Goal: Task Accomplishment & Management: Use online tool/utility

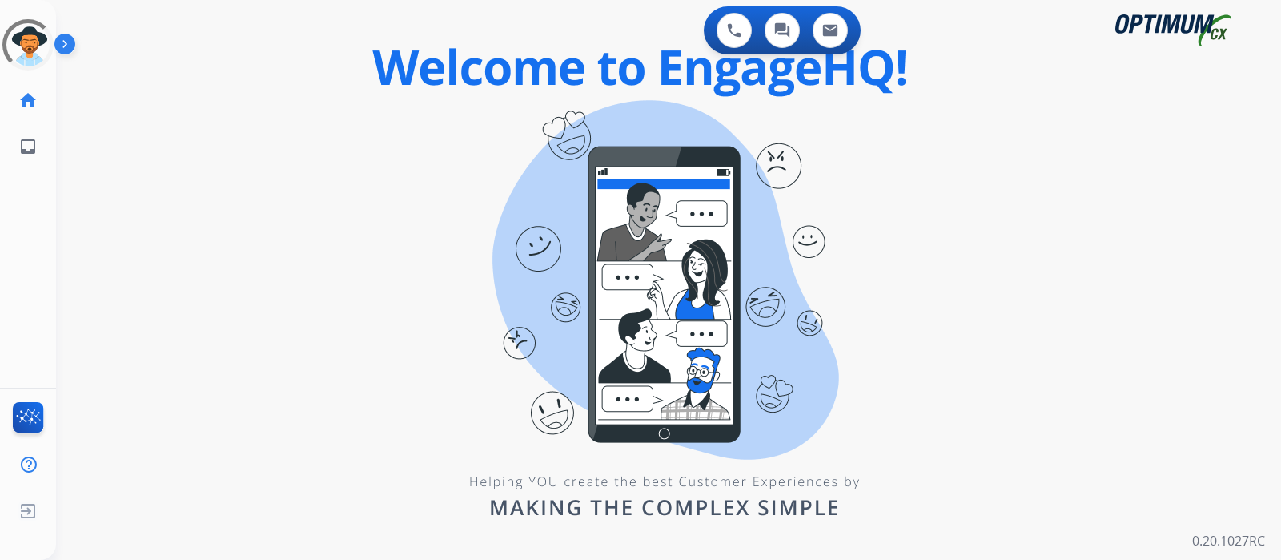
click at [584, 6] on div "0 Voice Interactions 0 Chat Interactions 0 Email Interactions" at bounding box center [658, 31] width 1167 height 51
click at [275, 552] on div "0 Voice Interactions 0 Chat Interactions 0 Email Interactions swap_horiz Break …" at bounding box center [668, 280] width 1225 height 560
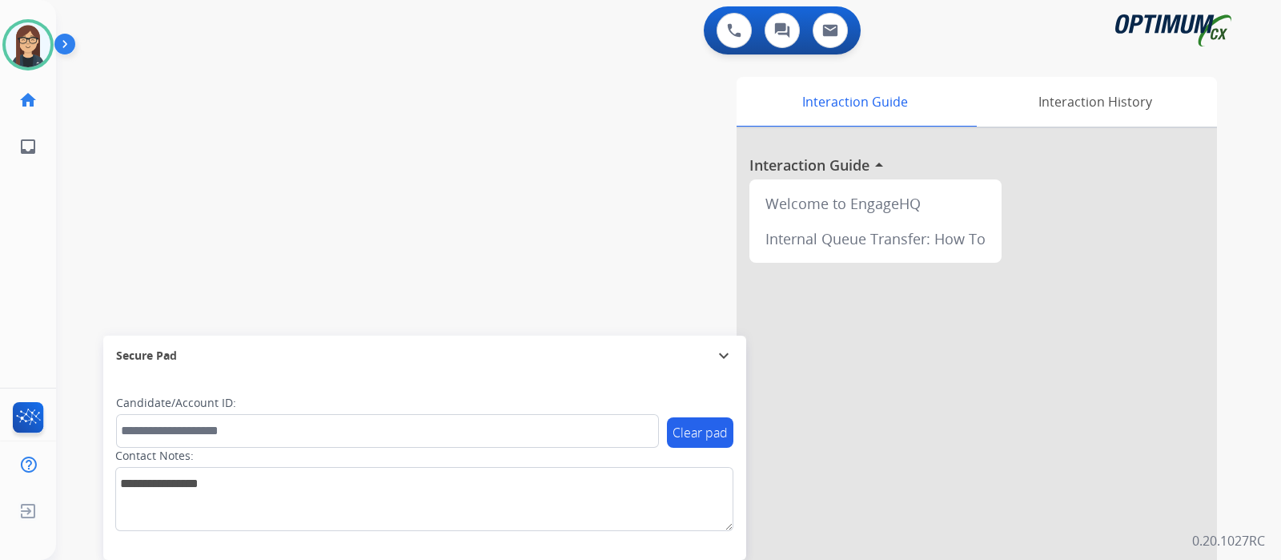
click at [158, 159] on div "swap_horiz Break voice bridge close_fullscreen Connect 3-Way Call merge_type Se…" at bounding box center [649, 392] width 1187 height 668
click at [239, 241] on div "swap_horiz Break voice bridge close_fullscreen Connect 3-Way Call merge_type Se…" at bounding box center [649, 392] width 1187 height 668
click at [286, 198] on div "swap_horiz Break voice bridge close_fullscreen Connect 3-Way Call merge_type Se…" at bounding box center [649, 392] width 1187 height 668
click at [103, 184] on div "swap_horiz Break voice bridge close_fullscreen Connect 3-Way Call merge_type Se…" at bounding box center [649, 392] width 1187 height 668
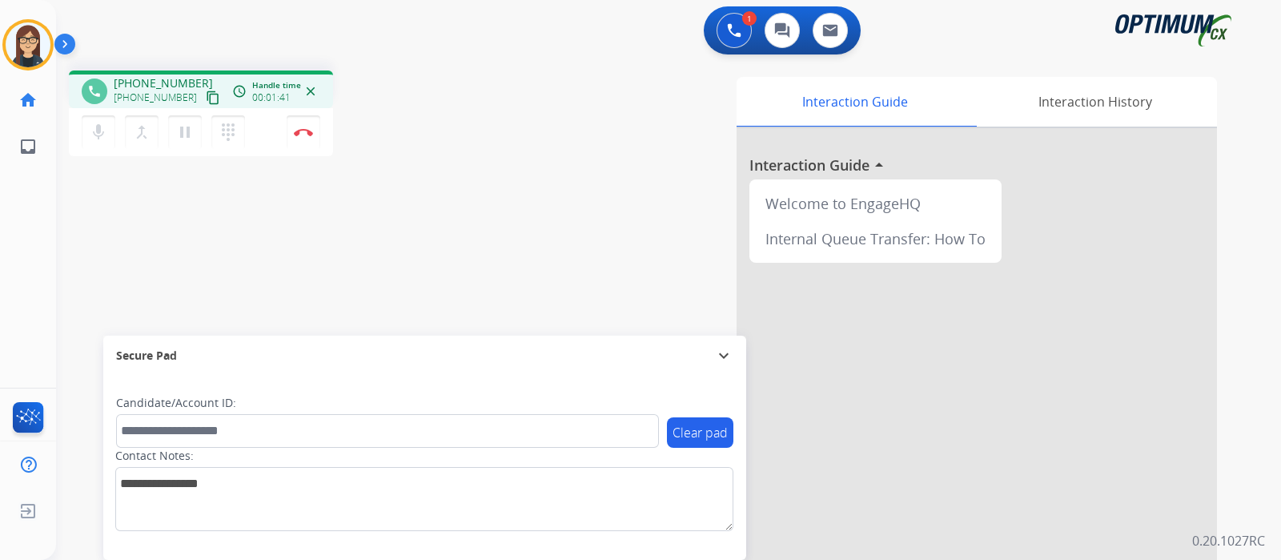
click at [476, 164] on div "phone +18178380055 +18178380055 content_copy access_time Call metrics Queue 00:…" at bounding box center [649, 392] width 1187 height 668
click at [116, 243] on div "phone +18178380055 +18178380055 content_copy access_time Call metrics Queue 00:…" at bounding box center [649, 392] width 1187 height 668
click at [613, 210] on div "Interaction Guide Interaction History Interaction Guide arrow_drop_up Welcome t…" at bounding box center [858, 401] width 718 height 649
click at [535, 75] on div "Interaction Guide Interaction History Interaction Guide arrow_drop_up Welcome t…" at bounding box center [871, 397] width 744 height 655
click at [304, 135] on img at bounding box center [303, 132] width 19 height 8
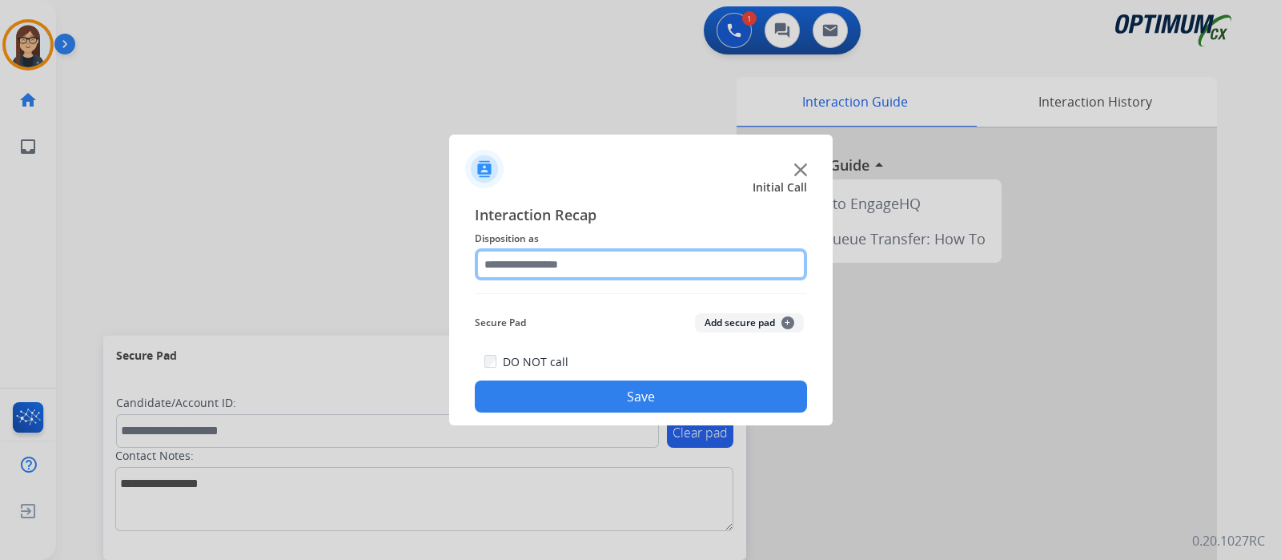
click at [557, 262] on input "text" at bounding box center [641, 264] width 332 height 32
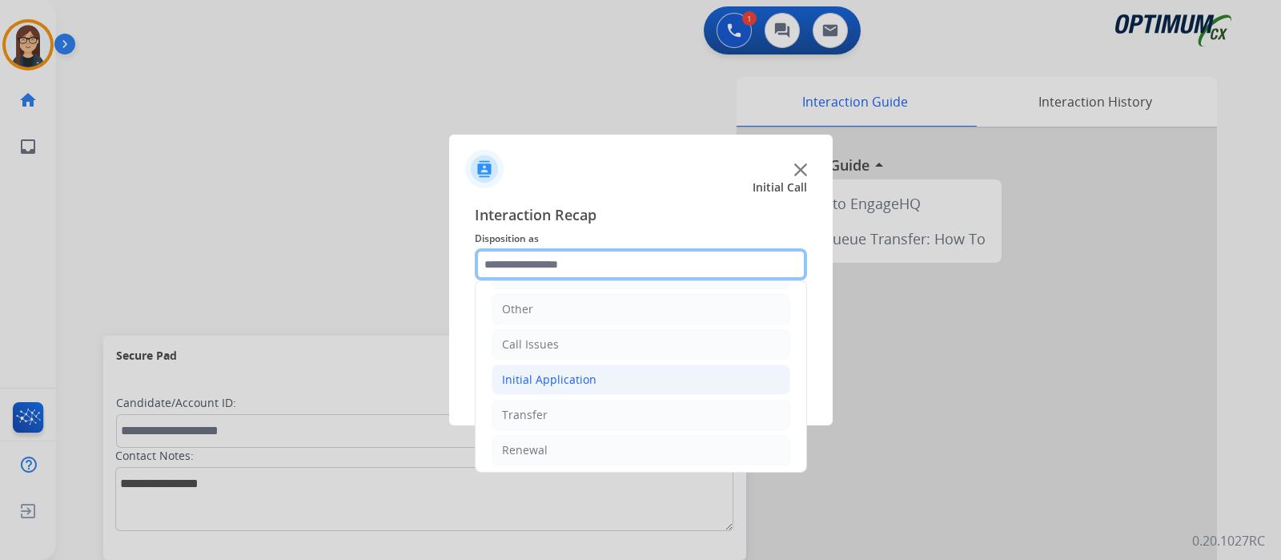
scroll to position [106, 0]
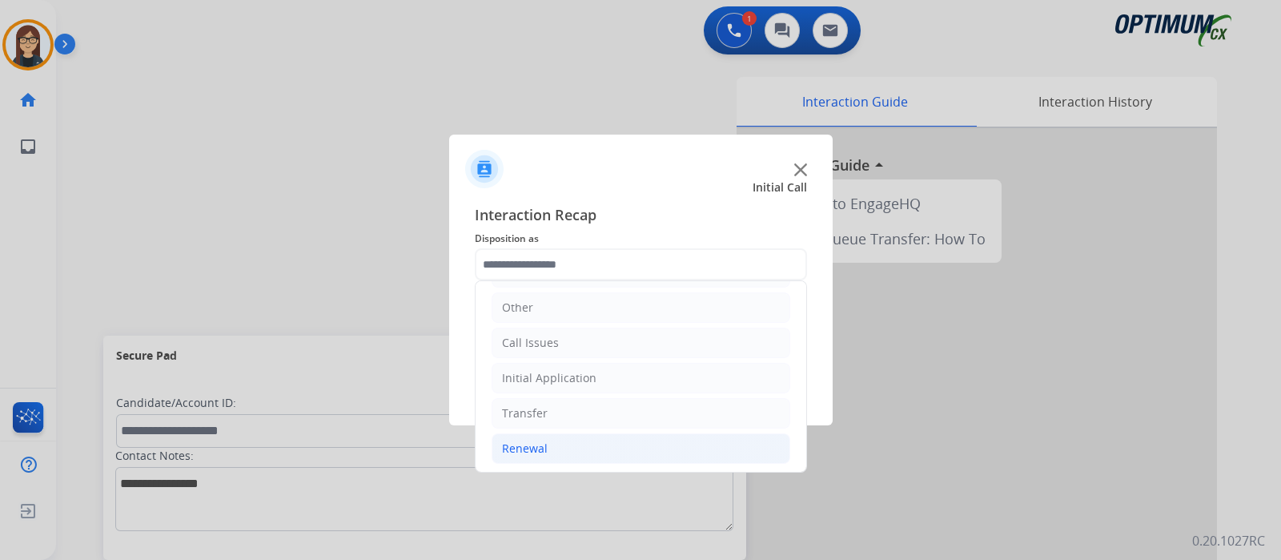
click at [540, 444] on div "Renewal" at bounding box center [525, 448] width 46 height 16
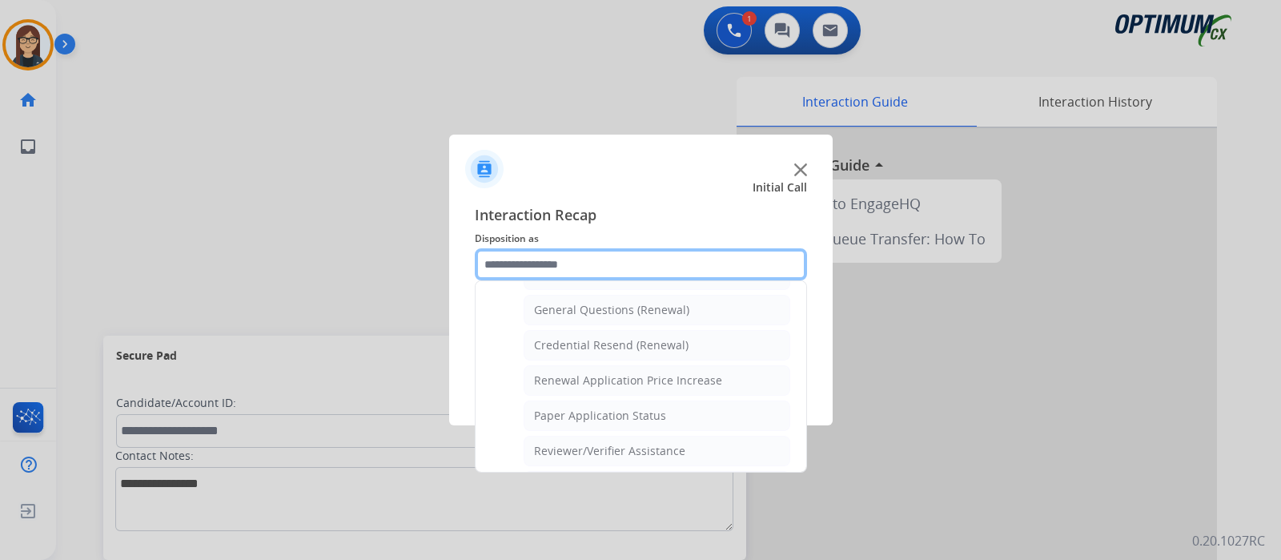
scroll to position [412, 0]
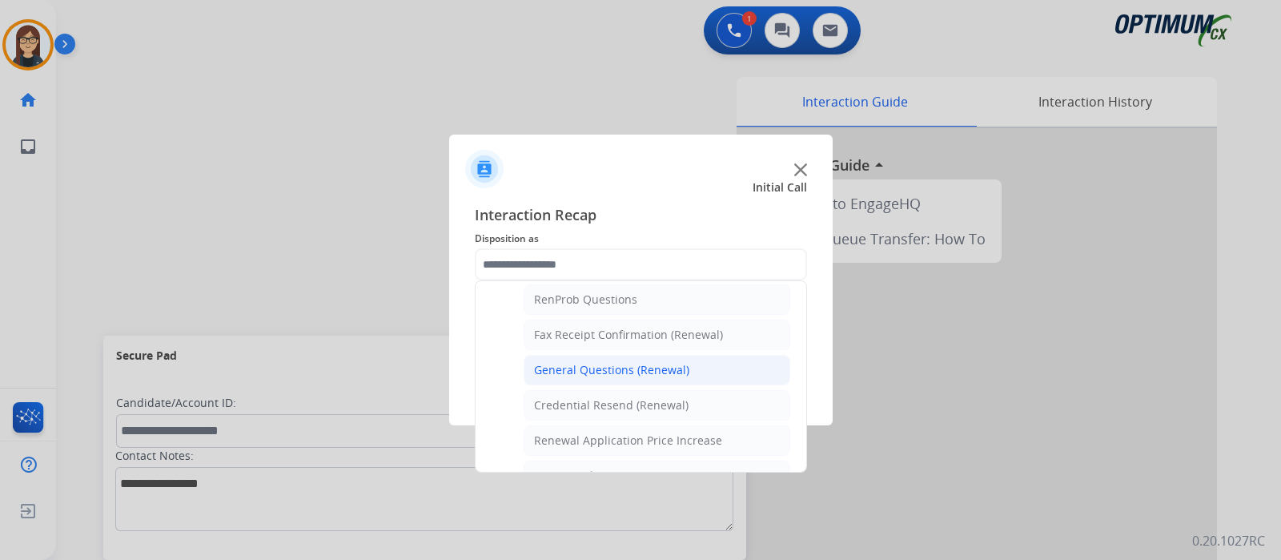
click at [608, 363] on div "General Questions (Renewal)" at bounding box center [611, 370] width 155 height 16
type input "**********"
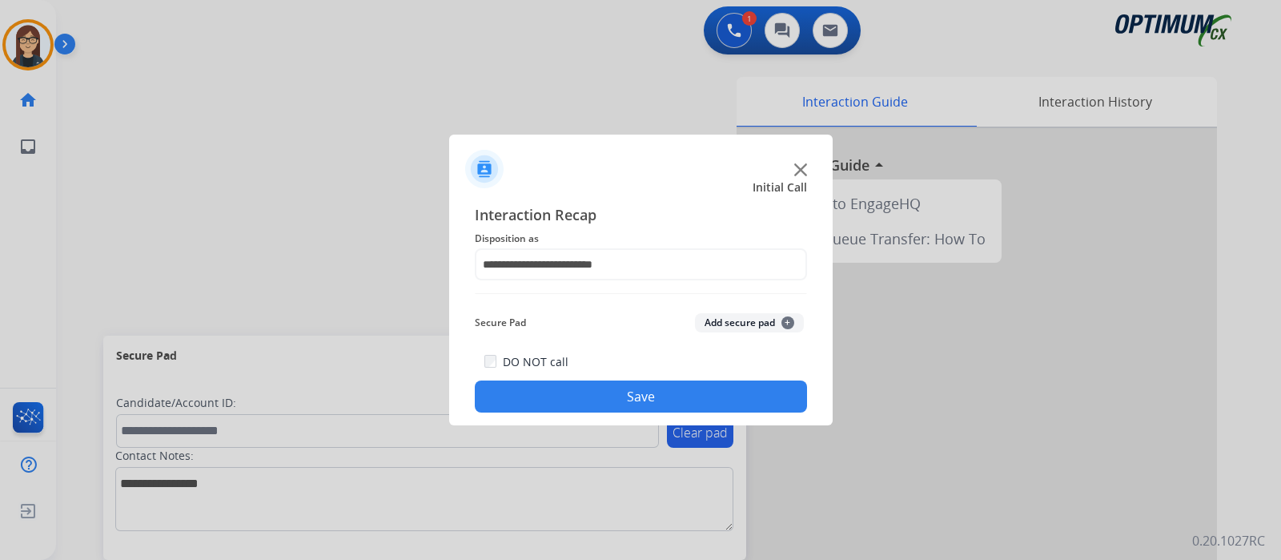
click at [576, 383] on button "Save" at bounding box center [641, 396] width 332 height 32
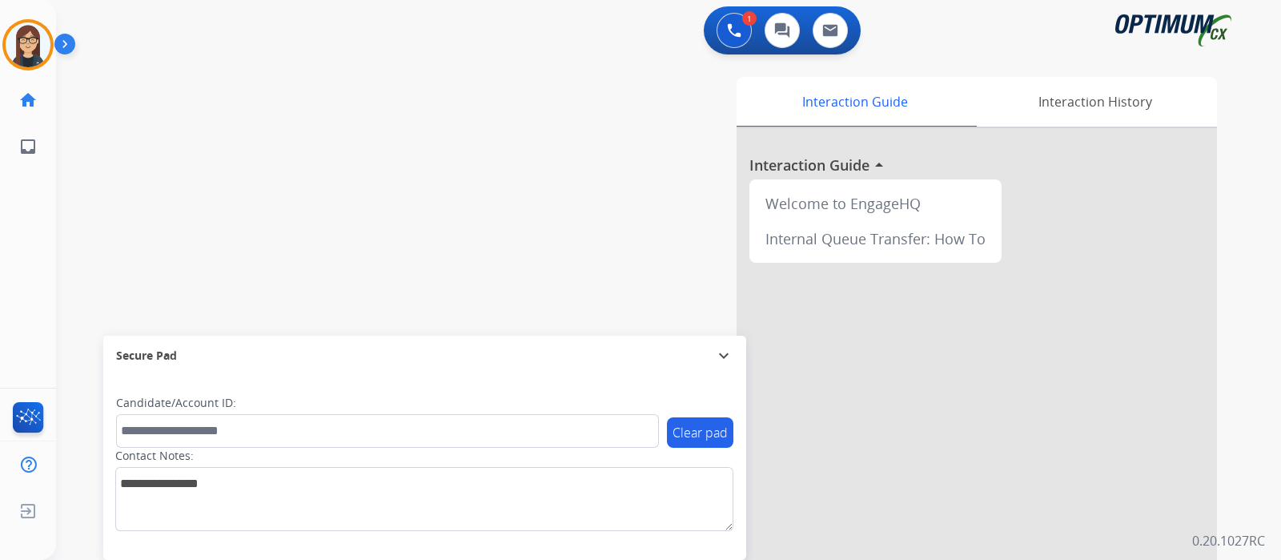
click at [182, 206] on div "swap_horiz Break voice bridge close_fullscreen Connect 3-Way Call merge_type Se…" at bounding box center [649, 392] width 1187 height 668
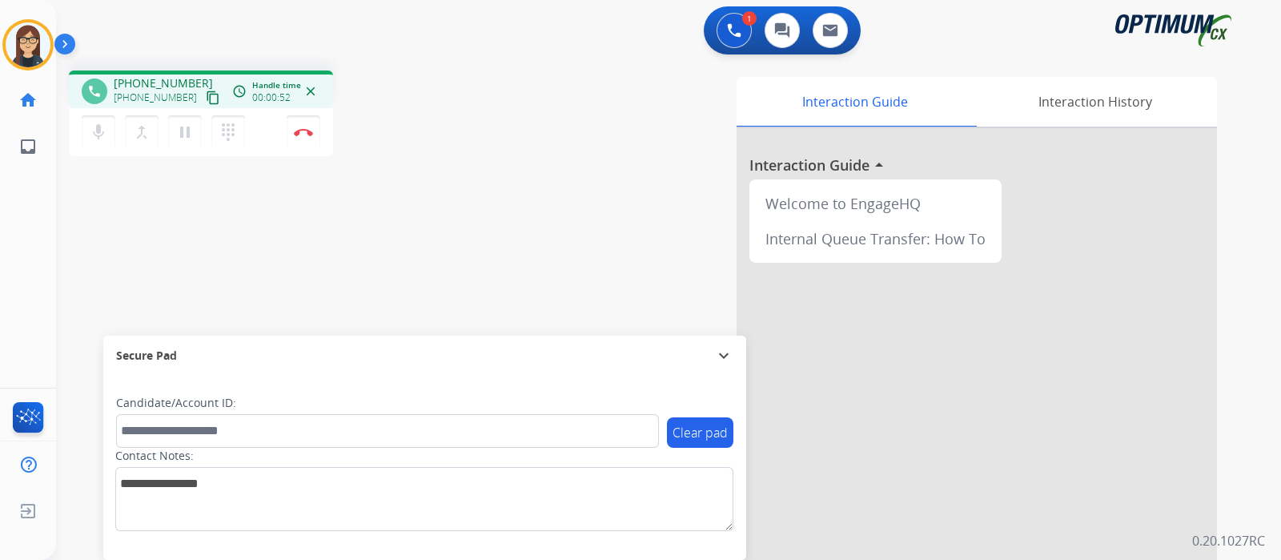
click at [206, 98] on mat-icon "content_copy" at bounding box center [213, 97] width 14 height 14
click at [498, 170] on div "phone +18326385577 +18326385577 content_copy access_time Call metrics Queue 00:…" at bounding box center [649, 392] width 1187 height 668
click at [471, 182] on div "phone +18326385577 +18326385577 content_copy access_time Call metrics Queue 00:…" at bounding box center [649, 392] width 1187 height 668
click at [595, 176] on div "Interaction Guide Interaction History Interaction Guide arrow_drop_up Welcome t…" at bounding box center [858, 401] width 718 height 649
click at [206, 97] on mat-icon "content_copy" at bounding box center [213, 97] width 14 height 14
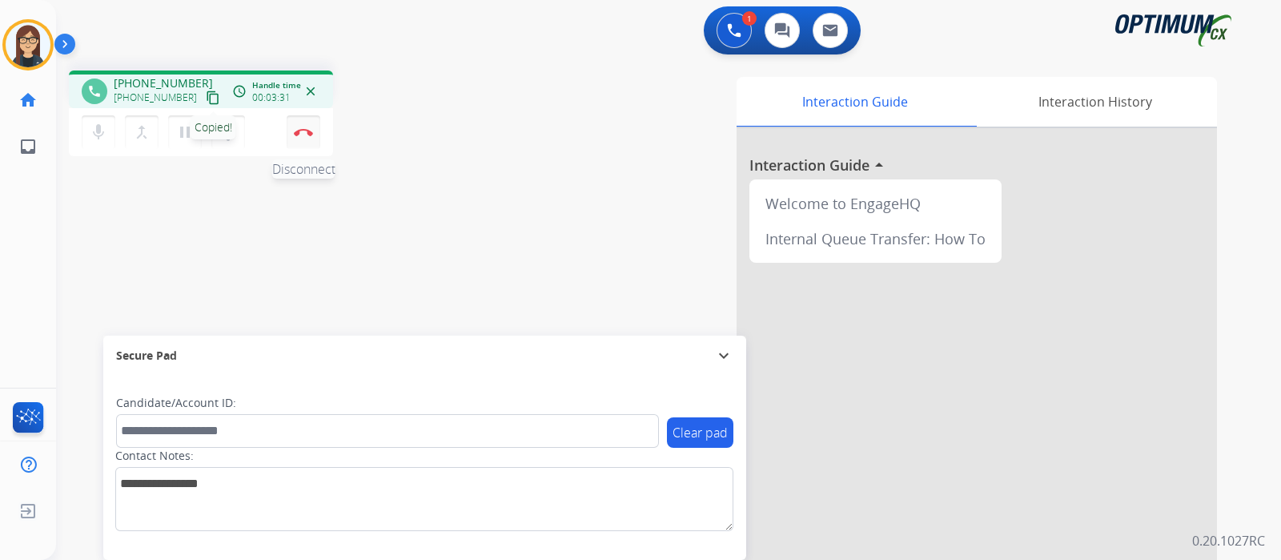
click at [310, 135] on img at bounding box center [303, 132] width 19 height 8
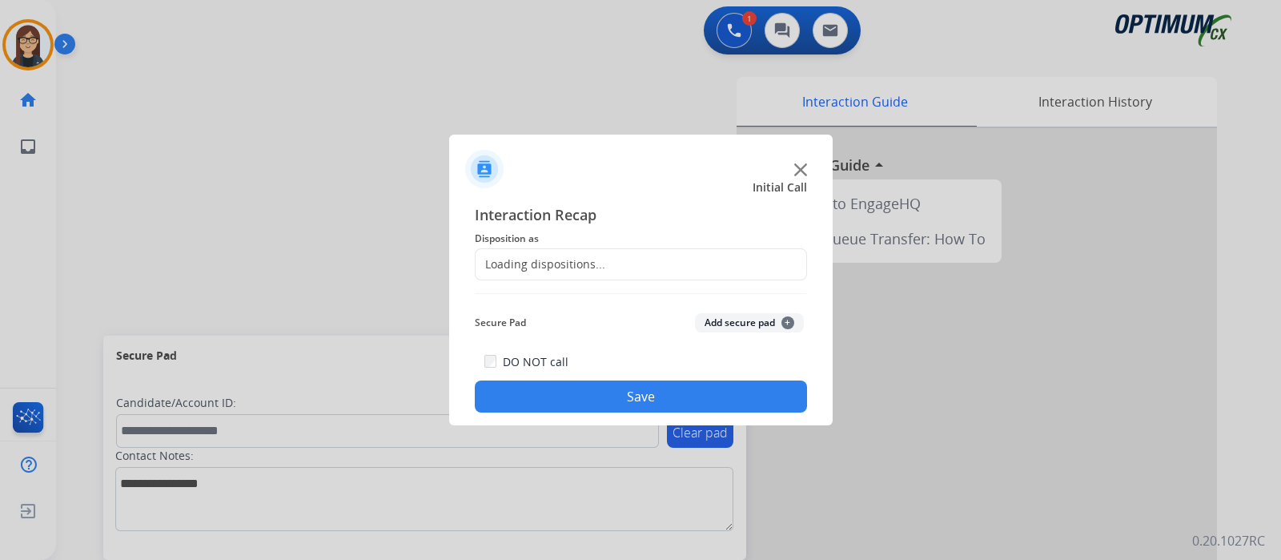
click at [601, 254] on div "Loading dispositions..." at bounding box center [641, 264] width 332 height 32
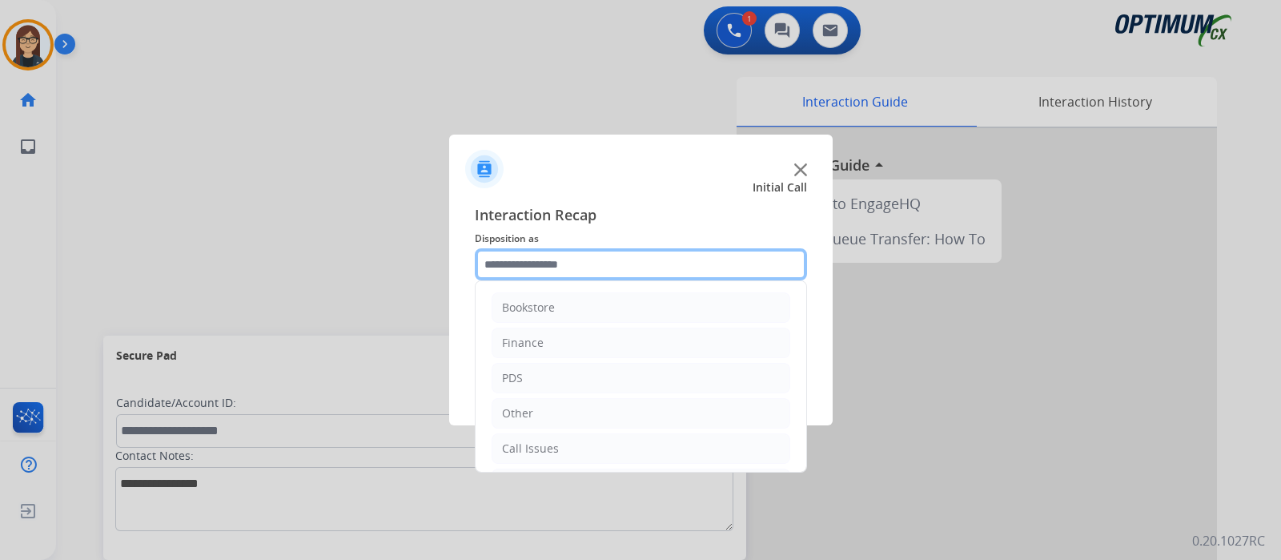
click at [601, 254] on input "text" at bounding box center [641, 264] width 332 height 32
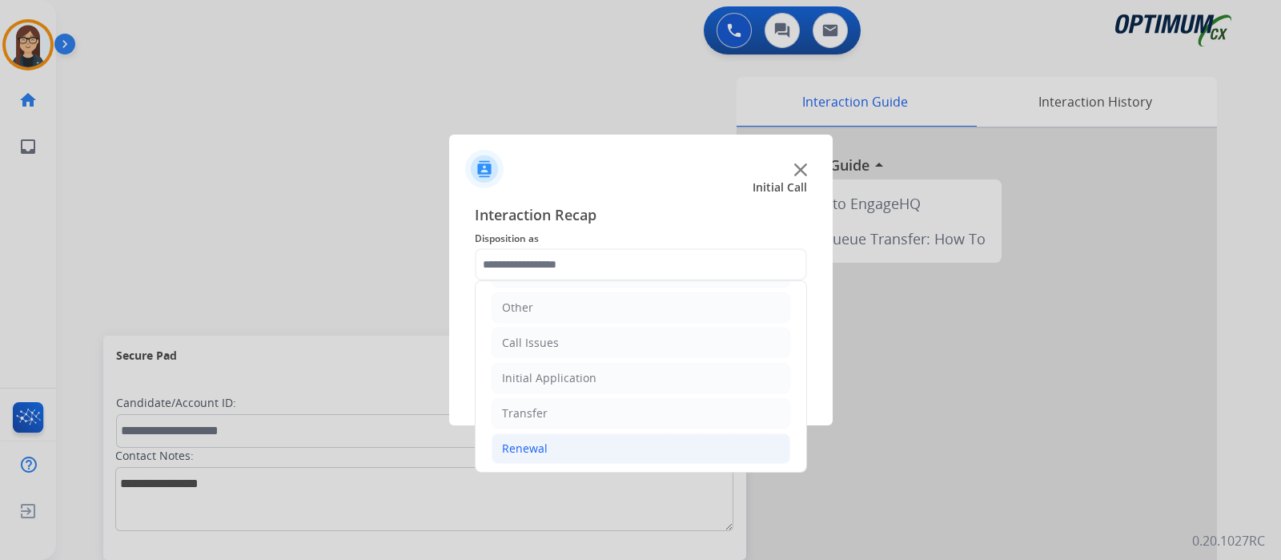
click at [543, 443] on div "Renewal" at bounding box center [525, 448] width 46 height 16
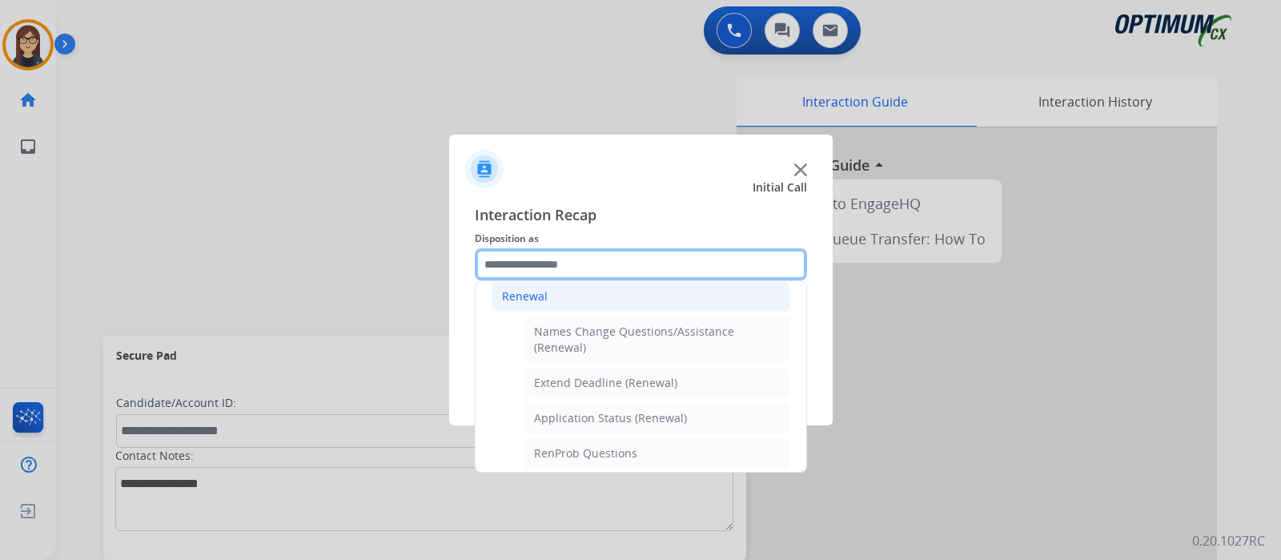
scroll to position [506, 0]
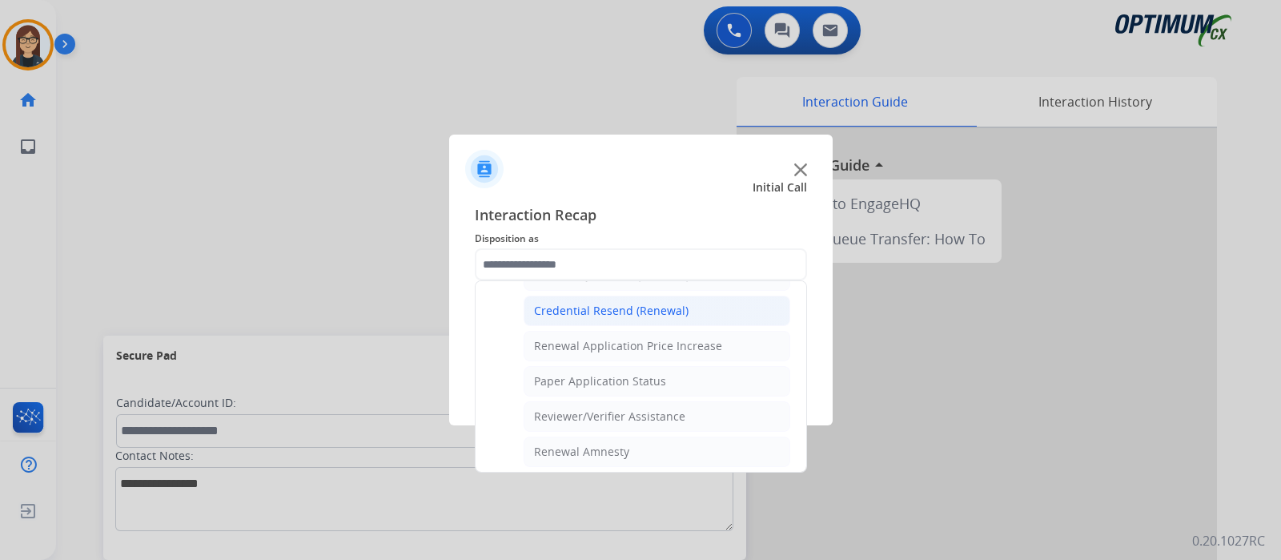
click at [641, 303] on div "Credential Resend (Renewal)" at bounding box center [611, 311] width 155 height 16
type input "**********"
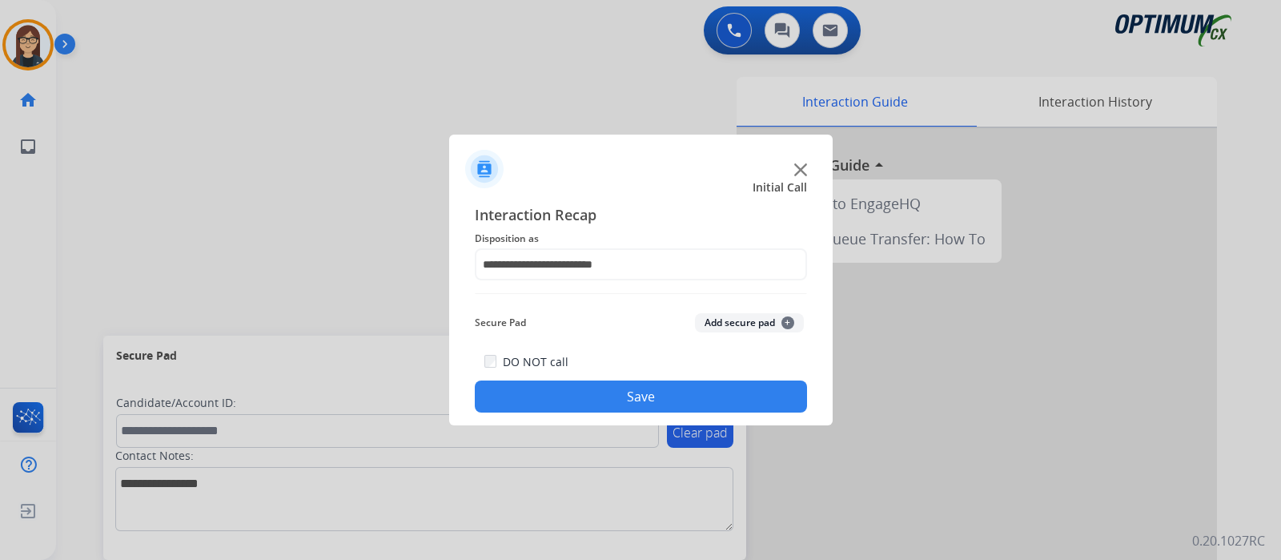
click at [625, 388] on button "Save" at bounding box center [641, 396] width 332 height 32
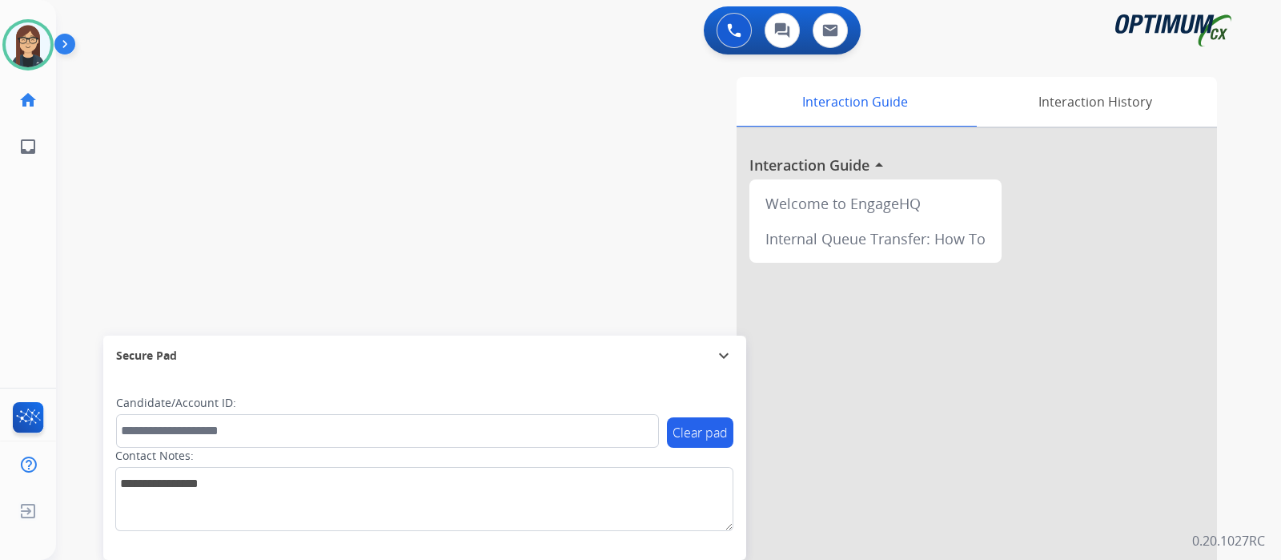
click at [340, 171] on div "swap_horiz Break voice bridge close_fullscreen Connect 3-Way Call merge_type Se…" at bounding box center [649, 392] width 1187 height 668
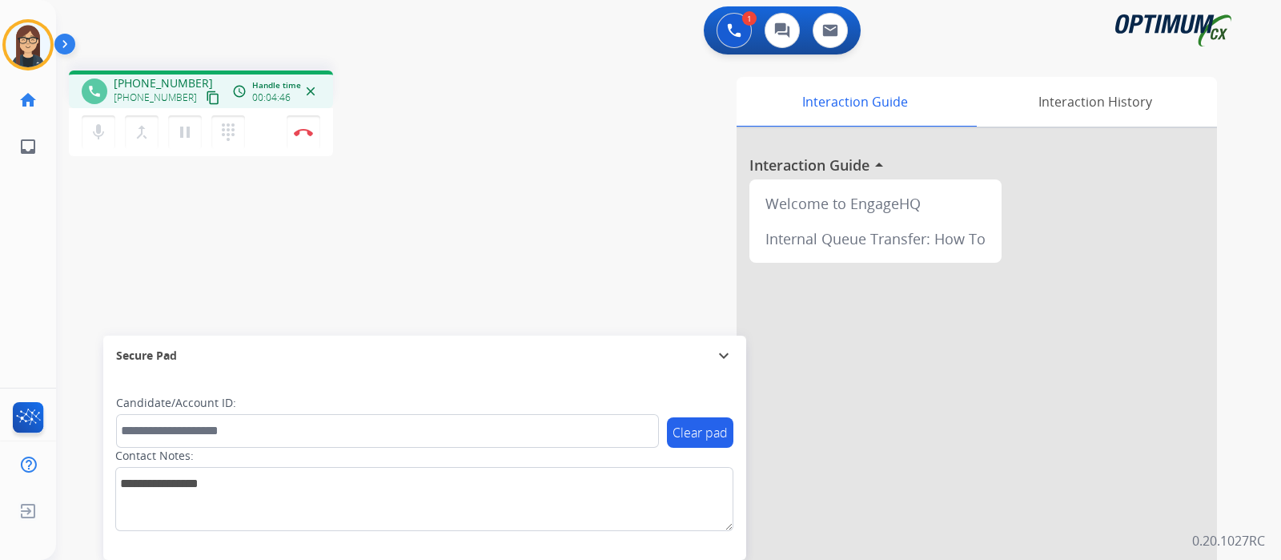
click at [472, 191] on div "phone +17406968020 +17406968020 content_copy access_time Call metrics Queue 00:…" at bounding box center [649, 392] width 1187 height 668
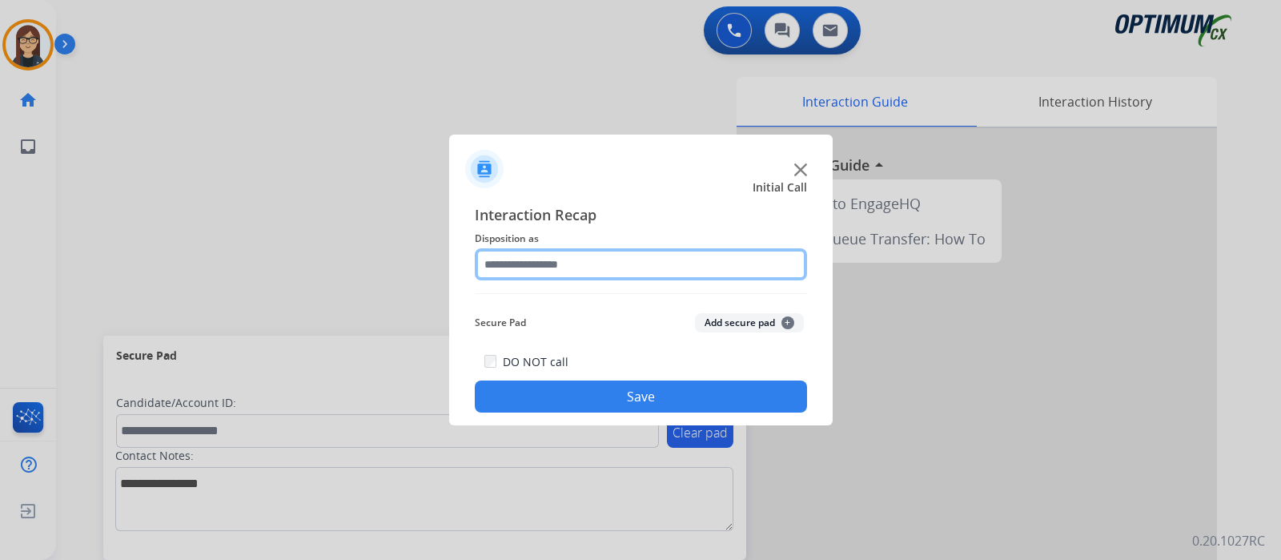
click at [571, 265] on input "text" at bounding box center [641, 264] width 332 height 32
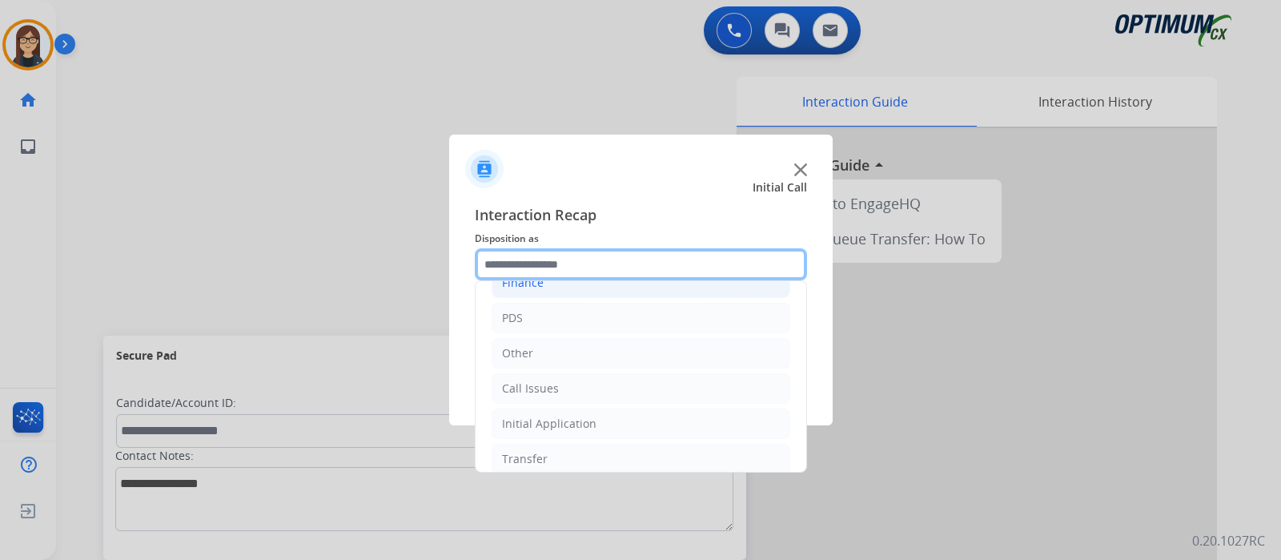
scroll to position [106, 0]
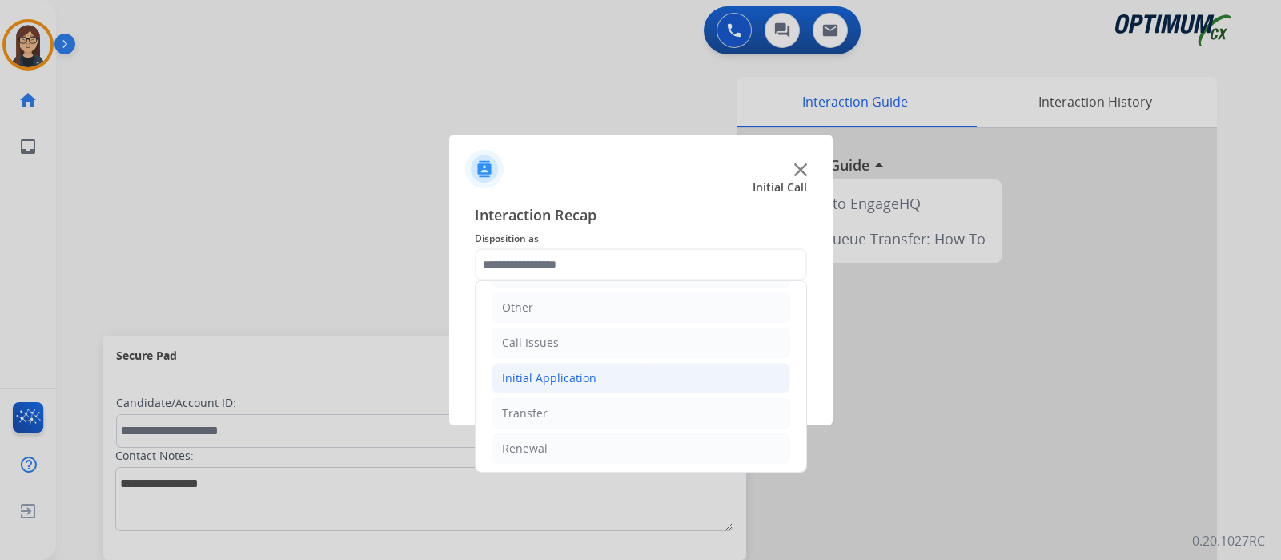
click at [621, 368] on li "Initial Application" at bounding box center [641, 378] width 299 height 30
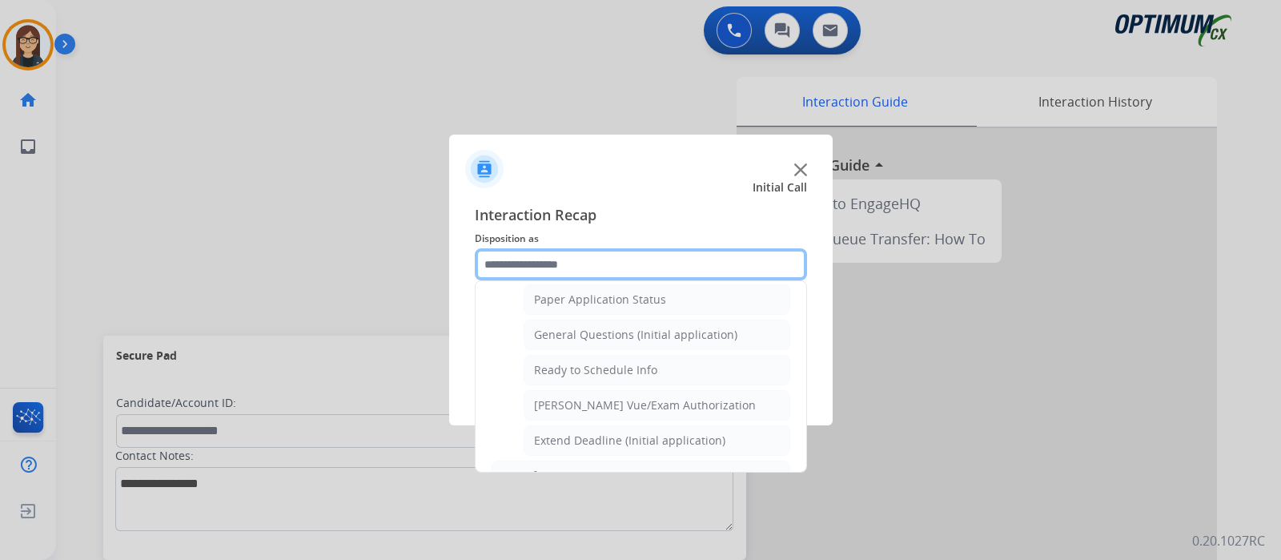
scroll to position [906, 0]
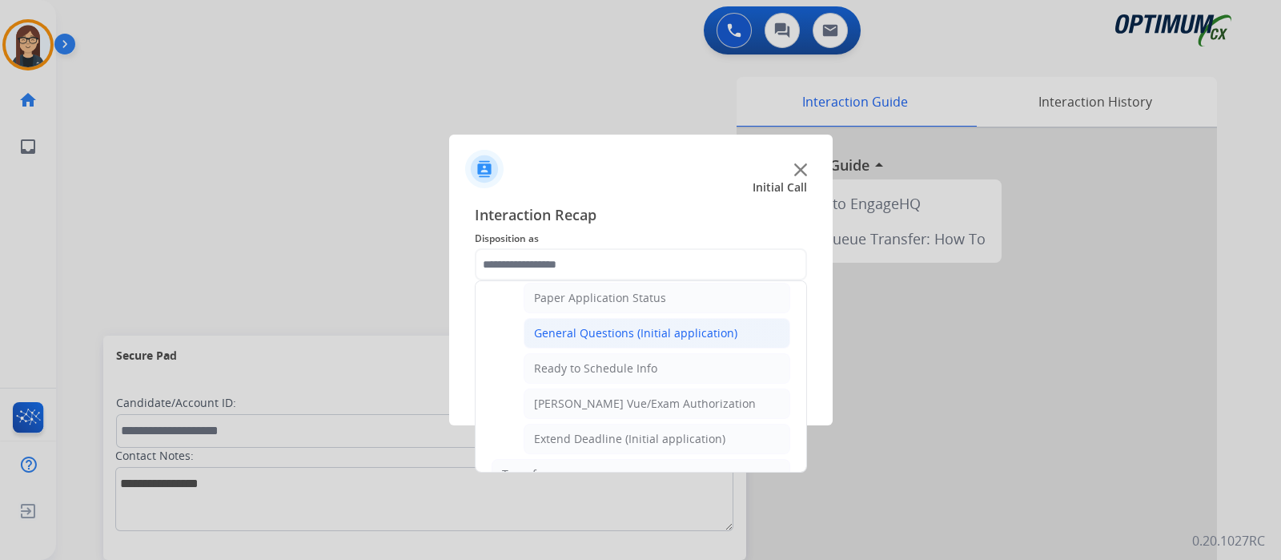
click at [617, 332] on div "General Questions (Initial application)" at bounding box center [635, 333] width 203 height 16
type input "**********"
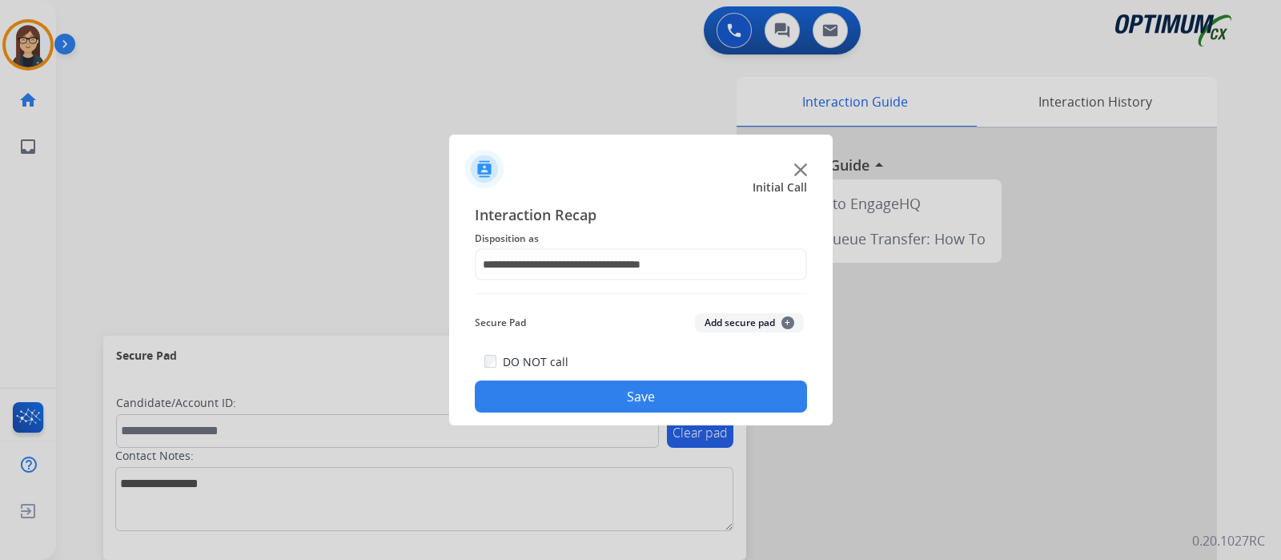
click at [602, 388] on button "Save" at bounding box center [641, 396] width 332 height 32
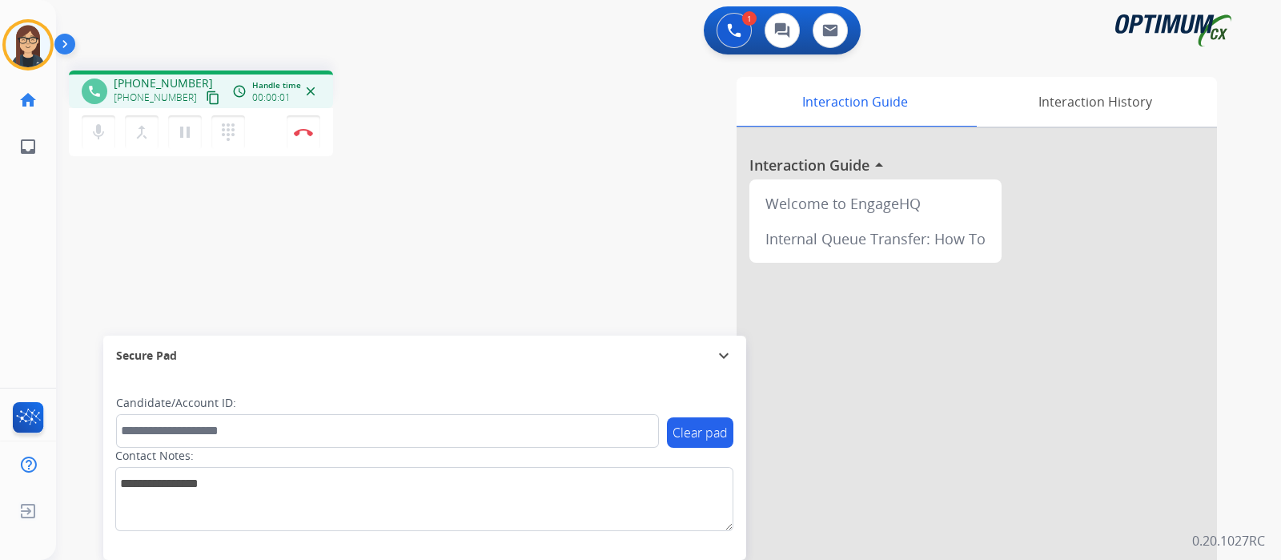
click at [184, 234] on div "phone +19103731160 +19103731160 content_copy access_time Call metrics Queue 00:…" at bounding box center [649, 392] width 1187 height 668
drag, startPoint x: 215, startPoint y: 227, endPoint x: 207, endPoint y: 203, distance: 25.3
click at [215, 227] on div "phone +19103731160 +19103731160 content_copy access_time Call metrics Queue 00:…" at bounding box center [649, 392] width 1187 height 668
click at [206, 102] on mat-icon "content_copy" at bounding box center [213, 97] width 14 height 14
click at [553, 144] on div "Interaction Guide Interaction History Interaction Guide arrow_drop_up Welcome t…" at bounding box center [858, 401] width 718 height 649
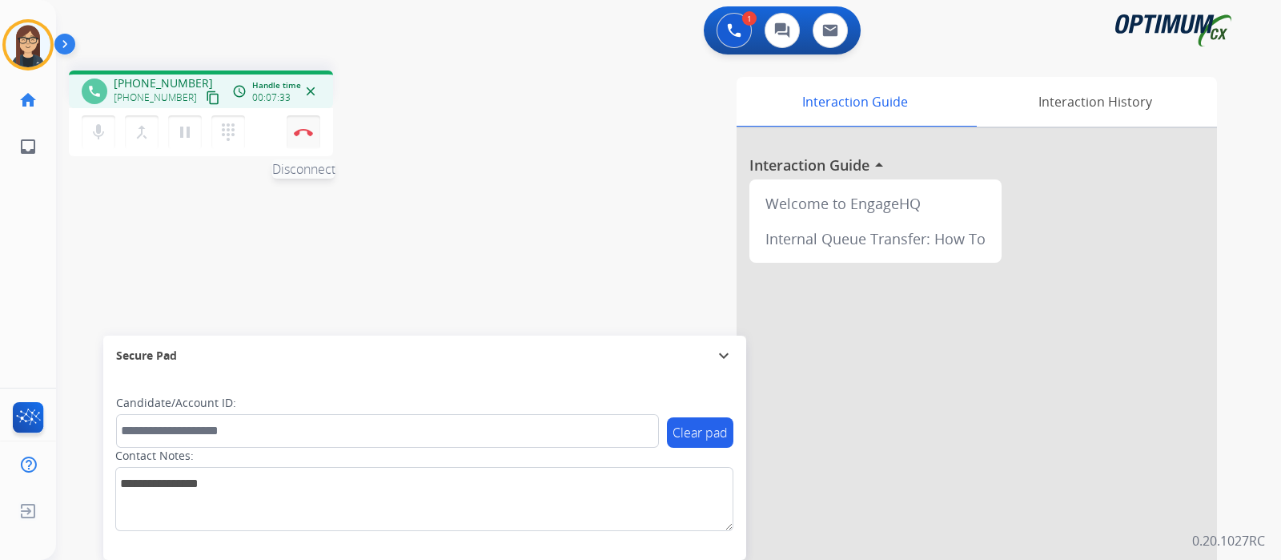
click at [303, 131] on img at bounding box center [303, 132] width 19 height 8
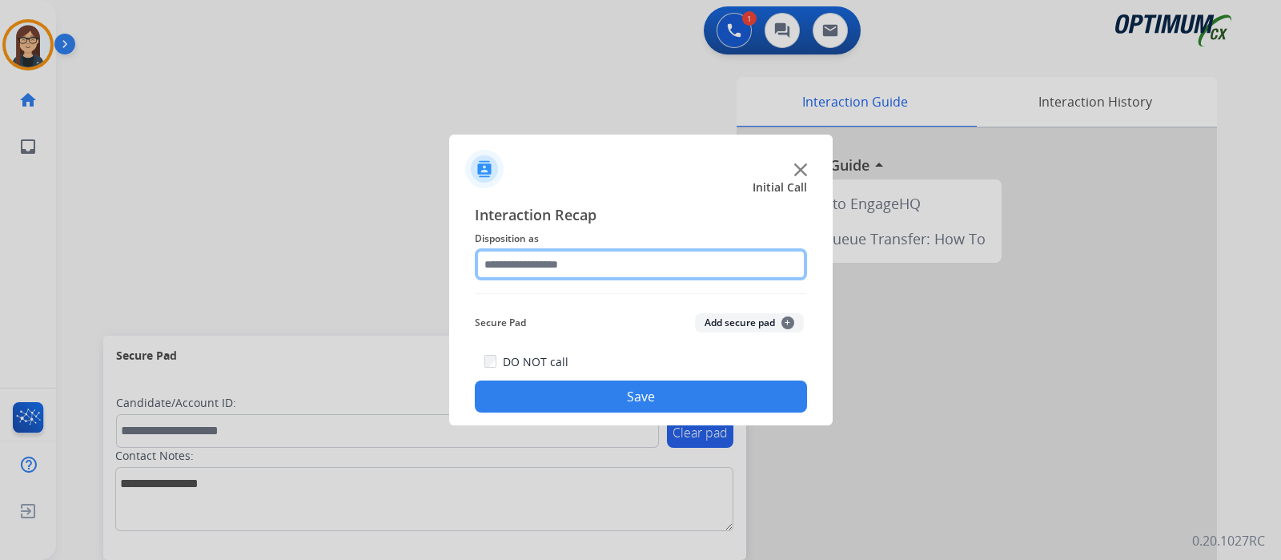
click at [556, 271] on input "text" at bounding box center [641, 264] width 332 height 32
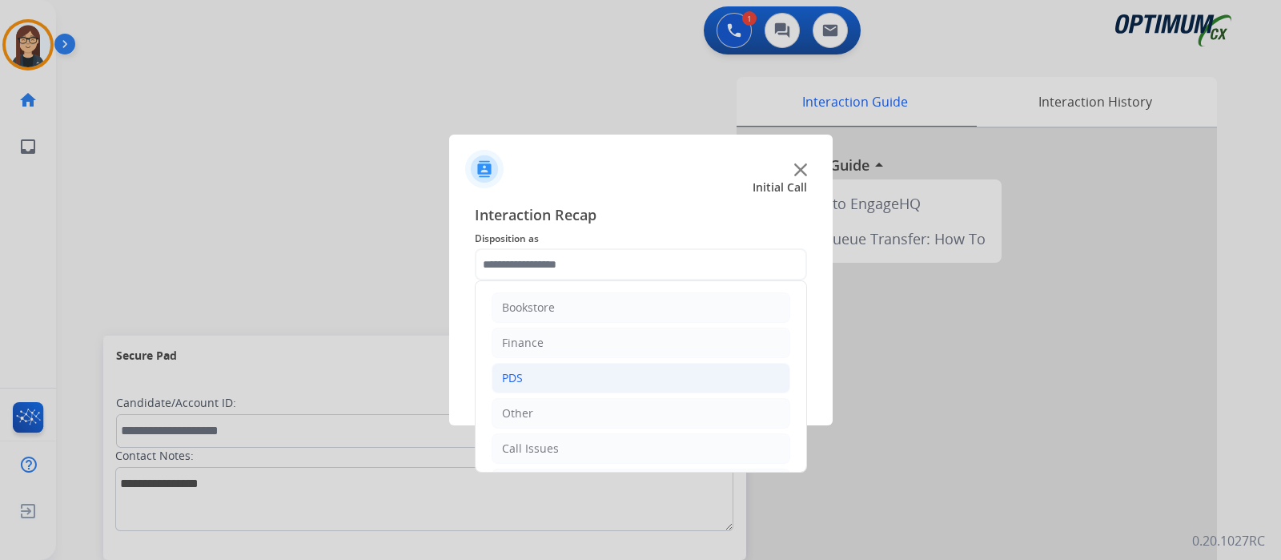
click at [529, 369] on li "PDS" at bounding box center [641, 378] width 299 height 30
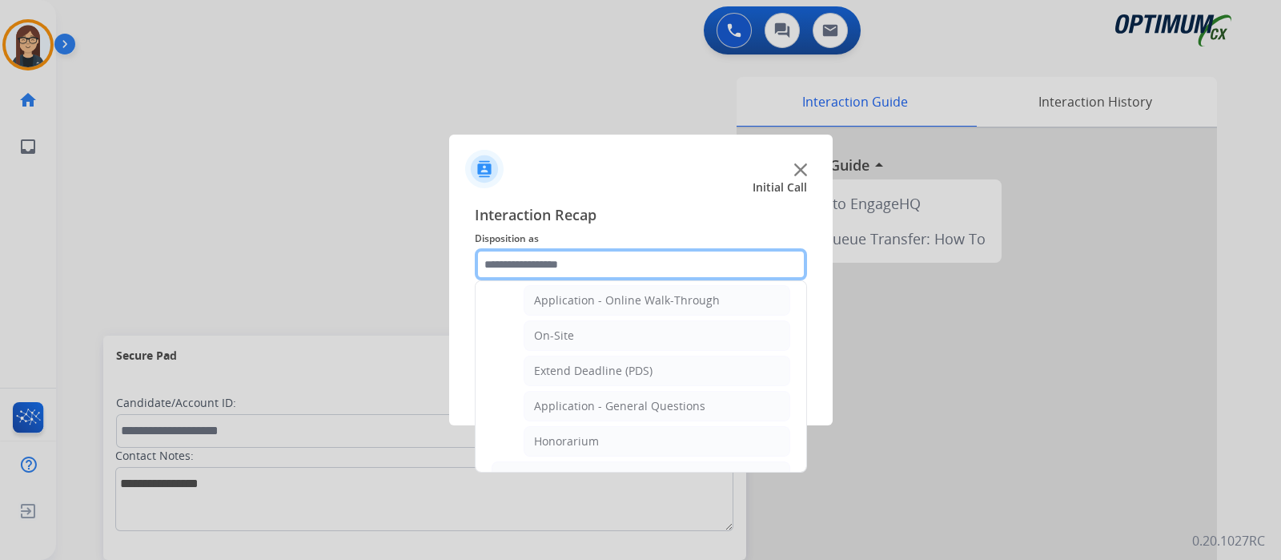
scroll to position [500, 0]
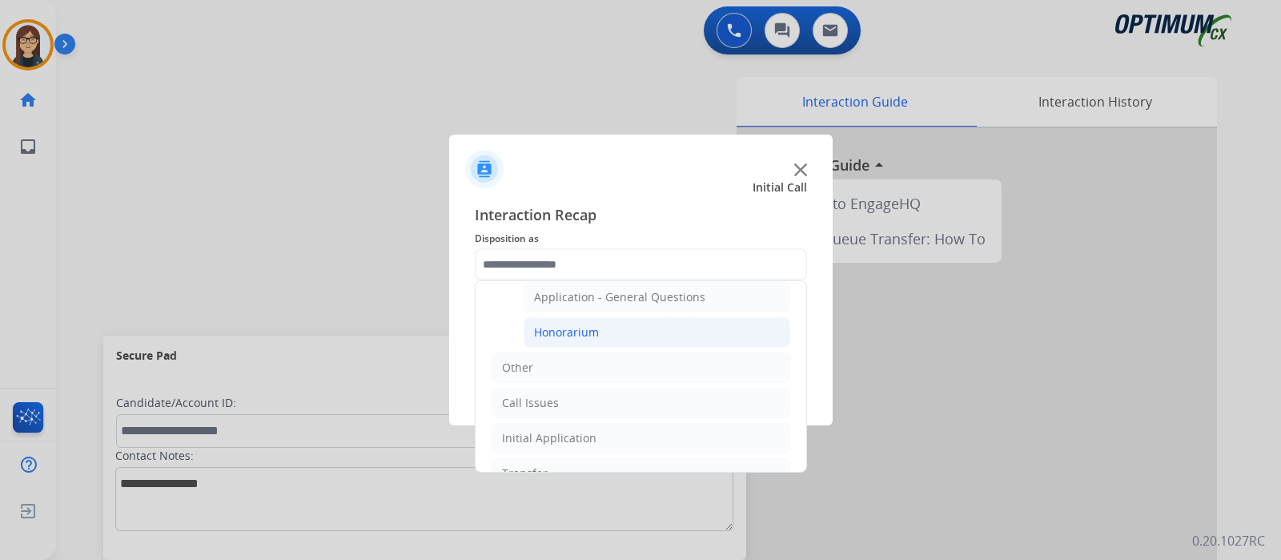
click at [605, 334] on li "Honorarium" at bounding box center [657, 332] width 267 height 30
type input "**********"
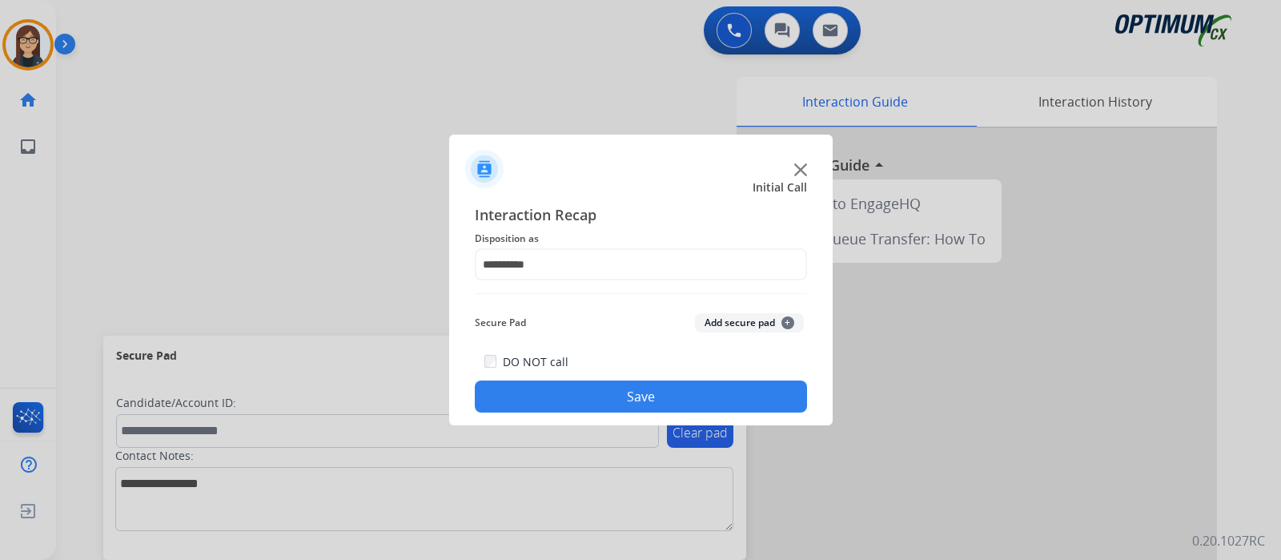
click at [595, 382] on button "Save" at bounding box center [641, 396] width 332 height 32
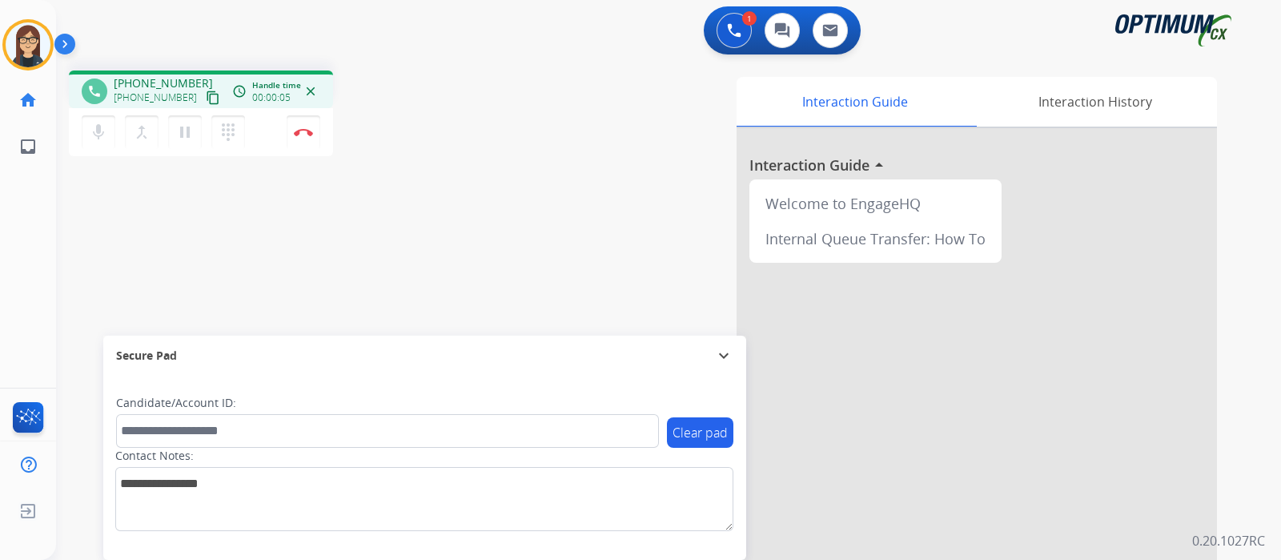
click at [206, 97] on mat-icon "content_copy" at bounding box center [213, 97] width 14 height 14
click at [206, 102] on mat-icon "content_copy" at bounding box center [213, 97] width 14 height 14
click at [440, 141] on div "phone +17036790662 +17036790662 content_copy access_time Call metrics Queue 00:…" at bounding box center [281, 115] width 424 height 90
click at [296, 127] on button "Disconnect" at bounding box center [304, 132] width 34 height 34
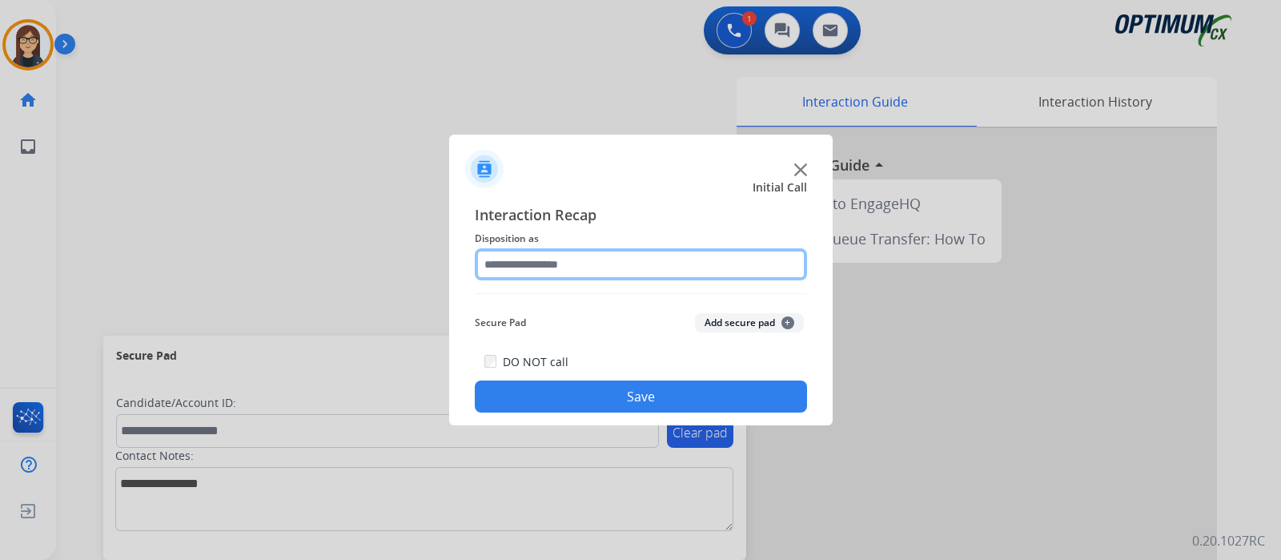
click at [509, 267] on input "text" at bounding box center [641, 264] width 332 height 32
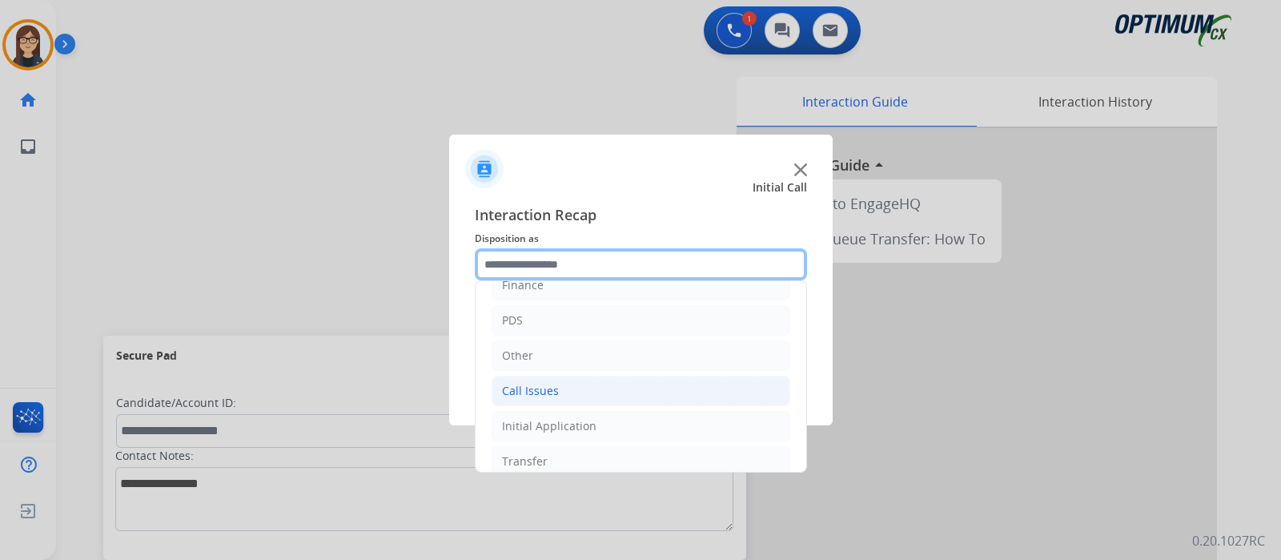
scroll to position [106, 0]
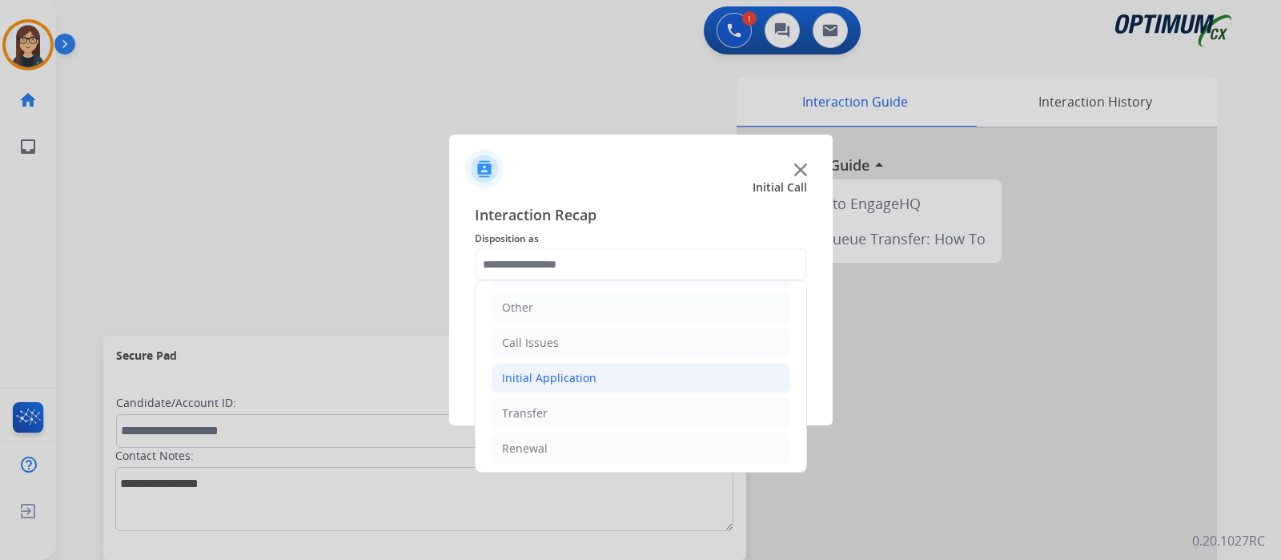
click at [554, 374] on div "Initial Application" at bounding box center [549, 378] width 94 height 16
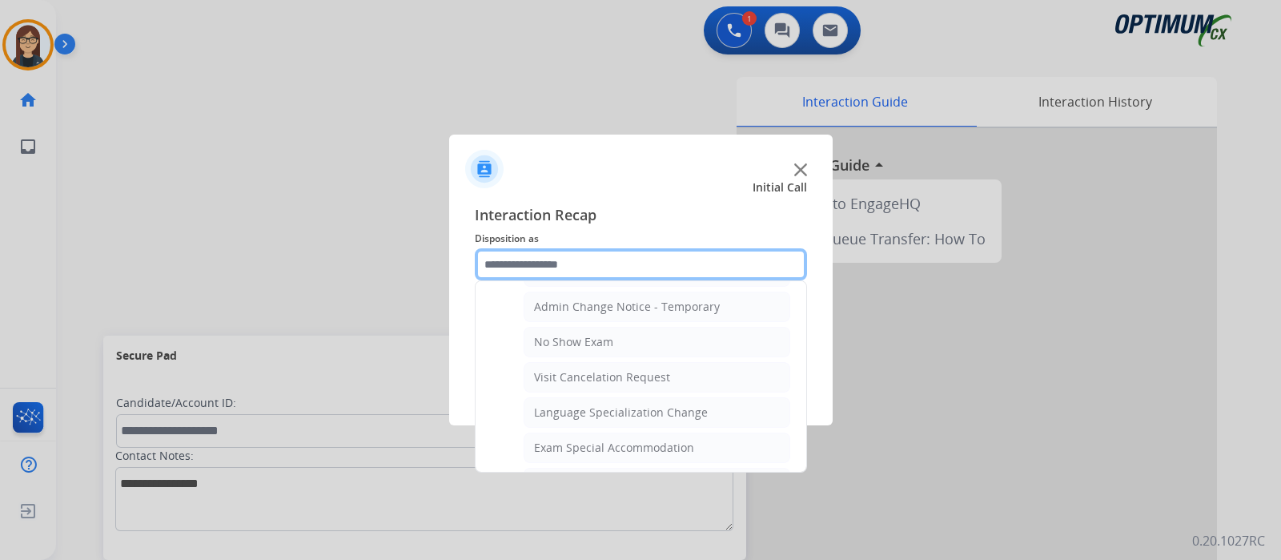
scroll to position [660, 0]
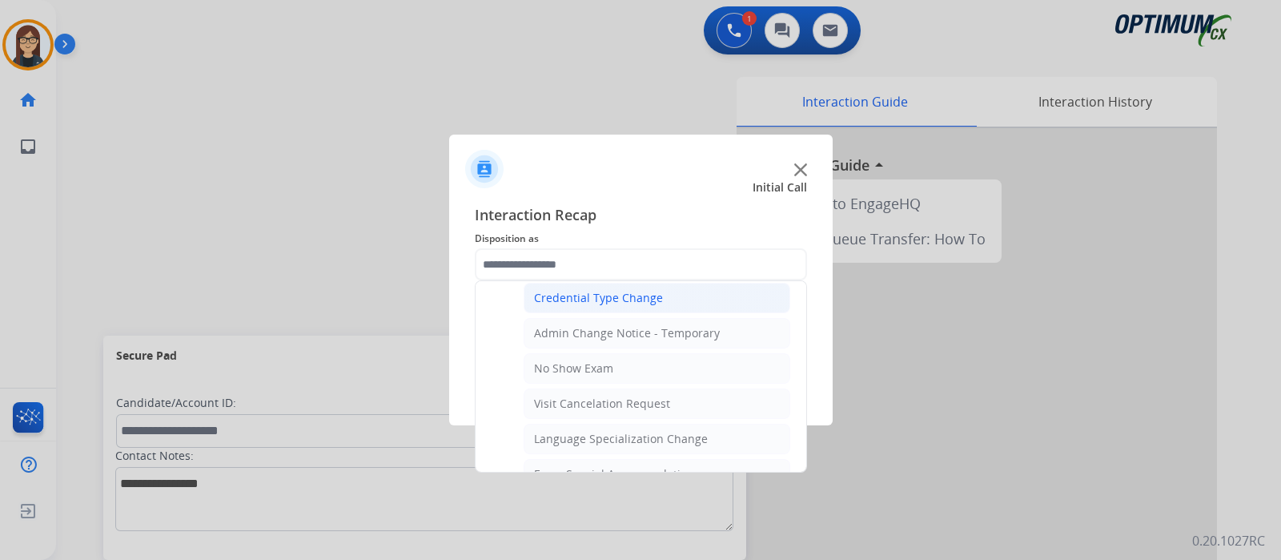
click at [645, 290] on div "Credential Type Change" at bounding box center [598, 298] width 129 height 16
type input "**********"
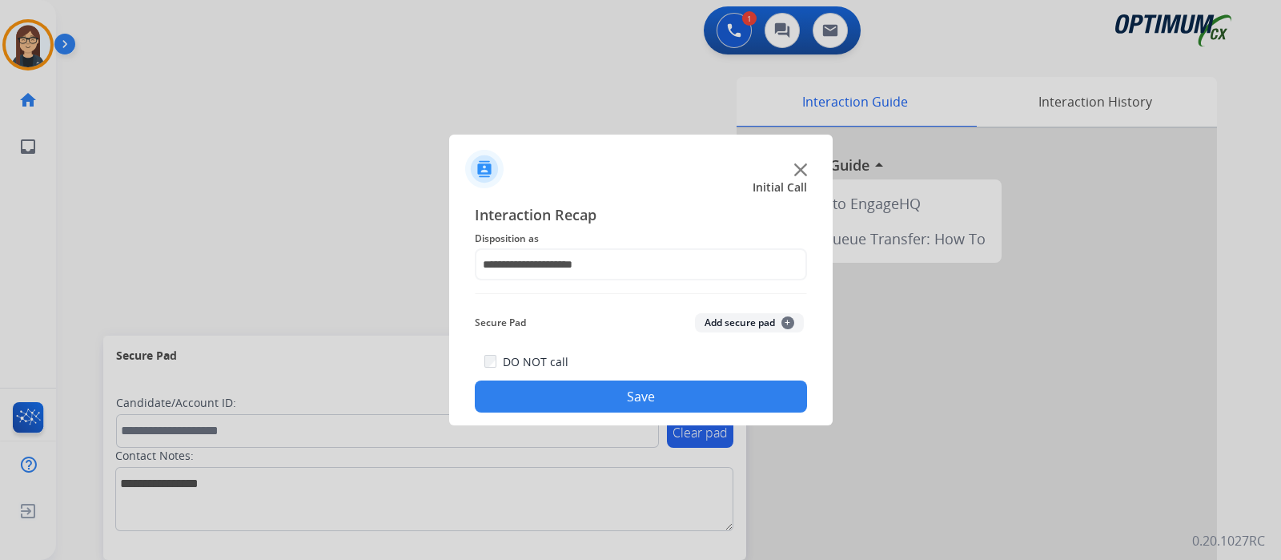
click at [615, 382] on button "Save" at bounding box center [641, 396] width 332 height 32
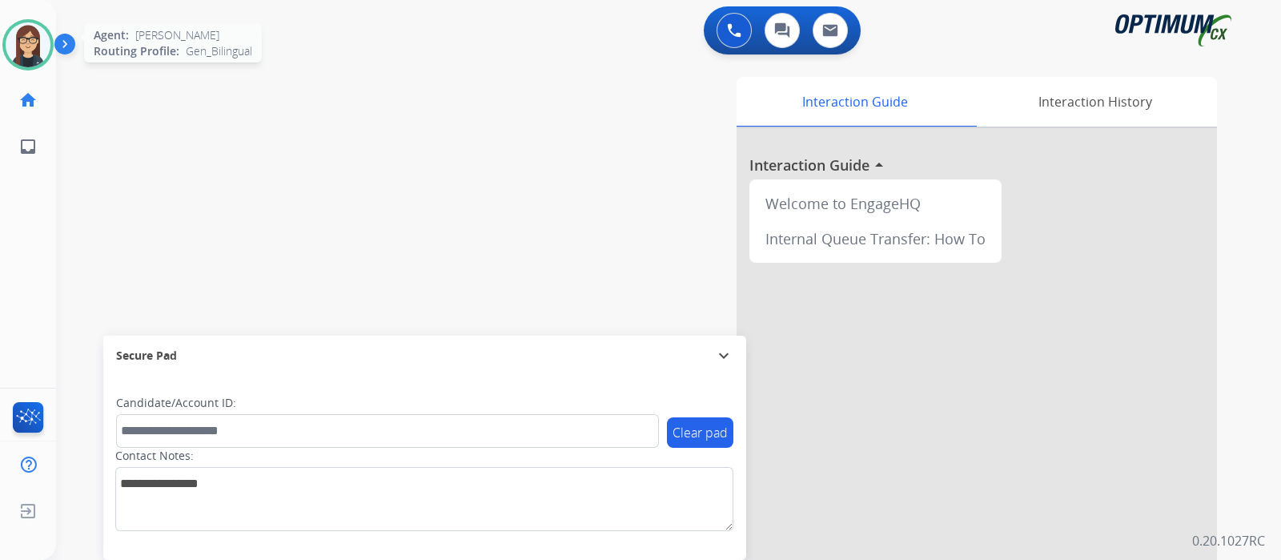
click at [28, 49] on img at bounding box center [28, 44] width 45 height 45
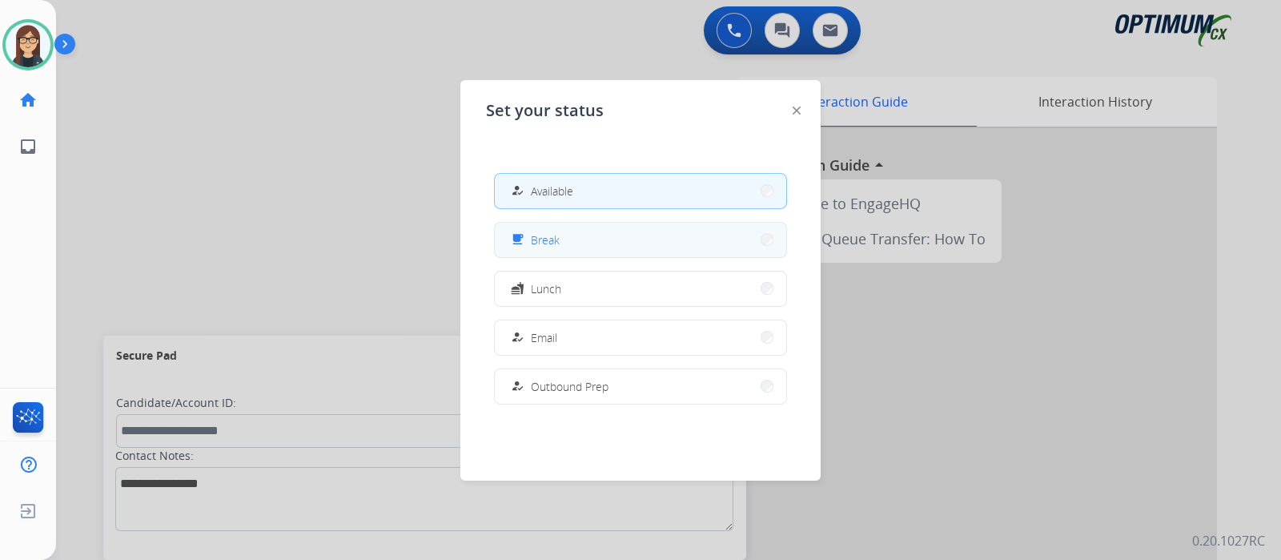
click at [548, 231] on span "Break" at bounding box center [545, 239] width 29 height 17
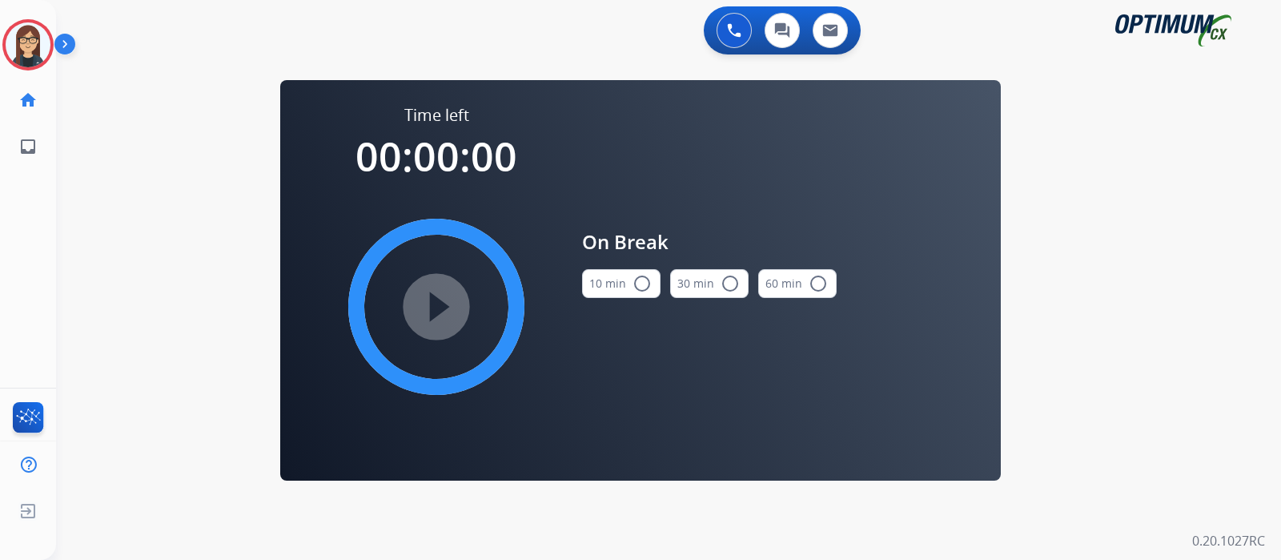
click at [640, 281] on mat-icon "radio_button_unchecked" at bounding box center [642, 283] width 19 height 19
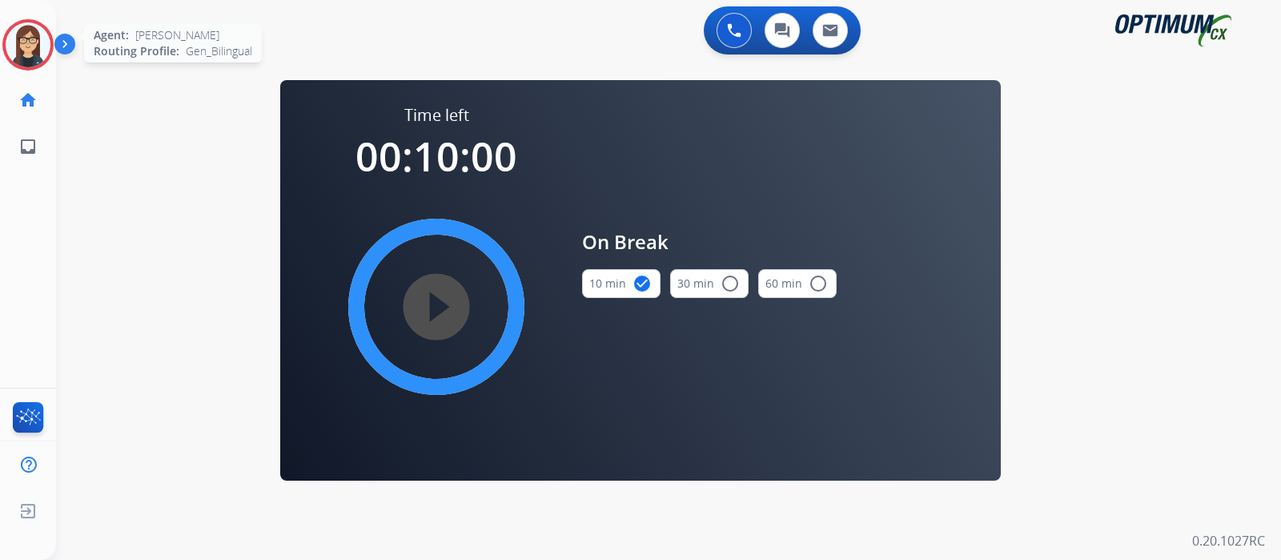
click at [19, 25] on img at bounding box center [28, 44] width 45 height 45
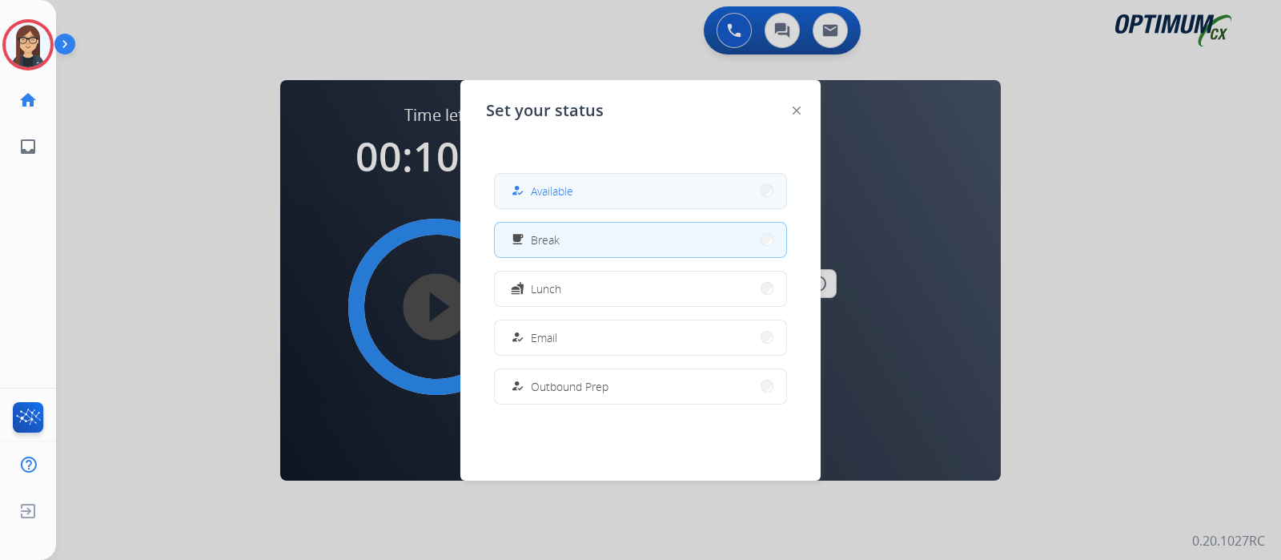
click at [546, 189] on span "Available" at bounding box center [552, 191] width 42 height 17
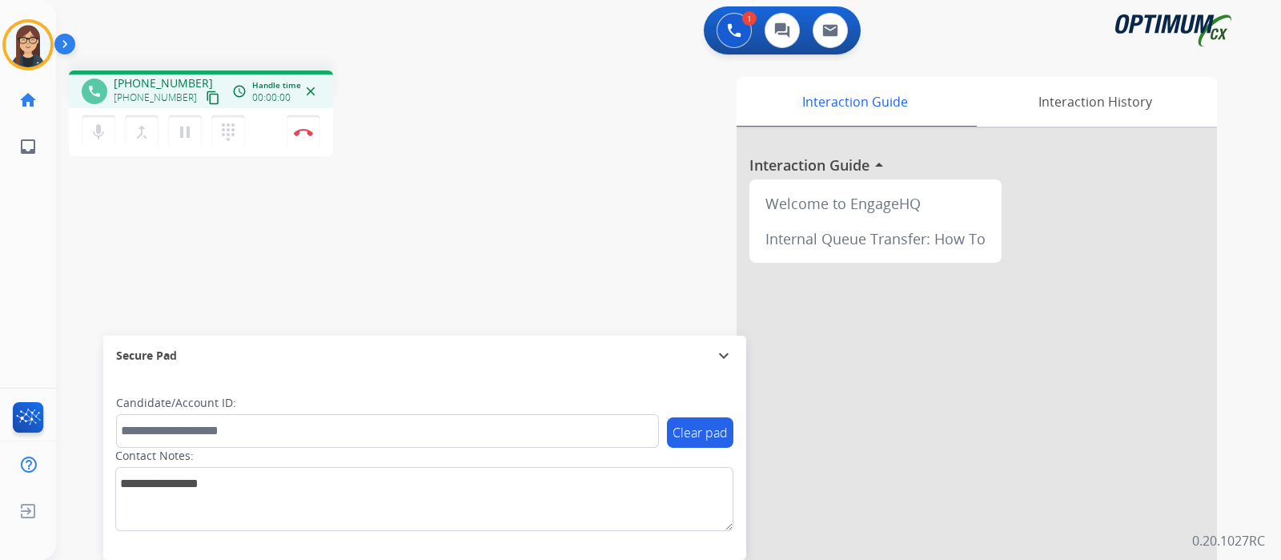
click at [206, 100] on mat-icon "content_copy" at bounding box center [213, 97] width 14 height 14
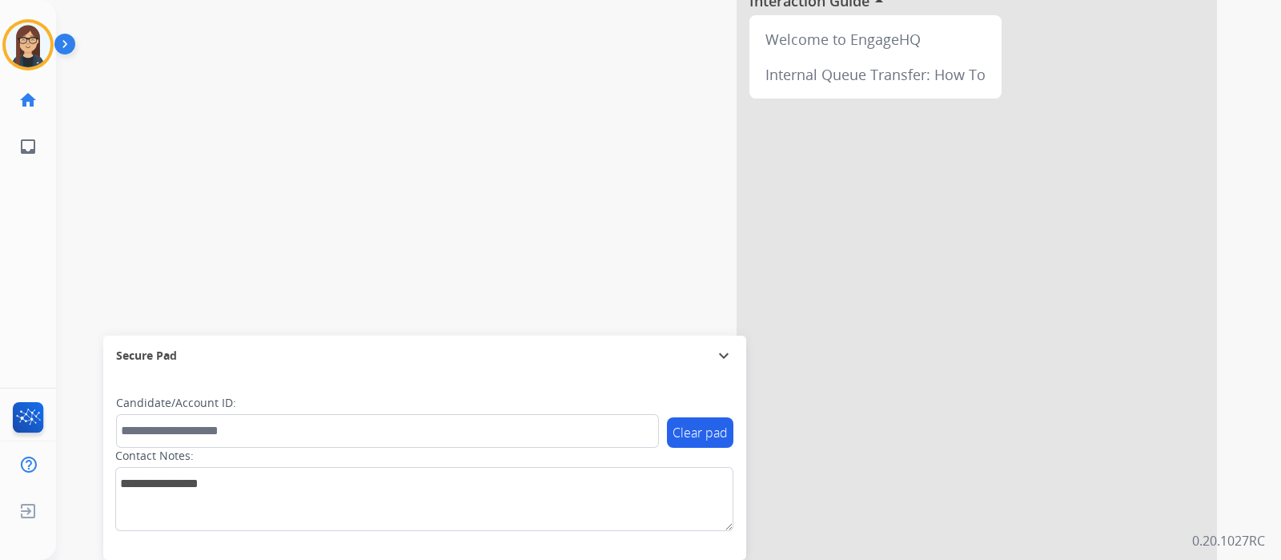
scroll to position [165, 0]
click at [392, 226] on div "phone +17876786194 +17876786194 content_copy access_time Call metrics Queue 00:…" at bounding box center [649, 227] width 1187 height 668
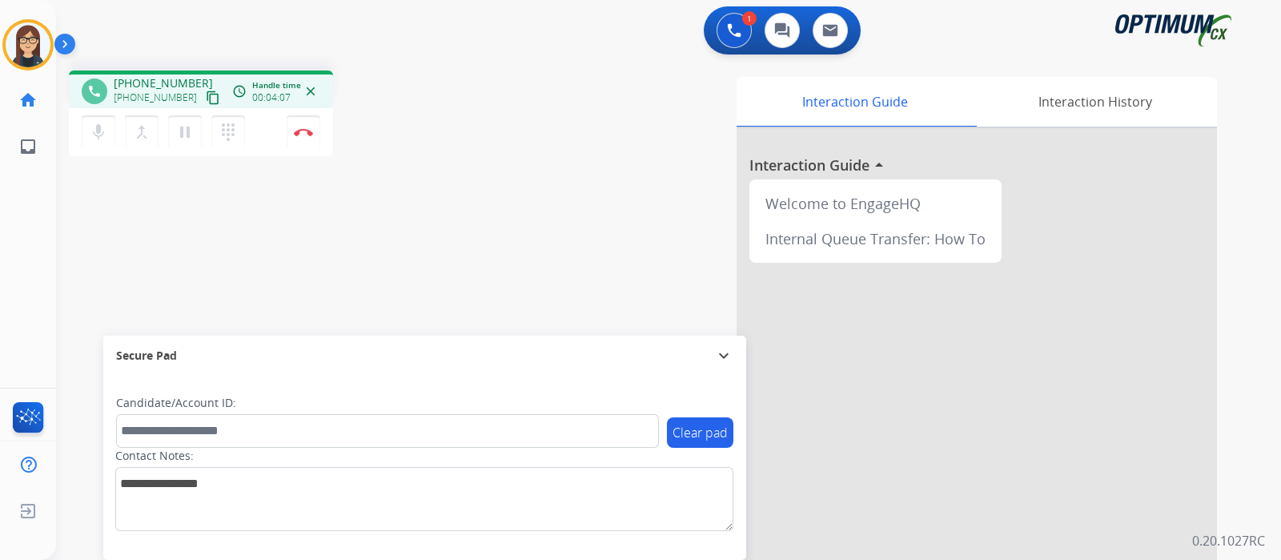
click at [462, 238] on div "phone +17876786194 +17876786194 content_copy access_time Call metrics Queue 00:…" at bounding box center [649, 392] width 1187 height 668
click at [200, 246] on div "phone +17876786194 +17876786194 content_copy access_time Call metrics Queue 00:…" at bounding box center [649, 392] width 1187 height 668
click at [305, 135] on img at bounding box center [303, 132] width 19 height 8
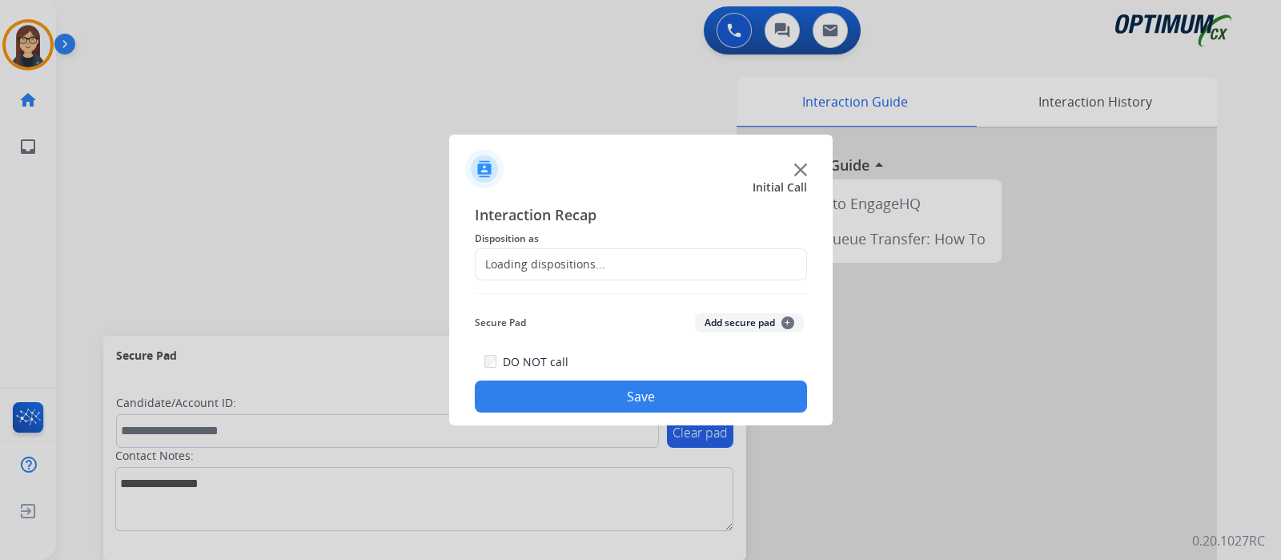
click at [518, 259] on div "Loading dispositions..." at bounding box center [541, 264] width 130 height 16
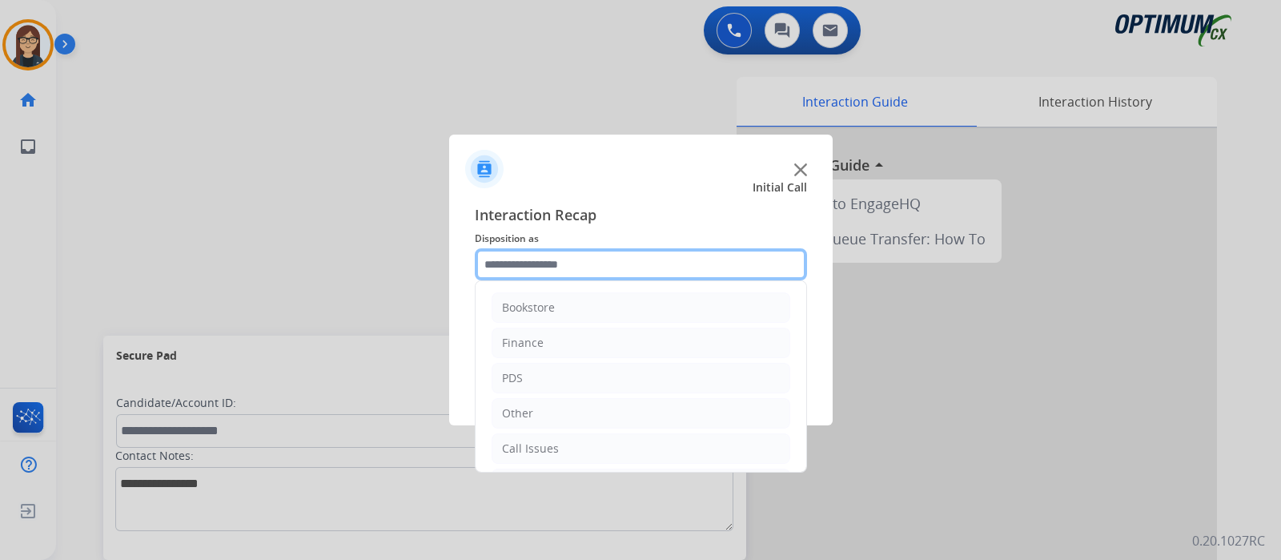
click at [570, 271] on input "text" at bounding box center [641, 264] width 332 height 32
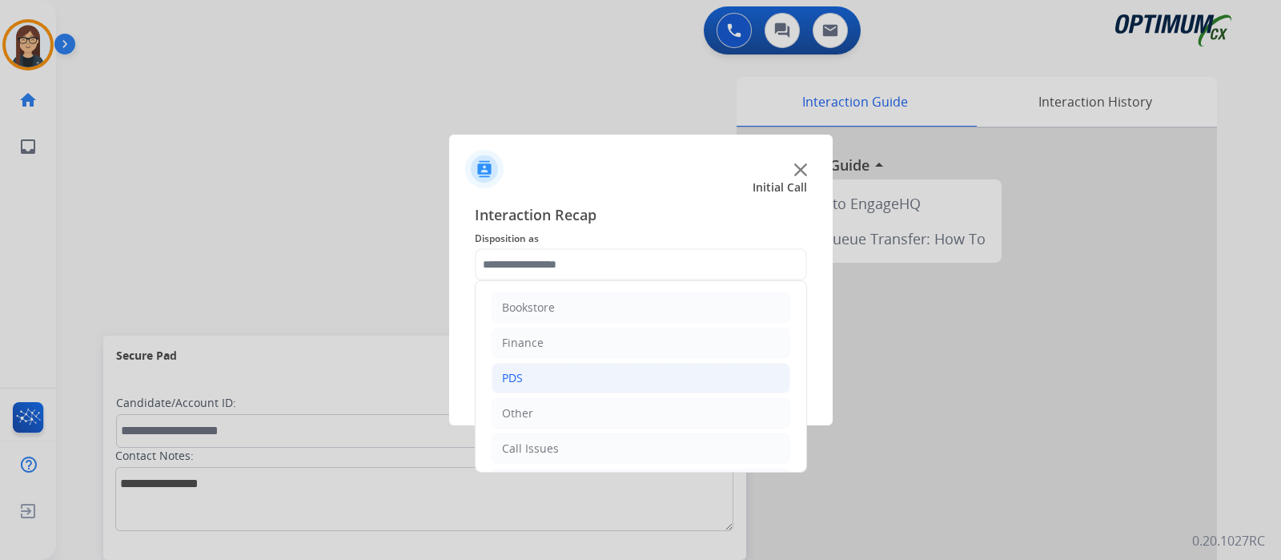
click at [534, 380] on li "PDS" at bounding box center [641, 378] width 299 height 30
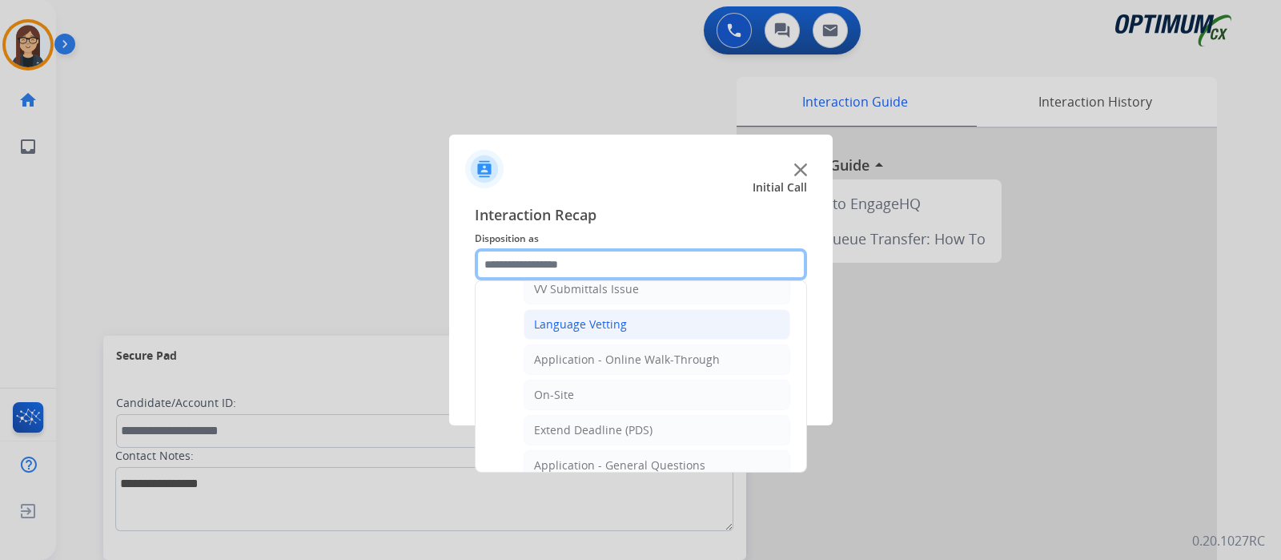
scroll to position [357, 0]
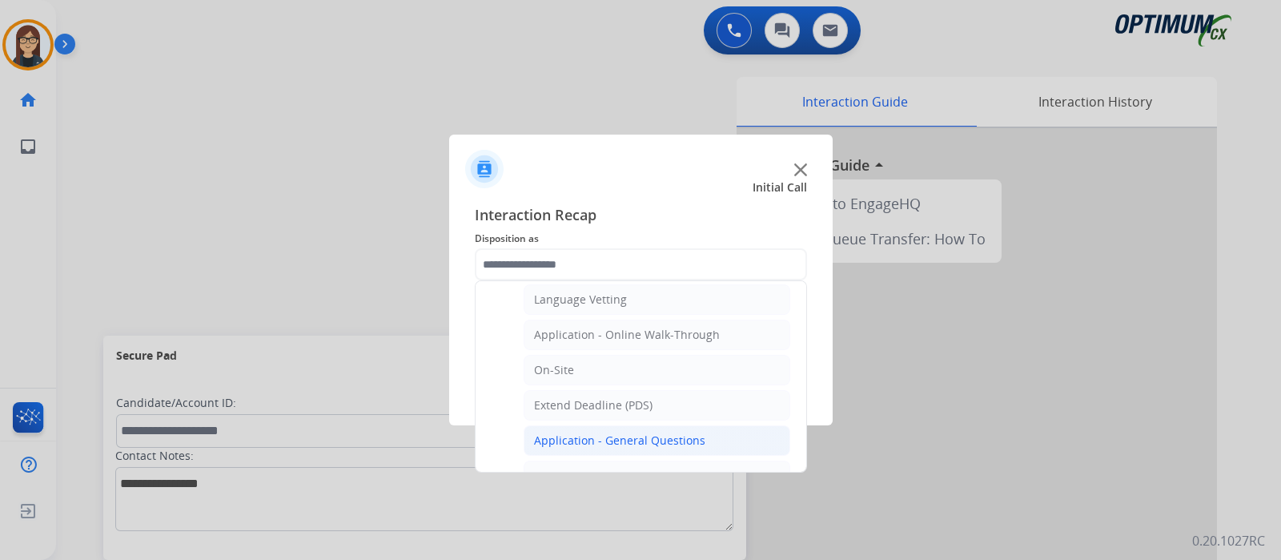
click at [659, 437] on div "Application - General Questions" at bounding box center [619, 440] width 171 height 16
type input "**********"
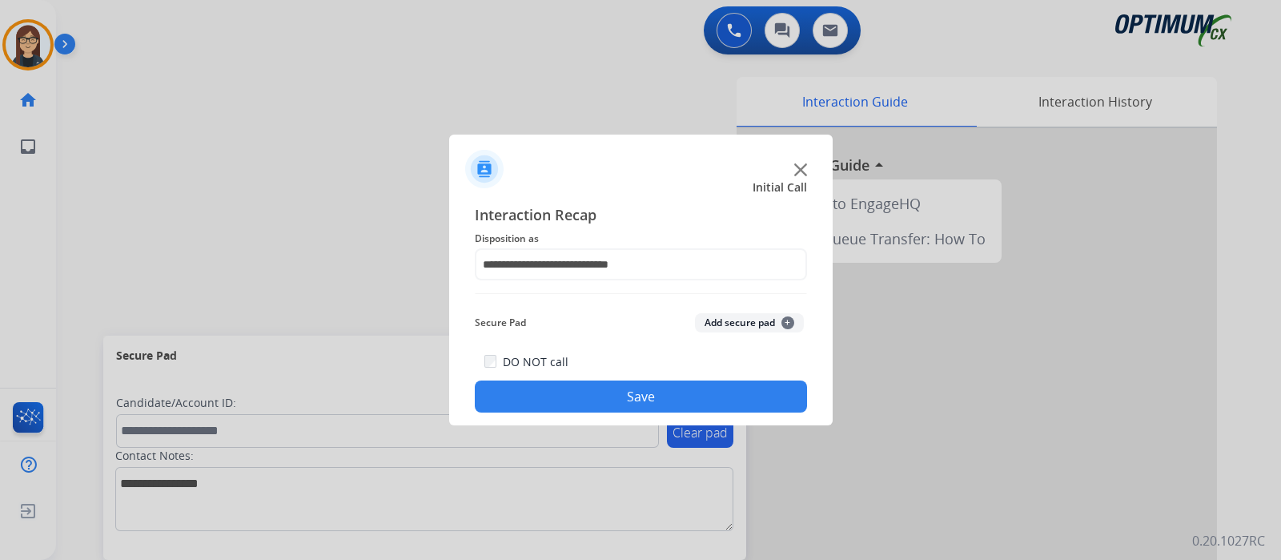
drag, startPoint x: 617, startPoint y: 406, endPoint x: 561, endPoint y: 412, distance: 55.5
click at [616, 406] on button "Save" at bounding box center [641, 396] width 332 height 32
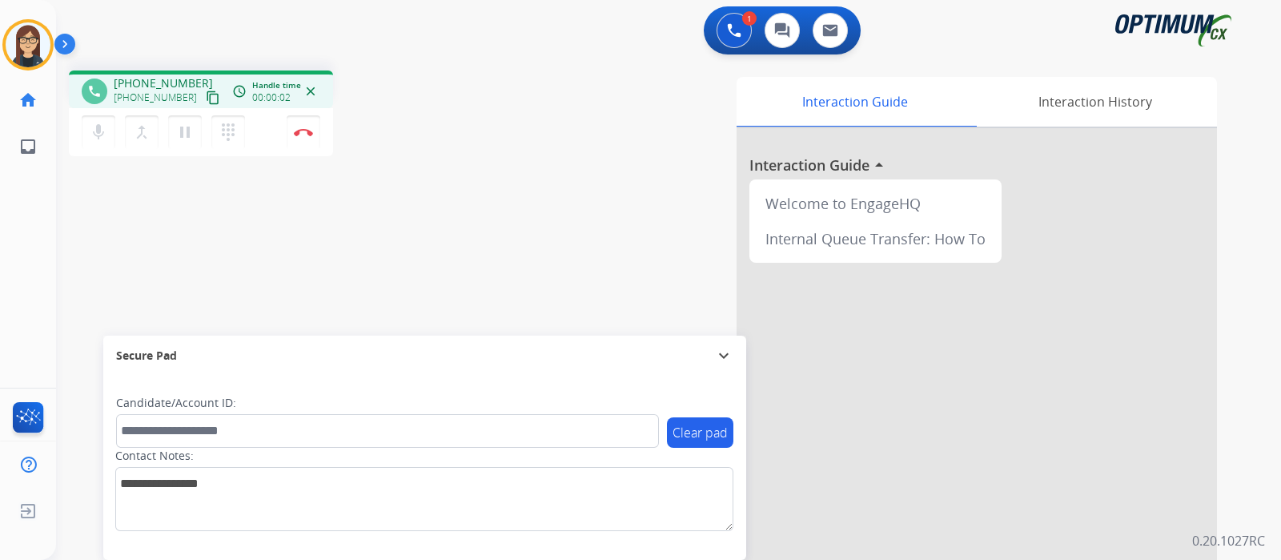
click at [206, 96] on mat-icon "content_copy" at bounding box center [213, 97] width 14 height 14
click at [497, 154] on div "phone +19787718131 +19787718131 content_copy access_time Call metrics Queue 00:…" at bounding box center [649, 392] width 1187 height 668
click at [503, 153] on div "Interaction Guide Interaction History Interaction Guide arrow_drop_up Welcome t…" at bounding box center [858, 401] width 718 height 649
click at [571, 206] on div "Interaction Guide Interaction History Interaction Guide arrow_drop_up Welcome t…" at bounding box center [858, 401] width 718 height 649
click at [300, 131] on img at bounding box center [303, 132] width 19 height 8
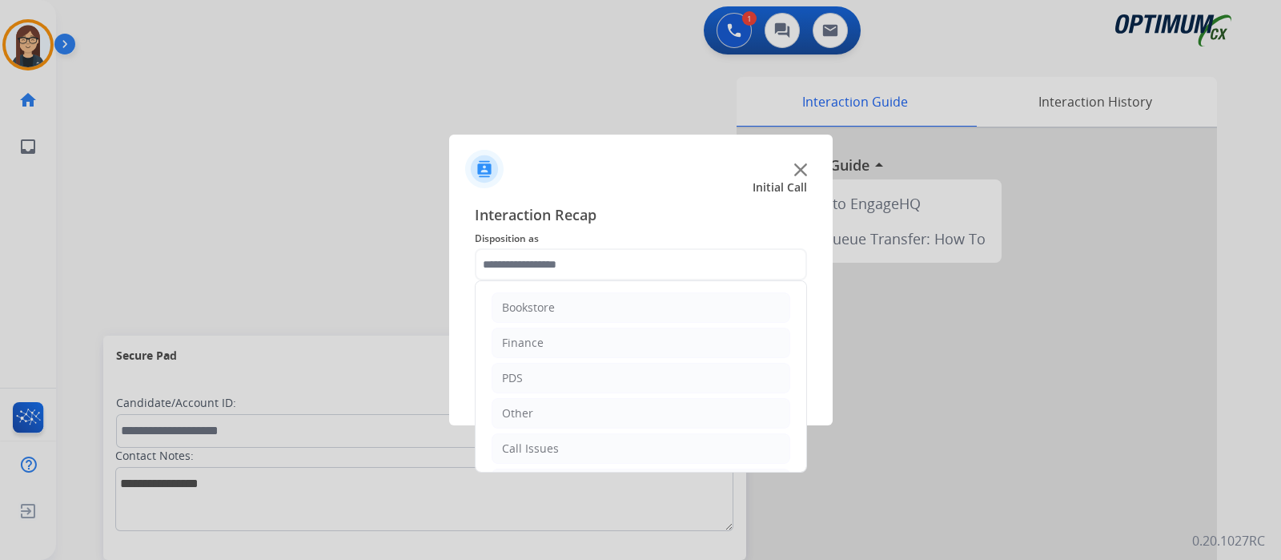
click at [549, 268] on input "text" at bounding box center [641, 264] width 332 height 32
click at [529, 443] on div "Renewal" at bounding box center [525, 448] width 46 height 16
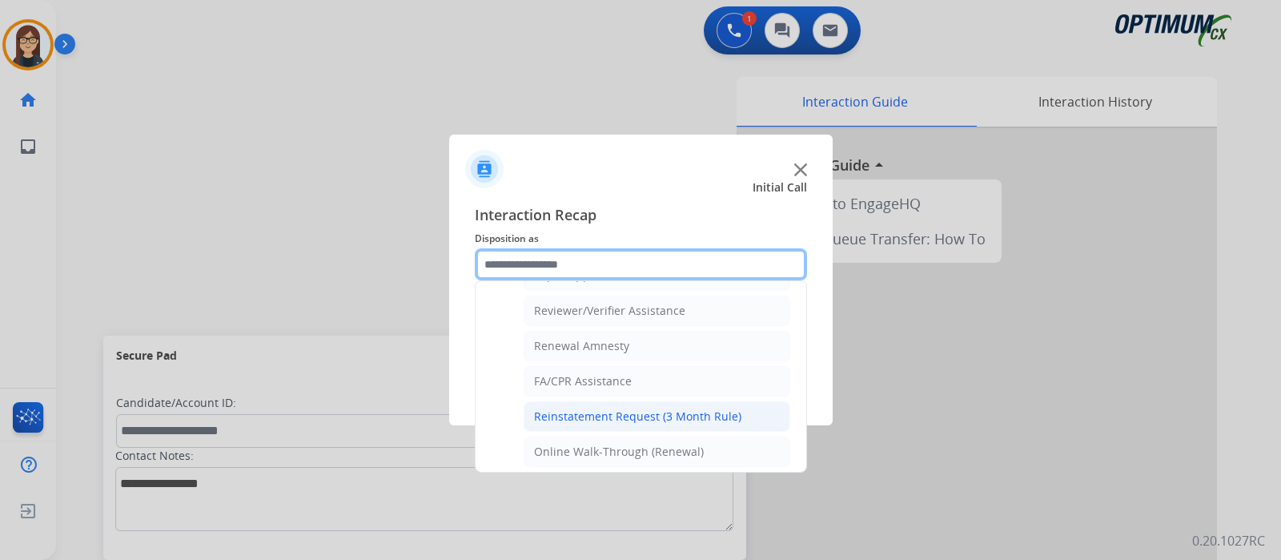
scroll to position [412, 0]
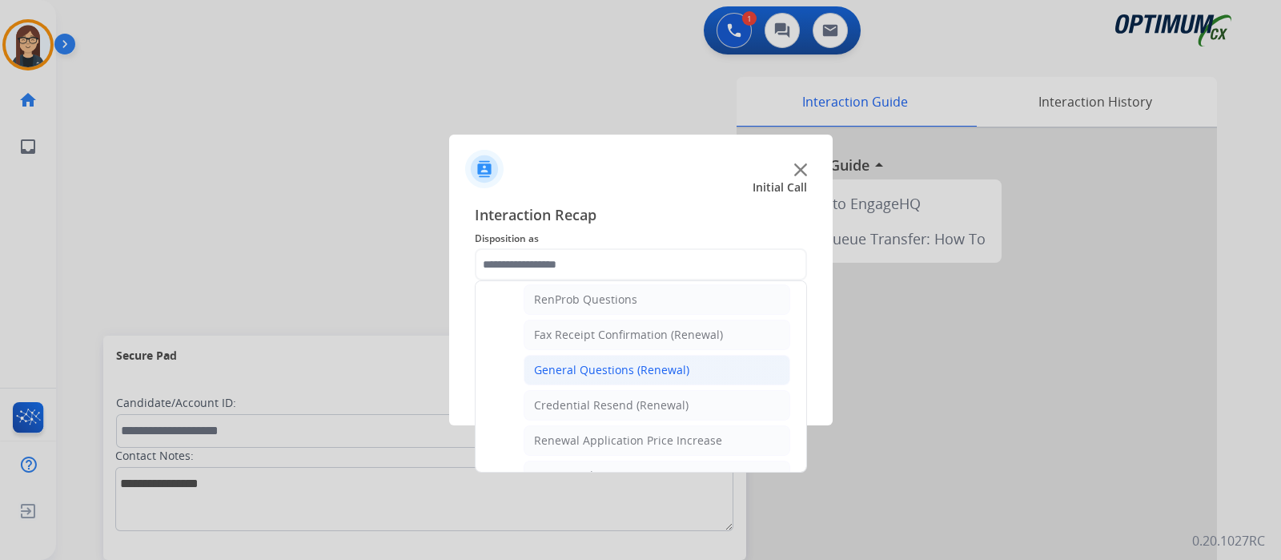
click at [612, 362] on div "General Questions (Renewal)" at bounding box center [611, 370] width 155 height 16
type input "**********"
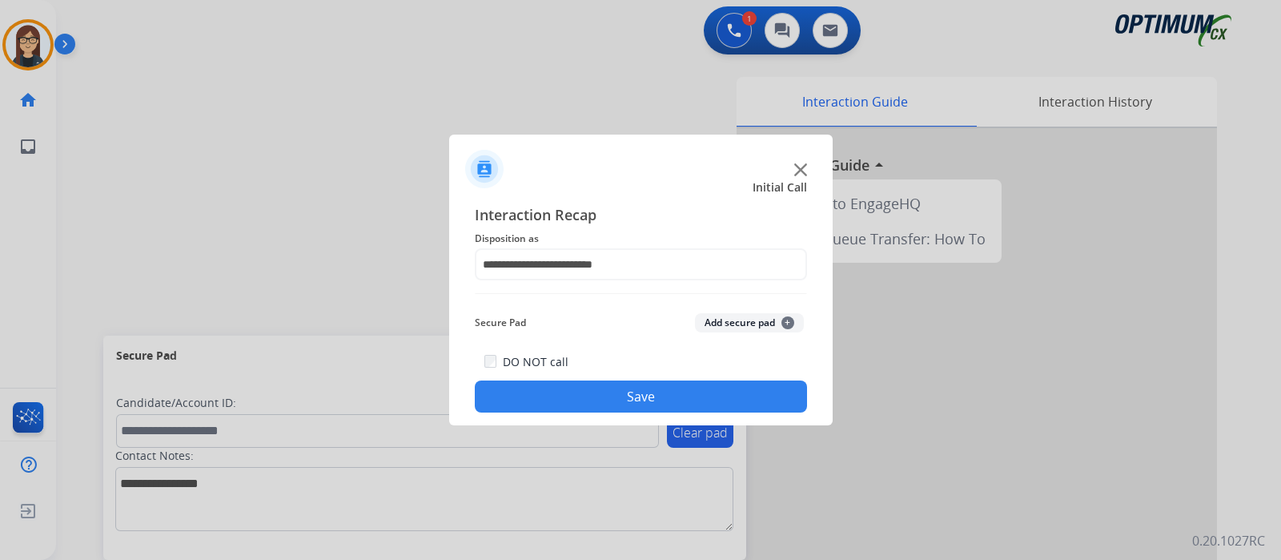
click at [617, 386] on button "Save" at bounding box center [641, 396] width 332 height 32
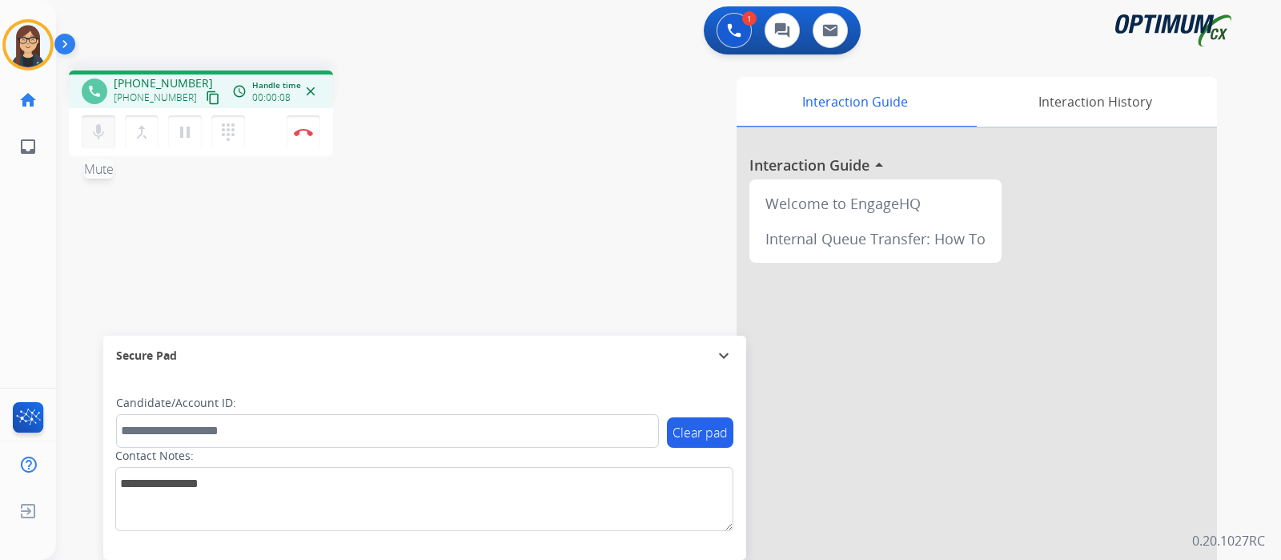
click at [97, 140] on mat-icon "mic" at bounding box center [98, 131] width 19 height 19
click at [103, 142] on button "mic_off Mute" at bounding box center [99, 132] width 34 height 34
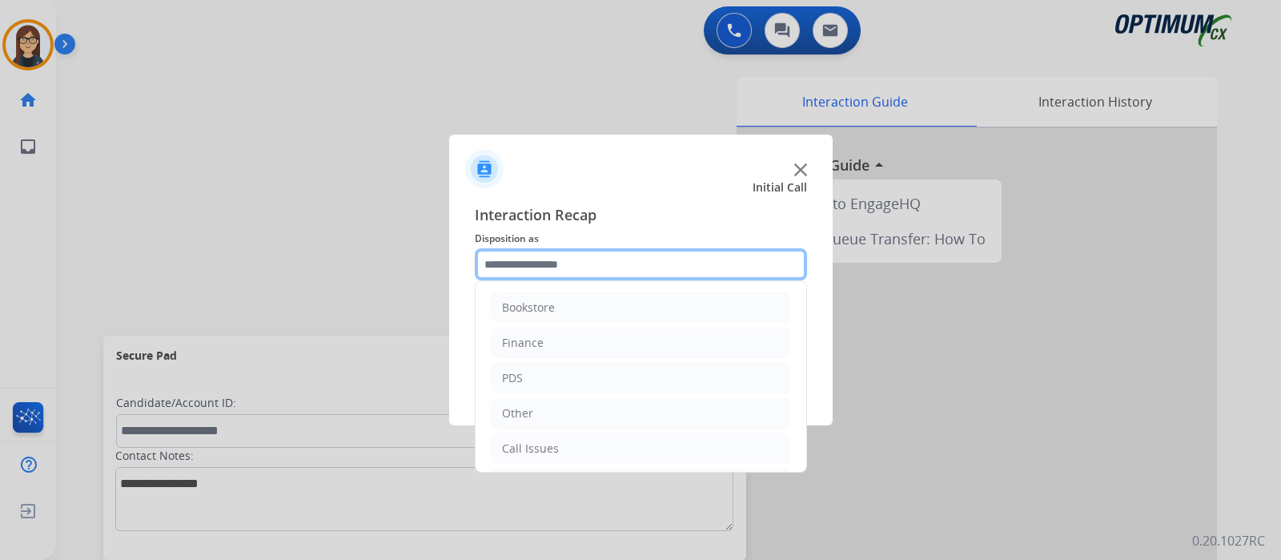
click at [517, 260] on input "text" at bounding box center [641, 264] width 332 height 32
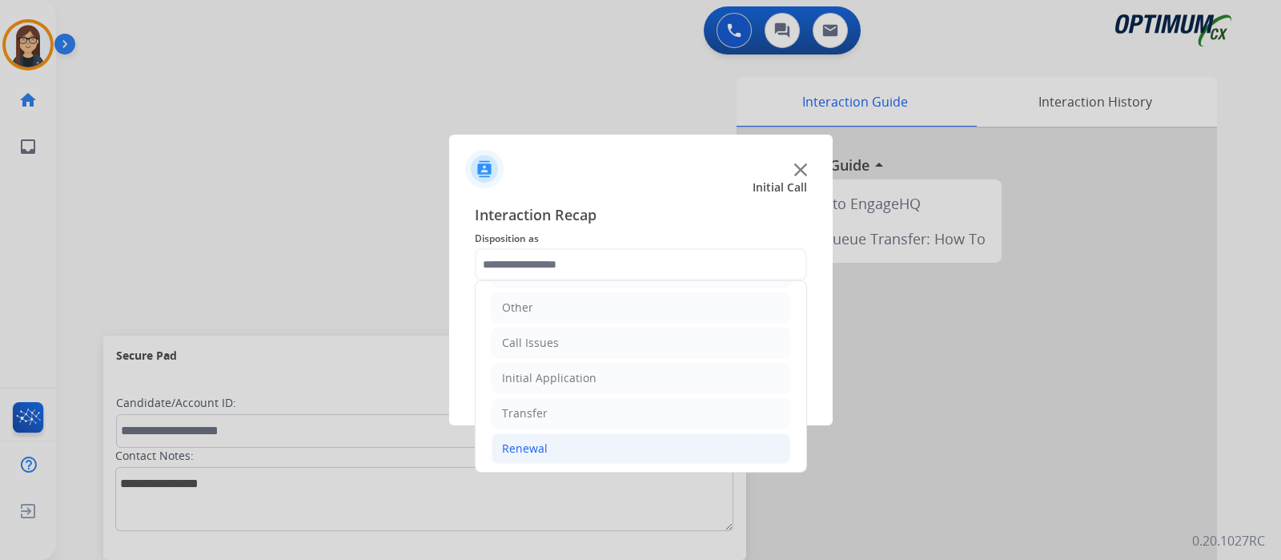
click at [564, 442] on li "Renewal" at bounding box center [641, 448] width 299 height 30
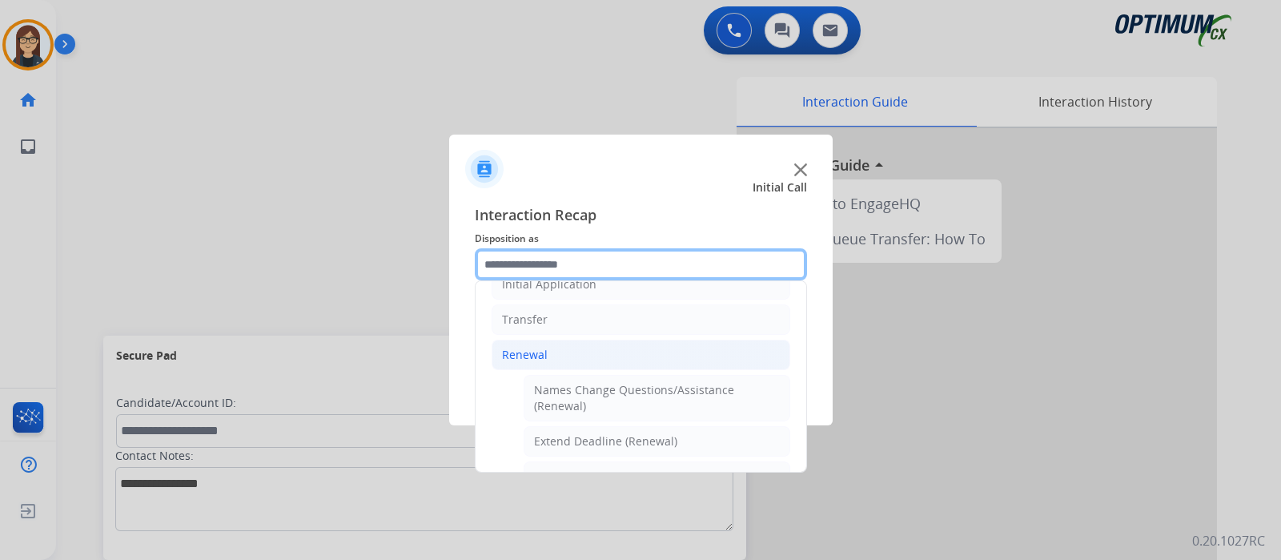
scroll to position [99, 0]
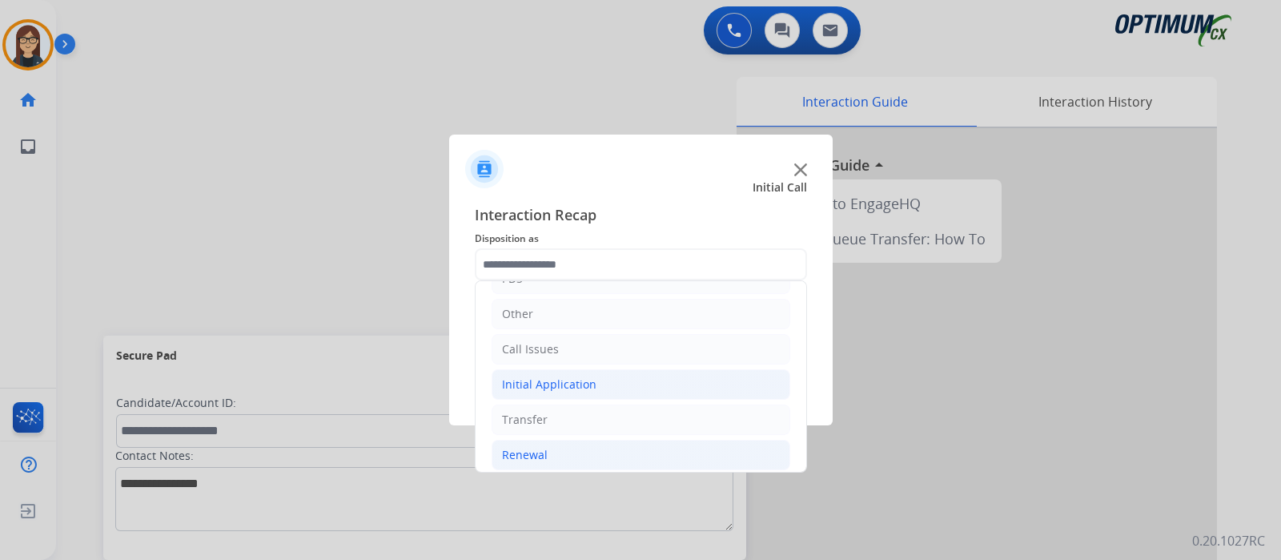
click at [582, 379] on div "Initial Application" at bounding box center [549, 384] width 94 height 16
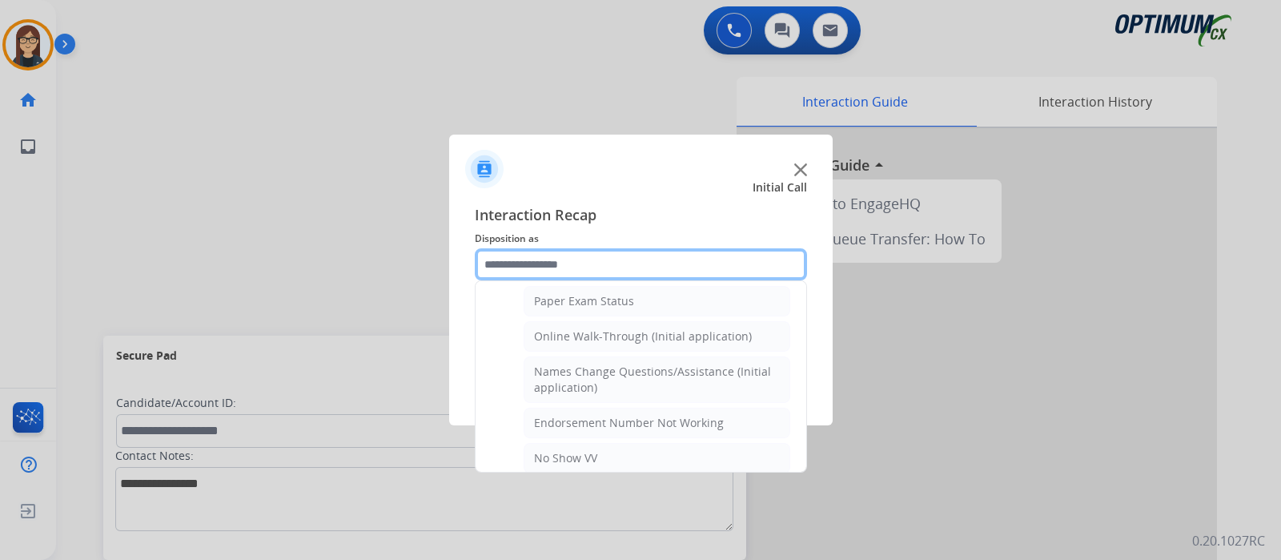
scroll to position [300, 0]
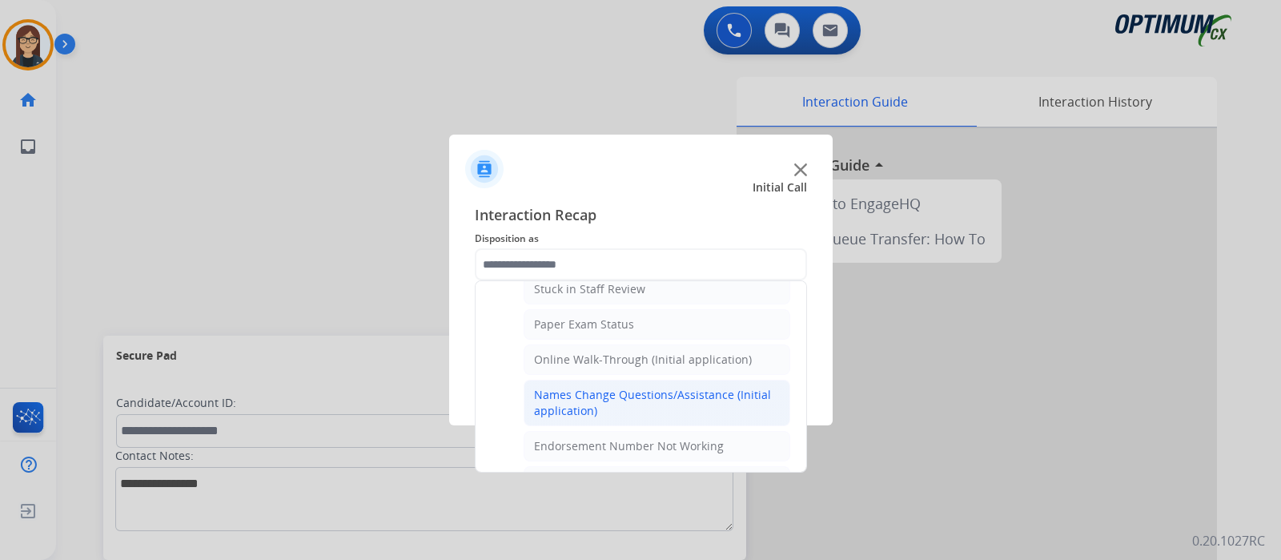
click at [661, 387] on div "Names Change Questions/Assistance (Initial application)" at bounding box center [657, 403] width 246 height 32
type input "**********"
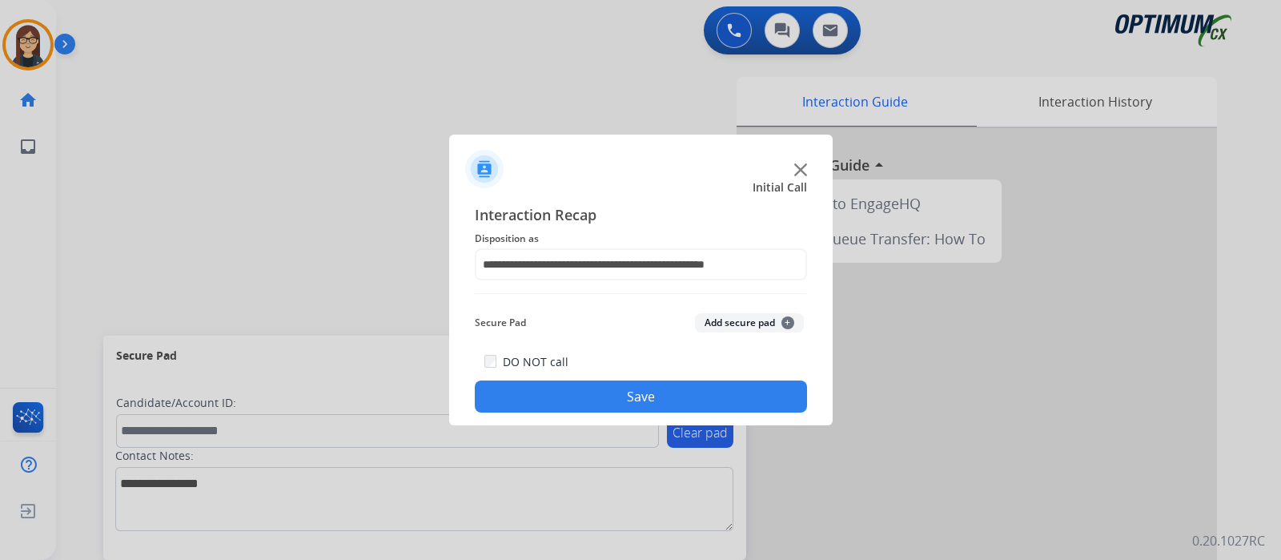
click at [661, 385] on button "Save" at bounding box center [641, 396] width 332 height 32
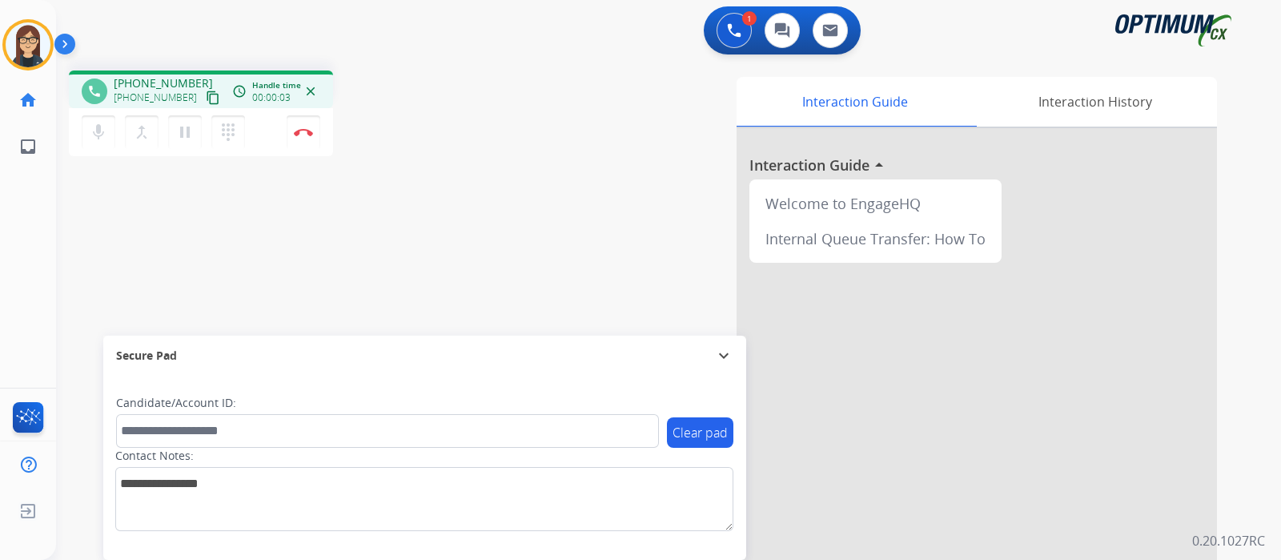
click at [206, 102] on mat-icon "content_copy" at bounding box center [213, 97] width 14 height 14
click at [96, 130] on mat-icon "mic" at bounding box center [98, 131] width 19 height 19
click at [100, 134] on mat-icon "mic_off" at bounding box center [98, 131] width 19 height 19
click at [463, 106] on div "phone +19392927809 +19392927809 content_copy access_time Call metrics Queue 00:…" at bounding box center [281, 115] width 424 height 90
click at [302, 132] on img at bounding box center [303, 132] width 19 height 8
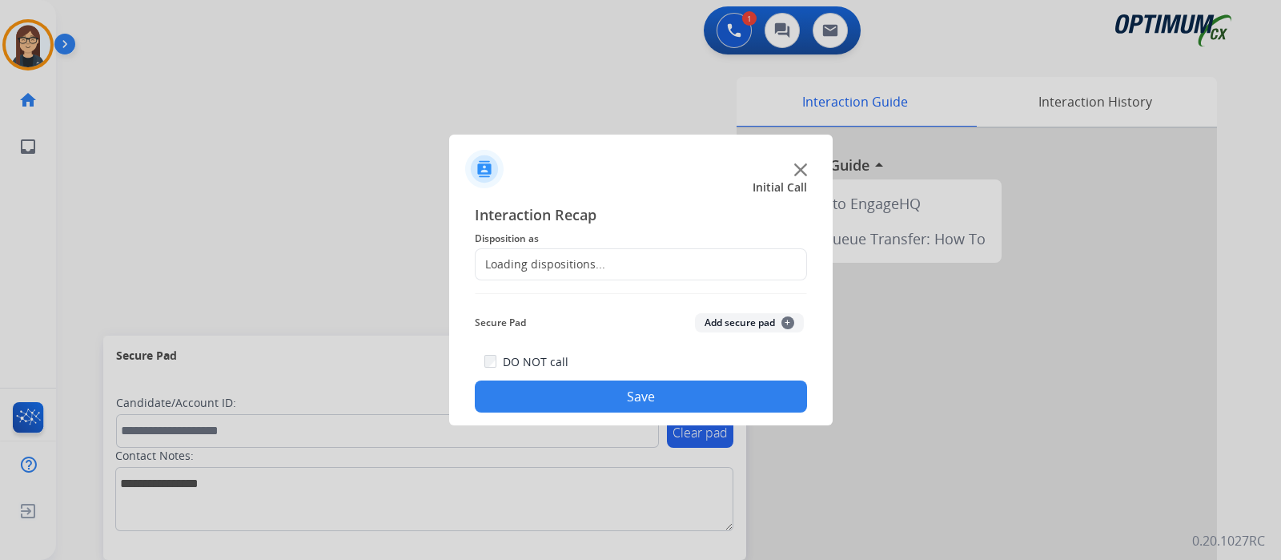
click at [530, 270] on div "Loading dispositions..." at bounding box center [541, 264] width 130 height 16
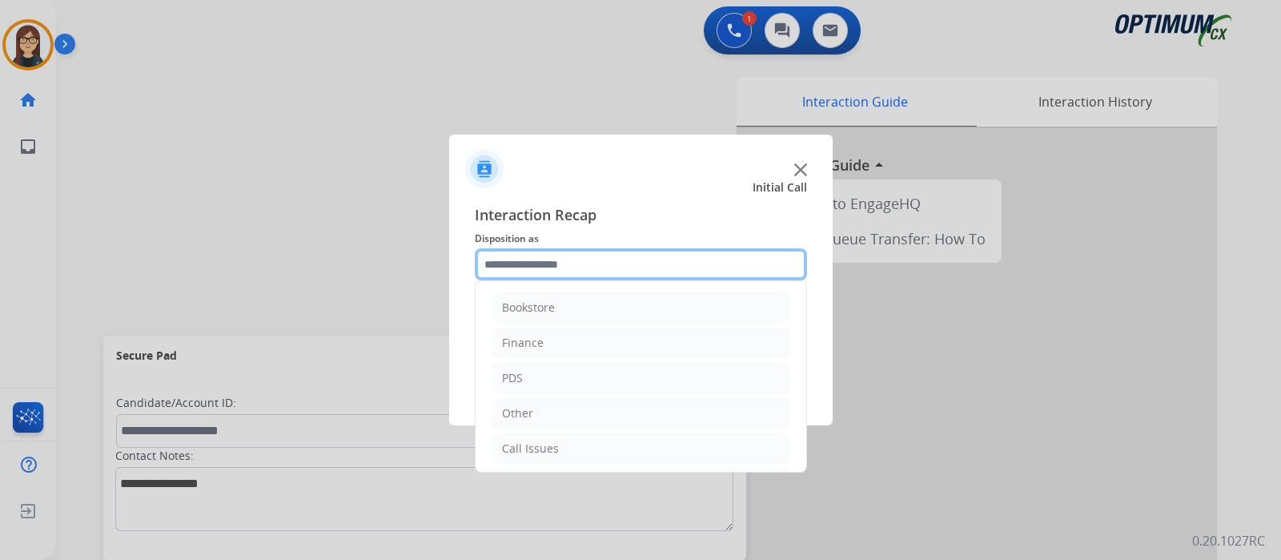
click at [530, 266] on input "text" at bounding box center [641, 264] width 332 height 32
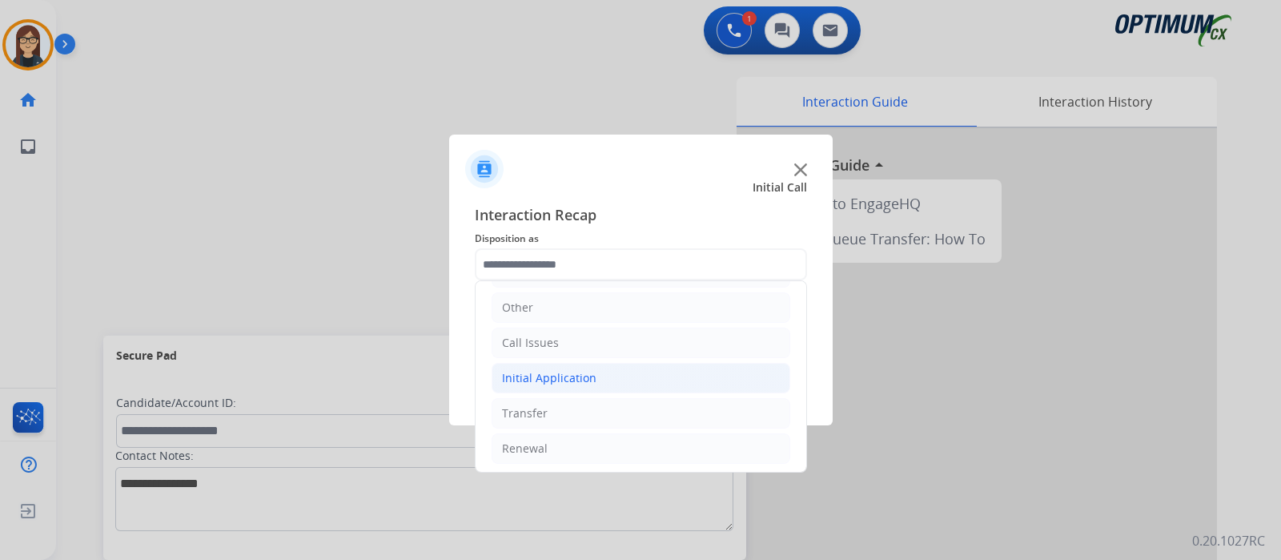
click at [572, 370] on div "Initial Application" at bounding box center [549, 378] width 94 height 16
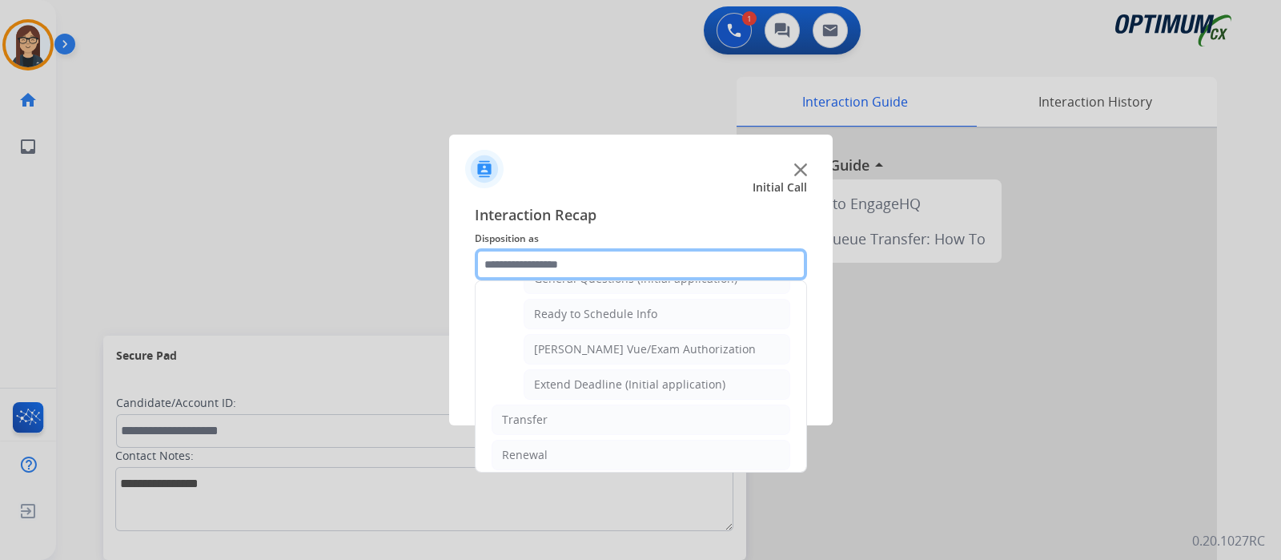
scroll to position [861, 0]
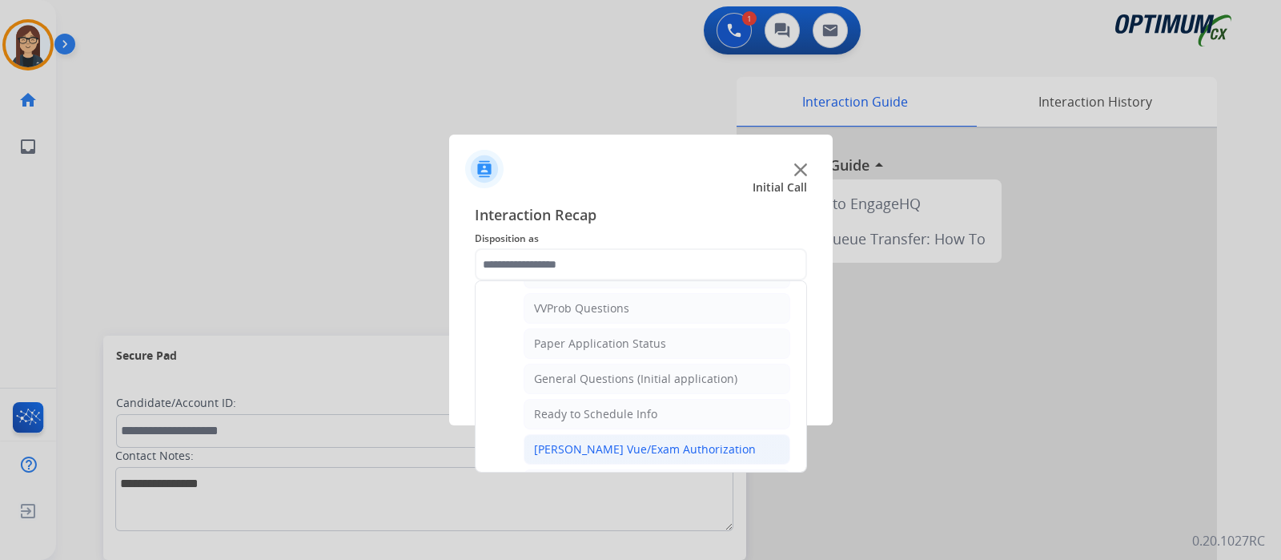
click at [628, 441] on div "Pearson Vue/Exam Authorization" at bounding box center [645, 449] width 222 height 16
type input "**********"
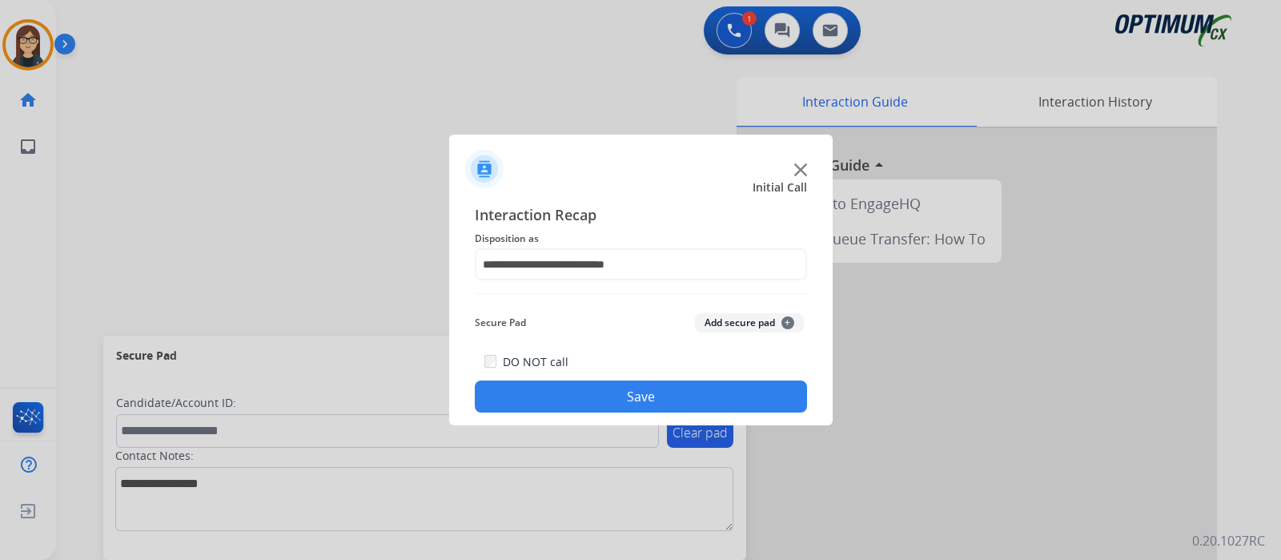
click at [608, 407] on button "Save" at bounding box center [641, 396] width 332 height 32
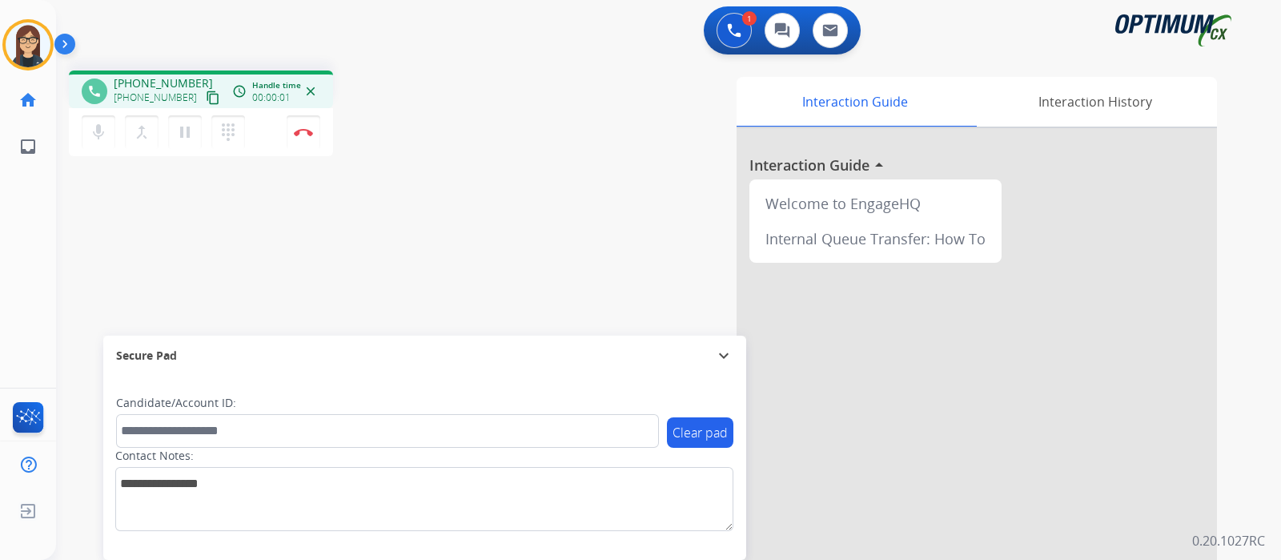
click at [206, 95] on mat-icon "content_copy" at bounding box center [213, 97] width 14 height 14
click at [528, 172] on div "Interaction Guide Interaction History Interaction Guide arrow_drop_up Welcome t…" at bounding box center [858, 401] width 718 height 649
click at [524, 80] on div "Interaction Guide Interaction History Interaction Guide arrow_drop_up Welcome t…" at bounding box center [858, 401] width 718 height 649
click at [311, 134] on img at bounding box center [303, 132] width 19 height 8
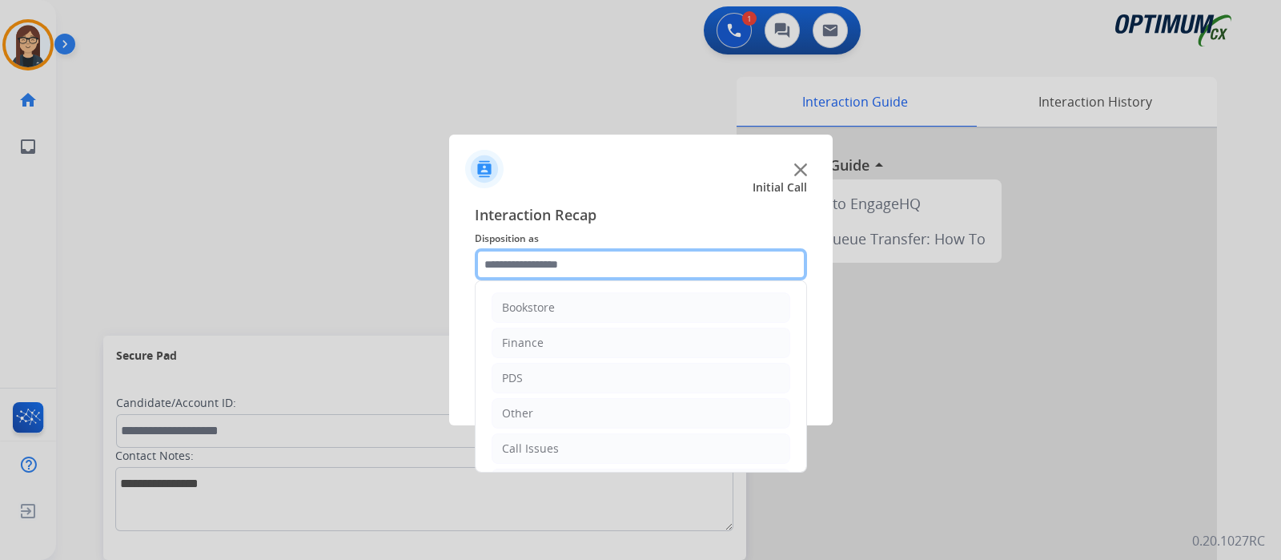
click at [532, 259] on input "text" at bounding box center [641, 264] width 332 height 32
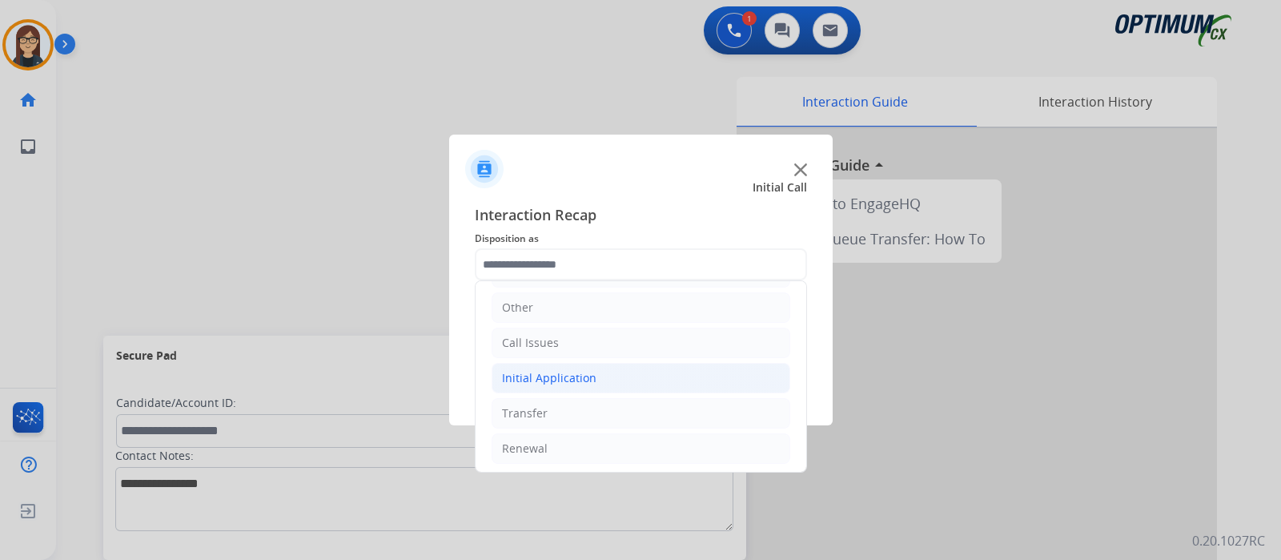
click at [604, 363] on li "Initial Application" at bounding box center [641, 378] width 299 height 30
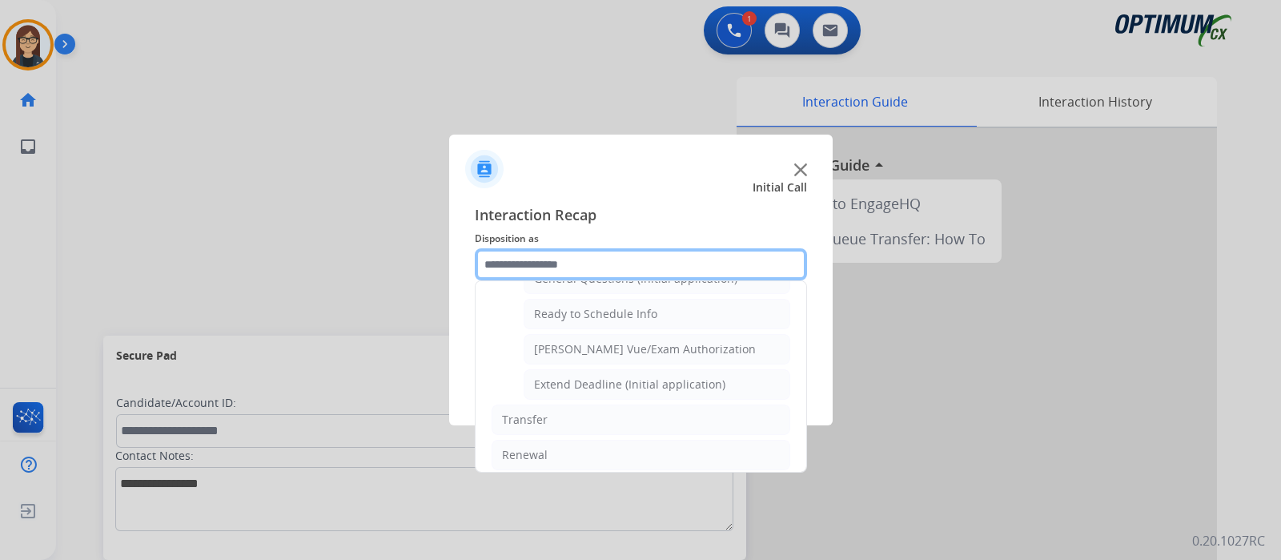
scroll to position [861, 0]
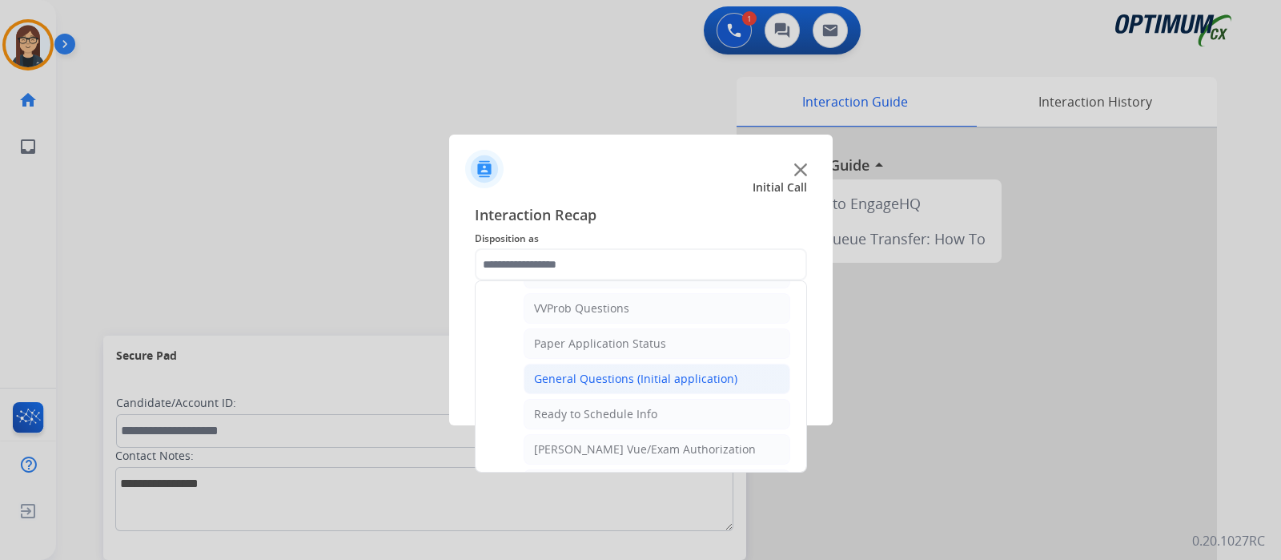
click at [611, 371] on div "General Questions (Initial application)" at bounding box center [635, 379] width 203 height 16
type input "**********"
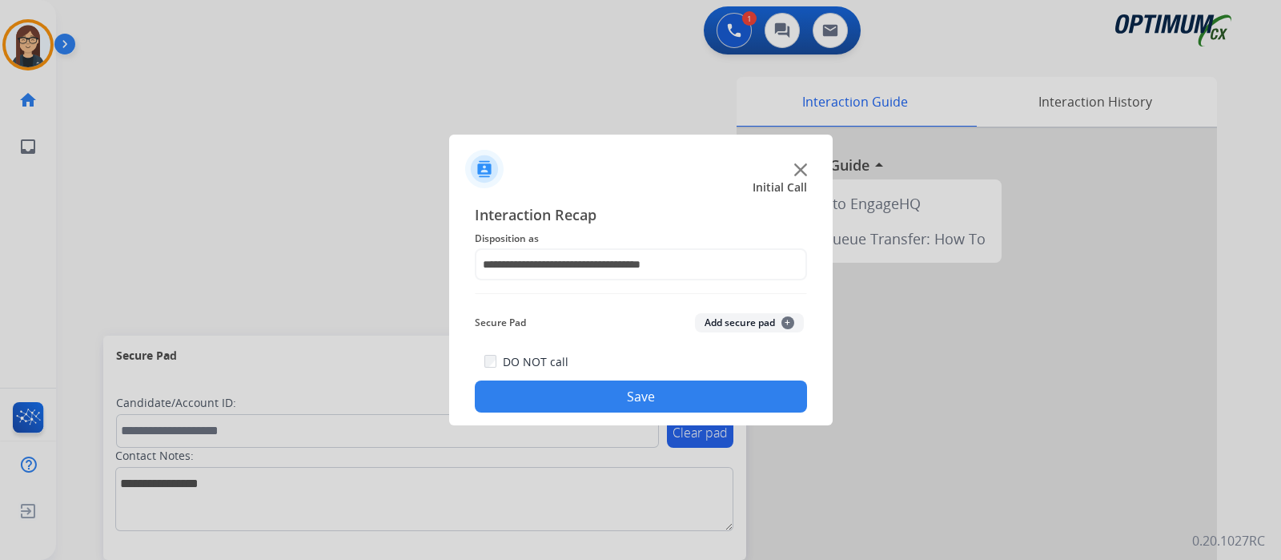
click at [596, 389] on button "Save" at bounding box center [641, 396] width 332 height 32
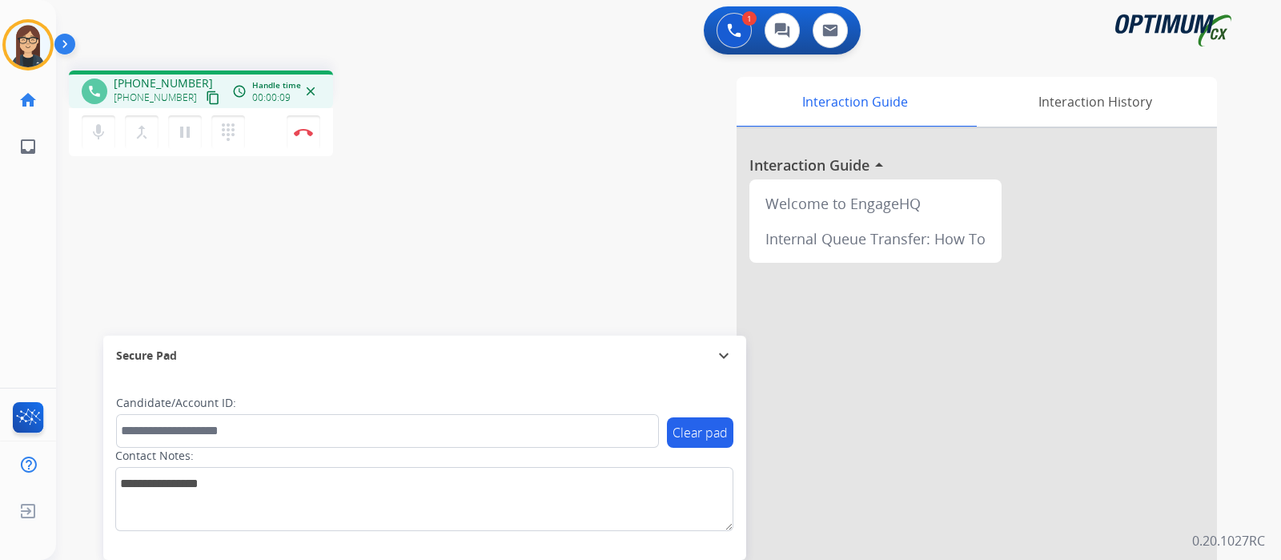
click at [206, 98] on mat-icon "content_copy" at bounding box center [213, 97] width 14 height 14
click at [304, 128] on img at bounding box center [303, 132] width 19 height 8
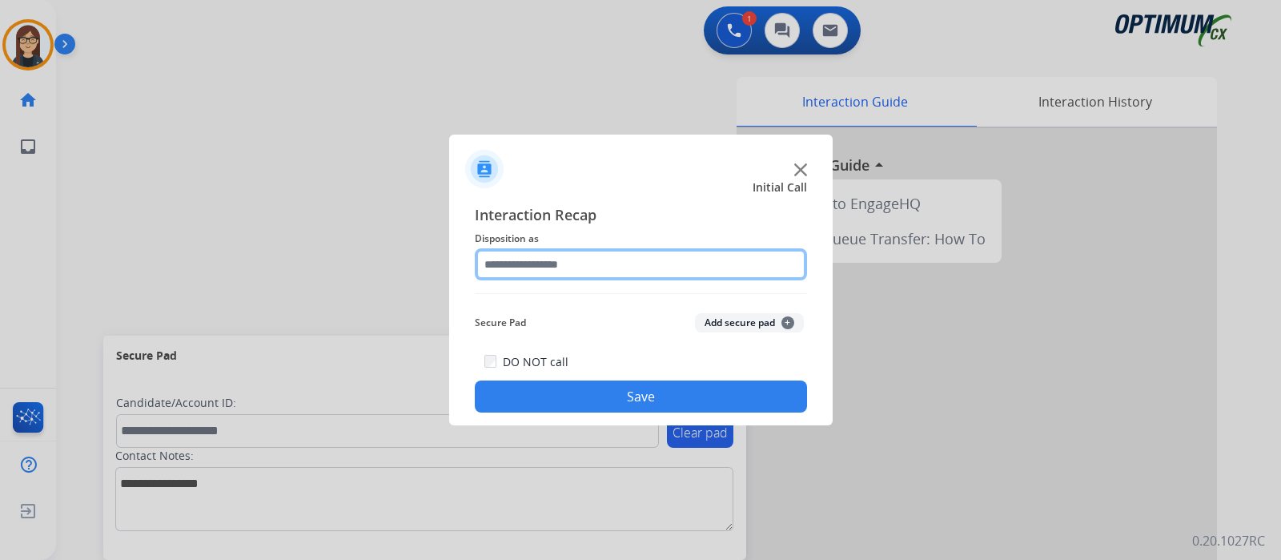
click at [584, 274] on input "text" at bounding box center [641, 264] width 332 height 32
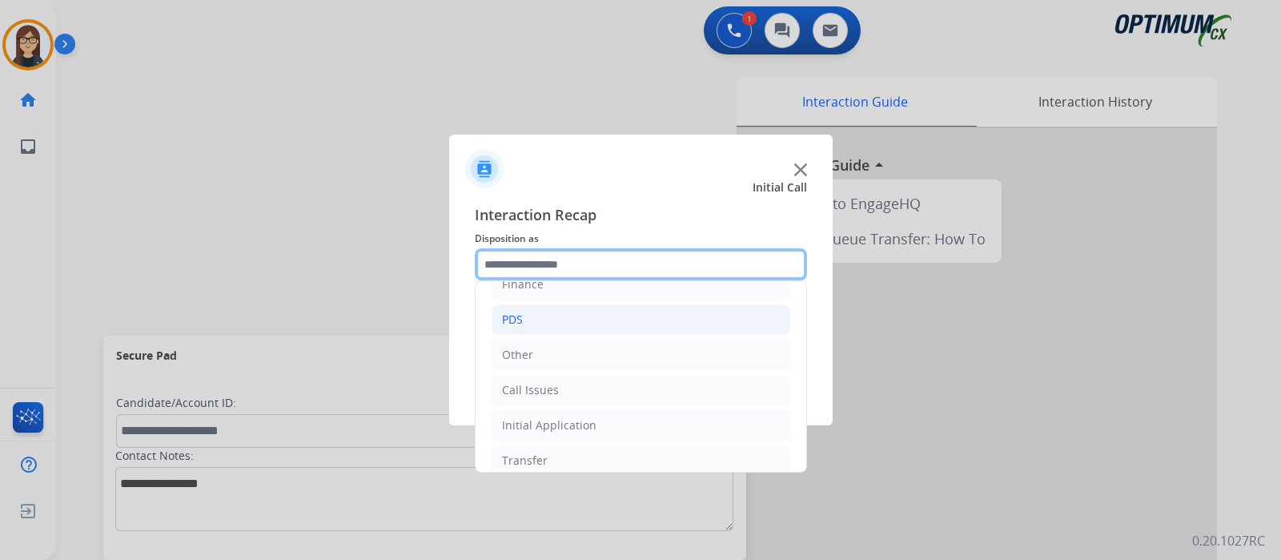
scroll to position [106, 0]
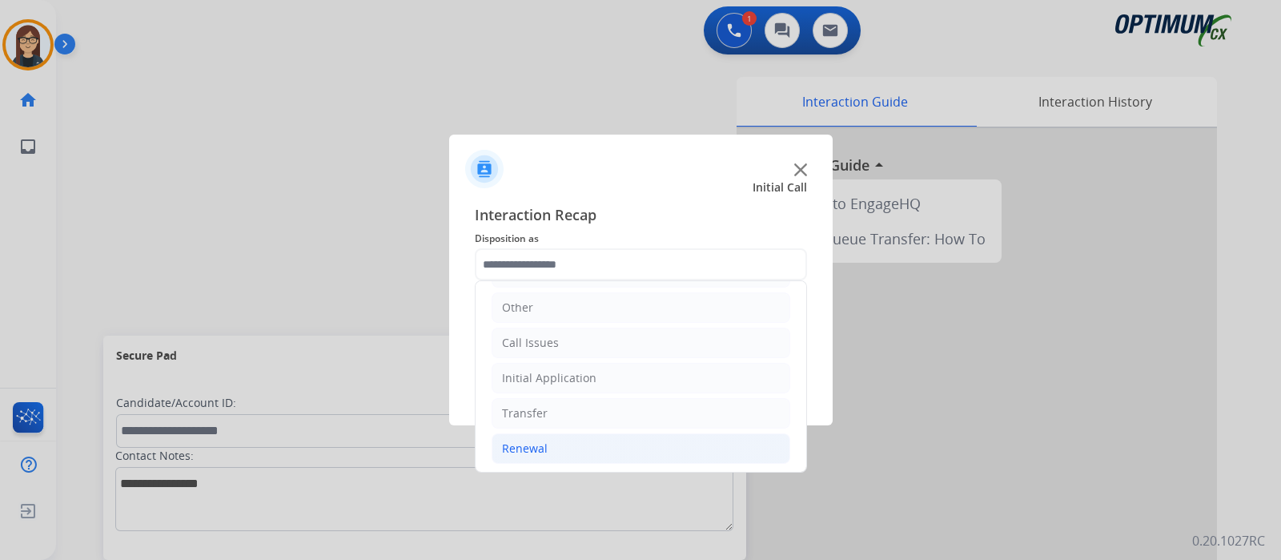
click at [555, 440] on li "Renewal" at bounding box center [641, 448] width 299 height 30
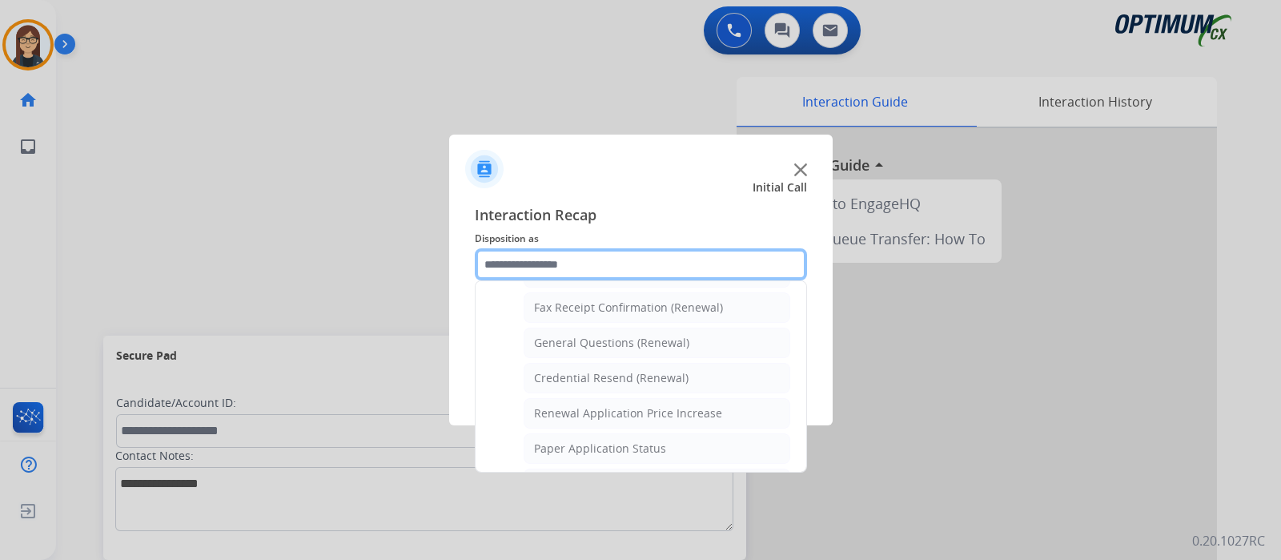
scroll to position [406, 0]
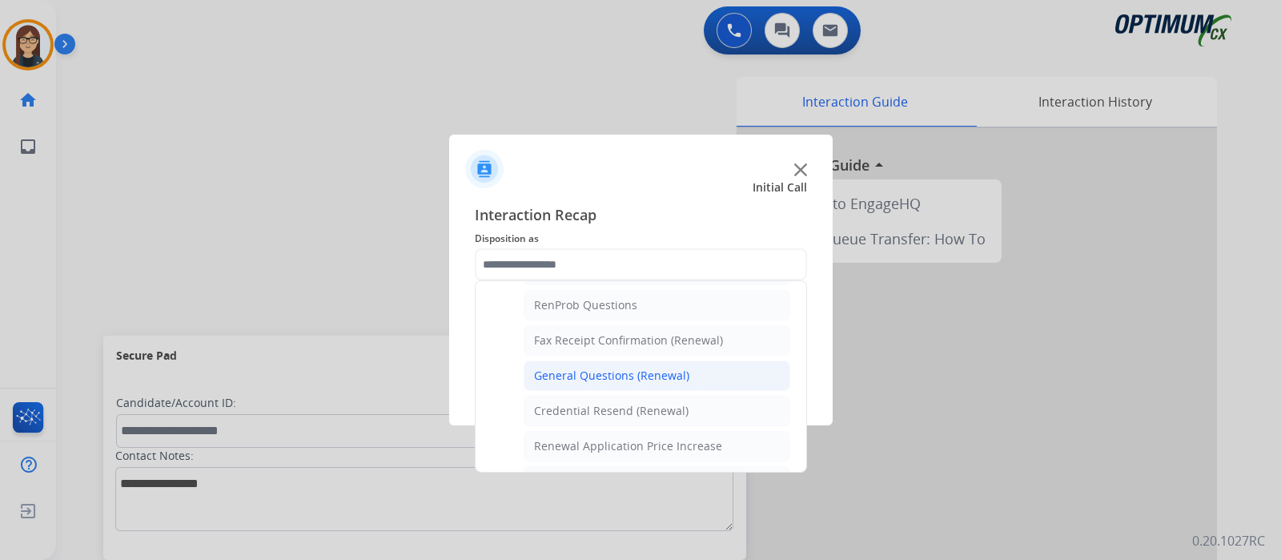
click at [612, 367] on div "General Questions (Renewal)" at bounding box center [611, 375] width 155 height 16
type input "**********"
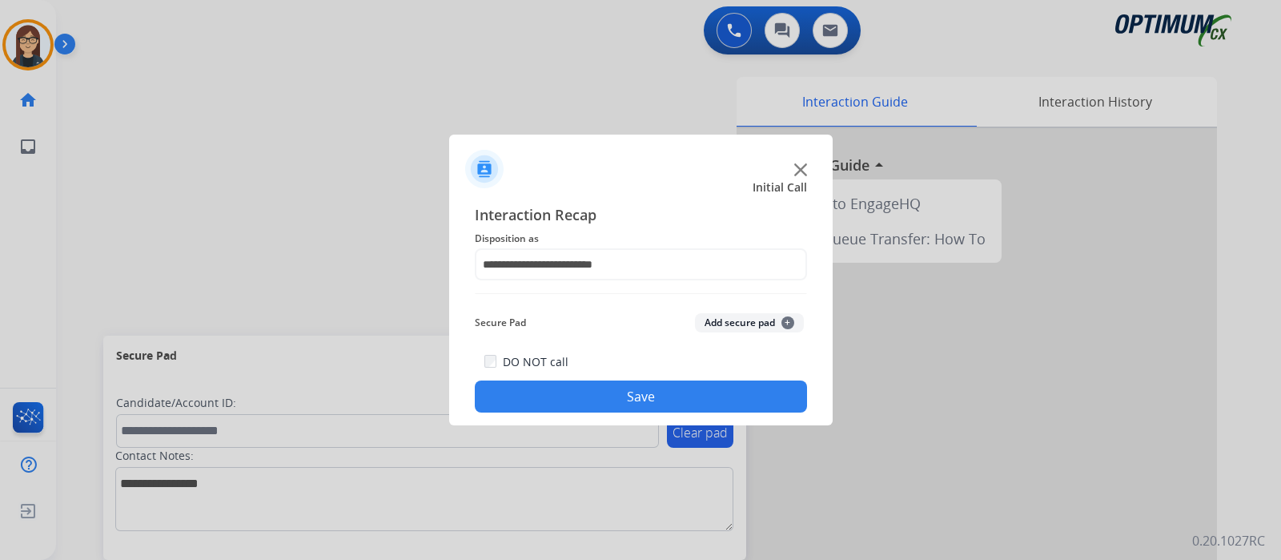
click at [564, 381] on button "Save" at bounding box center [641, 396] width 332 height 32
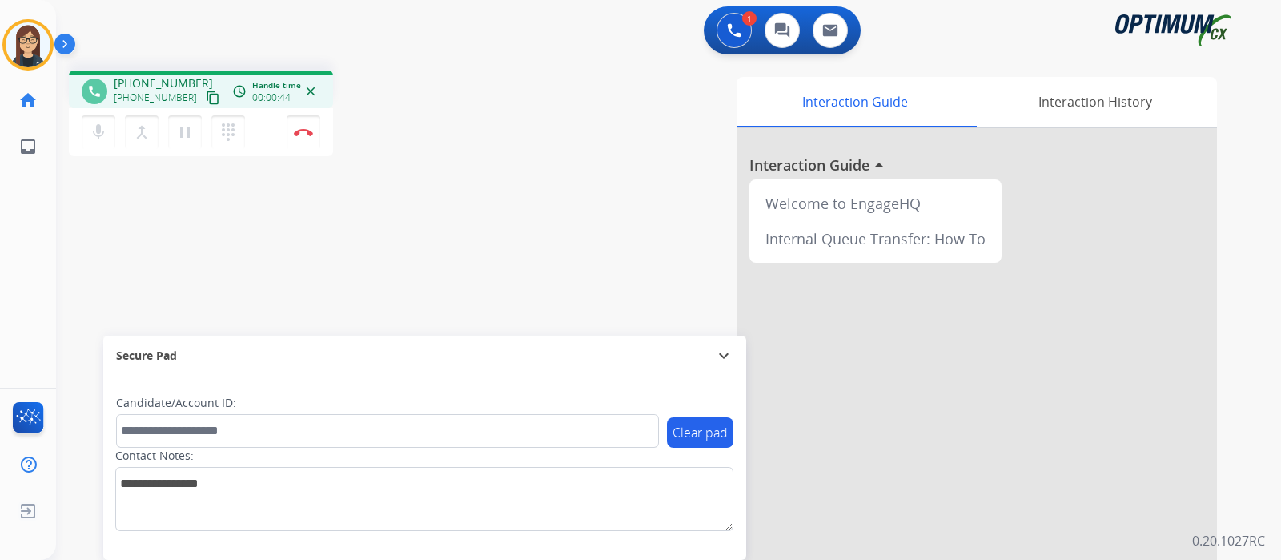
click at [206, 94] on mat-icon "content_copy" at bounding box center [213, 97] width 14 height 14
click at [88, 135] on button "mic Mute" at bounding box center [99, 132] width 34 height 34
click at [102, 127] on mat-icon "mic_off" at bounding box center [98, 131] width 19 height 19
click at [520, 143] on div "Interaction Guide Interaction History Interaction Guide arrow_drop_up Welcome t…" at bounding box center [858, 401] width 718 height 649
click at [492, 62] on div "phone +17866009429 +17866009429 content_copy access_time Call metrics Queue 00:…" at bounding box center [649, 392] width 1187 height 668
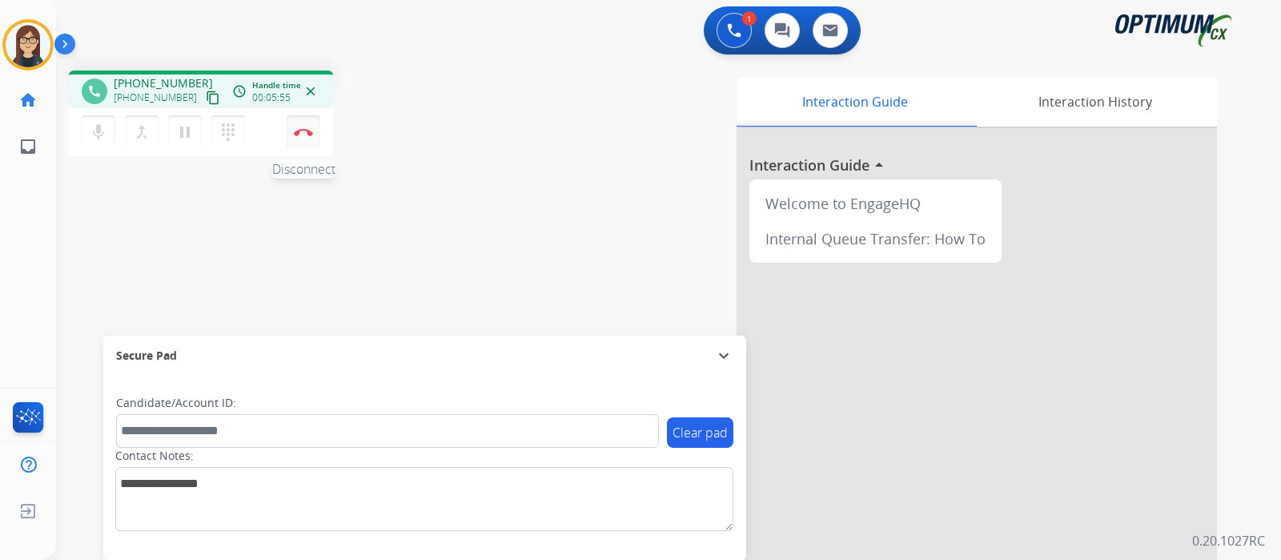
click at [302, 141] on button "Disconnect" at bounding box center [304, 132] width 34 height 34
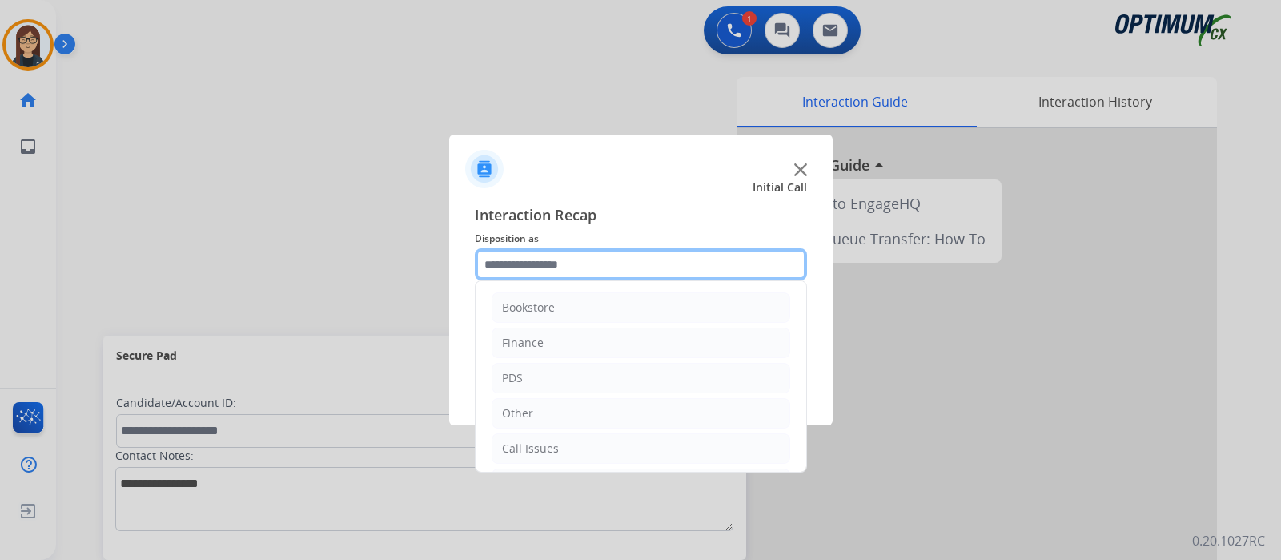
click at [541, 257] on input "text" at bounding box center [641, 264] width 332 height 32
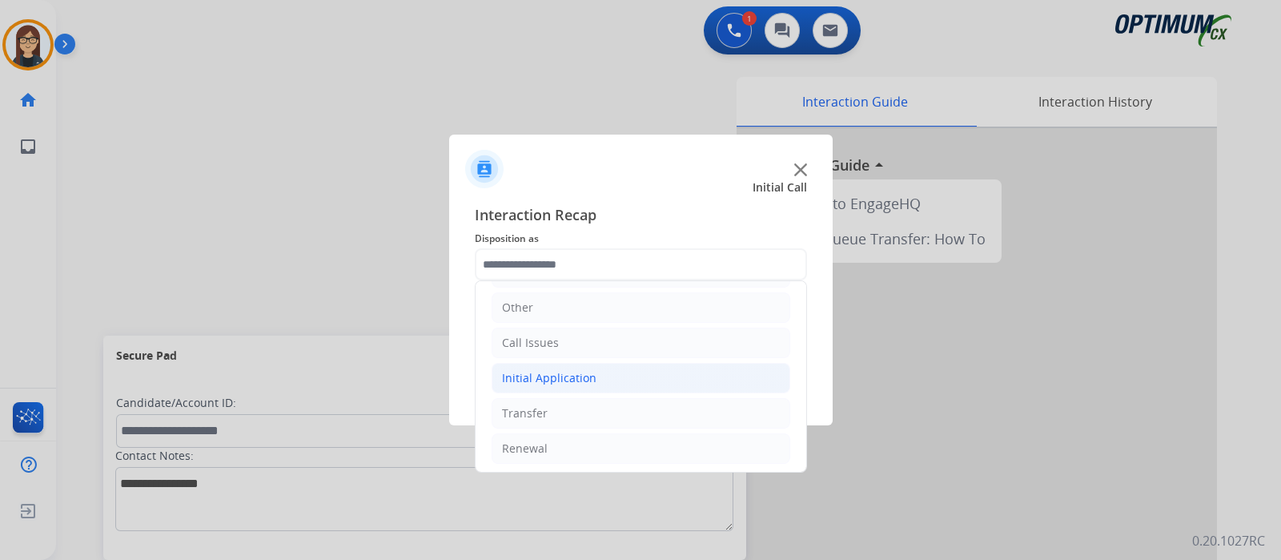
click at [550, 371] on div "Initial Application" at bounding box center [549, 378] width 94 height 16
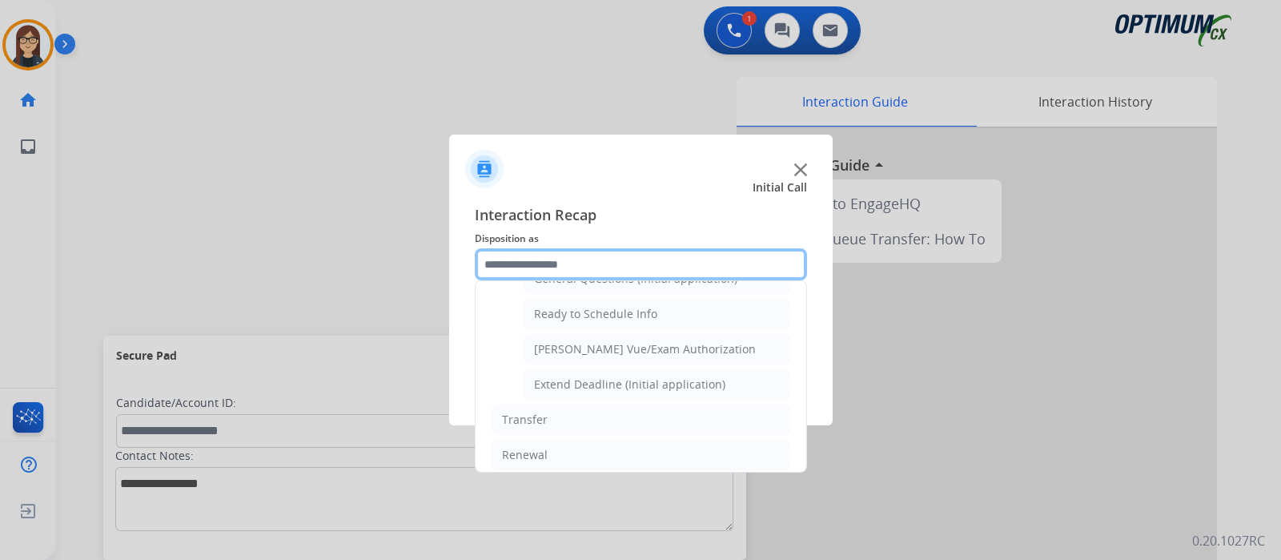
scroll to position [861, 0]
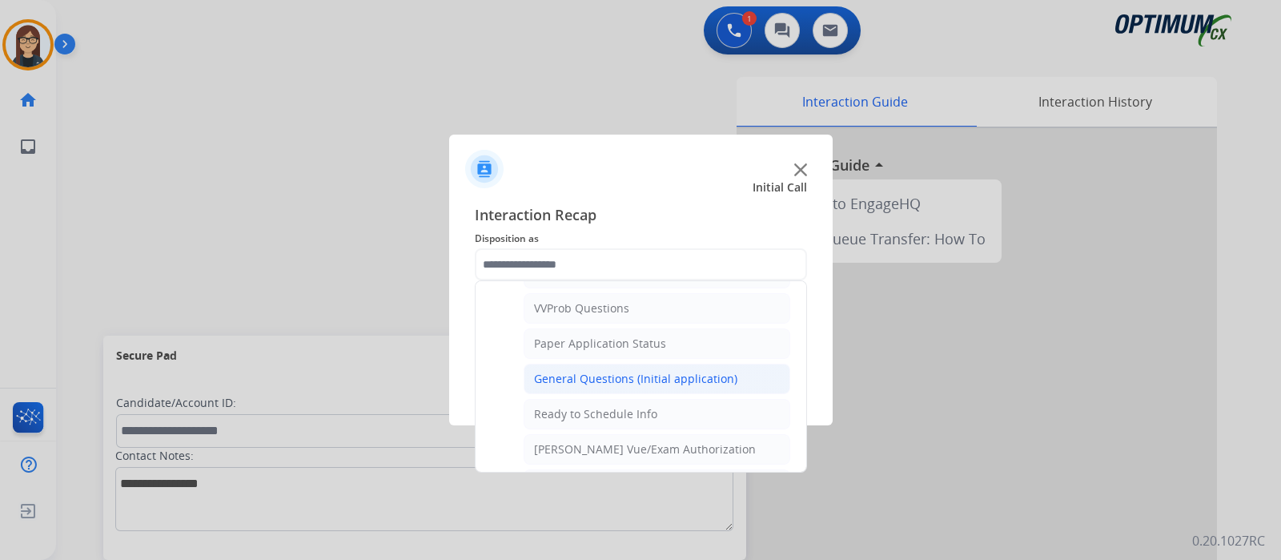
click at [576, 371] on div "General Questions (Initial application)" at bounding box center [635, 379] width 203 height 16
type input "**********"
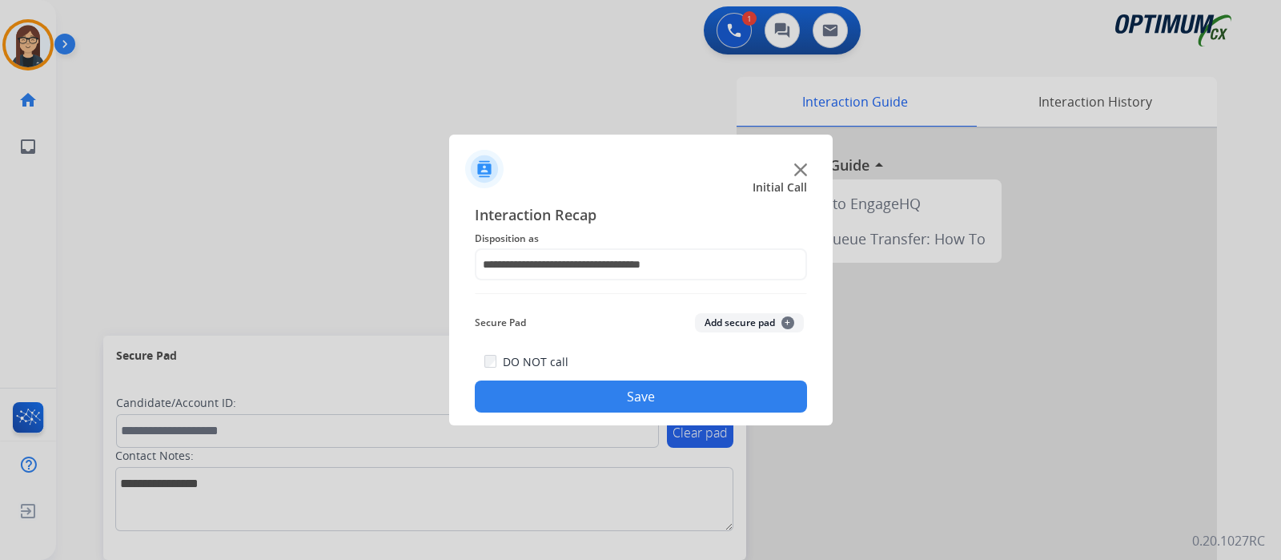
click at [576, 367] on div "DO NOT call Save" at bounding box center [641, 381] width 332 height 61
click at [588, 390] on button "Save" at bounding box center [641, 396] width 332 height 32
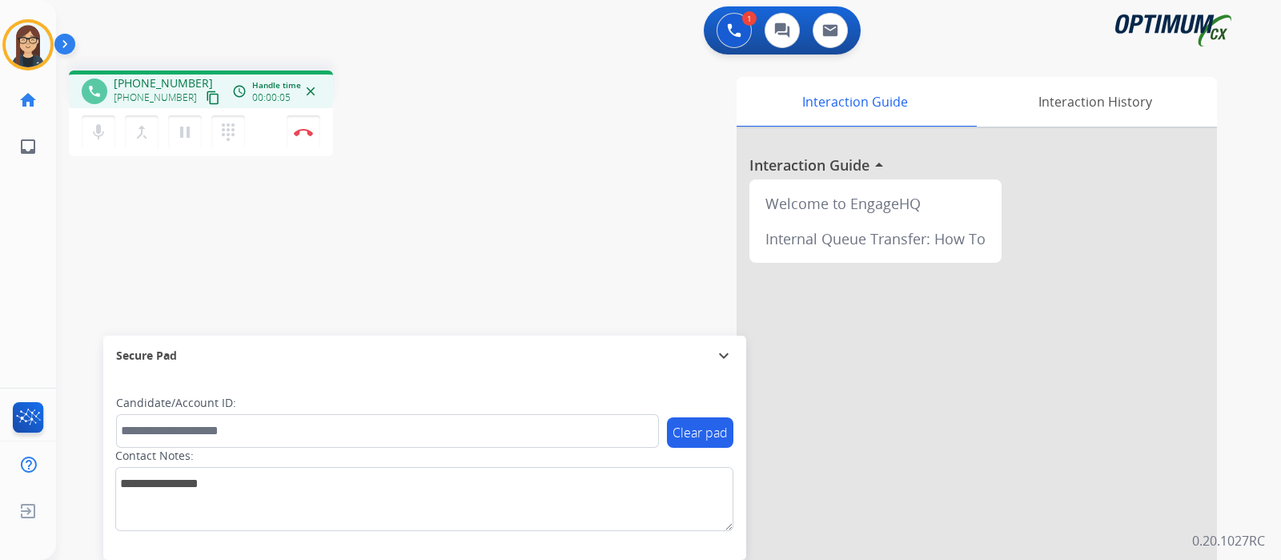
click at [206, 94] on mat-icon "content_copy" at bounding box center [213, 97] width 14 height 14
click at [104, 135] on mat-icon "mic" at bounding box center [98, 131] width 19 height 19
click at [100, 138] on span "Emails" at bounding box center [85, 147] width 45 height 29
click at [90, 115] on div "mic_off Mute merge_type Bridge pause Hold dialpad Dialpad Disconnect" at bounding box center [201, 132] width 264 height 48
click at [100, 135] on mat-icon "mic_off" at bounding box center [98, 131] width 19 height 19
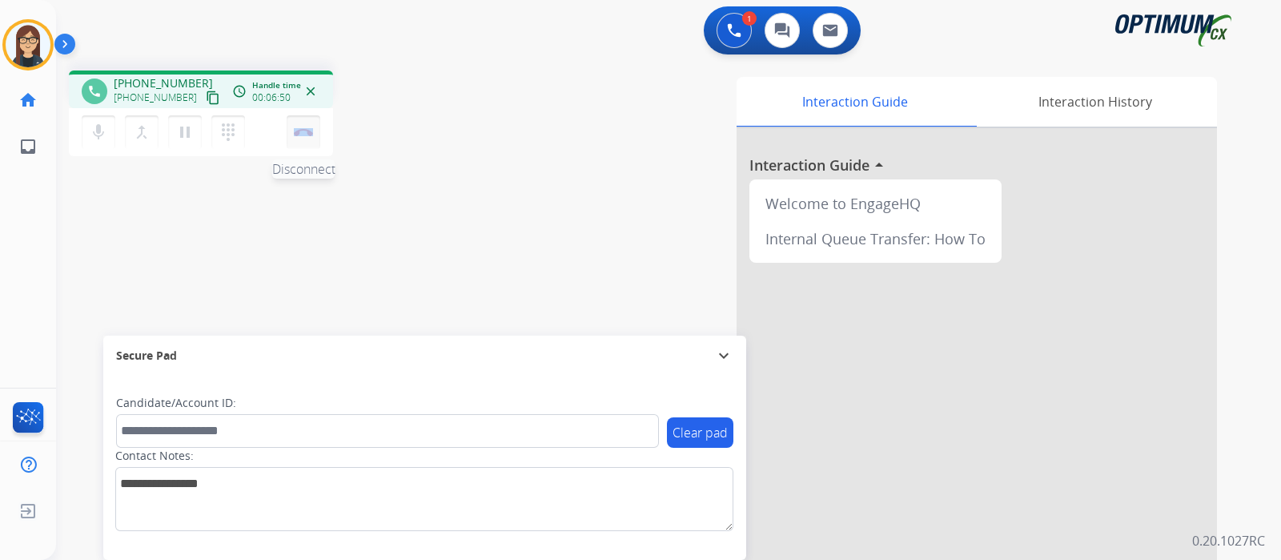
click at [300, 141] on button "Disconnect" at bounding box center [304, 132] width 34 height 34
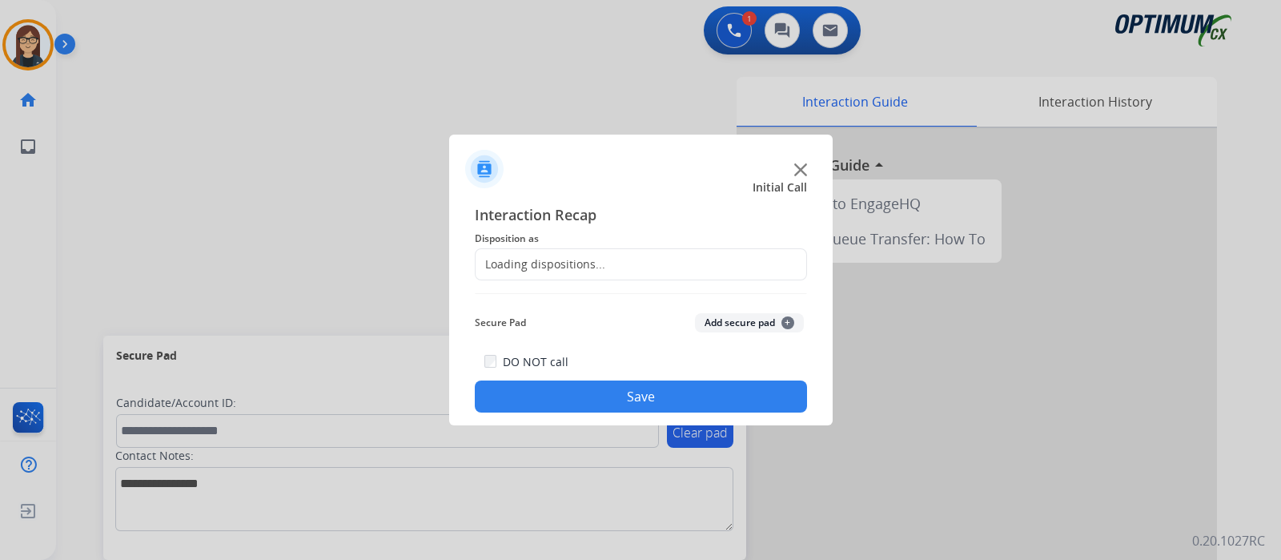
click at [542, 262] on div "Loading dispositions..." at bounding box center [541, 264] width 130 height 16
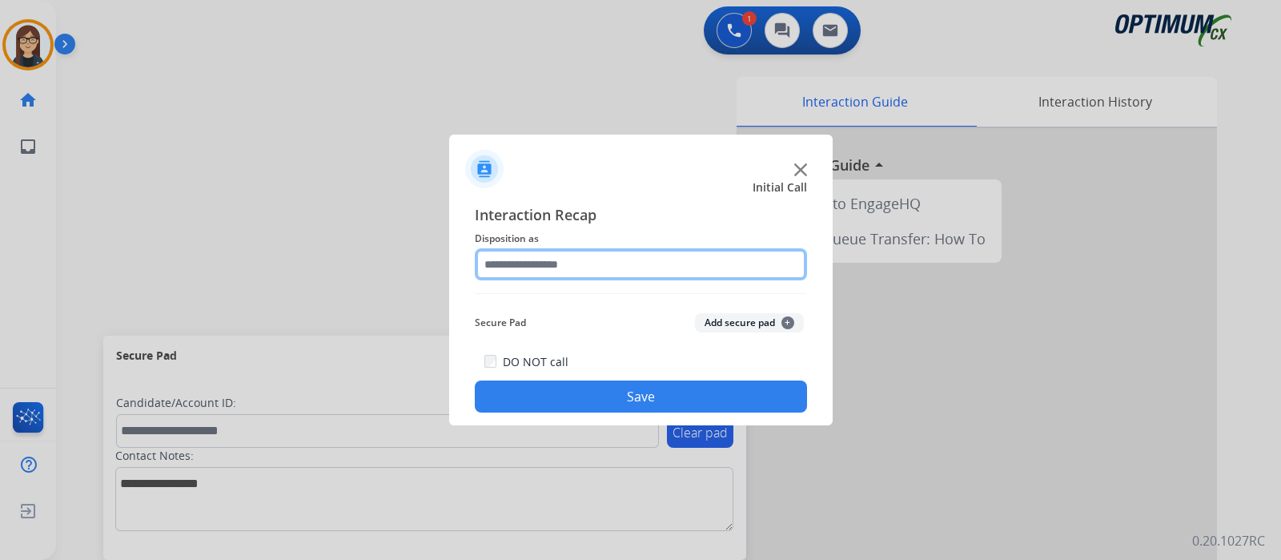
click at [542, 262] on input "text" at bounding box center [641, 264] width 332 height 32
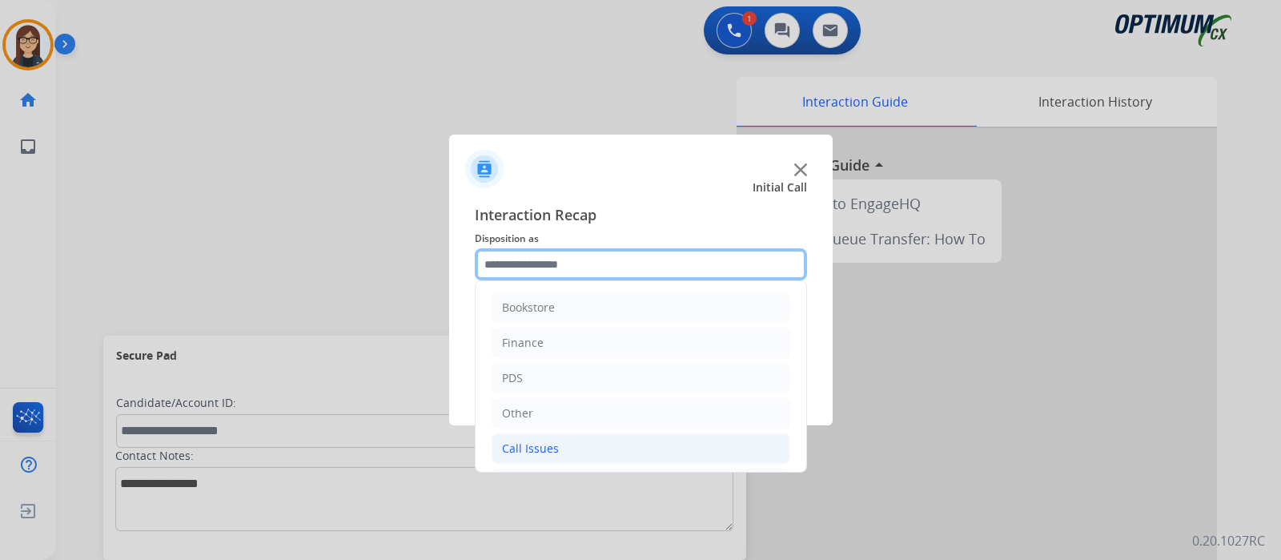
scroll to position [106, 0]
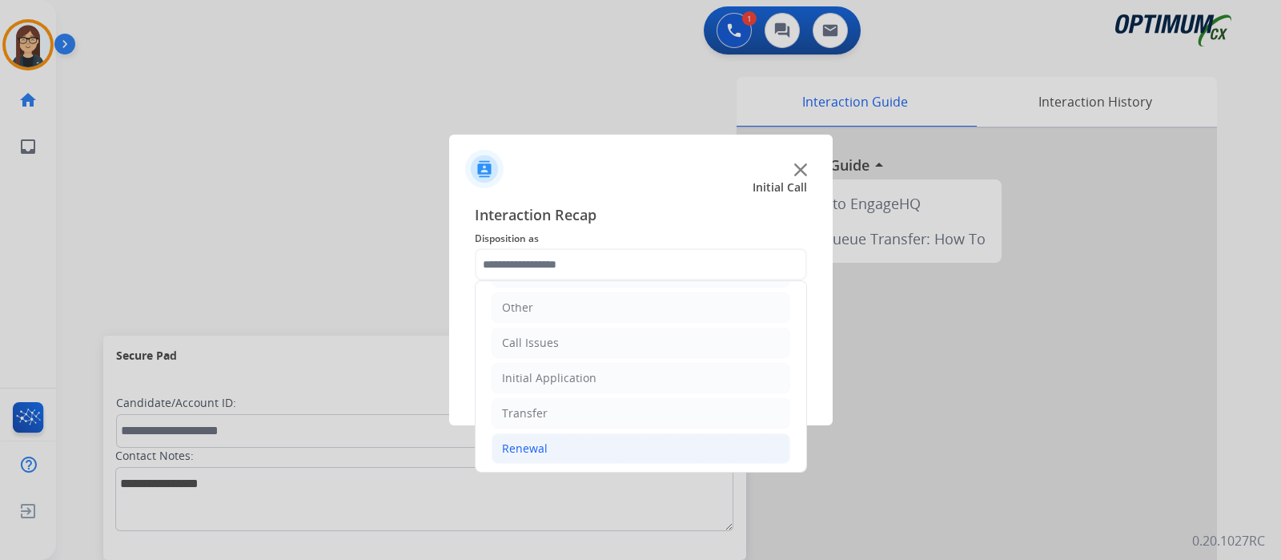
click at [532, 440] on div "Renewal" at bounding box center [525, 448] width 46 height 16
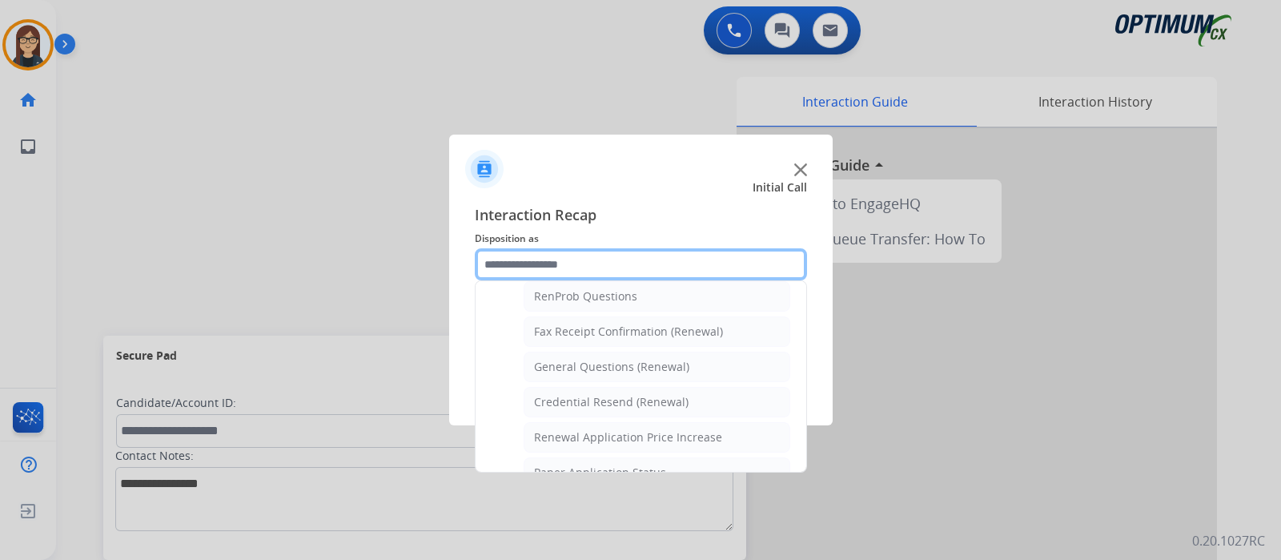
scroll to position [412, 0]
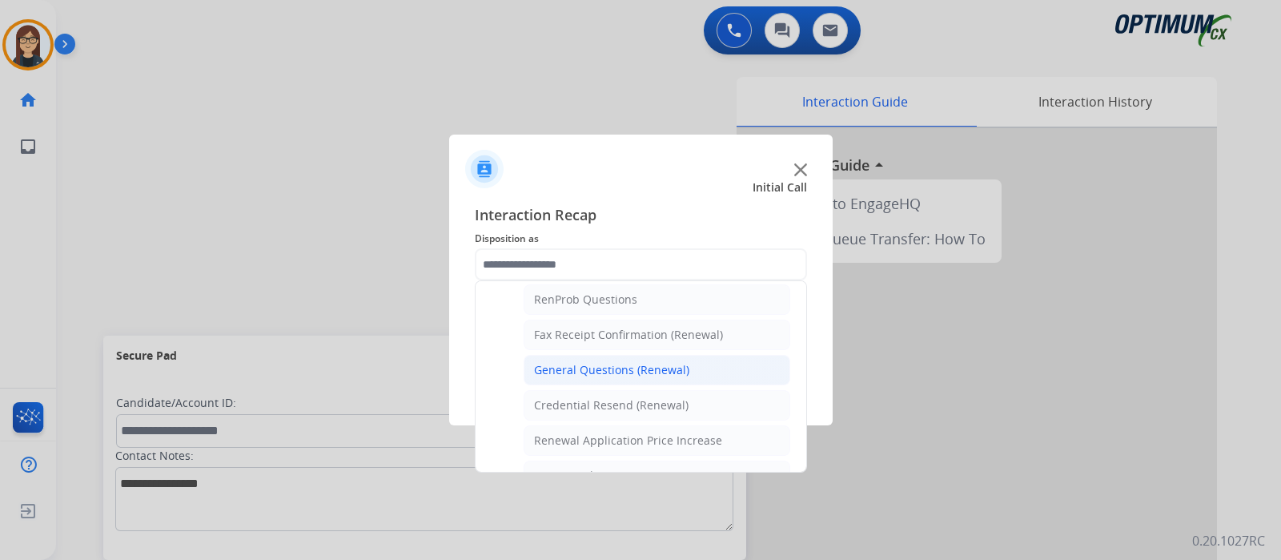
click at [584, 362] on div "General Questions (Renewal)" at bounding box center [611, 370] width 155 height 16
type input "**********"
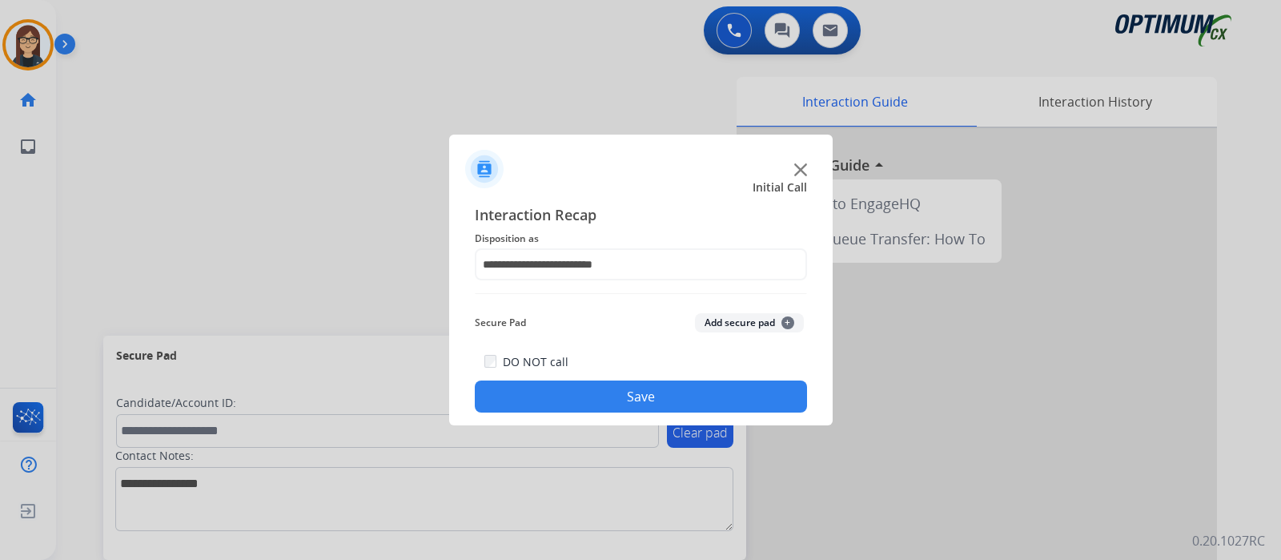
click at [576, 398] on button "Save" at bounding box center [641, 396] width 332 height 32
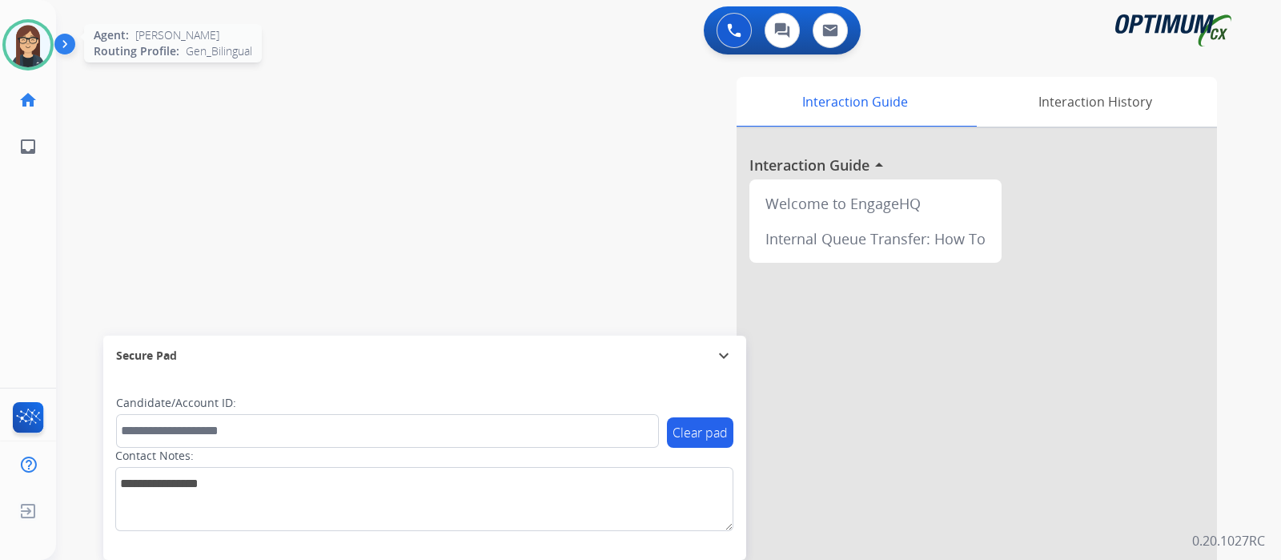
click at [32, 46] on img at bounding box center [28, 44] width 45 height 45
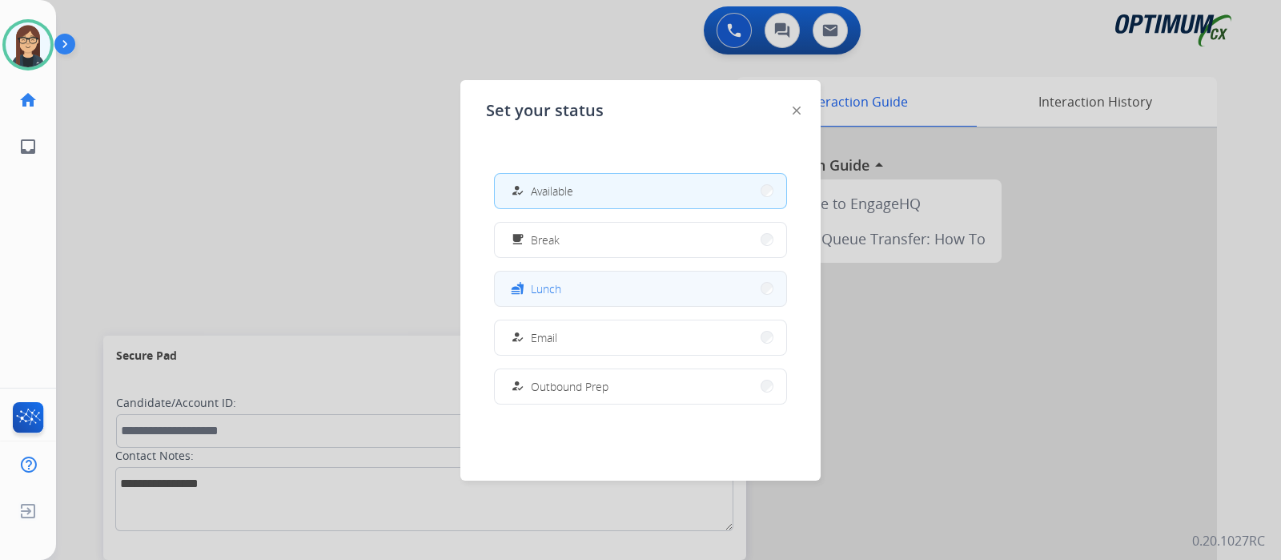
click at [555, 296] on div "fastfood Lunch" at bounding box center [535, 288] width 54 height 19
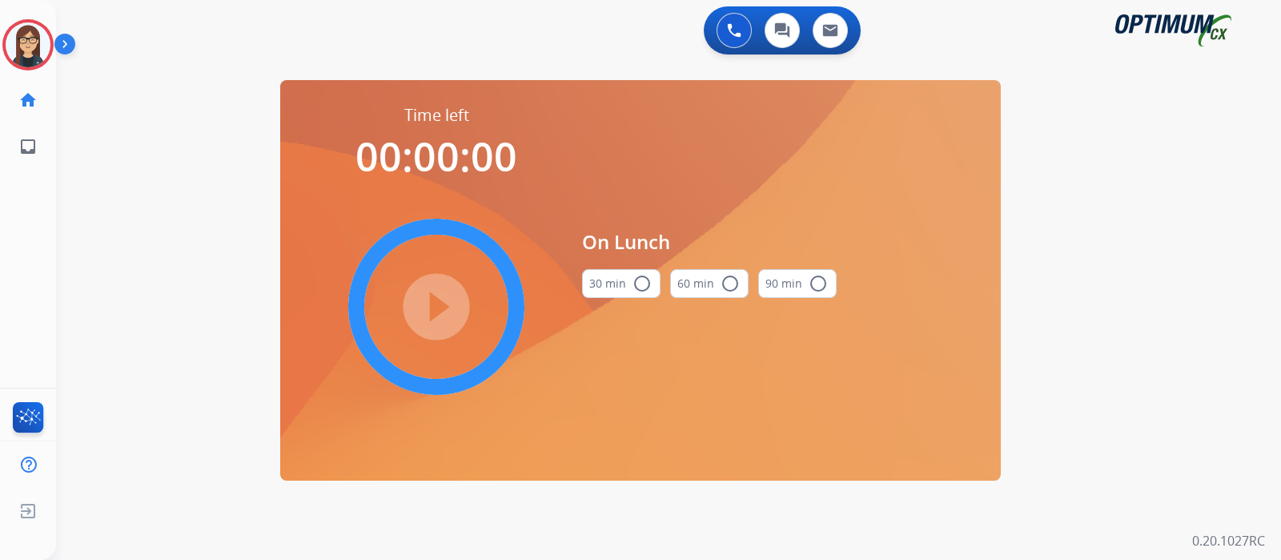
click at [643, 286] on mat-icon "radio_button_unchecked" at bounding box center [642, 283] width 19 height 19
click at [446, 302] on mat-icon "play_circle_filled" at bounding box center [436, 306] width 19 height 19
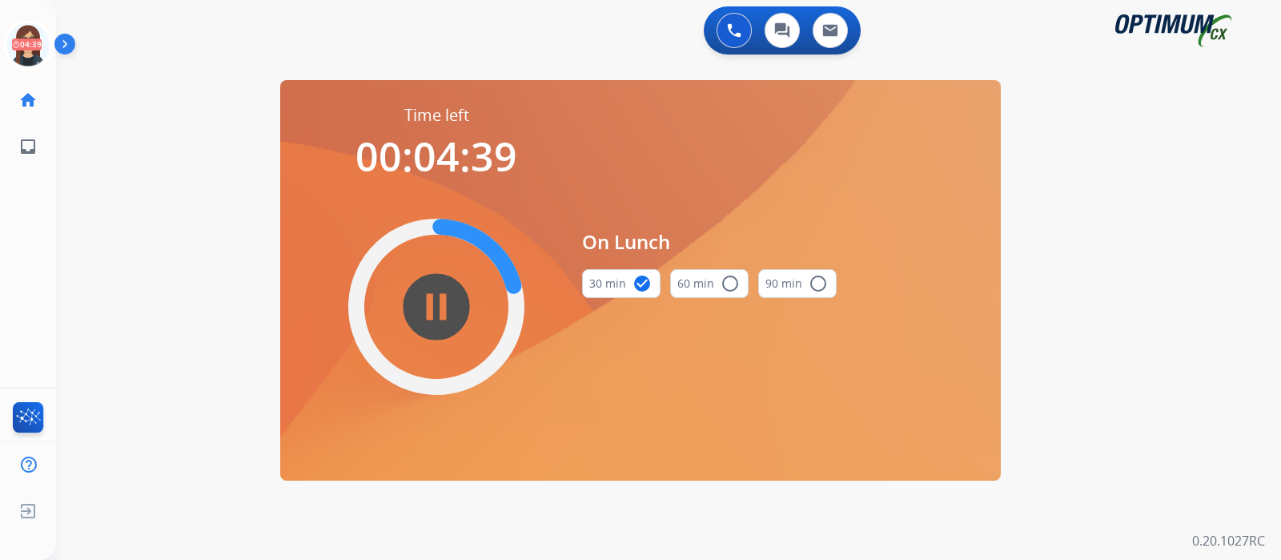
click at [143, 62] on div "swap_horiz Break voice bridge close_fullscreen Connect 3-Way Call merge_type Se…" at bounding box center [649, 96] width 1187 height 77
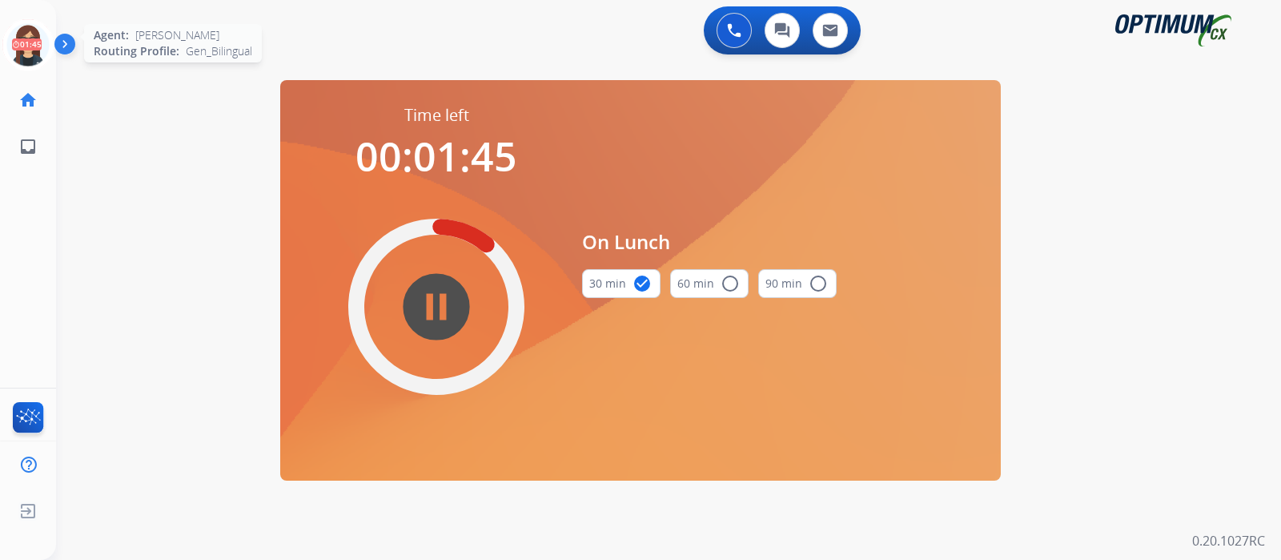
click at [15, 55] on icon at bounding box center [28, 45] width 52 height 52
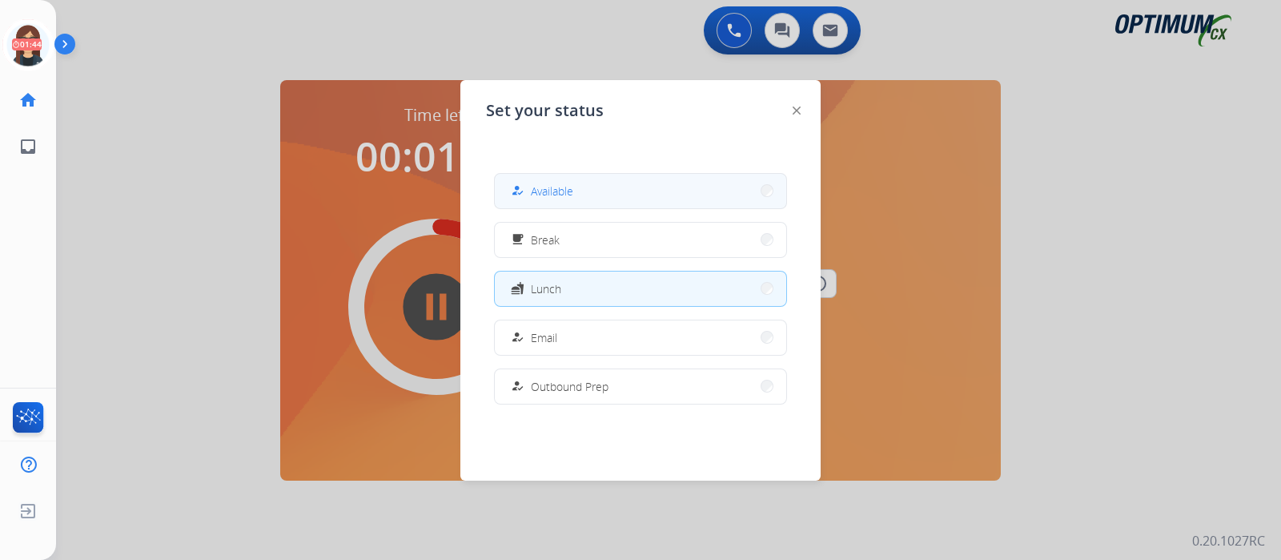
click at [610, 174] on button "how_to_reg Available" at bounding box center [640, 191] width 291 height 34
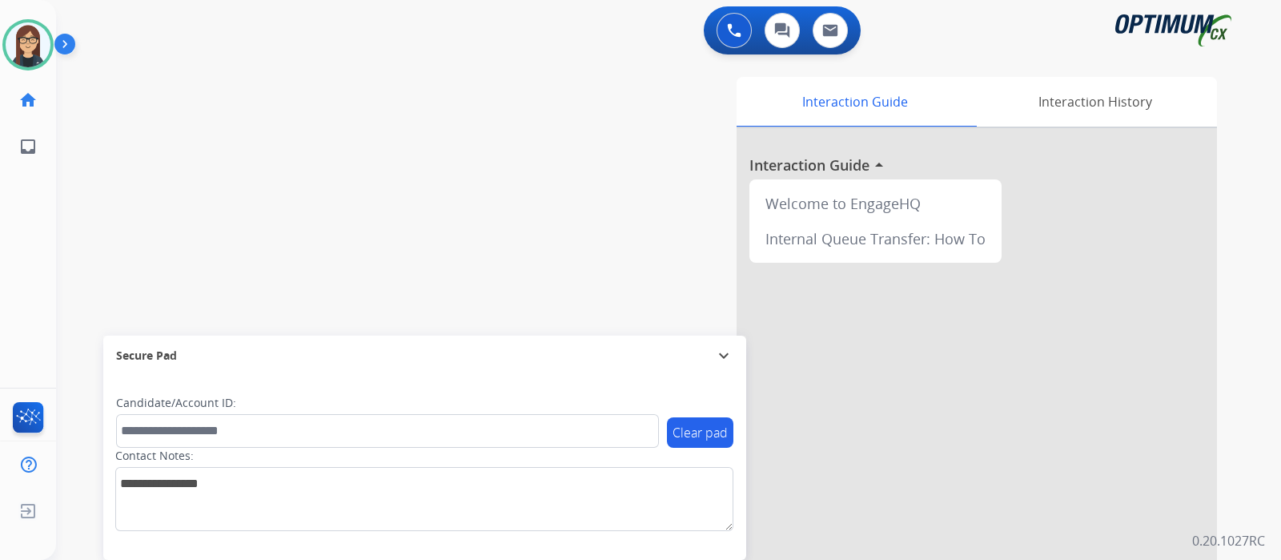
click at [197, 122] on div "swap_horiz Break voice bridge close_fullscreen Connect 3-Way Call merge_type Se…" at bounding box center [649, 392] width 1187 height 668
click at [126, 78] on div "swap_horiz Break voice bridge close_fullscreen Connect 3-Way Call merge_type Se…" at bounding box center [649, 392] width 1187 height 668
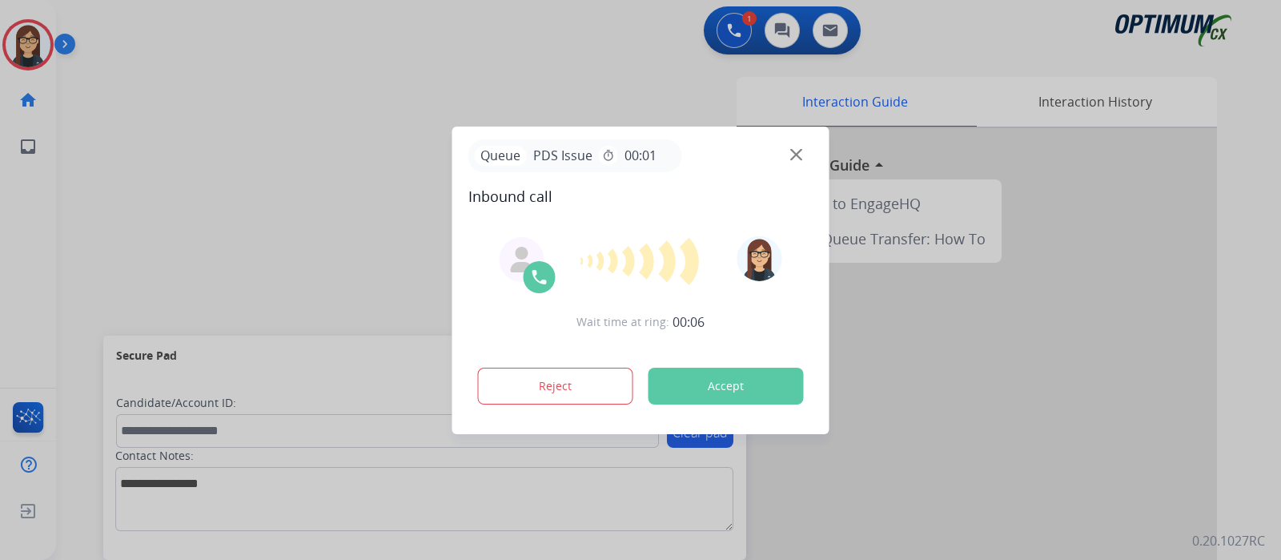
click at [298, 187] on div at bounding box center [640, 280] width 1281 height 560
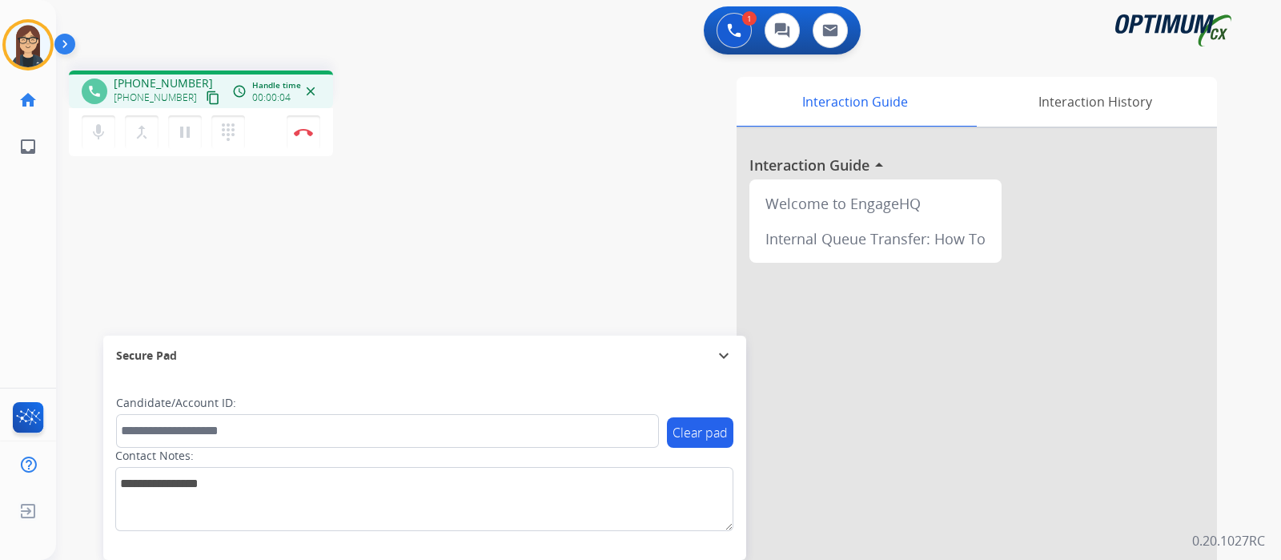
click at [206, 90] on mat-icon "content_copy" at bounding box center [213, 97] width 14 height 14
click at [96, 146] on button "mic Mute" at bounding box center [99, 132] width 34 height 34
click at [101, 128] on mat-icon "mic_off" at bounding box center [98, 131] width 19 height 19
click at [439, 140] on div "phone +18592639078 +18592639078 content_copy access_time Call metrics Queue 00:…" at bounding box center [281, 115] width 424 height 90
click at [125, 218] on div "phone +18592639078 +18592639078 content_copy access_time Call metrics Queue 00:…" at bounding box center [649, 392] width 1187 height 668
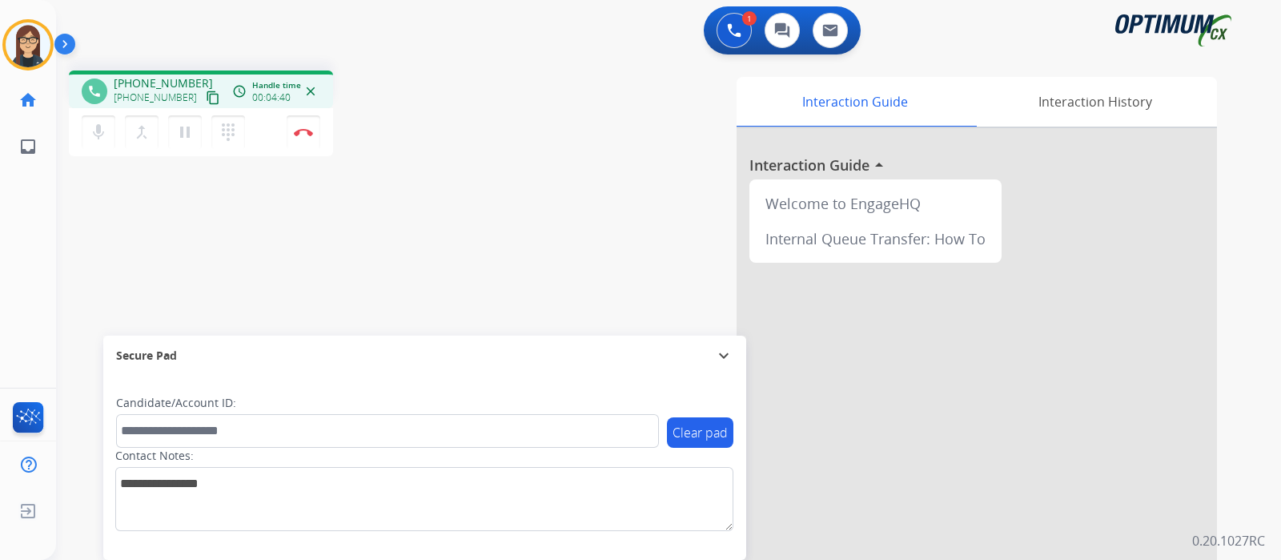
click at [496, 128] on div "phone +18592639078 +18592639078 content_copy access_time Call metrics Queue 00:…" at bounding box center [649, 392] width 1187 height 668
click at [460, 210] on div "phone +18592639078 +18592639078 content_copy access_time Call metrics Queue 00:…" at bounding box center [649, 392] width 1187 height 668
click at [105, 128] on mat-icon "mic" at bounding box center [98, 131] width 19 height 19
click at [102, 137] on mat-icon "mic_off" at bounding box center [98, 131] width 19 height 19
click at [104, 215] on div "phone +18592639078 +18592639078 content_copy access_time Call metrics Queue 00:…" at bounding box center [649, 392] width 1187 height 668
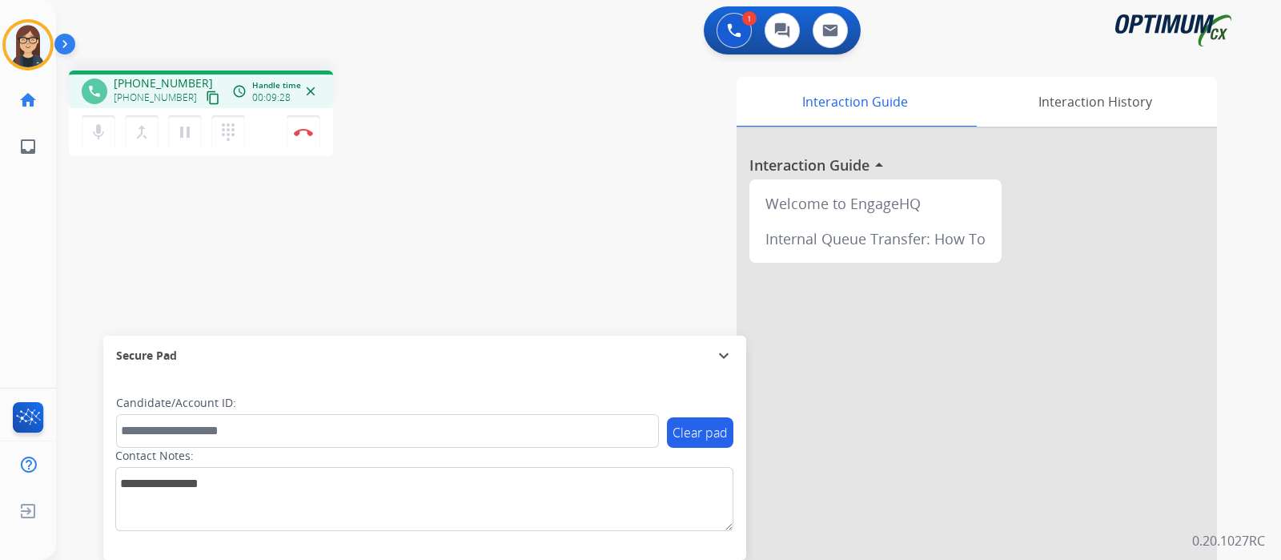
click at [447, 237] on div "phone +18592639078 +18592639078 content_copy access_time Call metrics Queue 00:…" at bounding box center [649, 392] width 1187 height 668
click at [297, 137] on button "Disconnect" at bounding box center [304, 132] width 34 height 34
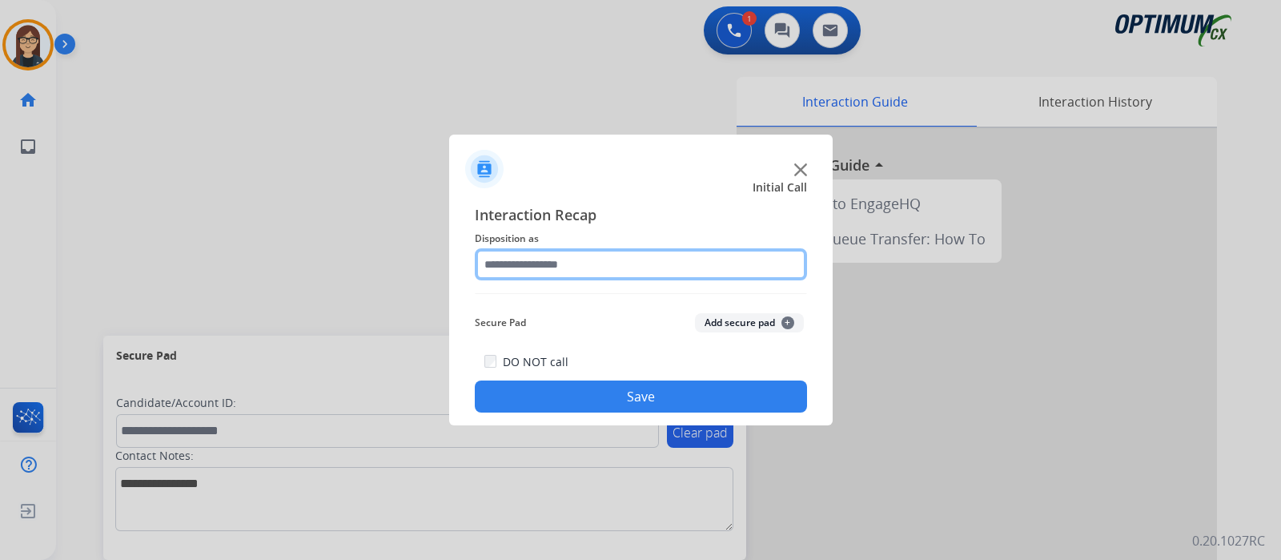
click at [512, 274] on input "text" at bounding box center [641, 264] width 332 height 32
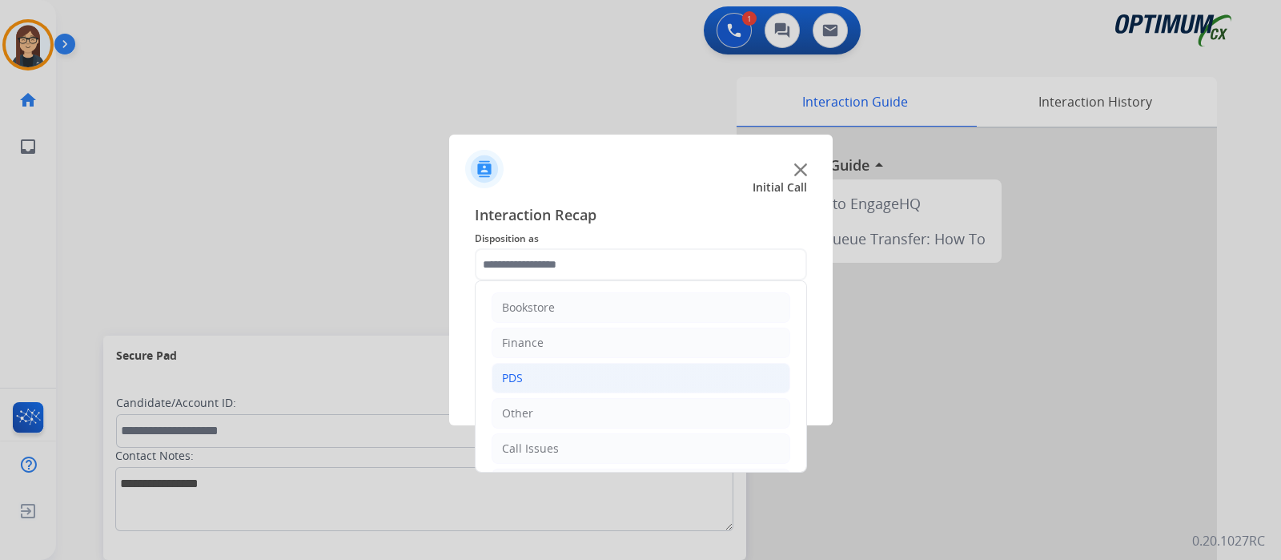
click at [530, 380] on li "PDS" at bounding box center [641, 378] width 299 height 30
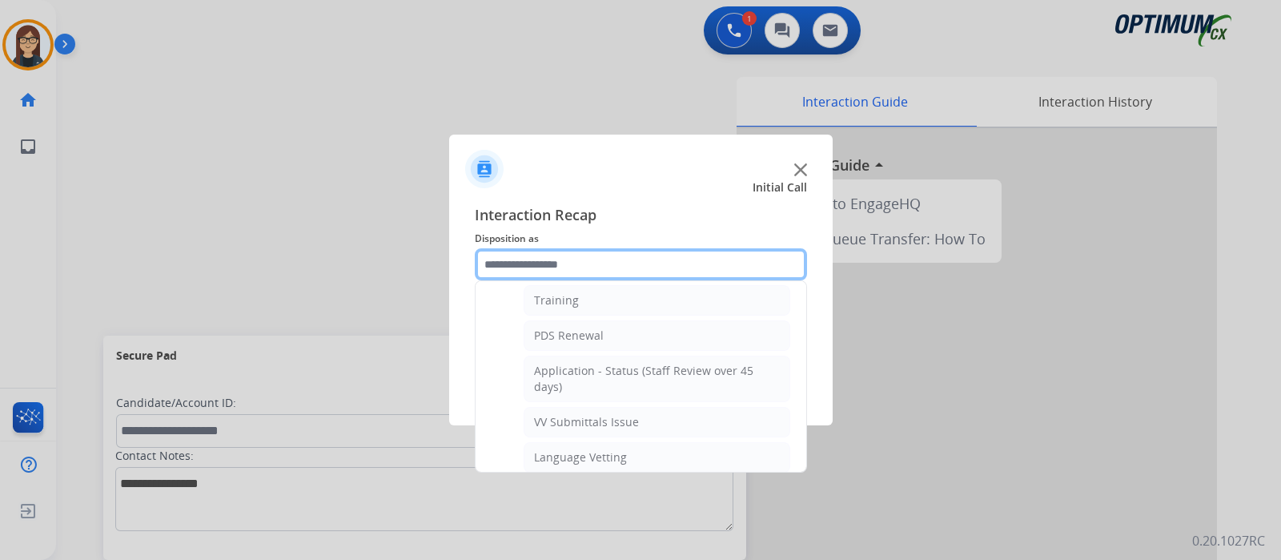
scroll to position [99, 0]
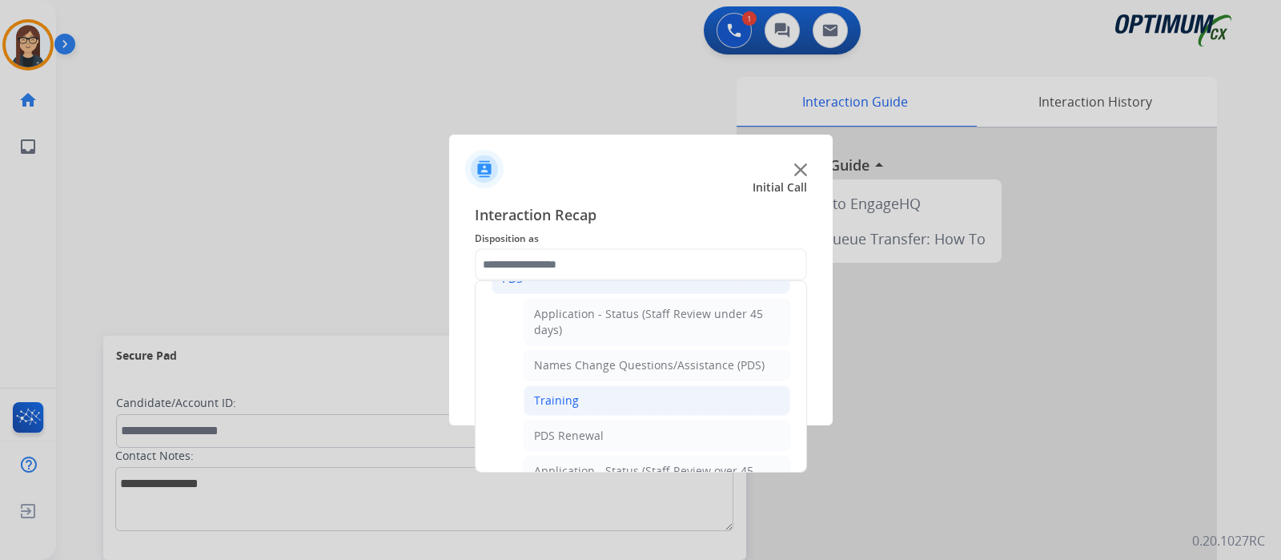
click at [578, 387] on li "Training" at bounding box center [657, 400] width 267 height 30
type input "********"
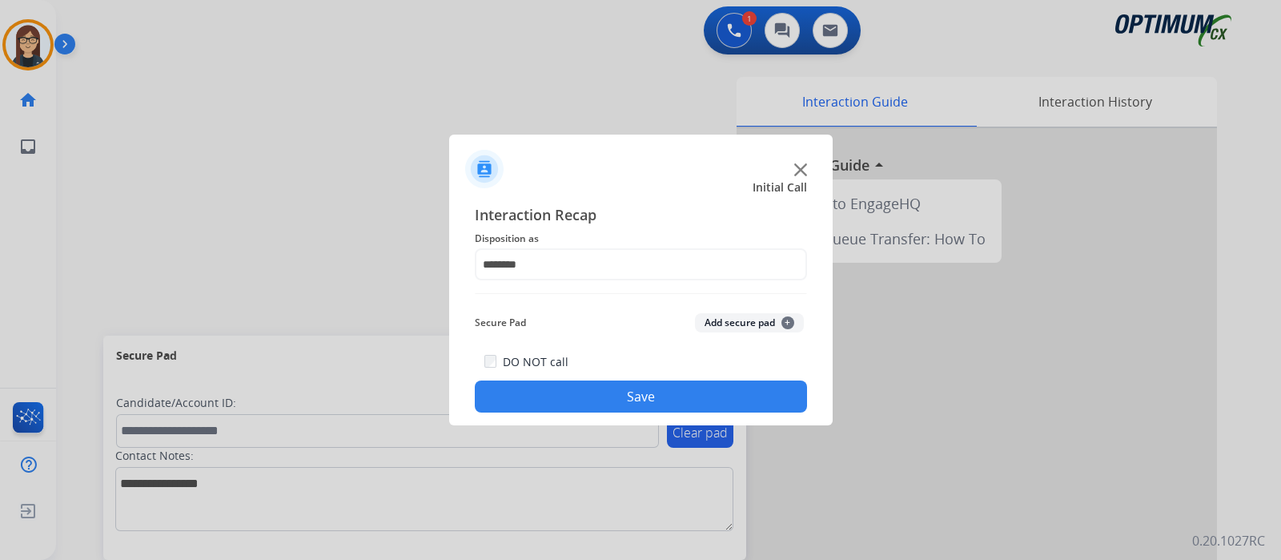
click at [580, 390] on button "Save" at bounding box center [641, 396] width 332 height 32
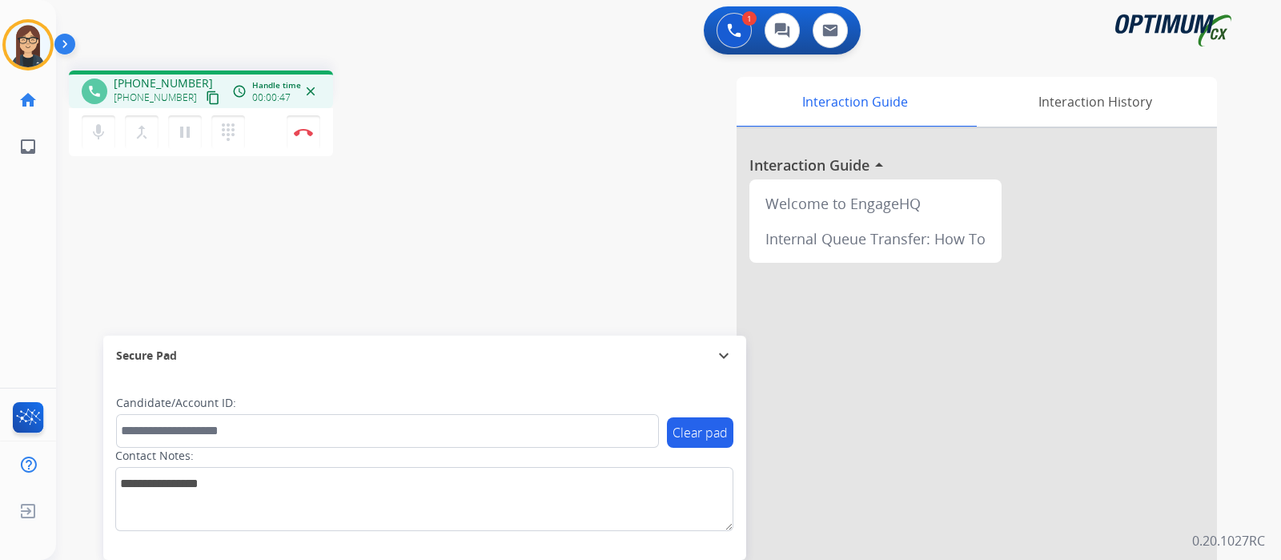
click at [206, 98] on mat-icon "content_copy" at bounding box center [213, 97] width 14 height 14
click at [301, 132] on img at bounding box center [303, 132] width 19 height 8
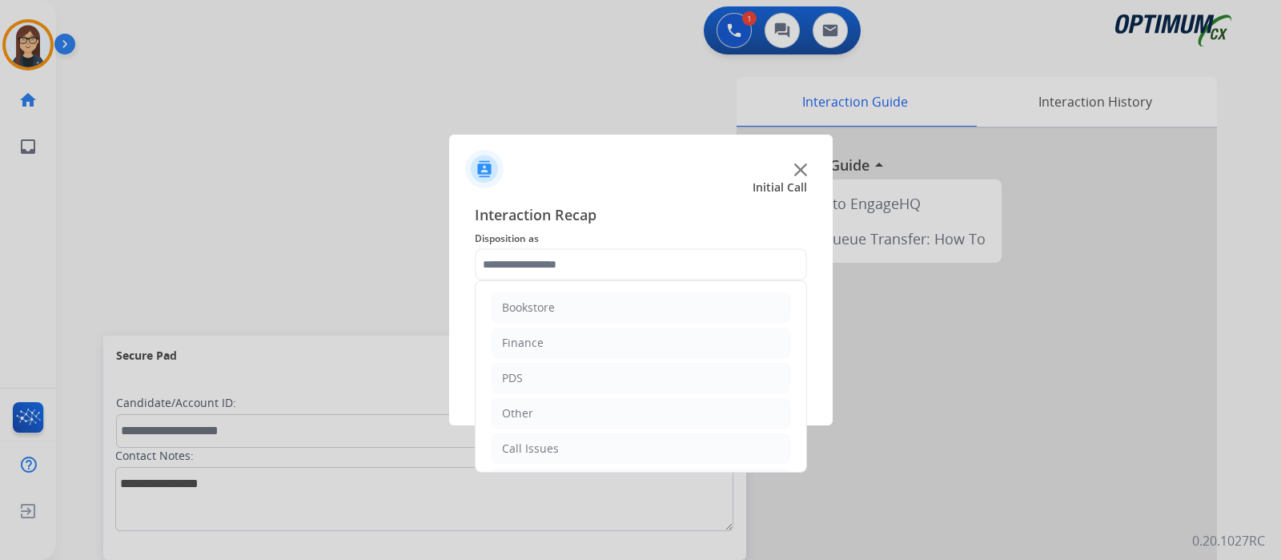
click at [497, 272] on input "text" at bounding box center [641, 264] width 332 height 32
click at [537, 447] on div "Renewal" at bounding box center [525, 448] width 46 height 16
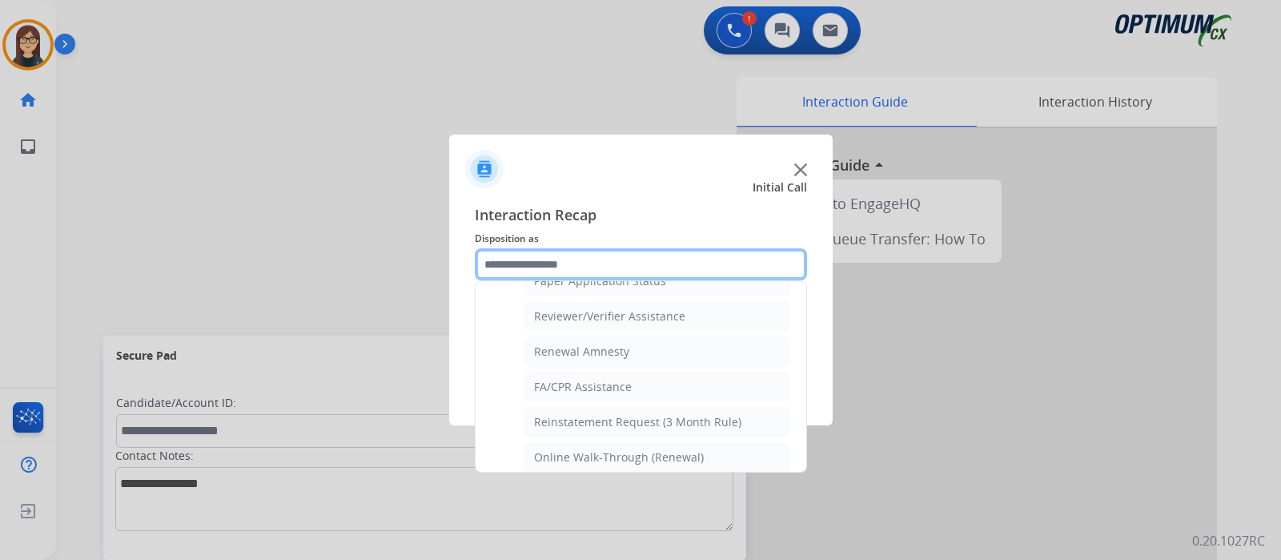
scroll to position [612, 0]
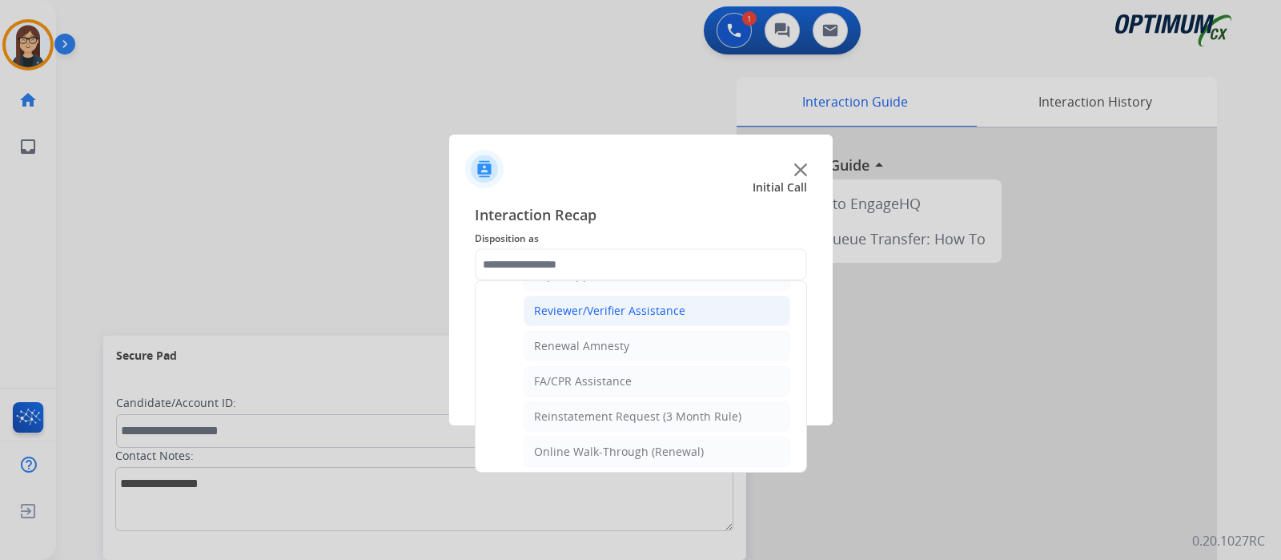
click at [645, 303] on div "Reviewer/Verifier Assistance" at bounding box center [609, 311] width 151 height 16
type input "**********"
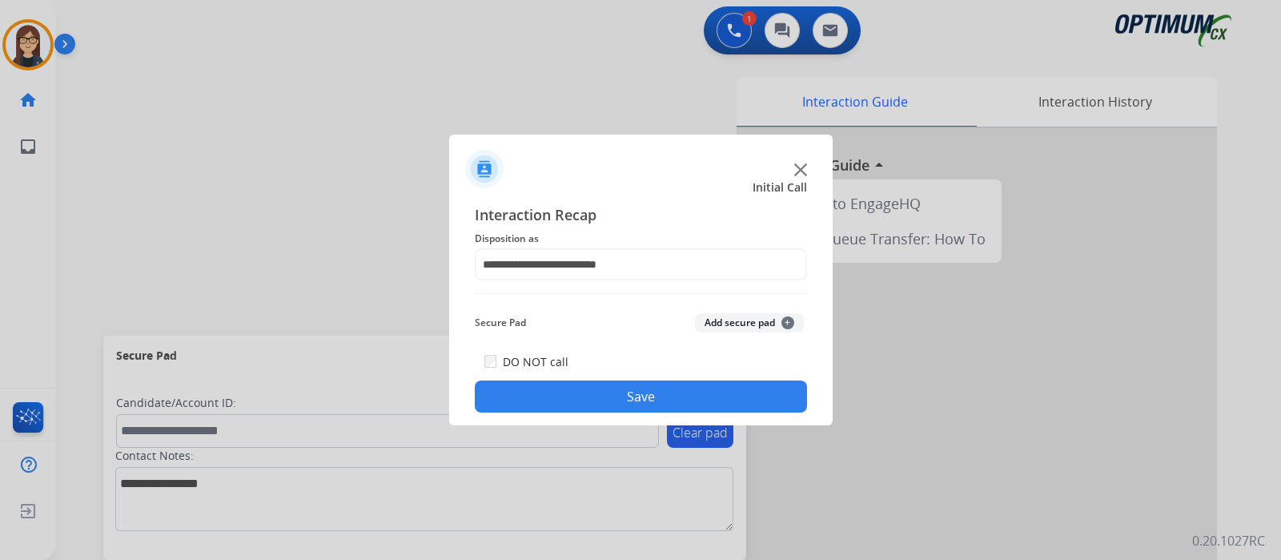
click at [584, 379] on div "DO NOT call Save" at bounding box center [641, 381] width 332 height 61
click at [579, 395] on button "Save" at bounding box center [641, 396] width 332 height 32
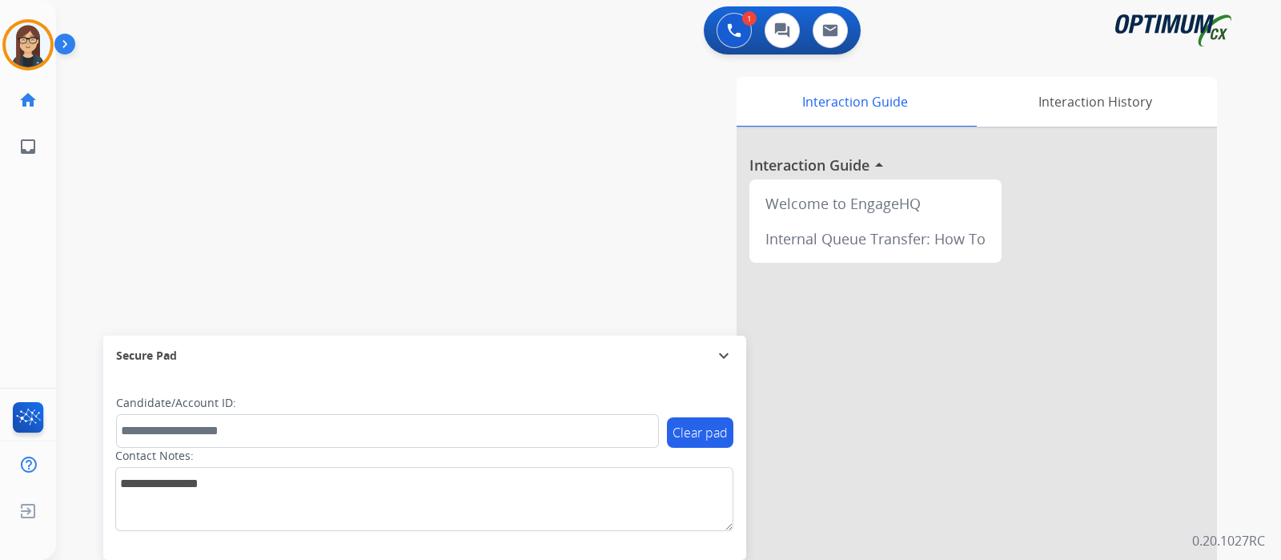
click at [112, 191] on div "swap_horiz Break voice bridge close_fullscreen Connect 3-Way Call merge_type Se…" at bounding box center [649, 392] width 1187 height 668
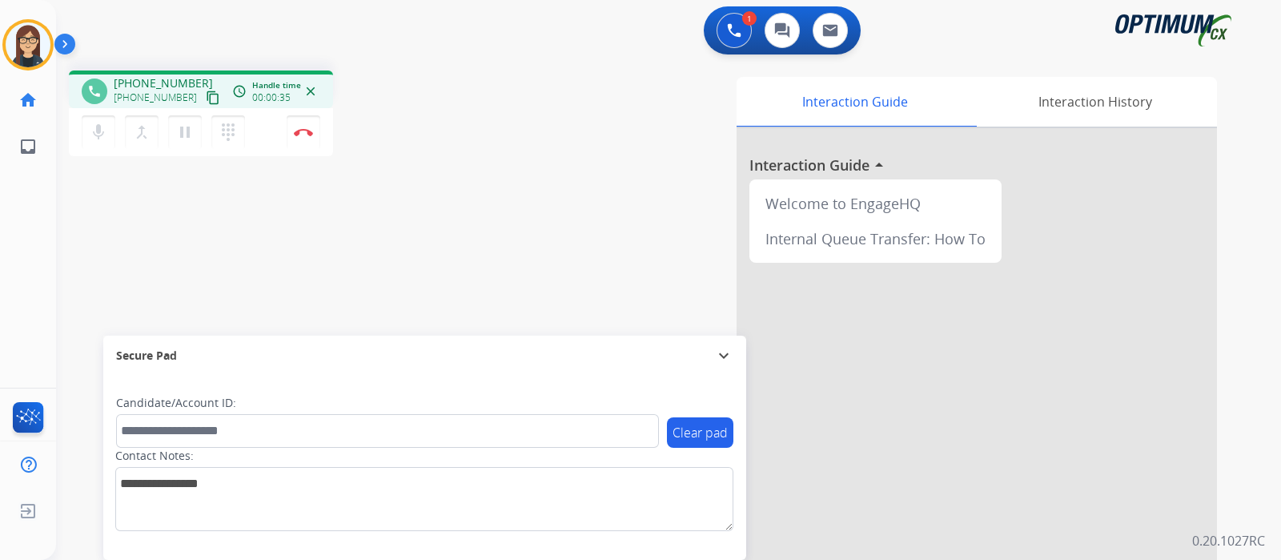
click at [206, 95] on mat-icon "content_copy" at bounding box center [213, 97] width 14 height 14
click at [94, 131] on mat-icon "mic" at bounding box center [98, 131] width 19 height 19
click at [122, 230] on div "phone +14849440391 +14849440391 content_copy access_time Call metrics Queue 00:…" at bounding box center [649, 392] width 1187 height 668
click at [347, 270] on div "phone +14849440391 +14849440391 content_copy access_time Call metrics Queue 00:…" at bounding box center [649, 392] width 1187 height 668
click at [104, 133] on mat-icon "mic_off" at bounding box center [98, 131] width 19 height 19
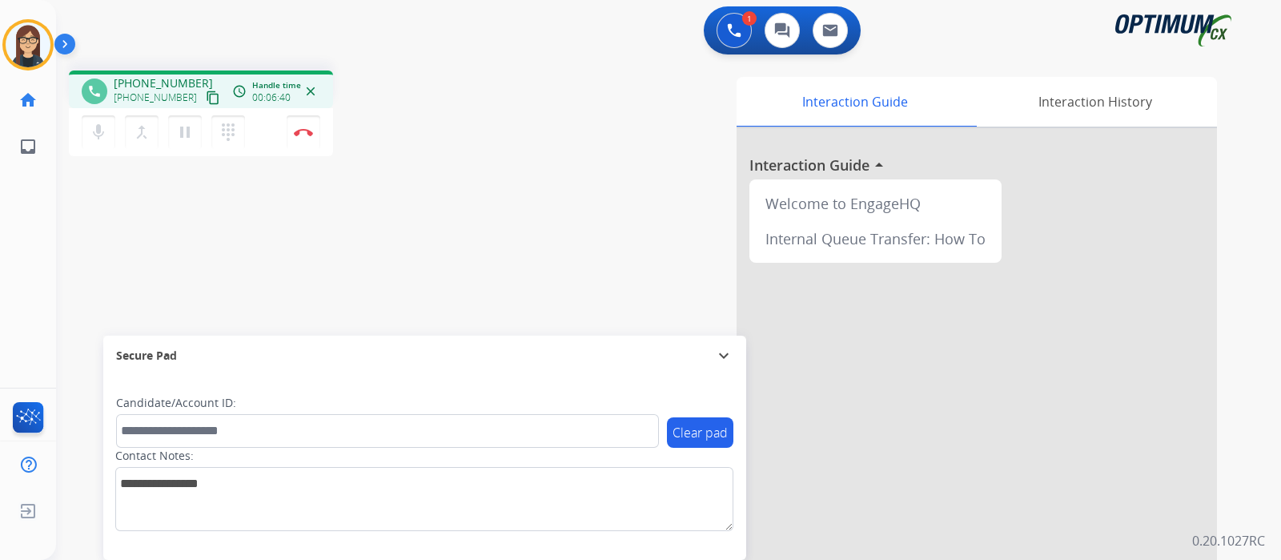
click at [124, 229] on div "phone +14849440391 +14849440391 content_copy access_time Call metrics Queue 00:…" at bounding box center [649, 392] width 1187 height 668
click at [127, 218] on div "phone +14849440391 +14849440391 content_copy access_time Call metrics Queue 00:…" at bounding box center [649, 392] width 1187 height 668
click at [101, 133] on mat-icon "mic" at bounding box center [98, 131] width 19 height 19
click at [208, 250] on div "phone +14849440391 +14849440391 content_copy access_time Call metrics Queue 00:…" at bounding box center [649, 392] width 1187 height 668
click at [98, 128] on mat-icon "mic_off" at bounding box center [98, 131] width 19 height 19
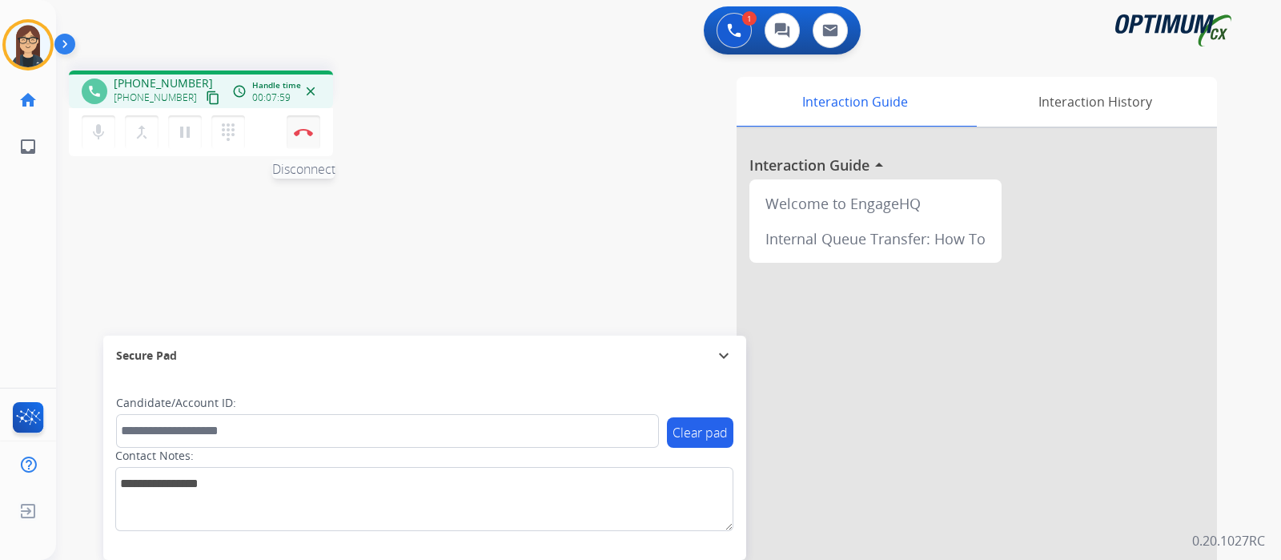
click at [298, 137] on button "Disconnect" at bounding box center [304, 132] width 34 height 34
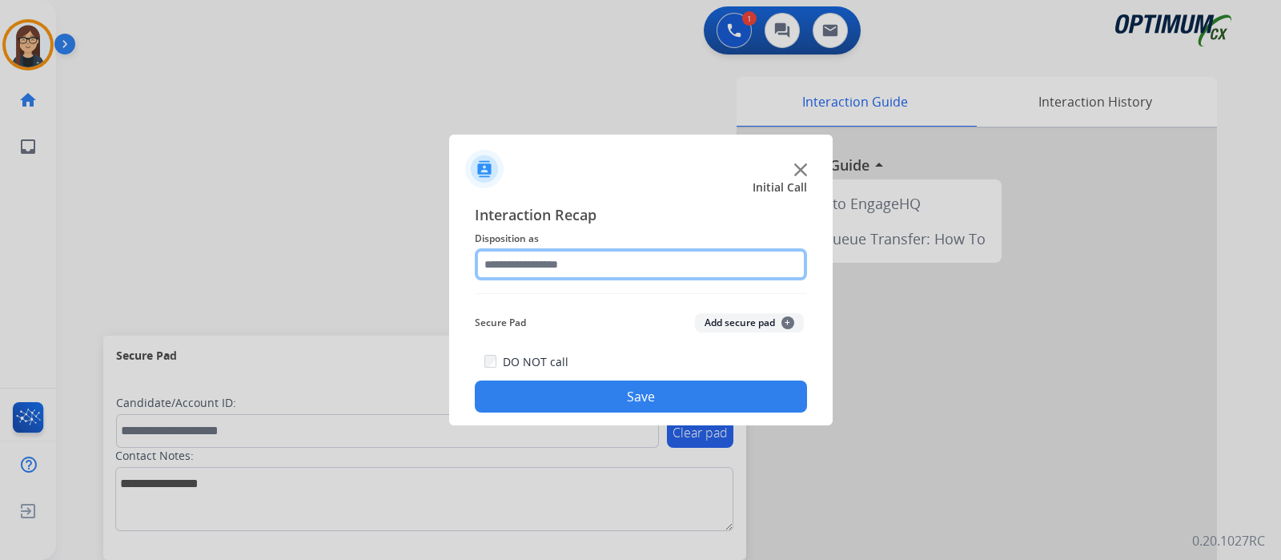
click at [537, 269] on input "text" at bounding box center [641, 264] width 332 height 32
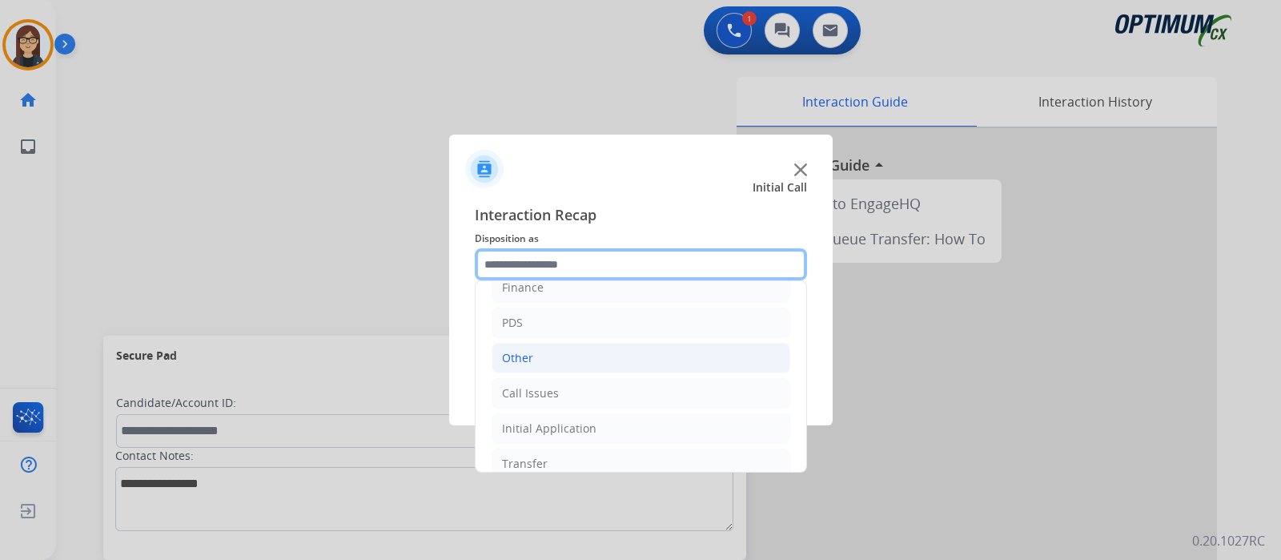
scroll to position [106, 0]
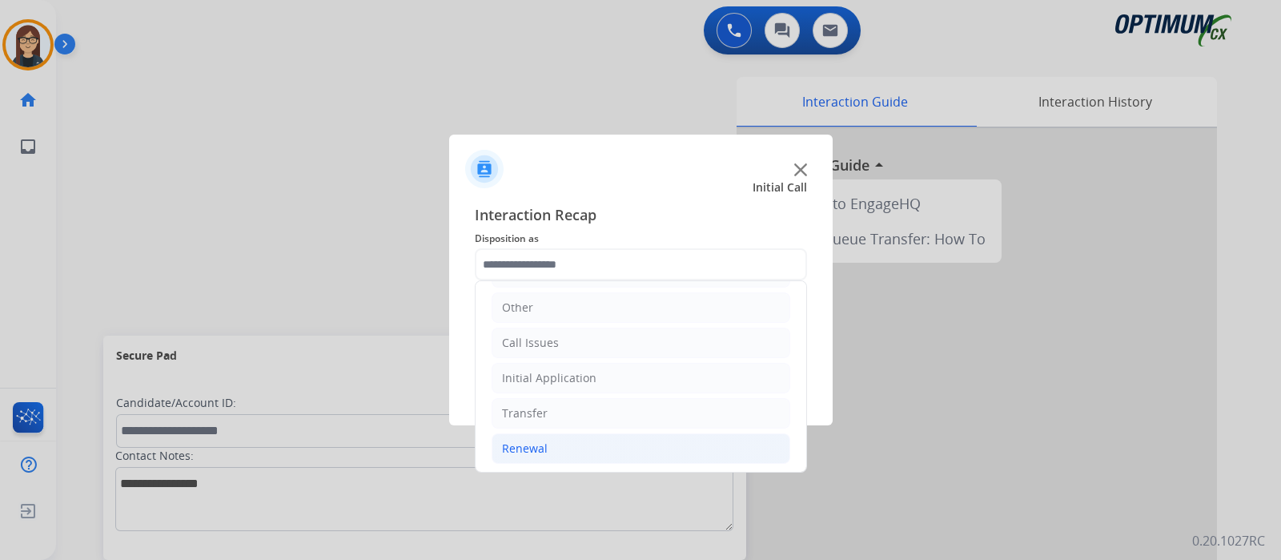
click at [560, 447] on li "Renewal" at bounding box center [641, 448] width 299 height 30
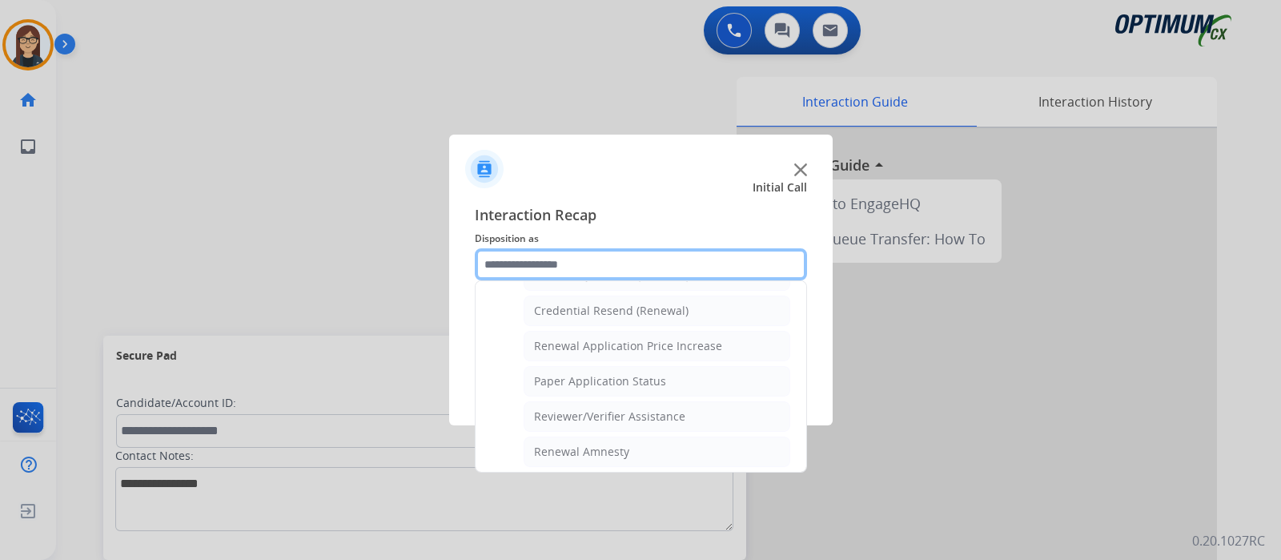
scroll to position [406, 0]
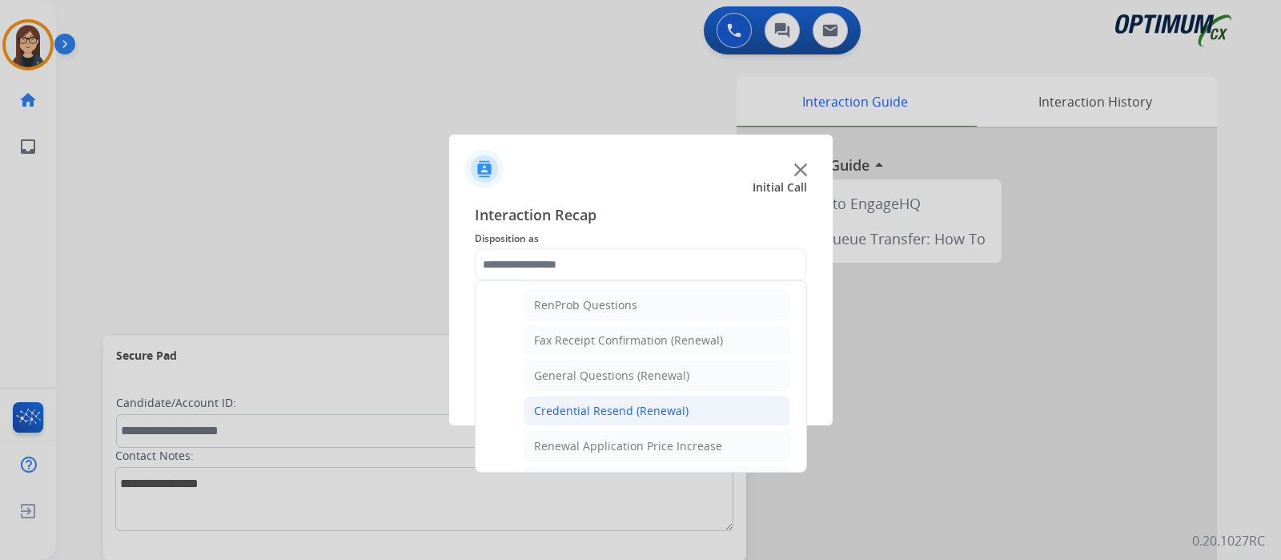
click at [645, 408] on div "Credential Resend (Renewal)" at bounding box center [611, 411] width 155 height 16
type input "**********"
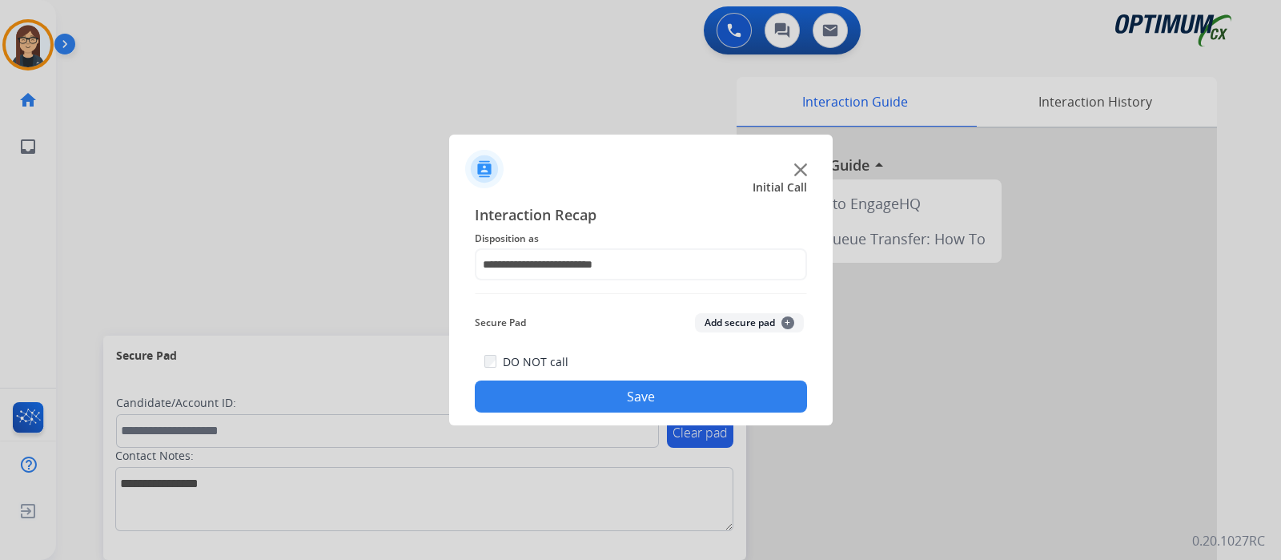
click at [608, 392] on button "Save" at bounding box center [641, 396] width 332 height 32
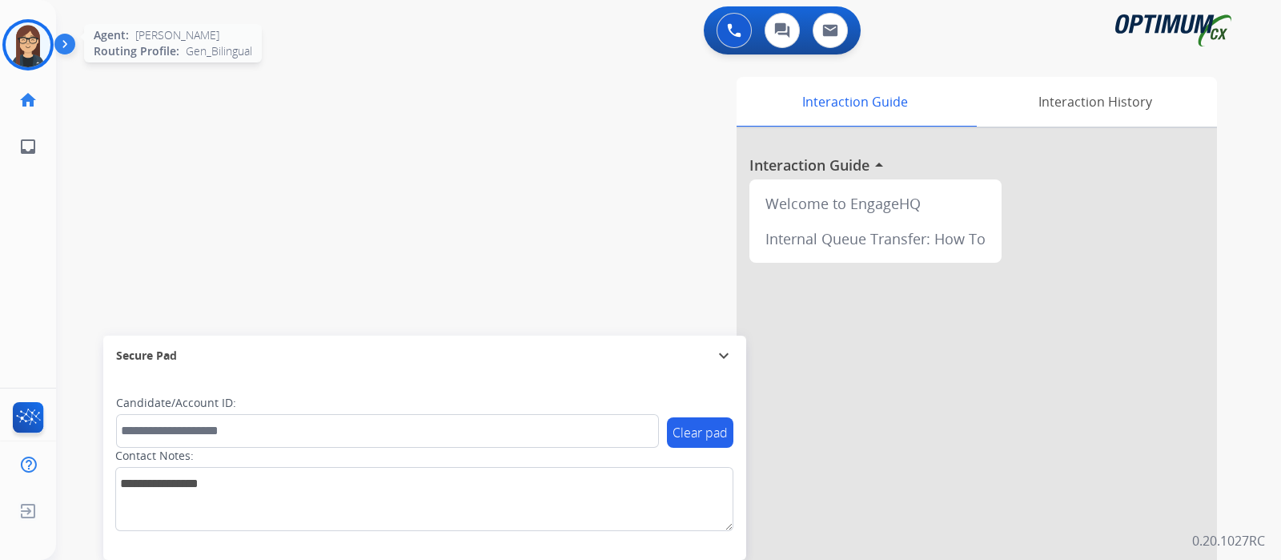
click at [27, 38] on img at bounding box center [28, 44] width 45 height 45
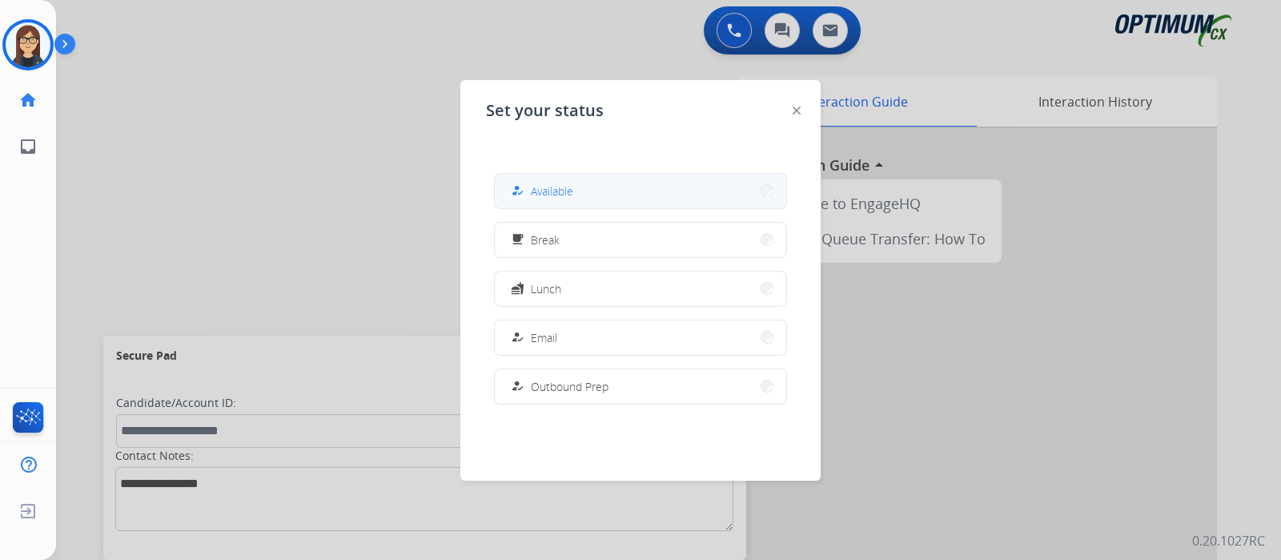
click at [619, 187] on button "how_to_reg Available" at bounding box center [640, 191] width 291 height 34
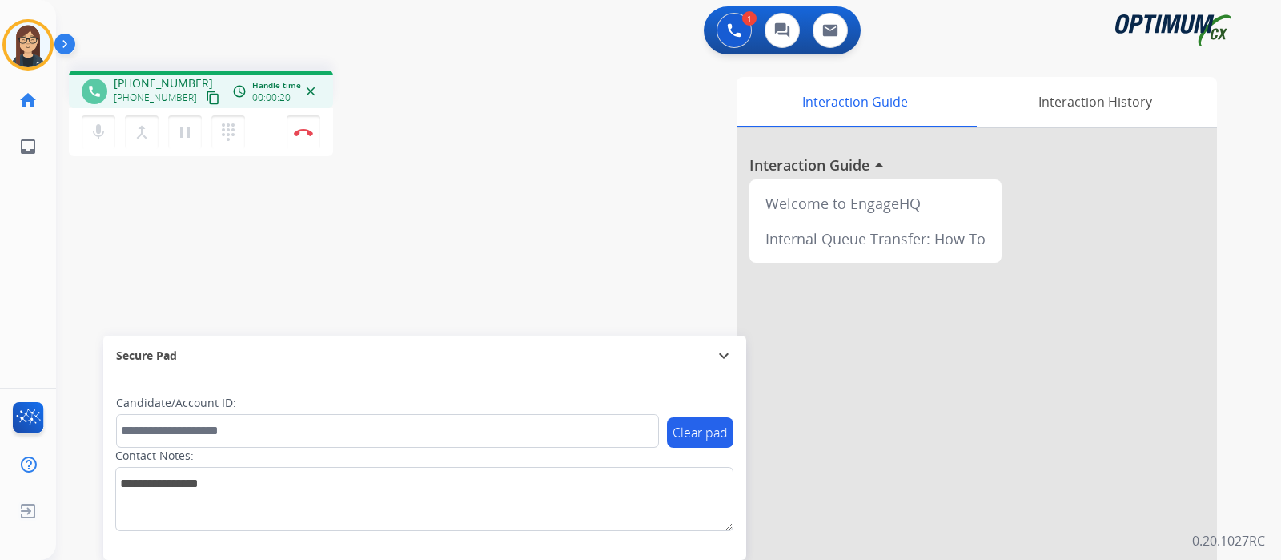
click at [206, 97] on mat-icon "content_copy" at bounding box center [213, 97] width 14 height 14
click at [480, 173] on div "phone +12678155434 +12678155434 content_copy access_time Call metrics Queue 00:…" at bounding box center [649, 392] width 1187 height 668
click at [305, 139] on button "Disconnect" at bounding box center [304, 132] width 34 height 34
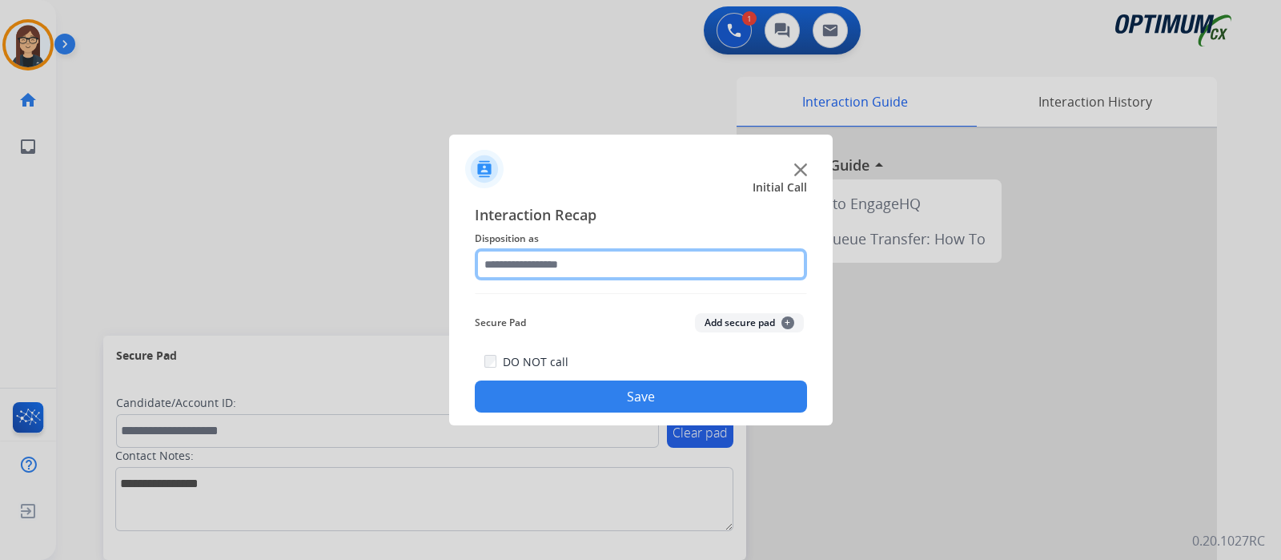
click at [613, 260] on input "text" at bounding box center [641, 264] width 332 height 32
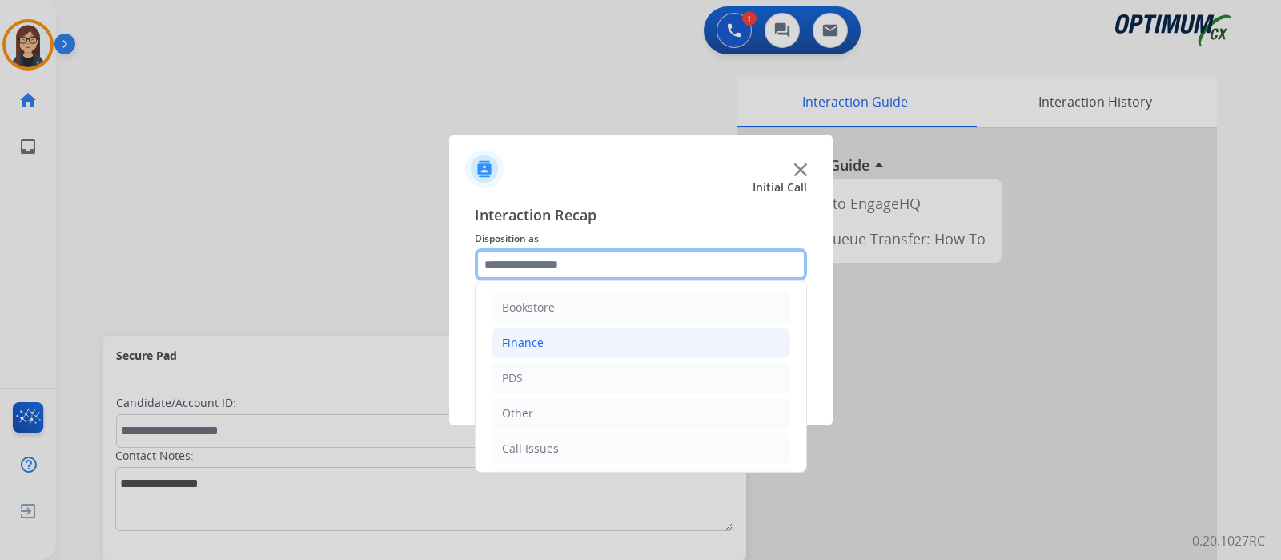
scroll to position [106, 0]
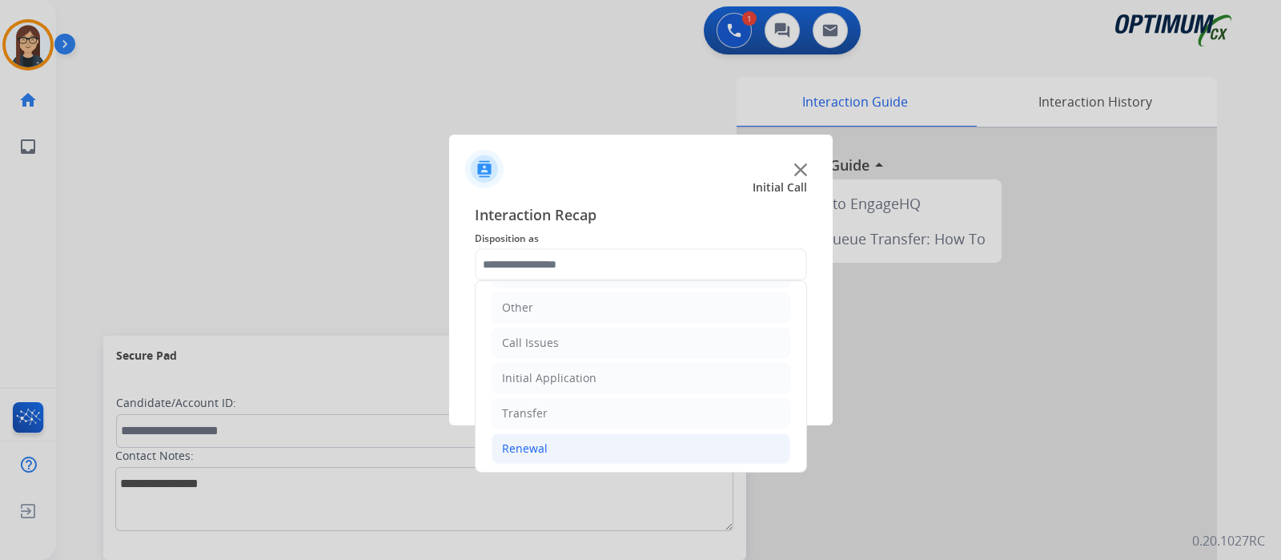
click at [521, 450] on div "Renewal" at bounding box center [525, 448] width 46 height 16
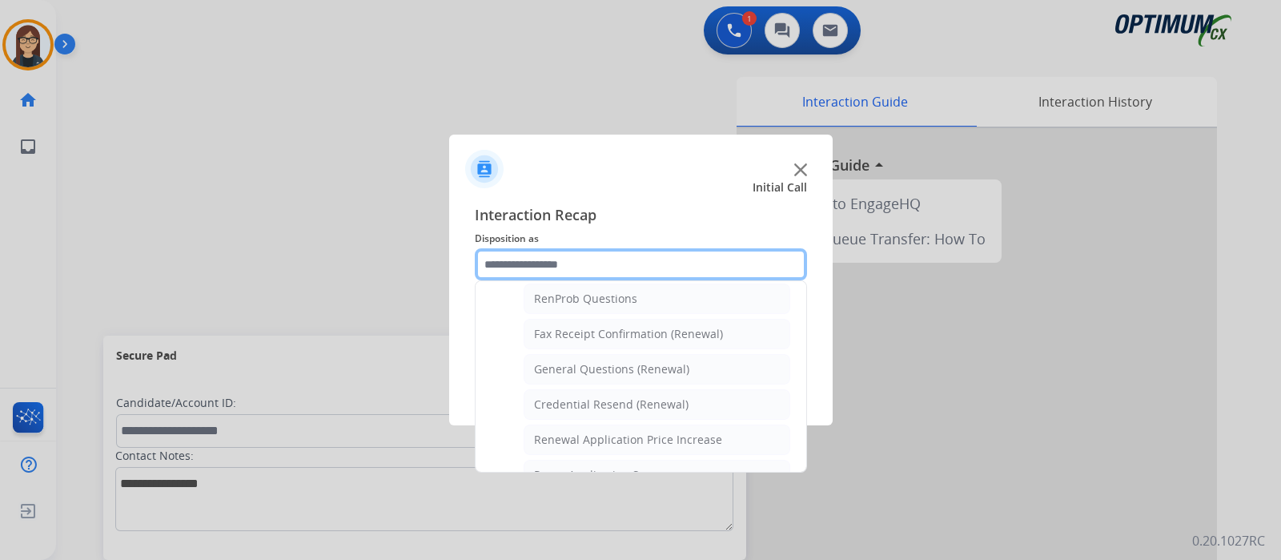
scroll to position [412, 0]
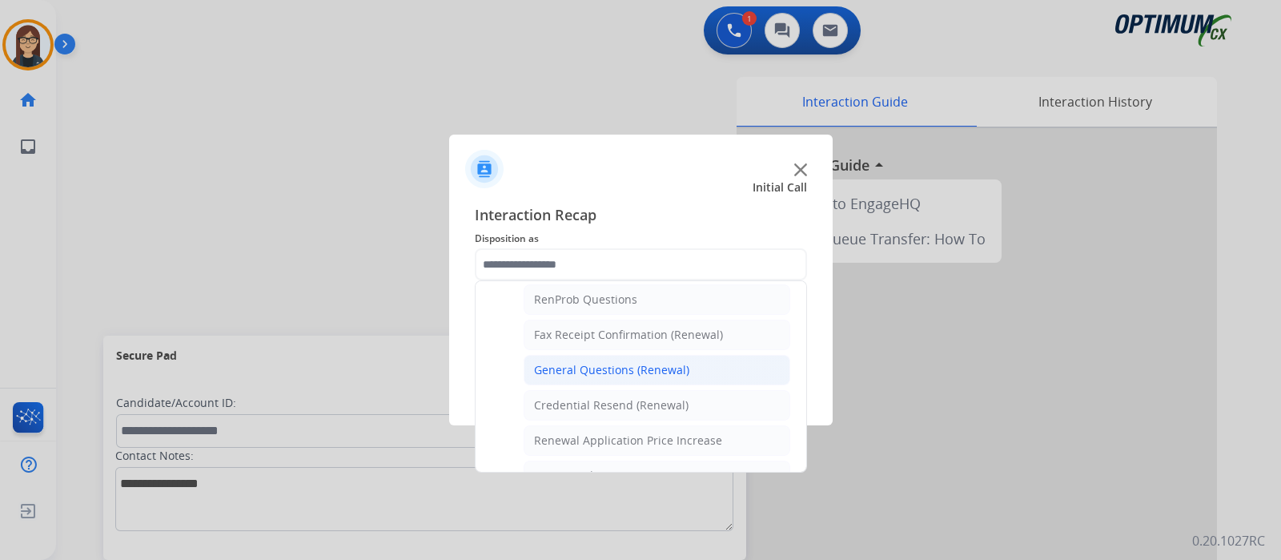
click at [617, 355] on li "General Questions (Renewal)" at bounding box center [657, 370] width 267 height 30
type input "**********"
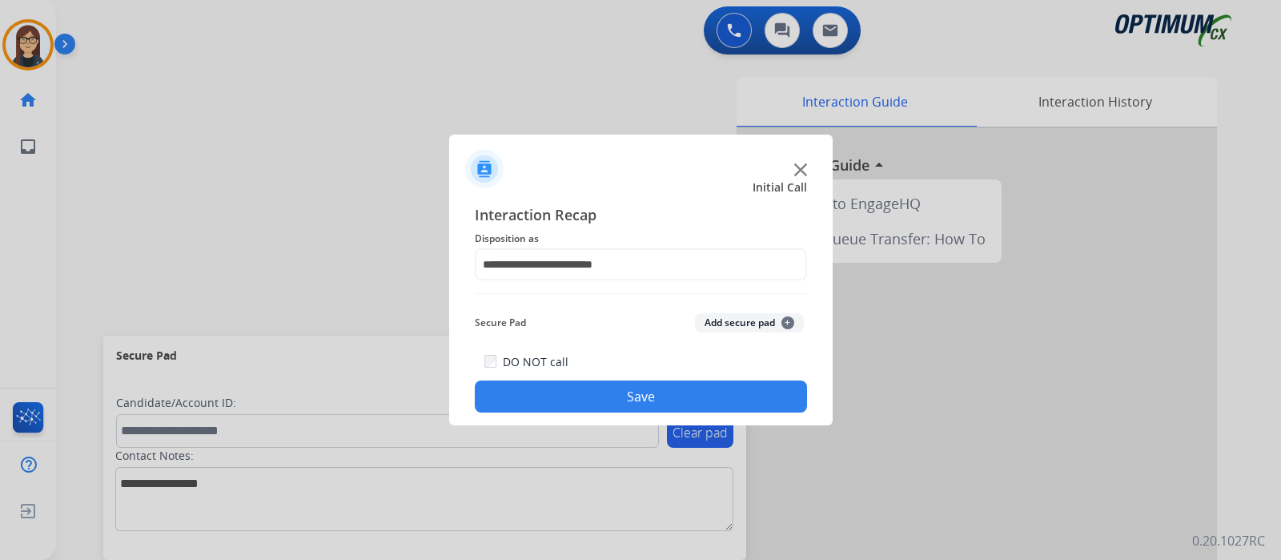
click at [604, 393] on button "Save" at bounding box center [641, 396] width 332 height 32
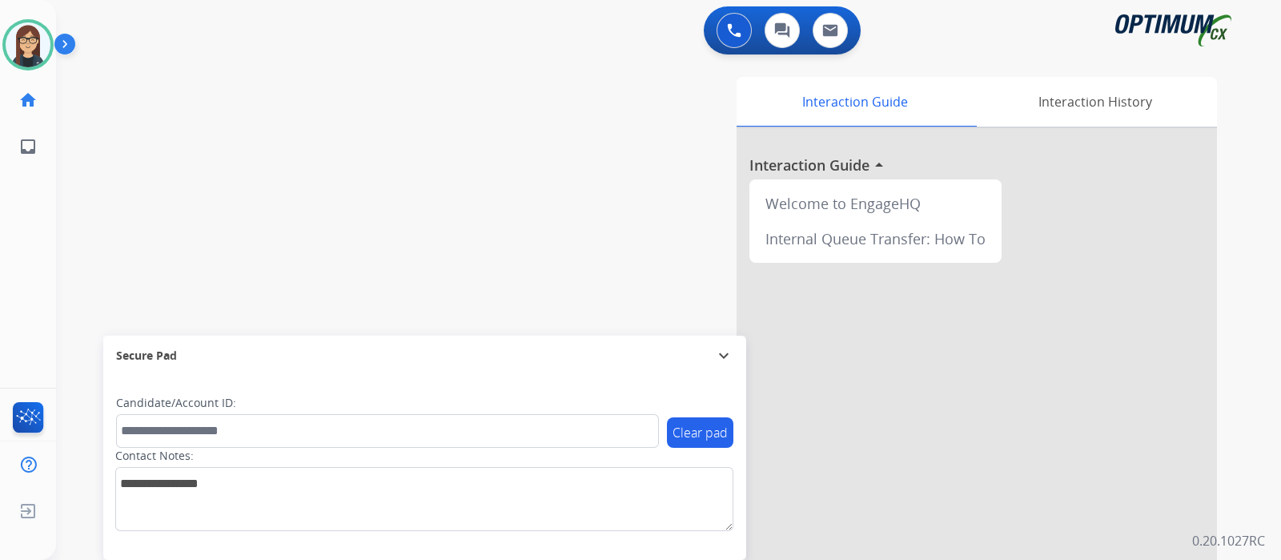
click at [367, 178] on div "swap_horiz Break voice bridge close_fullscreen Connect 3-Way Call merge_type Se…" at bounding box center [649, 392] width 1187 height 668
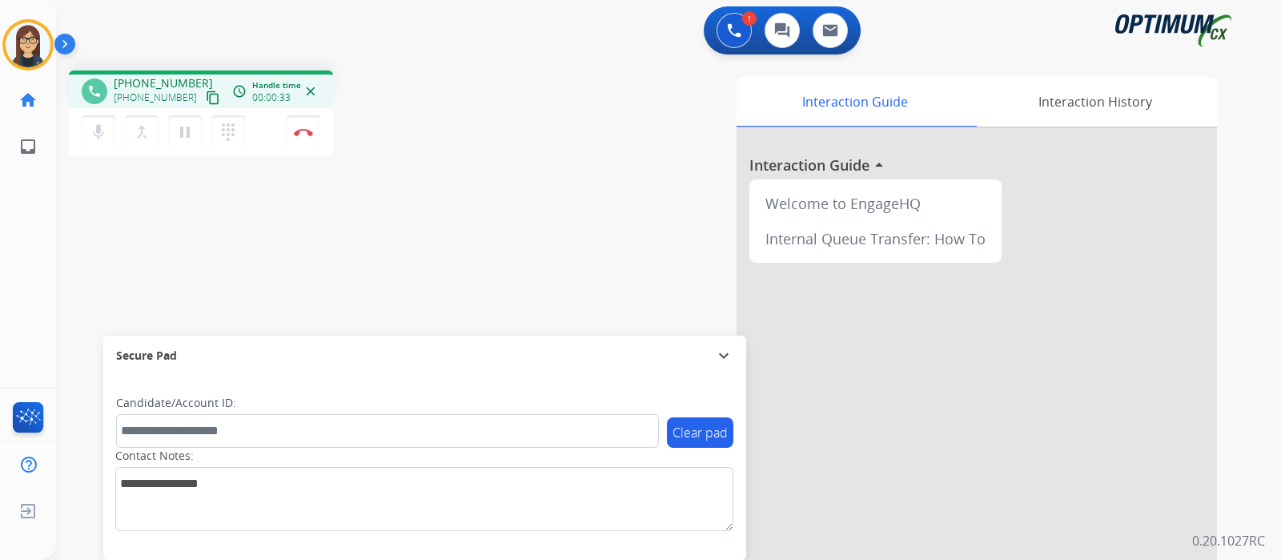
click at [206, 98] on mat-icon "content_copy" at bounding box center [213, 97] width 14 height 14
click at [207, 228] on div "phone +12196296738 +12196296738 content_copy access_time Call metrics Queue 00:…" at bounding box center [649, 392] width 1187 height 668
click at [452, 229] on div "phone +12196296738 +12196296738 content_copy access_time Call metrics Queue 00:…" at bounding box center [649, 392] width 1187 height 668
click at [304, 139] on button "Disconnect" at bounding box center [304, 132] width 34 height 34
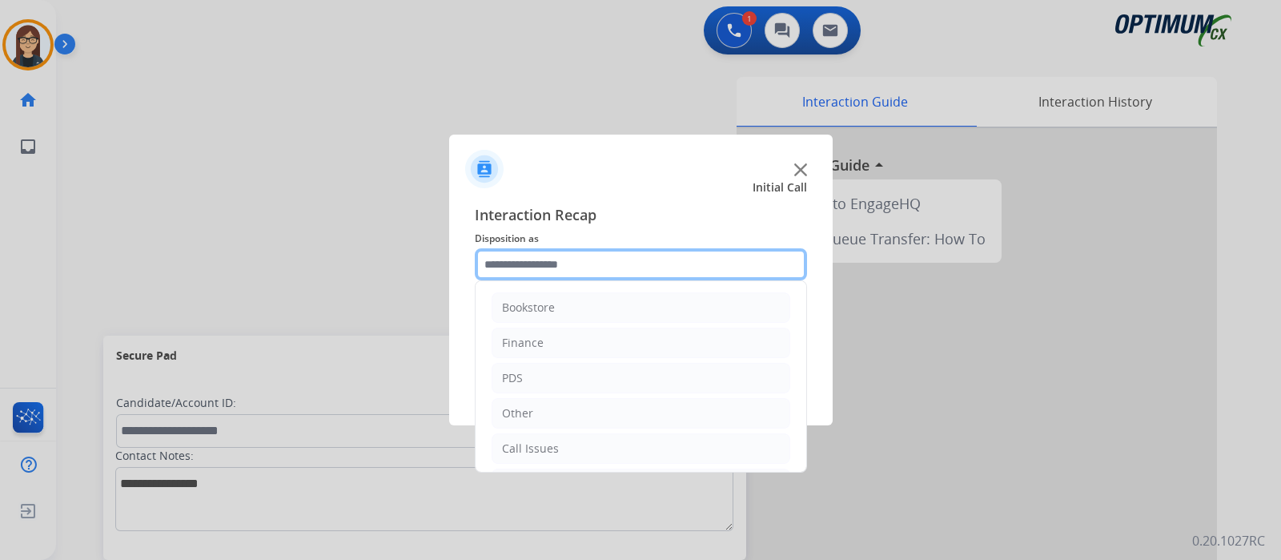
click at [553, 259] on input "text" at bounding box center [641, 264] width 332 height 32
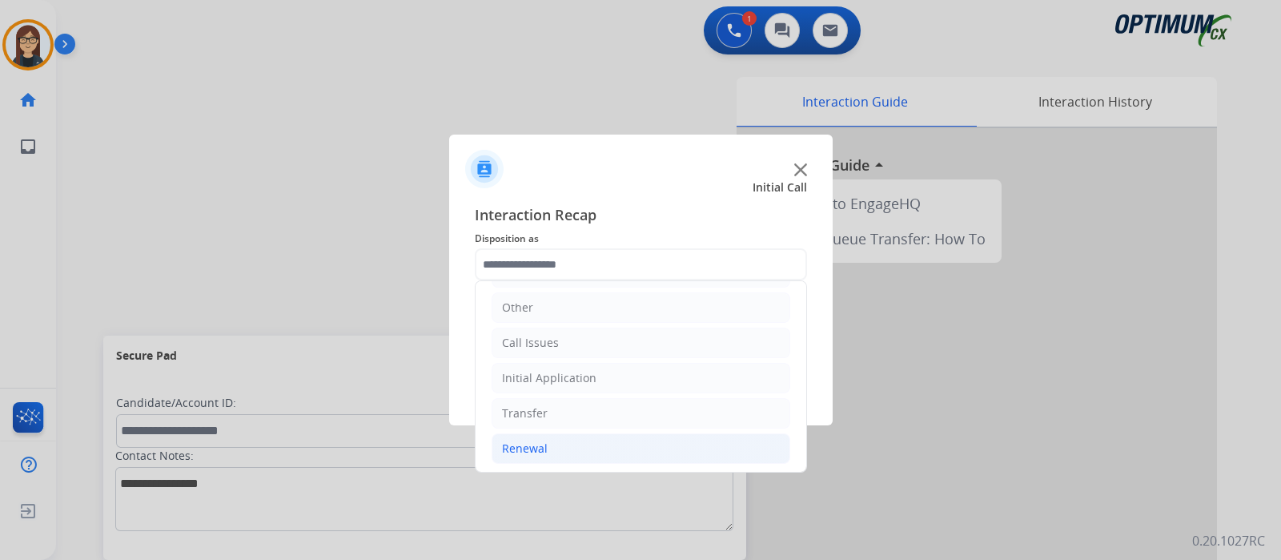
click at [524, 454] on li "Renewal" at bounding box center [641, 448] width 299 height 30
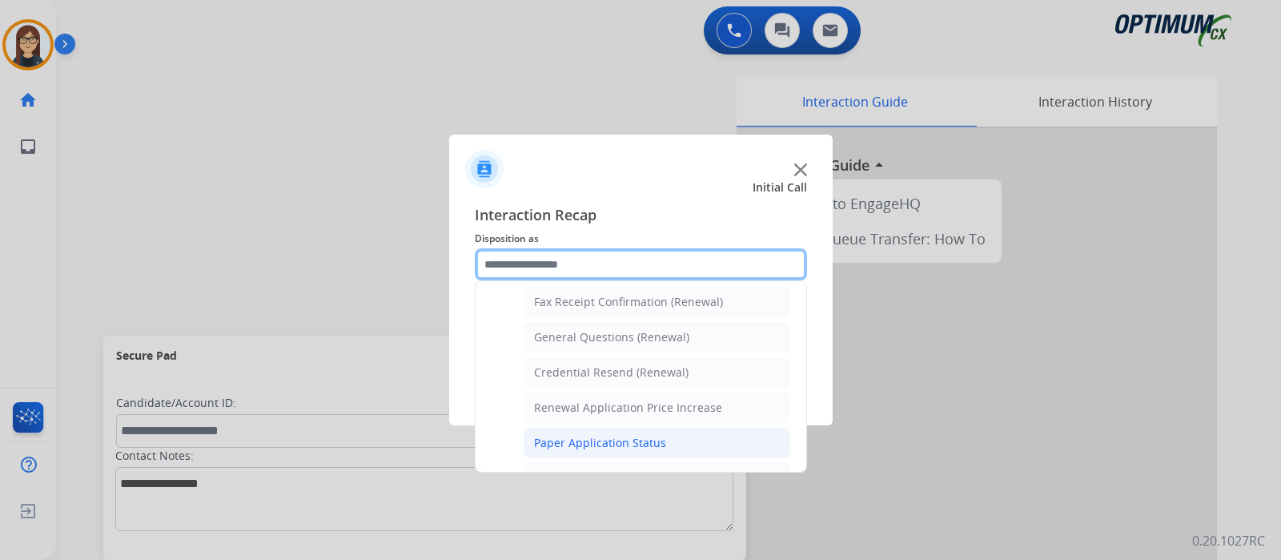
scroll to position [412, 0]
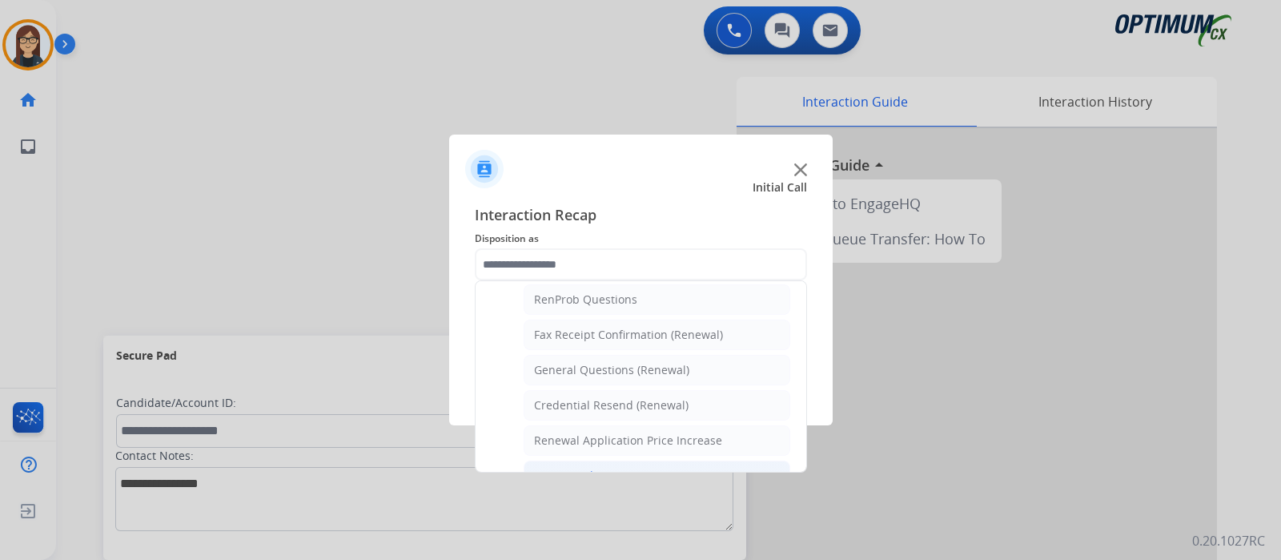
click at [645, 365] on div "General Questions (Renewal)" at bounding box center [611, 370] width 155 height 16
type input "**********"
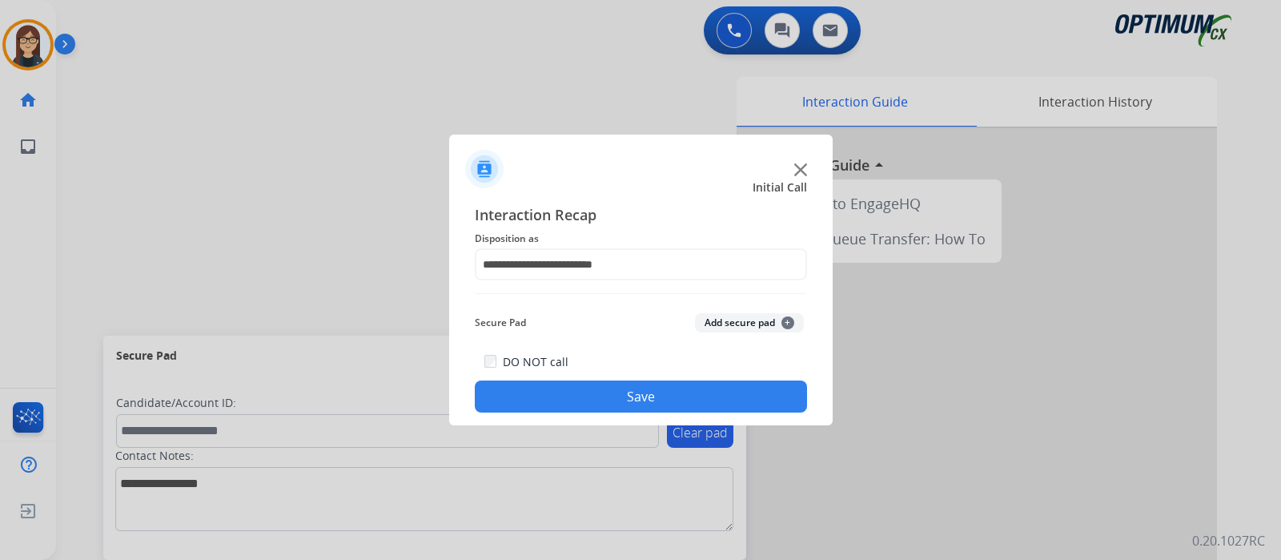
click at [608, 396] on button "Save" at bounding box center [641, 396] width 332 height 32
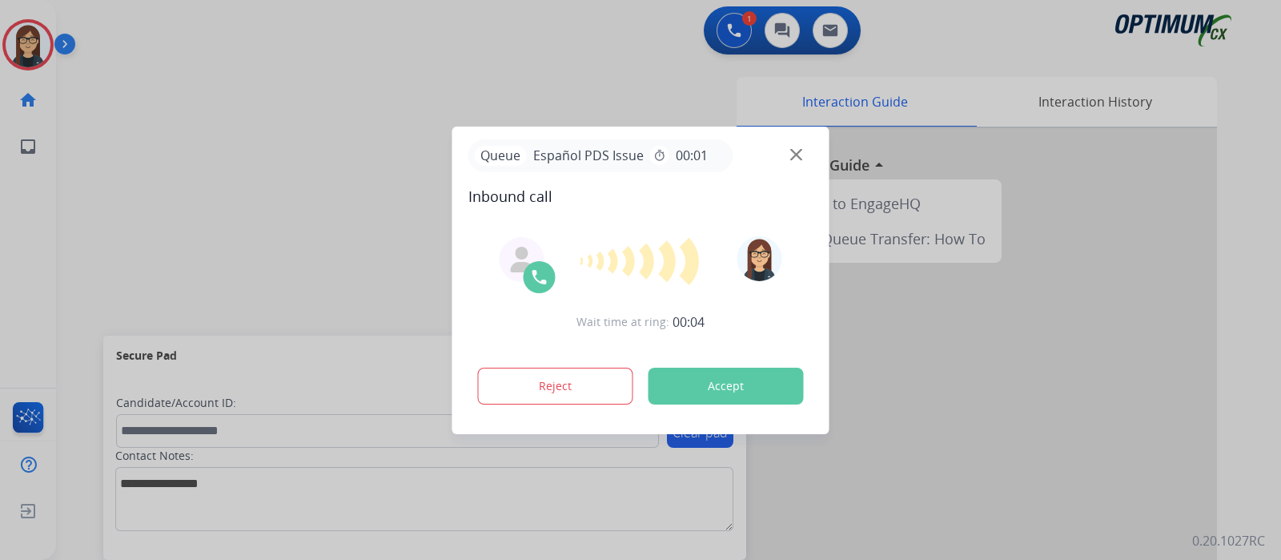
click at [348, 182] on div at bounding box center [640, 280] width 1281 height 560
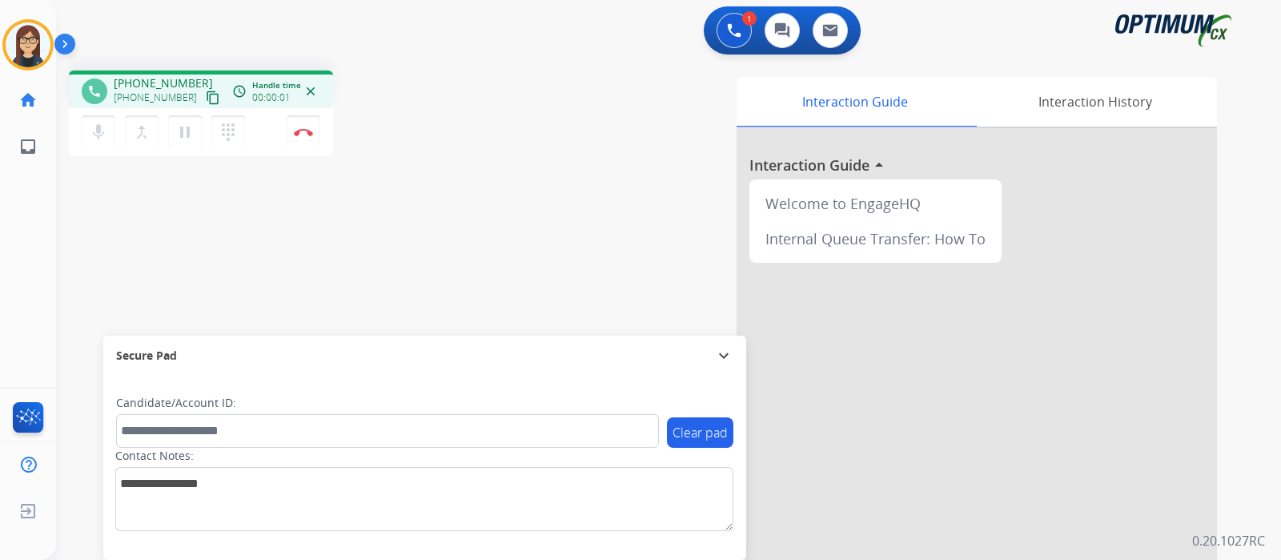
click at [206, 99] on mat-icon "content_copy" at bounding box center [213, 97] width 14 height 14
click at [488, 231] on div "phone +19153129178 +19153129178 content_copy access_time Call metrics Queue 00:…" at bounding box center [649, 392] width 1187 height 668
click at [303, 138] on button "Disconnect" at bounding box center [304, 132] width 34 height 34
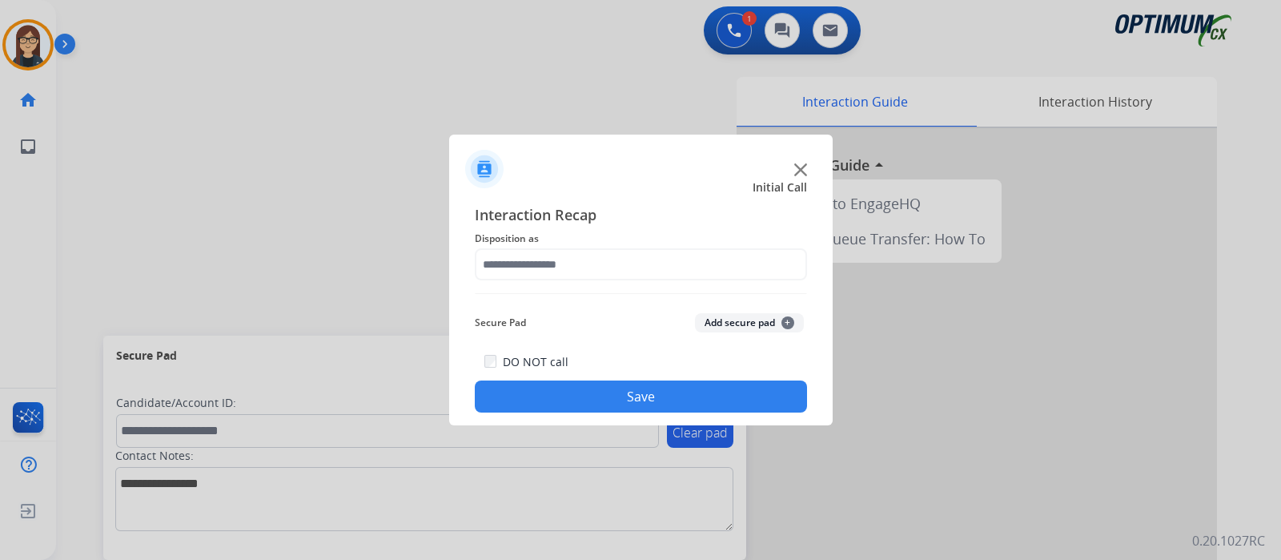
click at [528, 281] on div "Interaction Recap Disposition as Secure Pad Add secure pad + DO NOT call Save" at bounding box center [641, 307] width 332 height 209
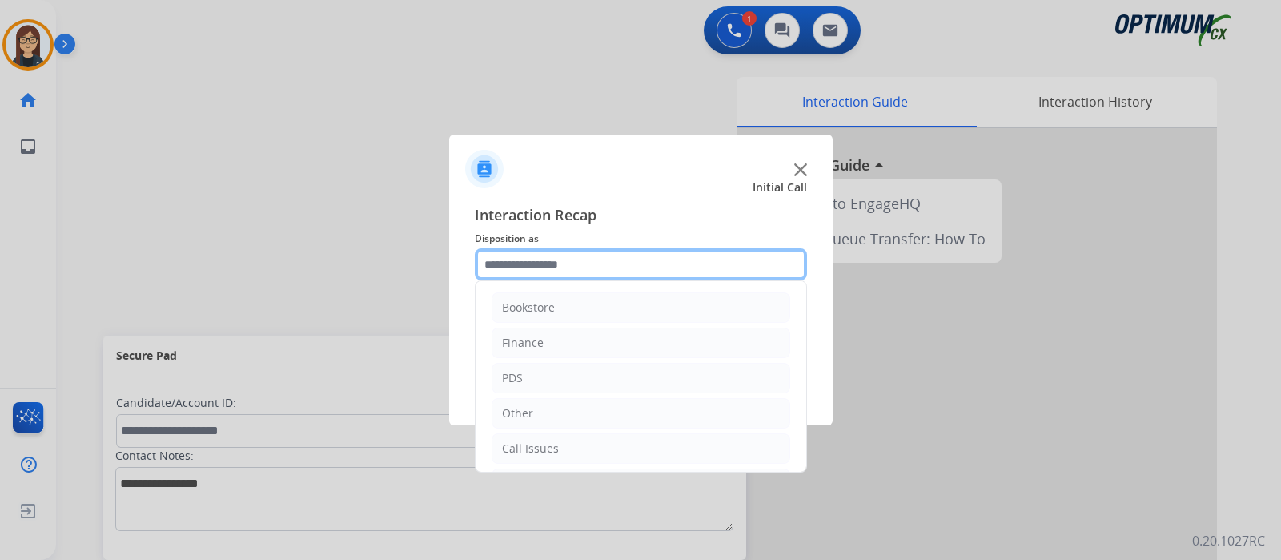
click at [526, 271] on input "text" at bounding box center [641, 264] width 332 height 32
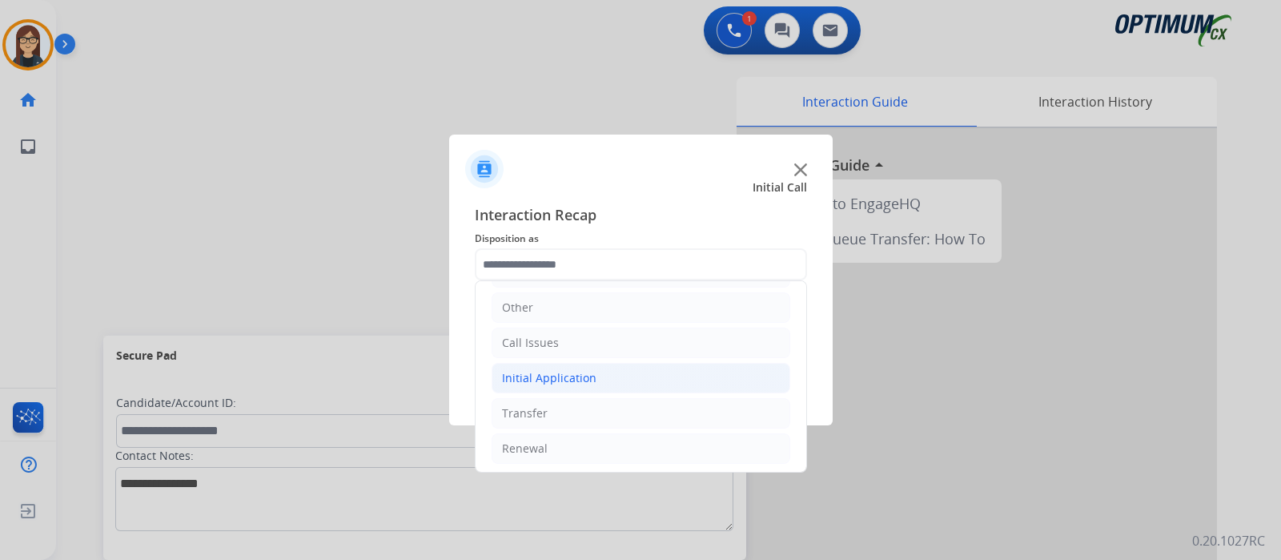
click at [548, 374] on div "Initial Application" at bounding box center [549, 378] width 94 height 16
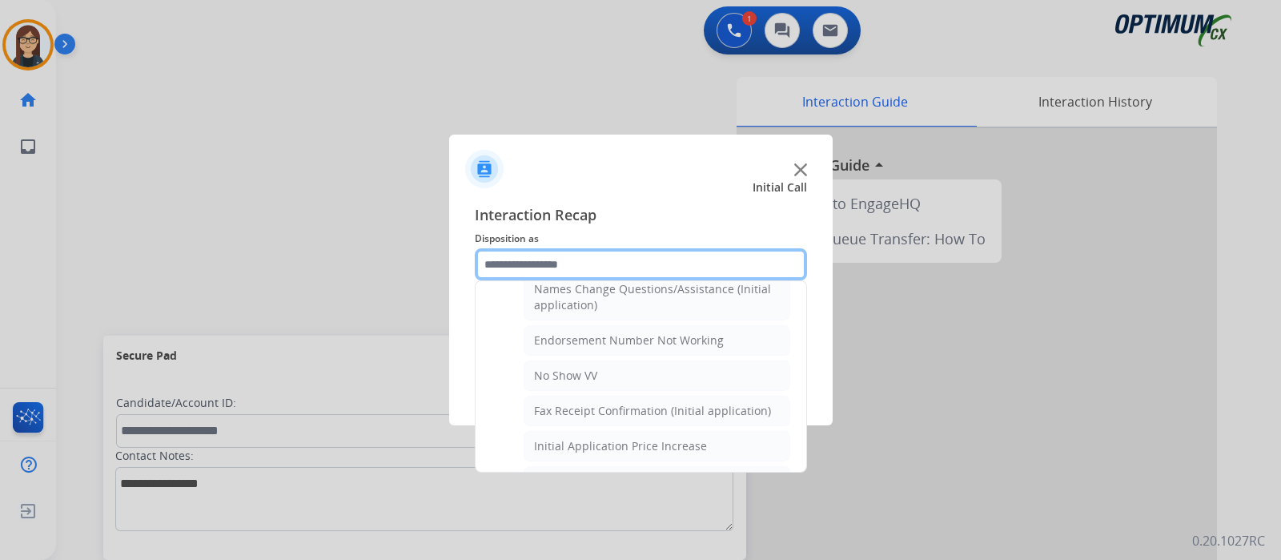
scroll to position [306, 0]
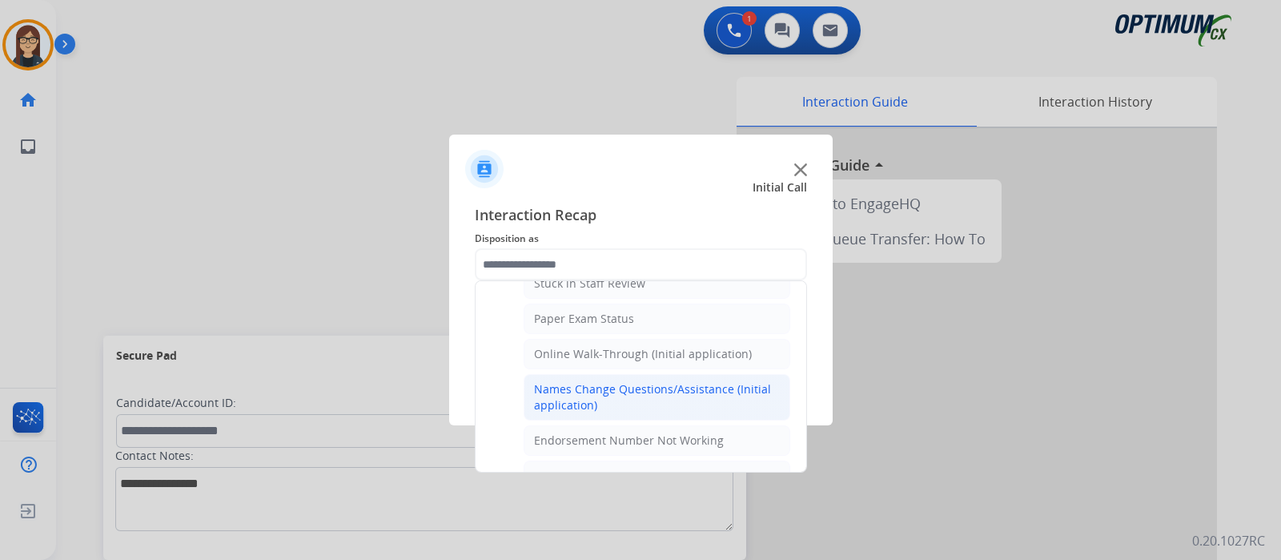
click at [620, 388] on div "Names Change Questions/Assistance (Initial application)" at bounding box center [657, 397] width 246 height 32
type input "**********"
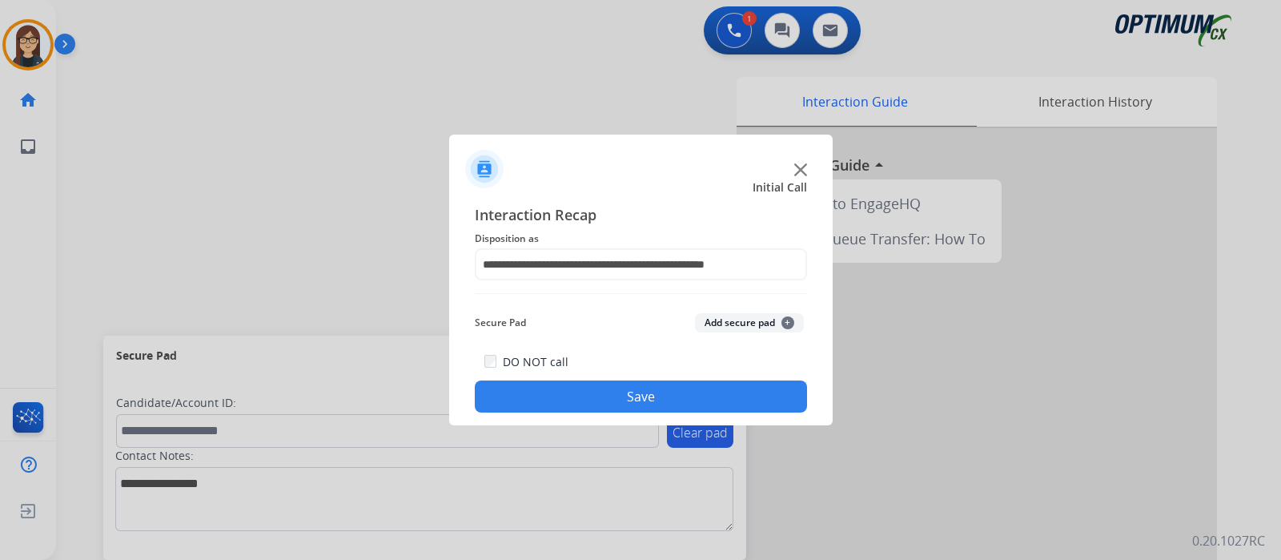
click at [615, 404] on button "Save" at bounding box center [641, 396] width 332 height 32
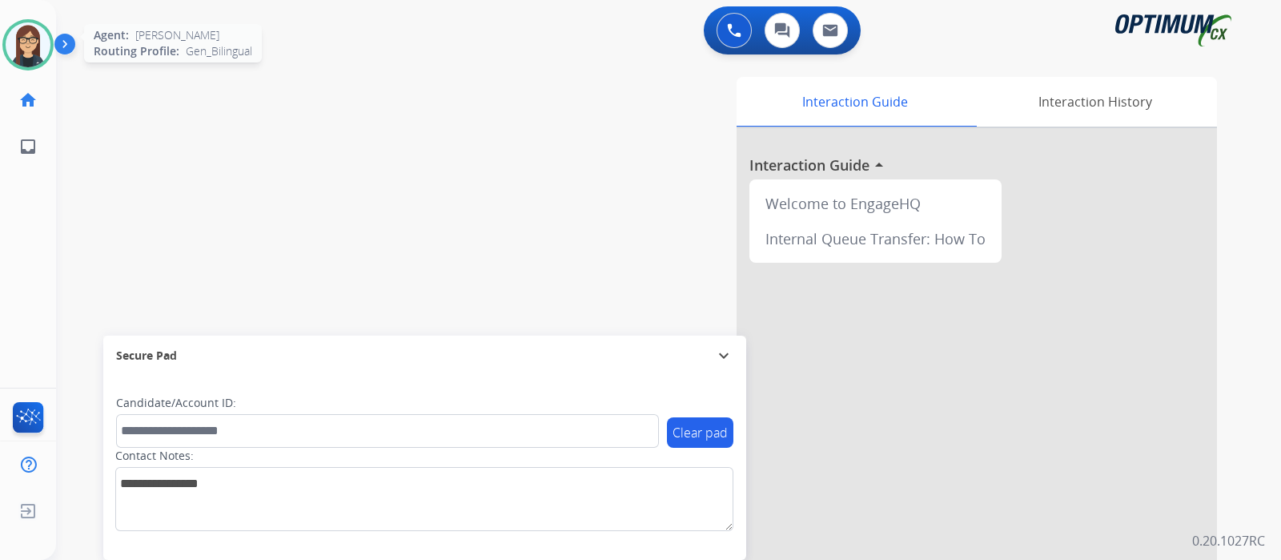
click at [23, 32] on img at bounding box center [28, 44] width 45 height 45
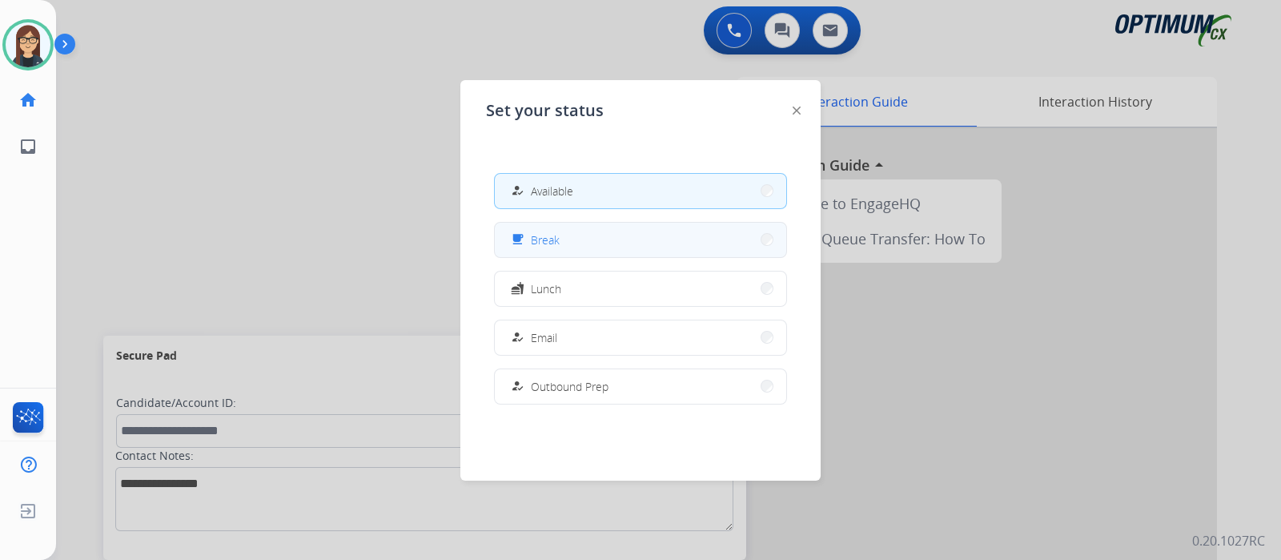
click at [617, 247] on button "free_breakfast Break" at bounding box center [640, 240] width 291 height 34
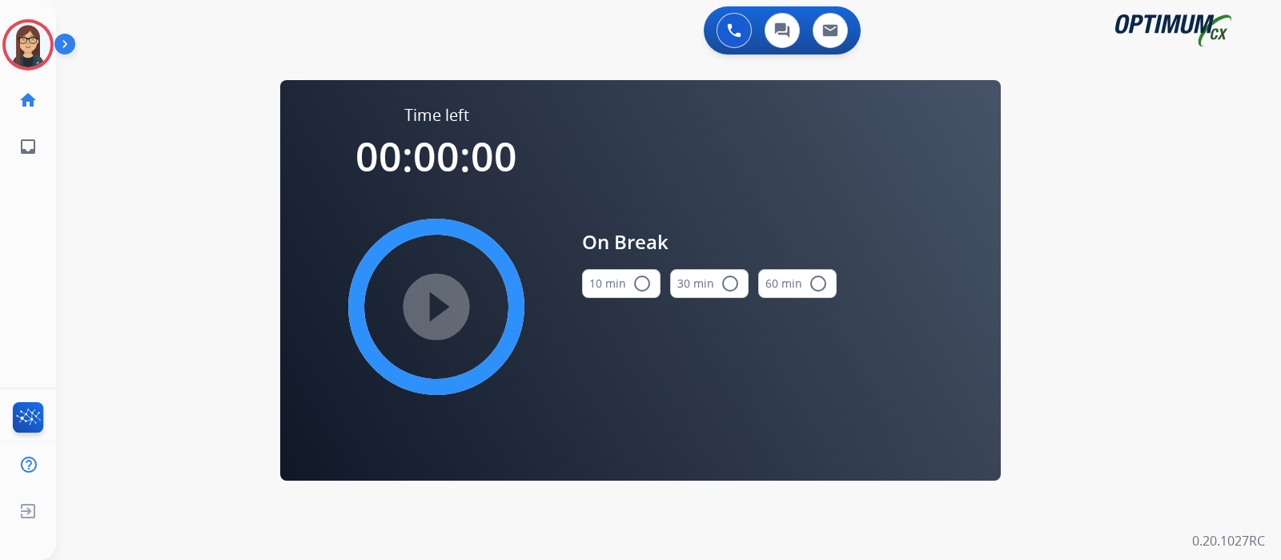
click at [645, 279] on mat-icon "radio_button_unchecked" at bounding box center [642, 283] width 19 height 19
click at [431, 297] on mat-icon "play_circle_filled" at bounding box center [436, 306] width 19 height 19
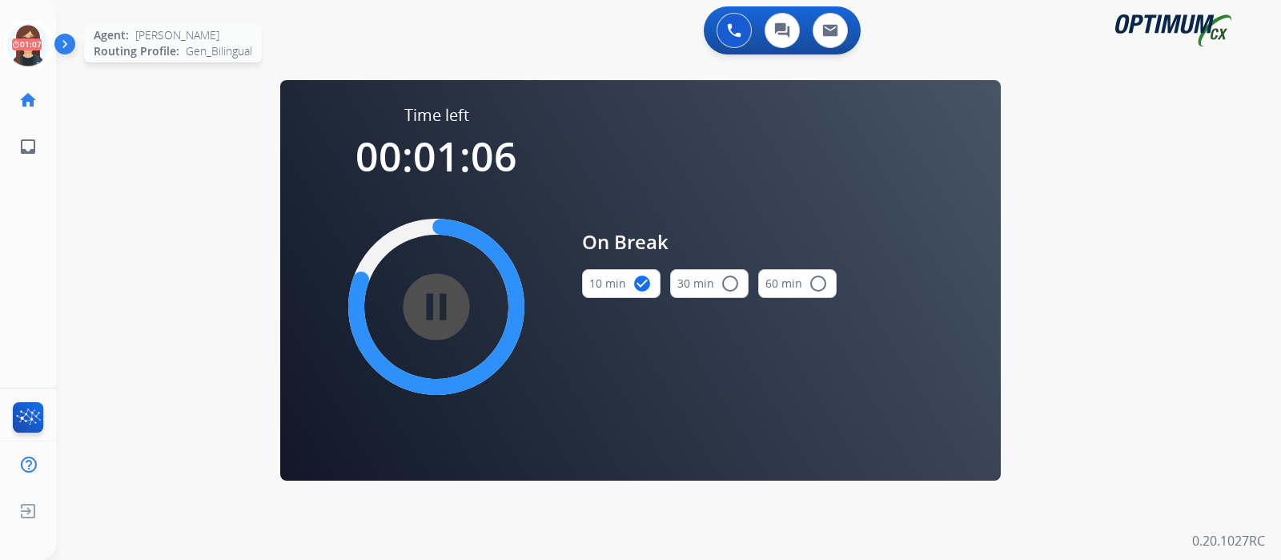
click at [26, 58] on icon at bounding box center [28, 45] width 52 height 52
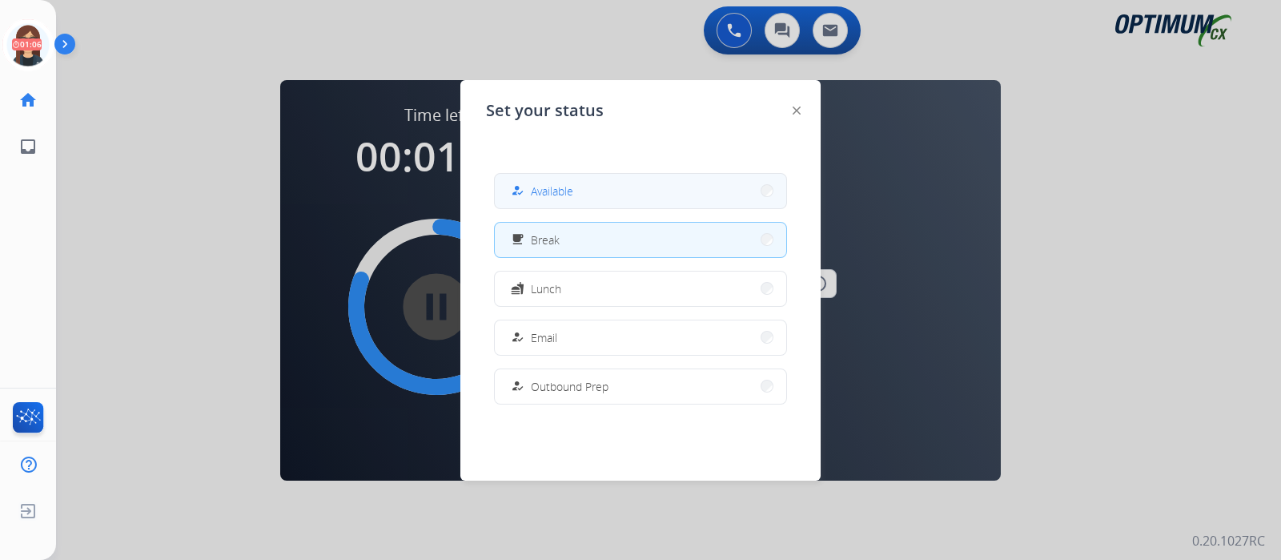
click at [548, 183] on span "Available" at bounding box center [552, 191] width 42 height 17
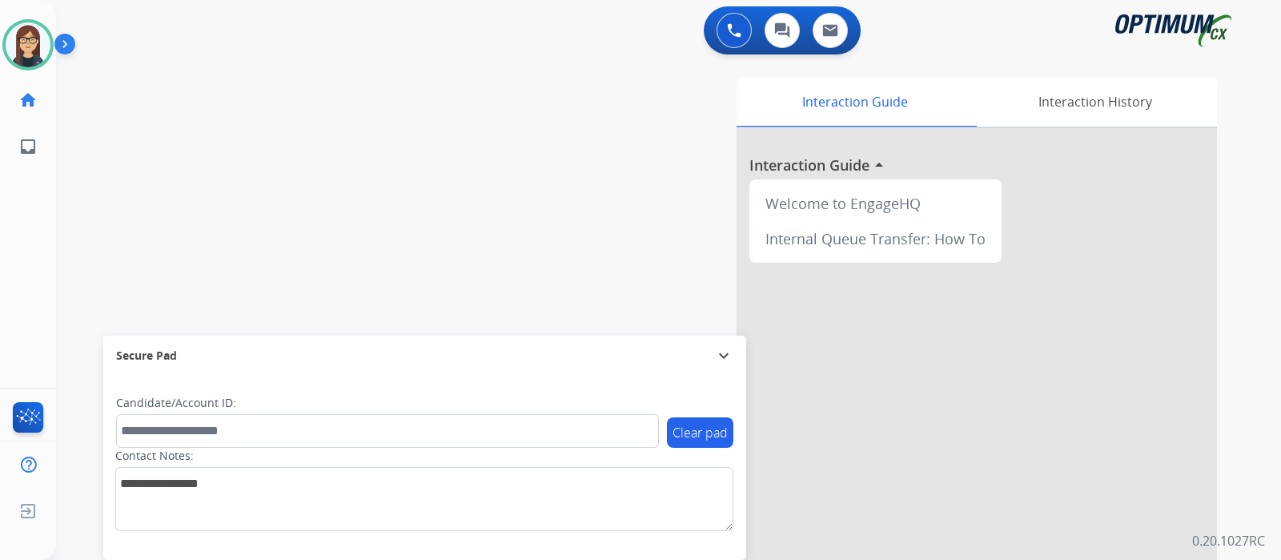
click at [347, 192] on div "swap_horiz Break voice bridge close_fullscreen Connect 3-Way Call merge_type Se…" at bounding box center [649, 392] width 1187 height 668
click at [159, 63] on div "swap_horiz Break voice bridge close_fullscreen Connect 3-Way Call merge_type Se…" at bounding box center [649, 392] width 1187 height 668
click at [308, 254] on div "swap_horiz Break voice bridge close_fullscreen Connect 3-Way Call merge_type Se…" at bounding box center [649, 392] width 1187 height 668
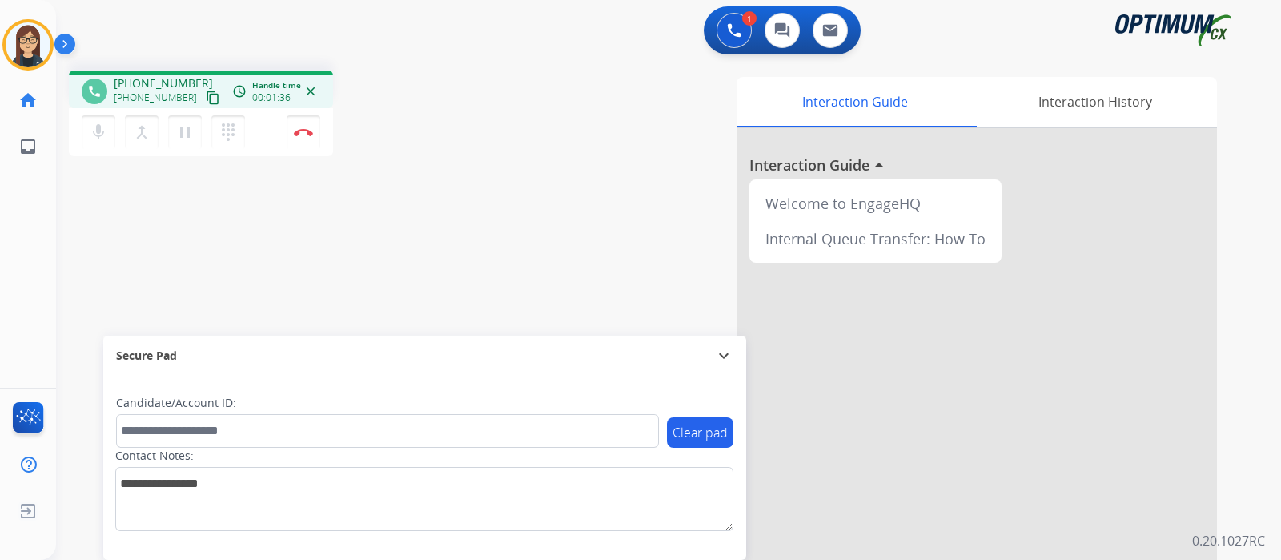
click at [117, 228] on div "phone +16625464486 +16625464486 content_copy access_time Call metrics Queue 00:…" at bounding box center [649, 392] width 1187 height 668
click at [522, 130] on div "Interaction Guide Interaction History Interaction Guide arrow_drop_up Welcome t…" at bounding box center [858, 401] width 718 height 649
click at [301, 133] on img at bounding box center [303, 132] width 19 height 8
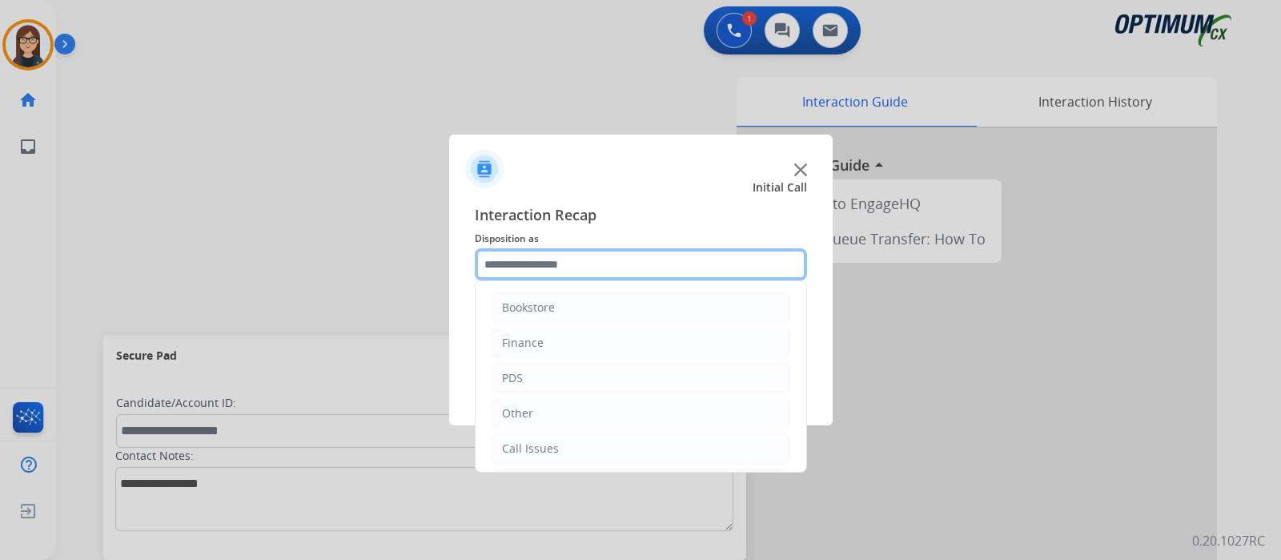
click at [535, 262] on input "text" at bounding box center [641, 264] width 332 height 32
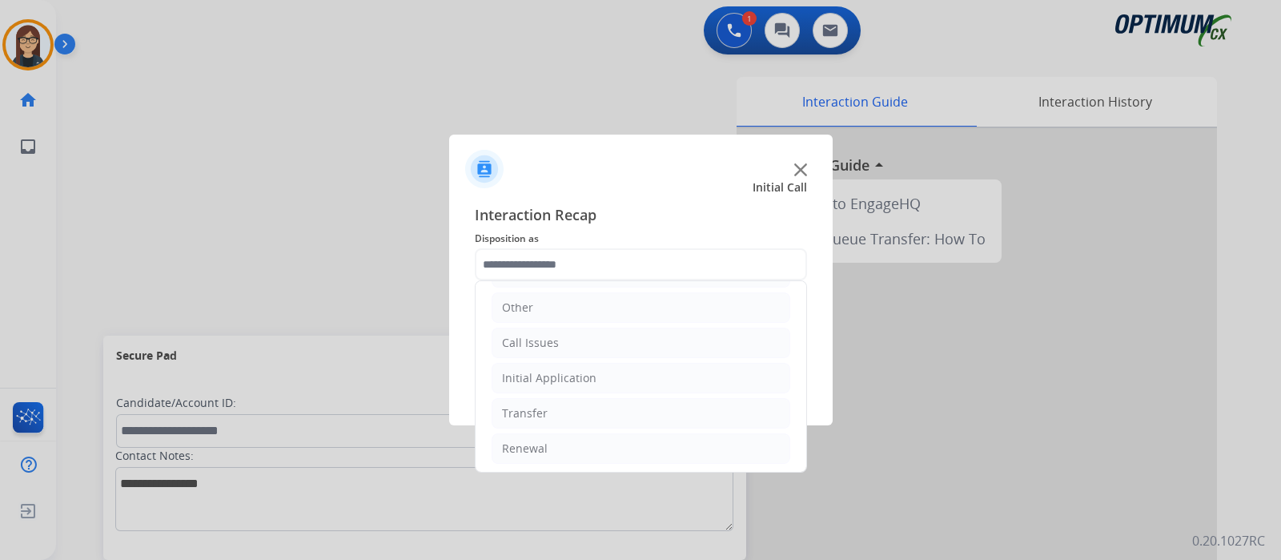
click at [568, 359] on ul "Bookstore Finance PDS Other Call Issues Initial Application Transfer Renewal" at bounding box center [641, 324] width 331 height 299
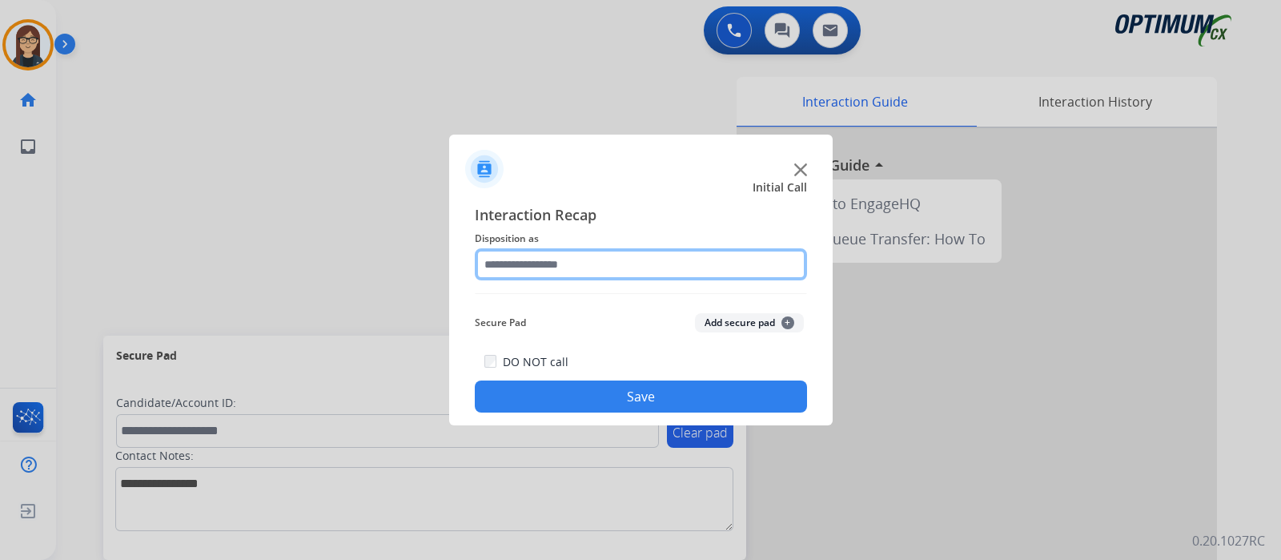
click at [548, 266] on input "text" at bounding box center [641, 264] width 332 height 32
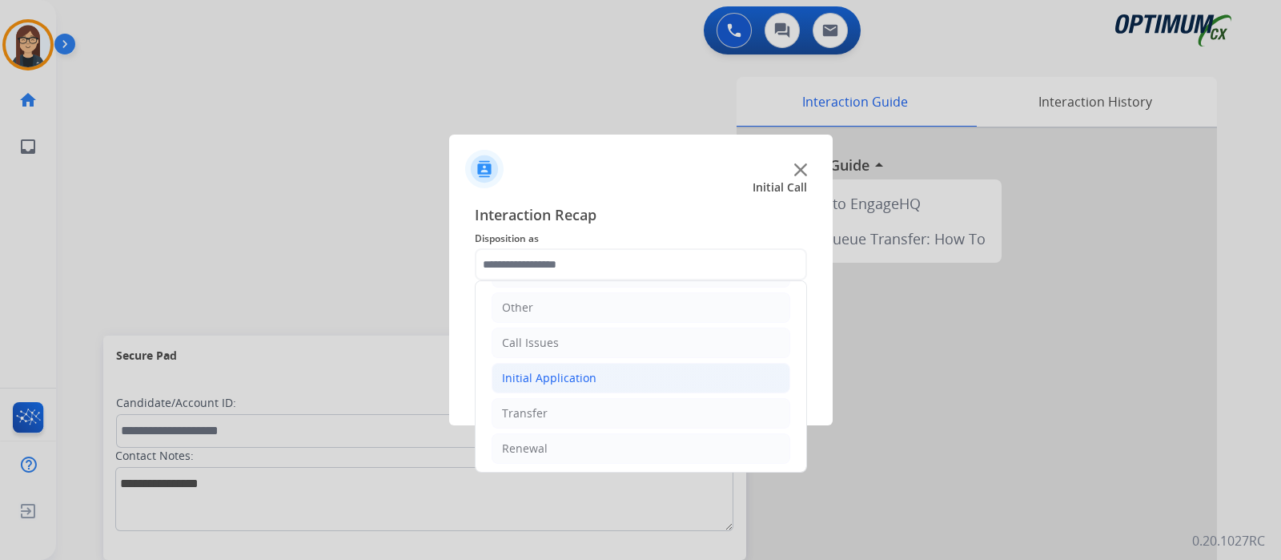
click at [571, 377] on div "Initial Application" at bounding box center [549, 378] width 94 height 16
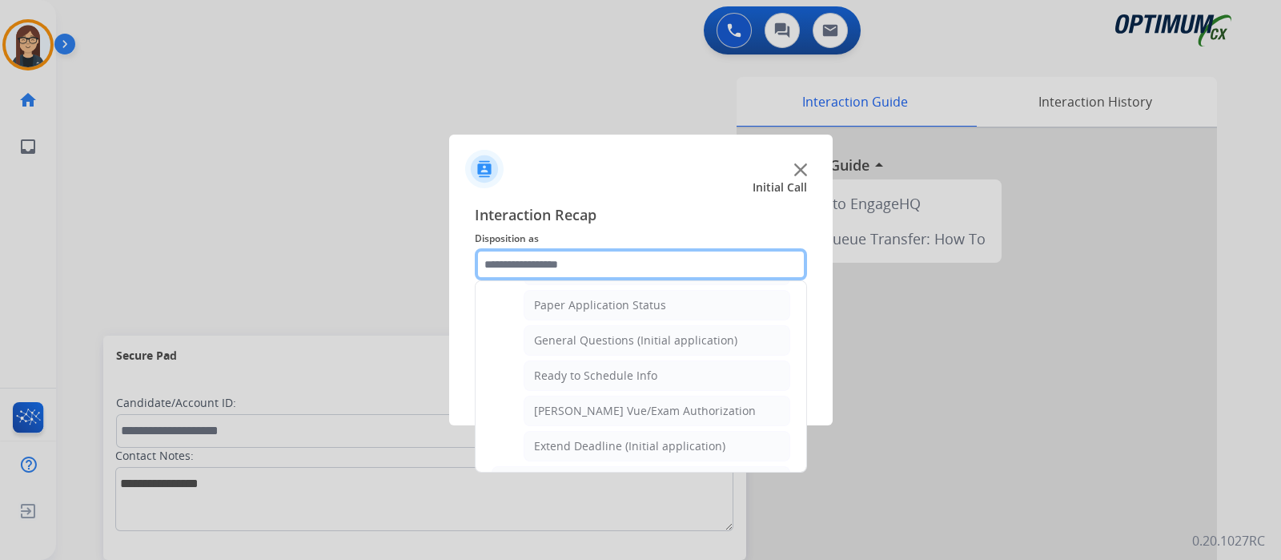
scroll to position [906, 0]
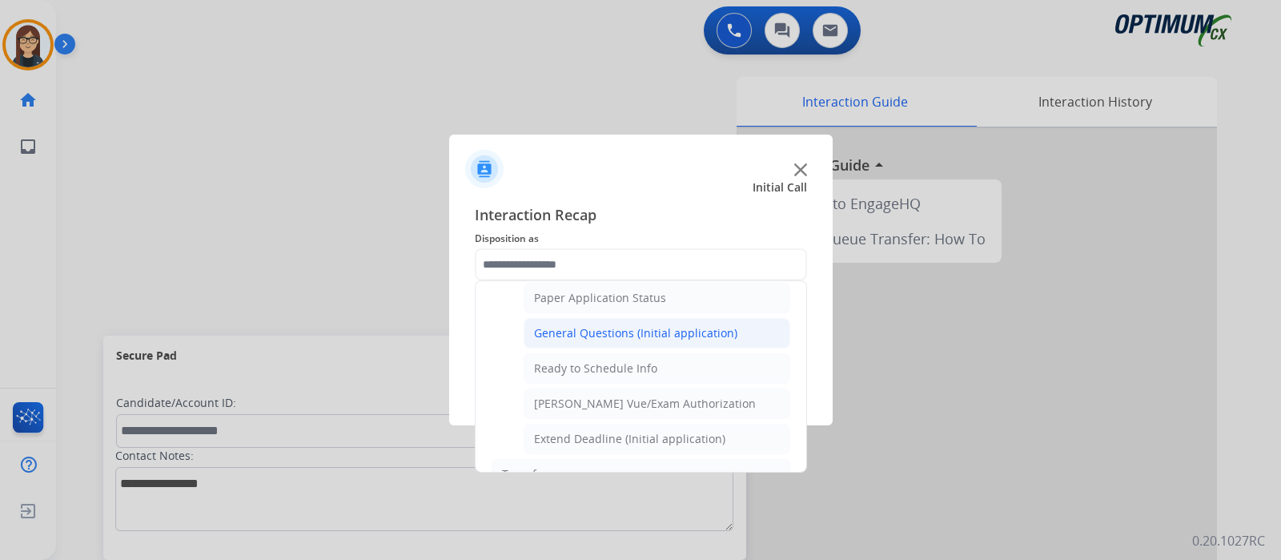
click at [689, 325] on div "General Questions (Initial application)" at bounding box center [635, 333] width 203 height 16
type input "**********"
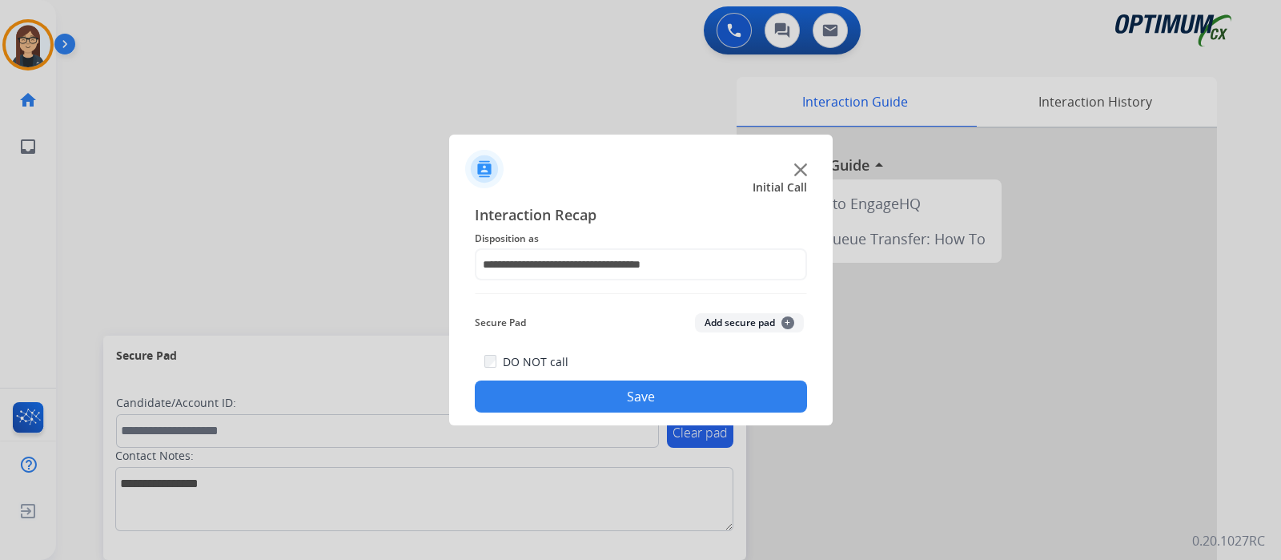
click at [608, 379] on div "DO NOT call Save" at bounding box center [641, 381] width 332 height 61
click at [593, 401] on button "Save" at bounding box center [641, 396] width 332 height 32
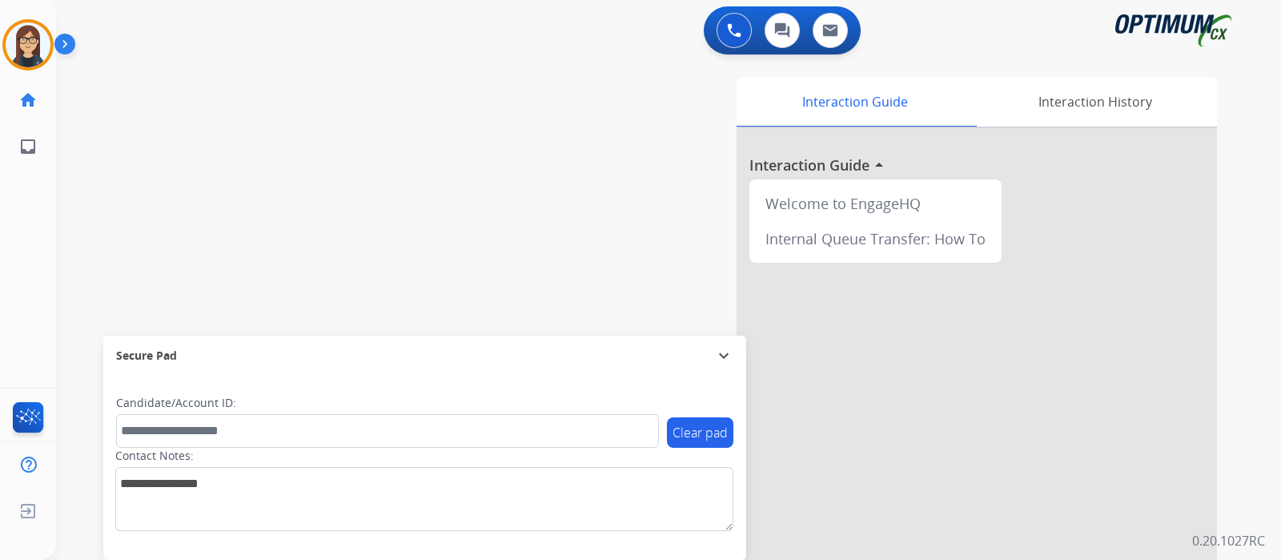
click at [183, 167] on div "swap_horiz Break voice bridge close_fullscreen Connect 3-Way Call merge_type Se…" at bounding box center [649, 392] width 1187 height 668
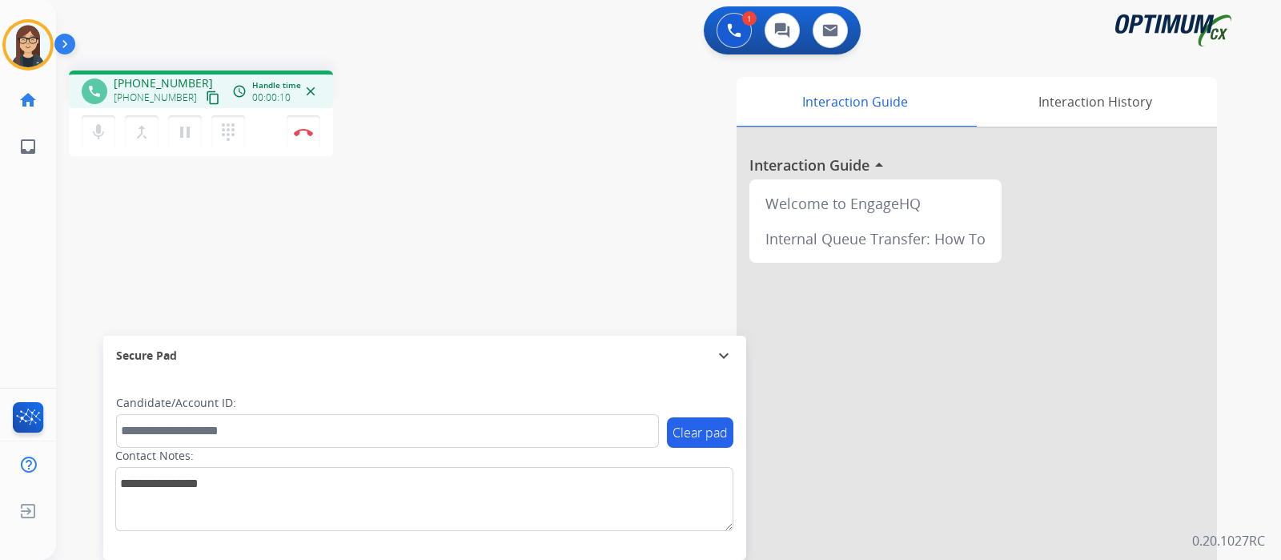
click at [206, 98] on mat-icon "content_copy" at bounding box center [213, 97] width 14 height 14
click at [574, 266] on div "Interaction Guide Interaction History Interaction Guide arrow_drop_up Welcome t…" at bounding box center [858, 401] width 718 height 649
click at [480, 134] on div "phone +12402341437 +12402341437 content_copy access_time Call metrics Queue 00:…" at bounding box center [281, 115] width 424 height 90
click at [481, 178] on div "phone +12402341437 +12402341437 content_copy access_time Call metrics Queue 00:…" at bounding box center [649, 392] width 1187 height 668
click at [480, 144] on div "phone +12402341437 +12402341437 content_copy access_time Call metrics Queue 00:…" at bounding box center [281, 115] width 424 height 90
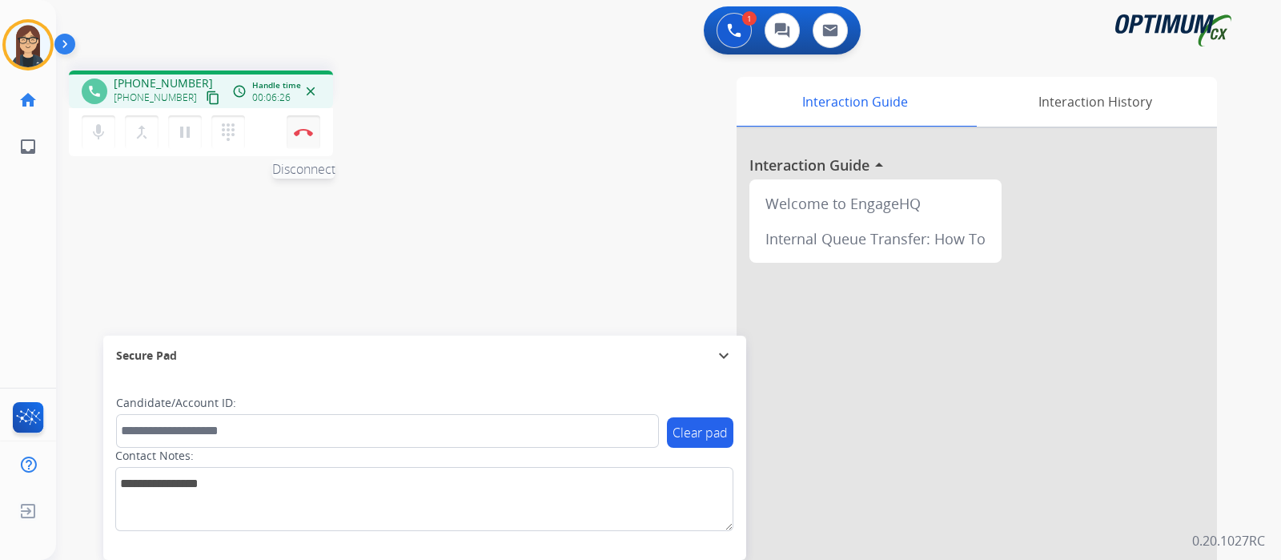
click at [304, 133] on img at bounding box center [303, 132] width 19 height 8
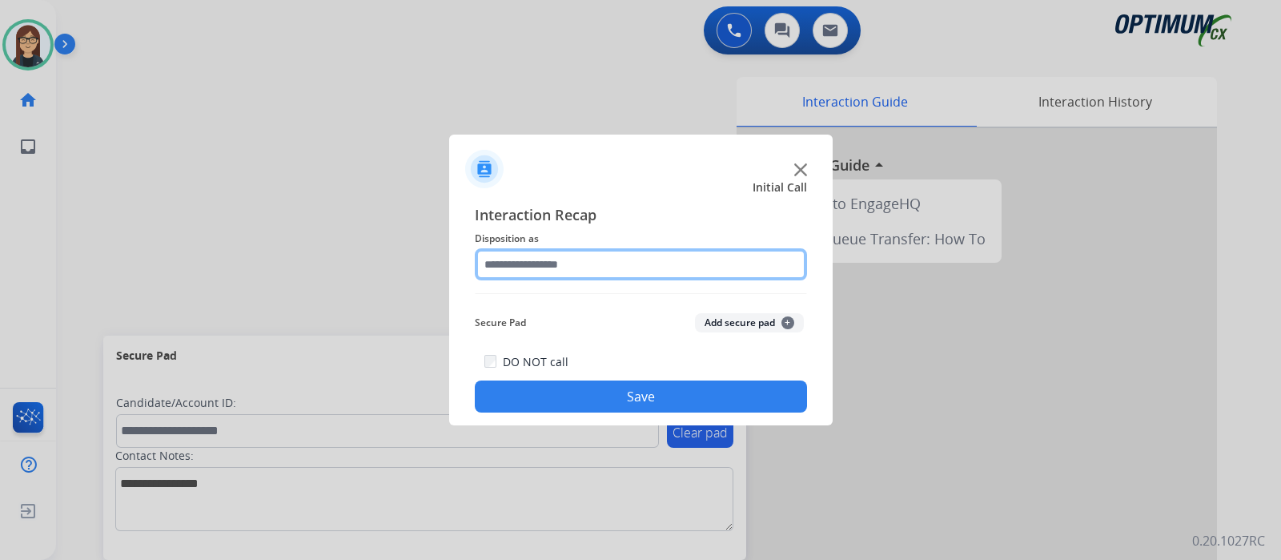
click at [631, 261] on input "text" at bounding box center [641, 264] width 332 height 32
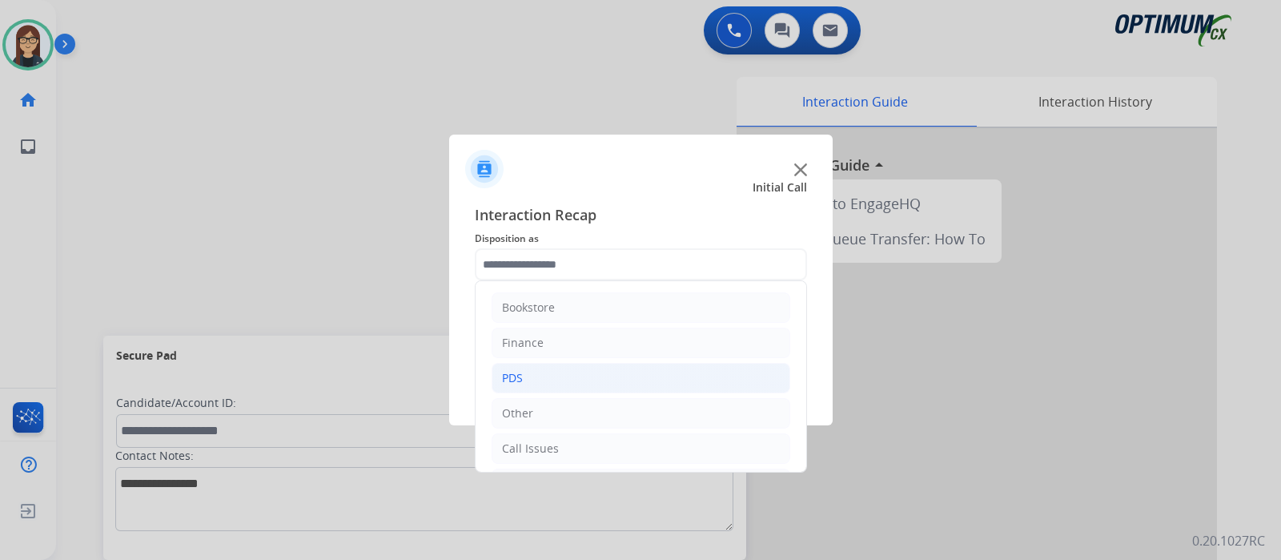
click at [572, 369] on li "PDS" at bounding box center [641, 378] width 299 height 30
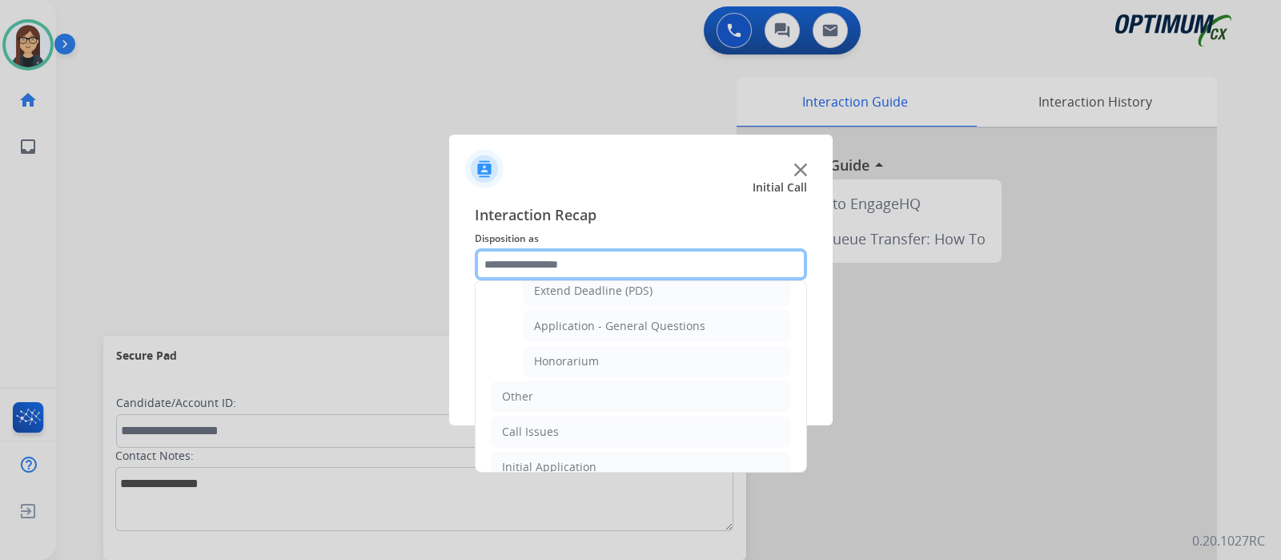
scroll to position [500, 0]
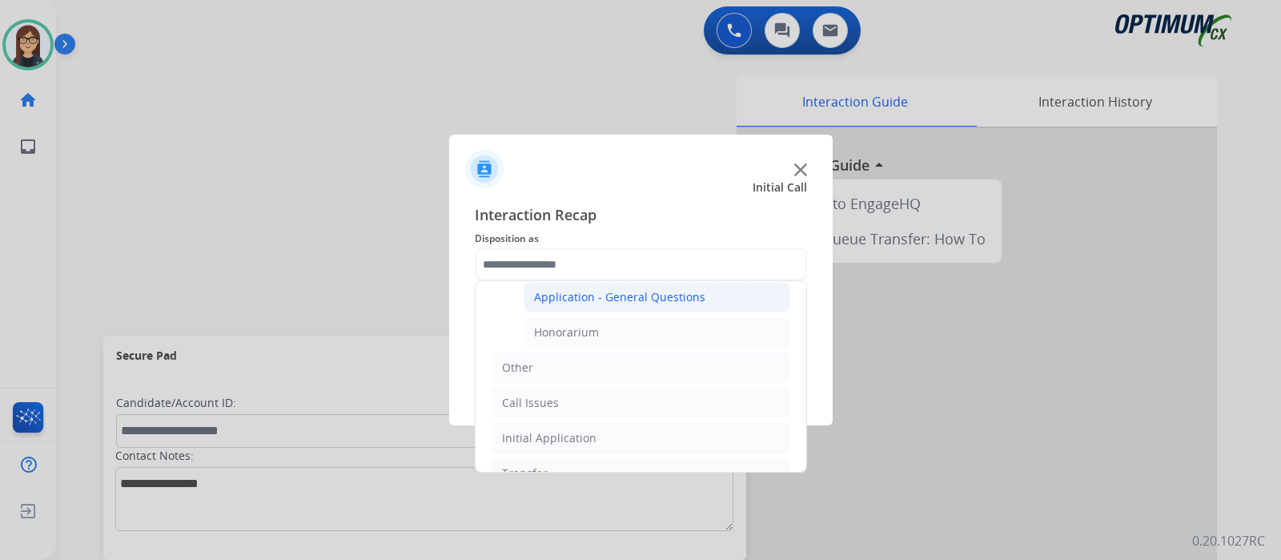
click at [678, 298] on div "Application - General Questions" at bounding box center [619, 297] width 171 height 16
type input "**********"
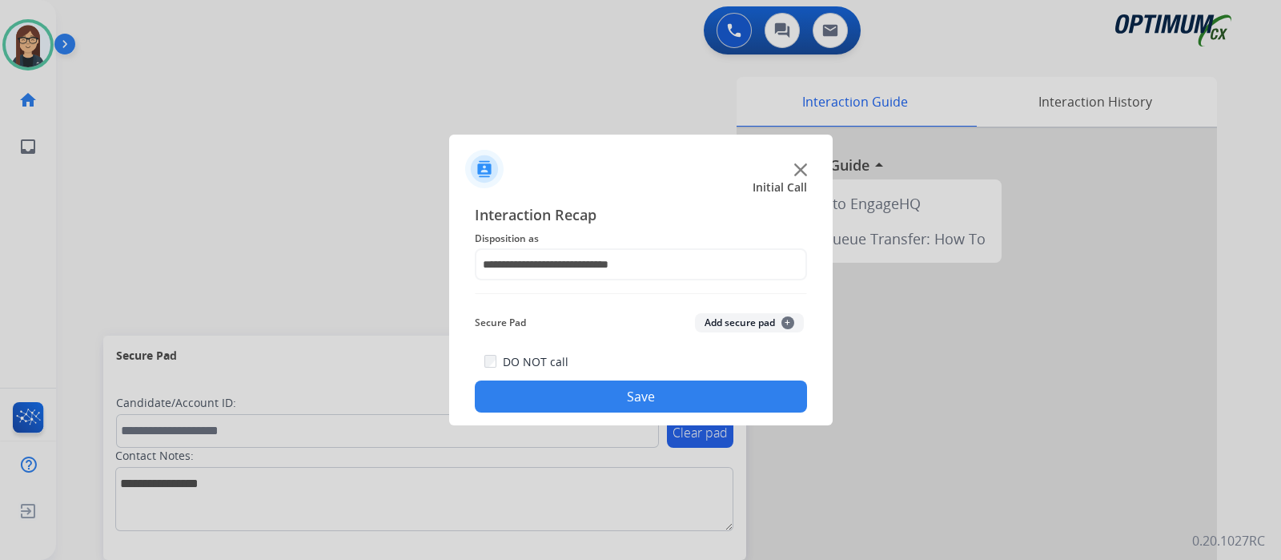
click at [603, 394] on button "Save" at bounding box center [641, 396] width 332 height 32
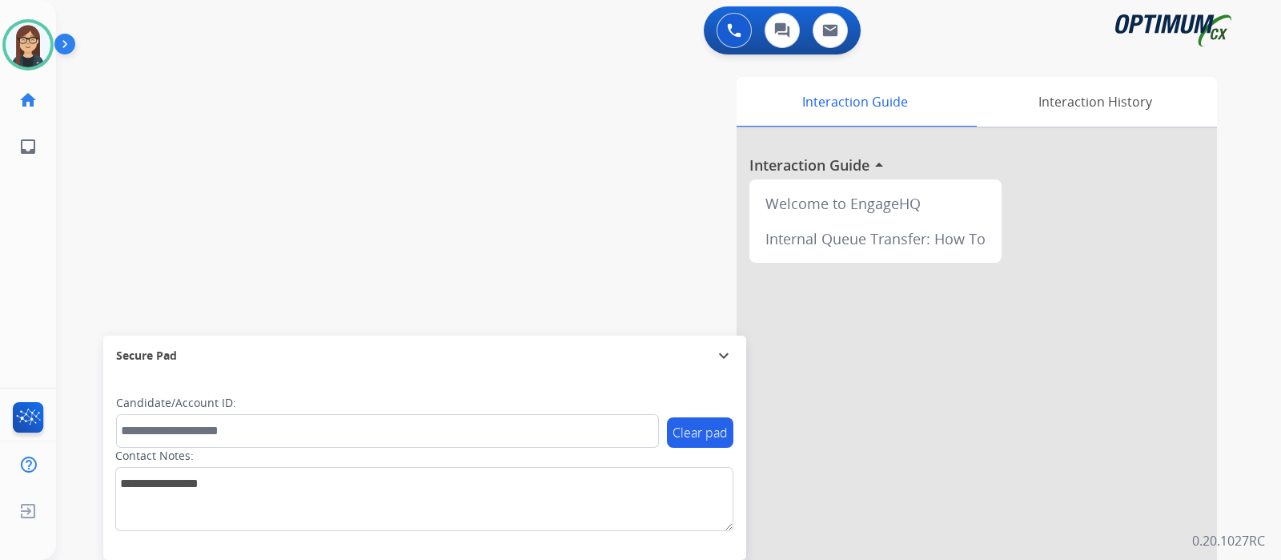
click at [208, 162] on div "swap_horiz Break voice bridge close_fullscreen Connect 3-Way Call merge_type Se…" at bounding box center [649, 392] width 1187 height 668
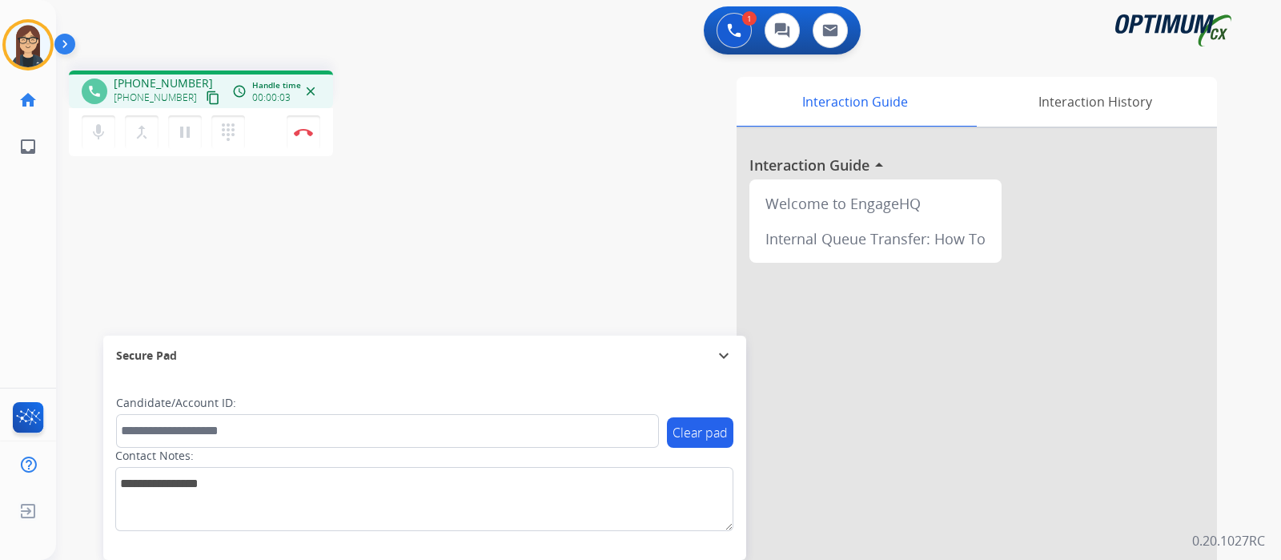
click at [206, 94] on mat-icon "content_copy" at bounding box center [213, 97] width 14 height 14
click at [525, 166] on div "Interaction Guide Interaction History Interaction Guide arrow_drop_up Welcome t…" at bounding box center [858, 401] width 718 height 649
click at [100, 132] on mat-icon "mic" at bounding box center [98, 131] width 19 height 19
click at [97, 126] on mat-icon "mic_off" at bounding box center [98, 131] width 19 height 19
click at [96, 135] on mat-icon "mic" at bounding box center [98, 131] width 19 height 19
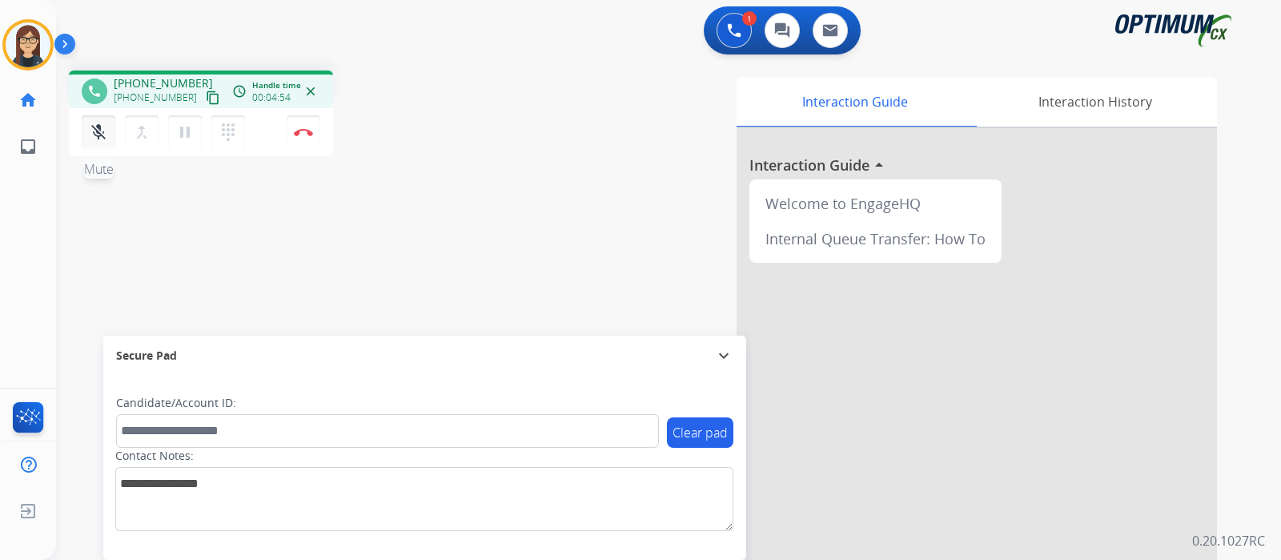
click at [99, 136] on mat-icon "mic_off" at bounding box center [98, 131] width 19 height 19
click at [95, 127] on mat-icon "mic" at bounding box center [98, 131] width 19 height 19
click at [98, 133] on mat-icon "mic_off" at bounding box center [98, 131] width 19 height 19
click at [98, 133] on mat-icon "mic" at bounding box center [98, 131] width 19 height 19
click at [98, 133] on mat-icon "mic_off" at bounding box center [98, 131] width 19 height 19
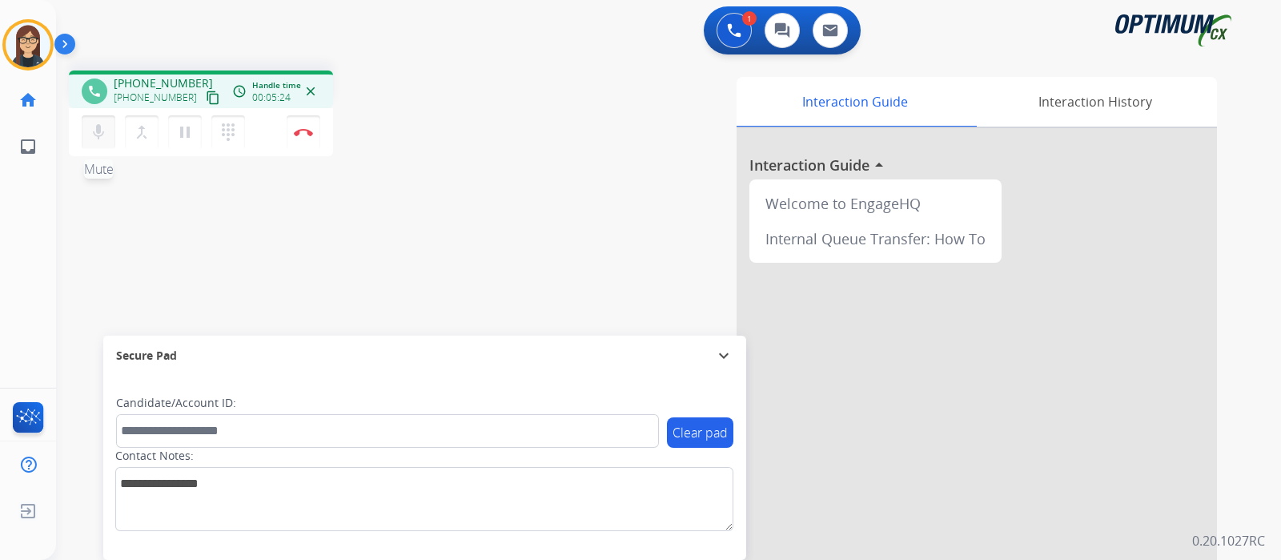
click at [86, 133] on button "mic Mute" at bounding box center [99, 132] width 34 height 34
click at [94, 131] on mat-icon "mic_off" at bounding box center [98, 131] width 19 height 19
click at [596, 209] on div "Interaction Guide Interaction History Interaction Guide arrow_drop_up Welcome t…" at bounding box center [858, 401] width 718 height 649
click at [304, 134] on img at bounding box center [303, 132] width 19 height 8
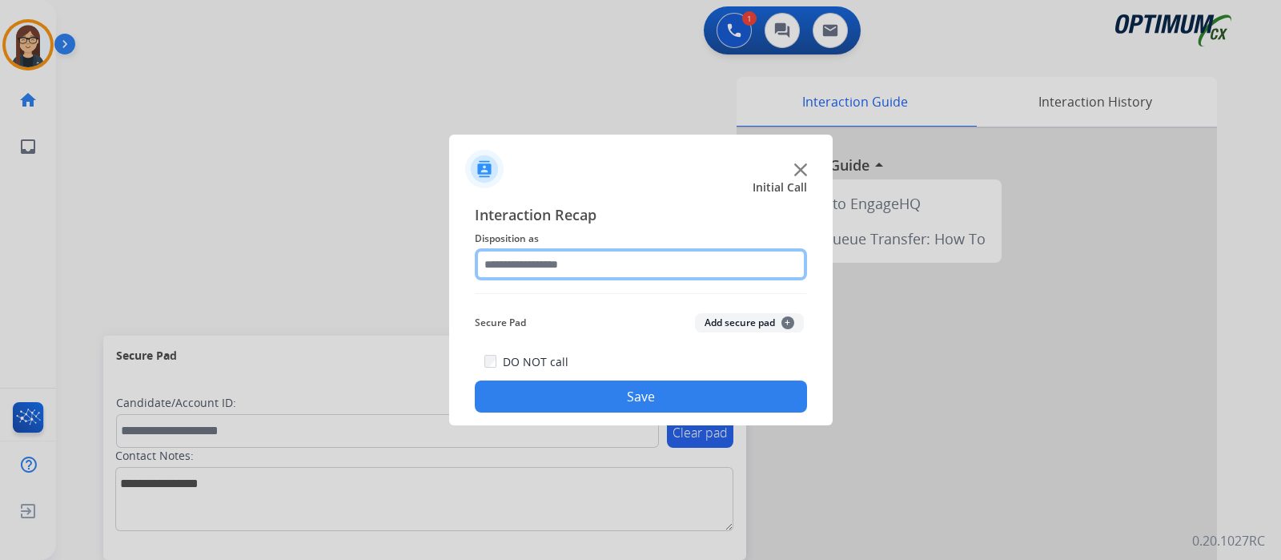
click at [647, 269] on input "text" at bounding box center [641, 264] width 332 height 32
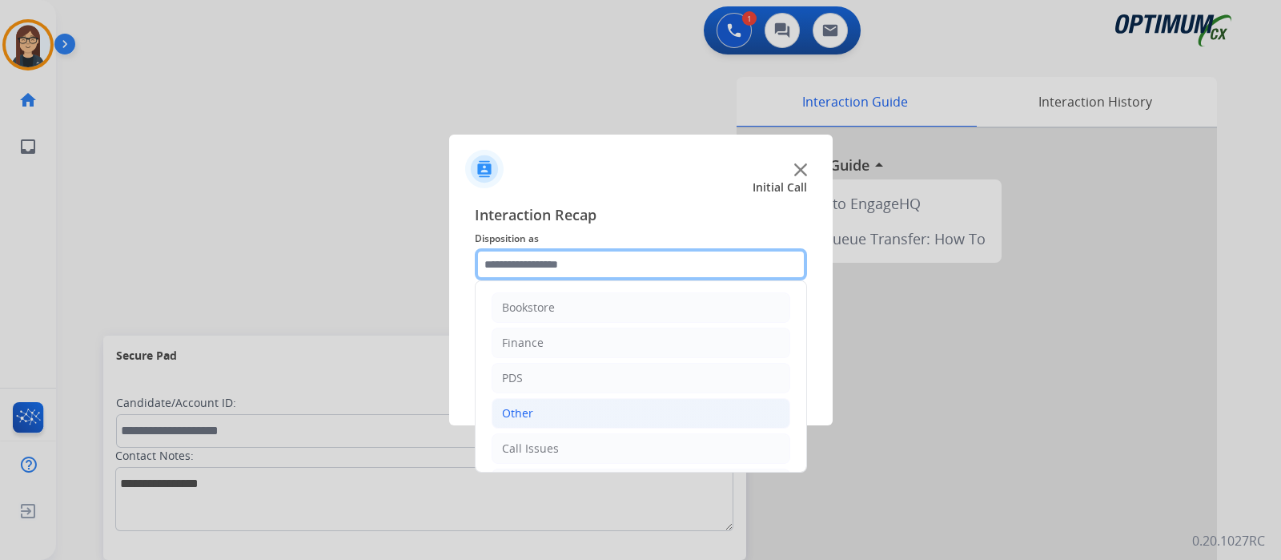
scroll to position [106, 0]
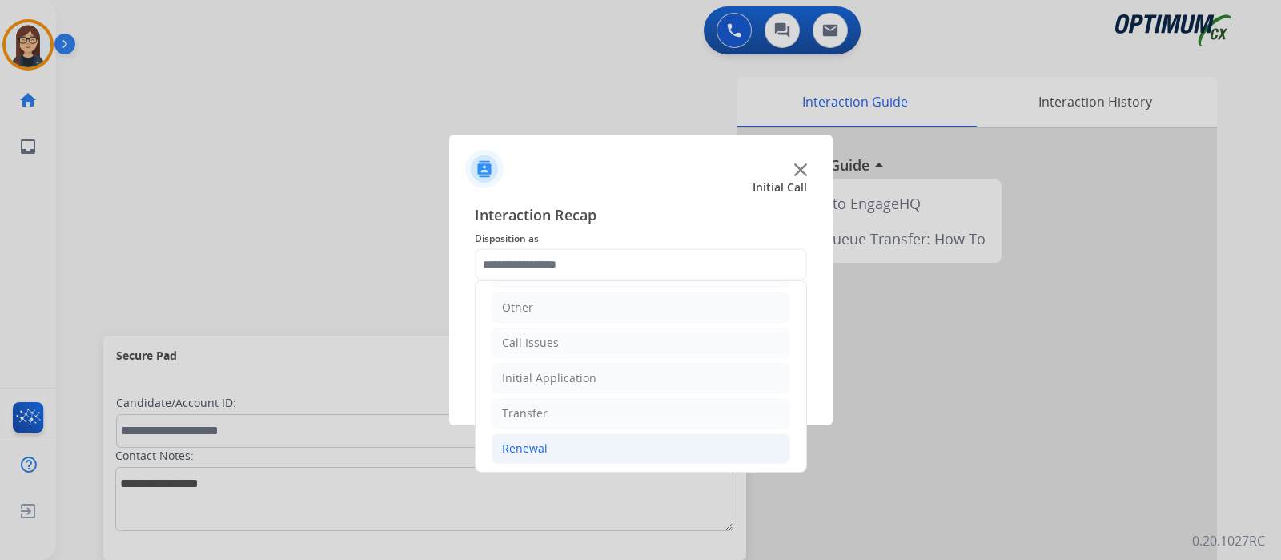
click at [550, 446] on li "Renewal" at bounding box center [641, 448] width 299 height 30
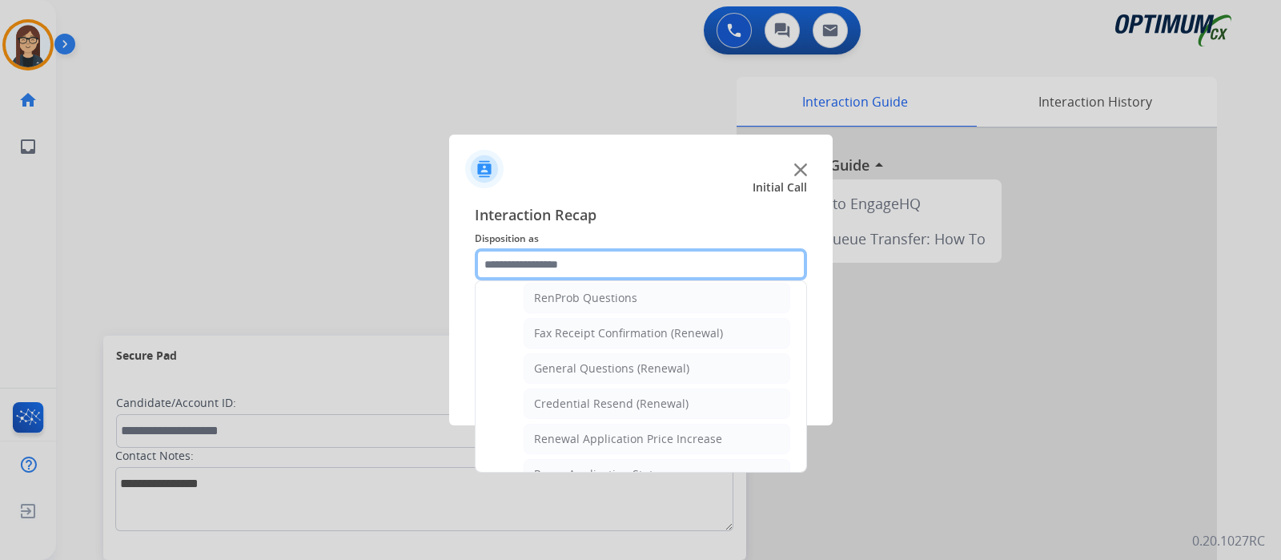
scroll to position [406, 0]
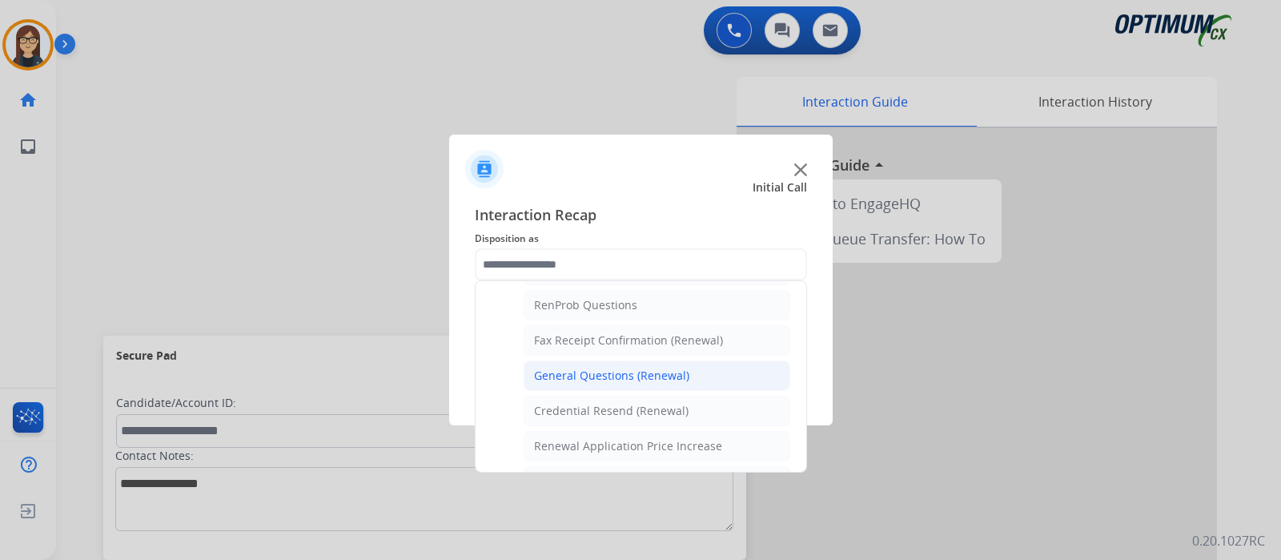
click at [626, 369] on div "General Questions (Renewal)" at bounding box center [611, 375] width 155 height 16
type input "**********"
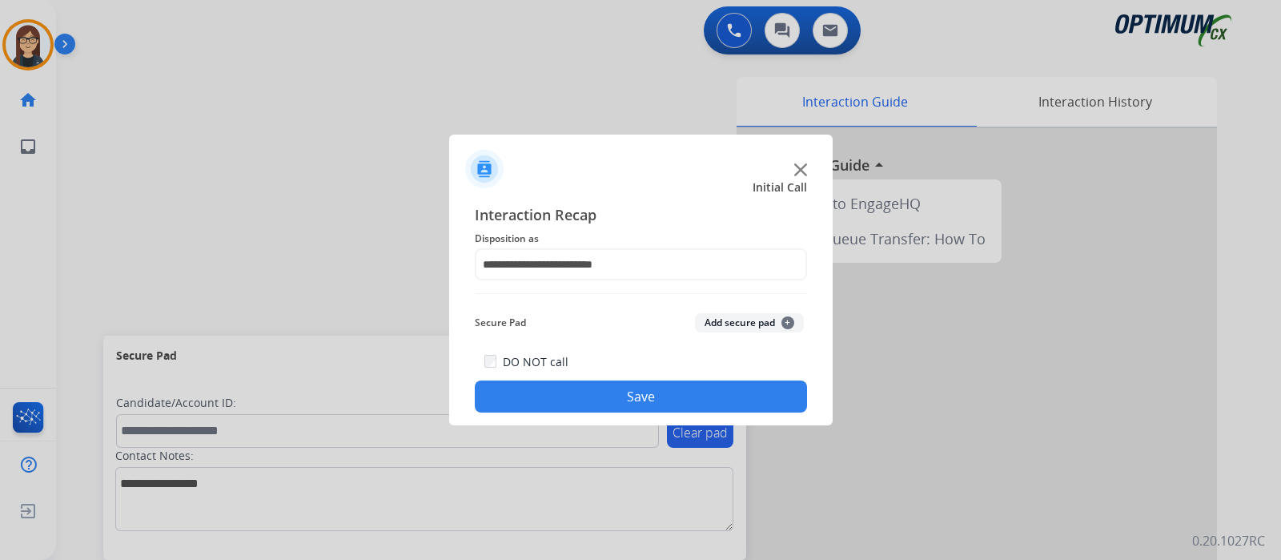
click at [627, 404] on button "Save" at bounding box center [641, 396] width 332 height 32
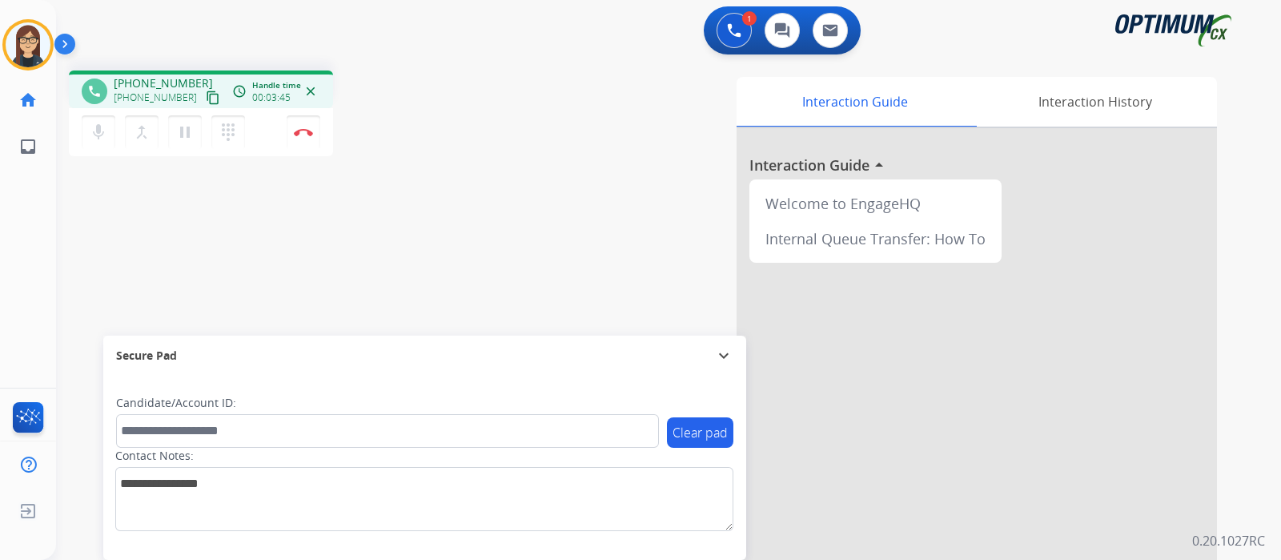
click at [431, 211] on div "phone +12023876755 +12023876755 content_copy access_time Call metrics Queue 00:…" at bounding box center [649, 392] width 1187 height 668
click at [306, 138] on button "Disconnect" at bounding box center [304, 132] width 34 height 34
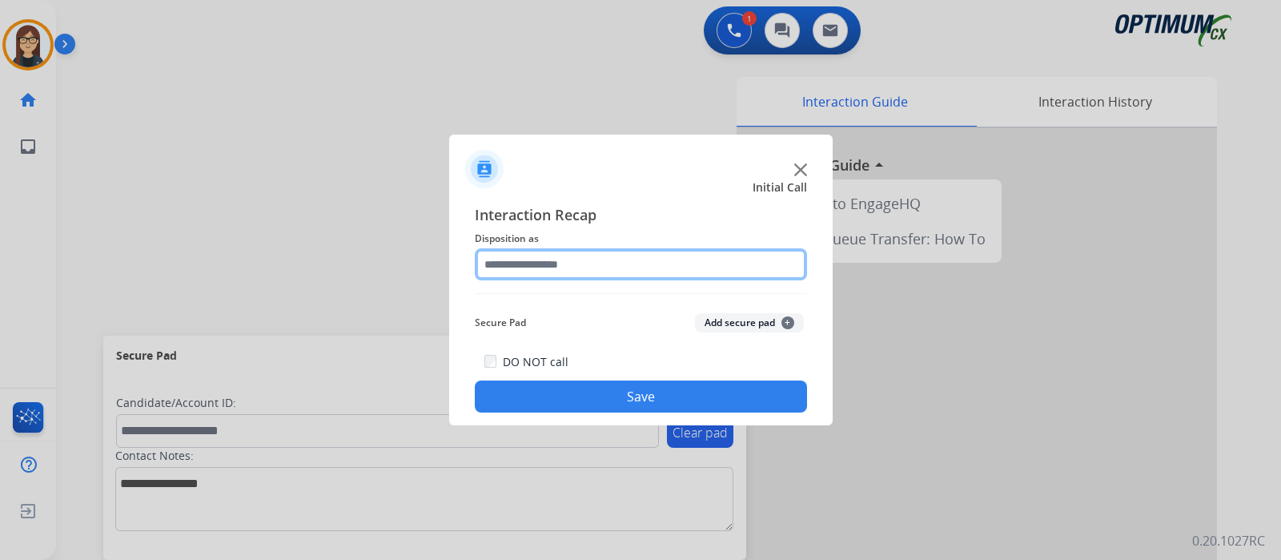
click at [602, 270] on input "text" at bounding box center [641, 264] width 332 height 32
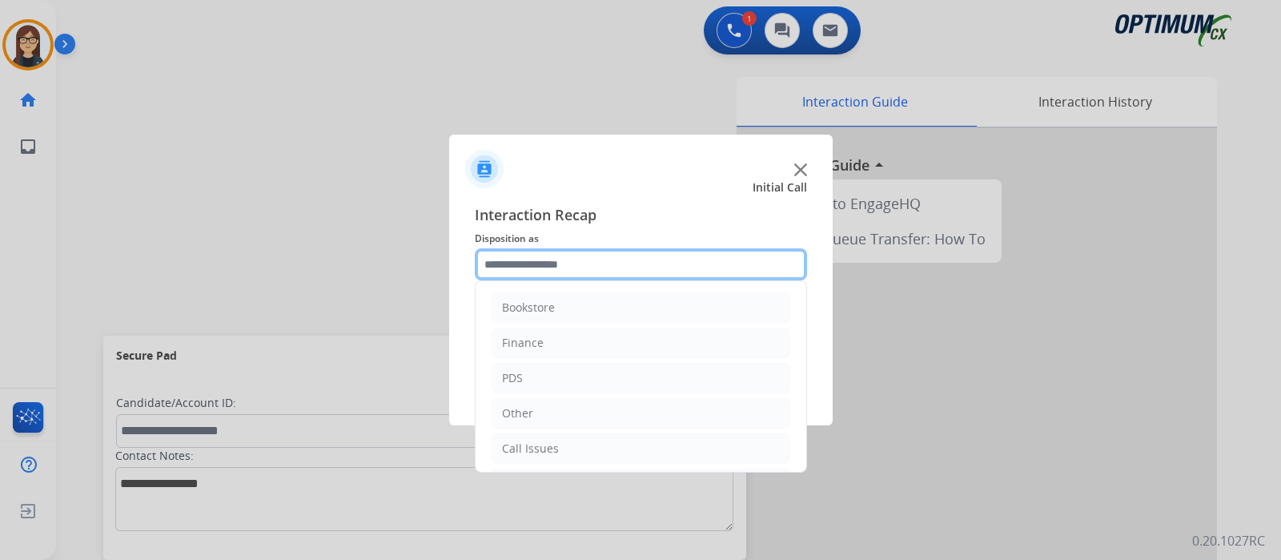
scroll to position [106, 0]
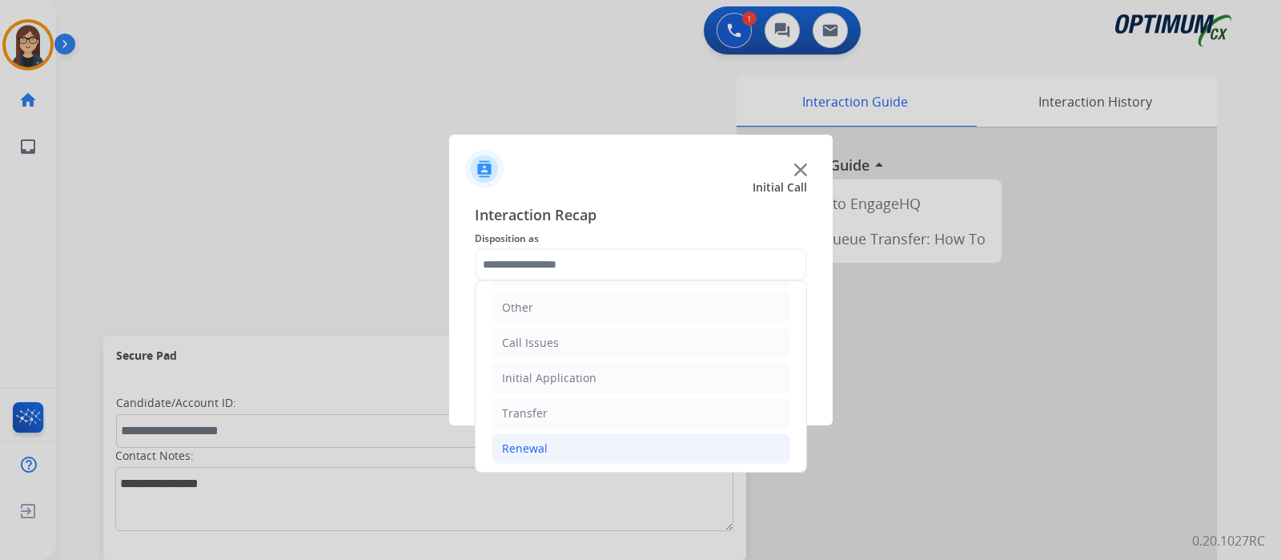
click at [572, 442] on li "Renewal" at bounding box center [641, 448] width 299 height 30
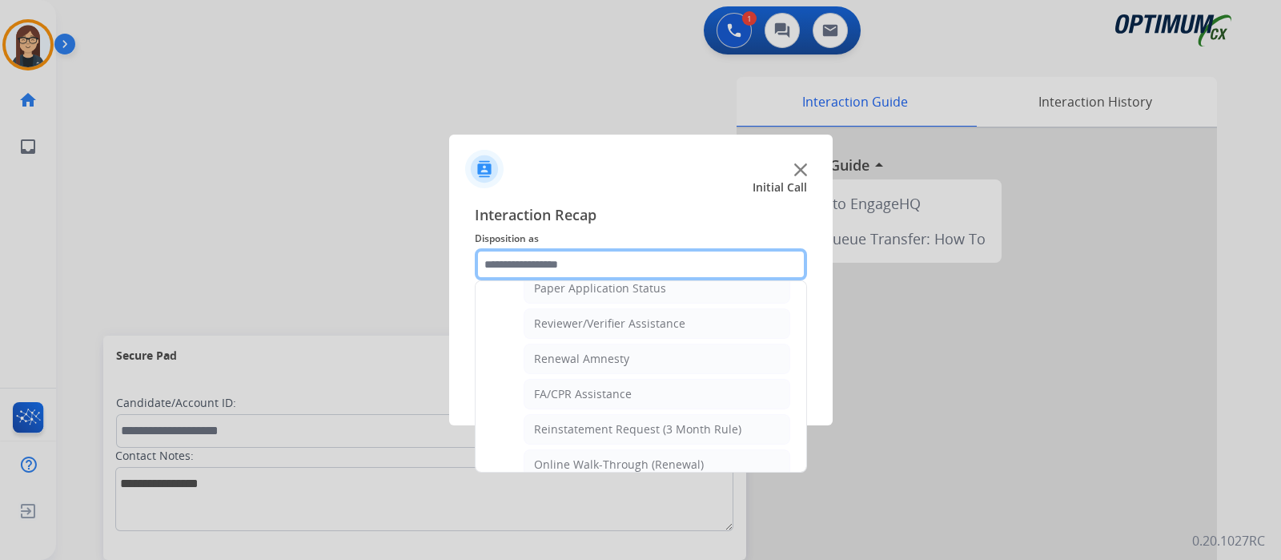
scroll to position [606, 0]
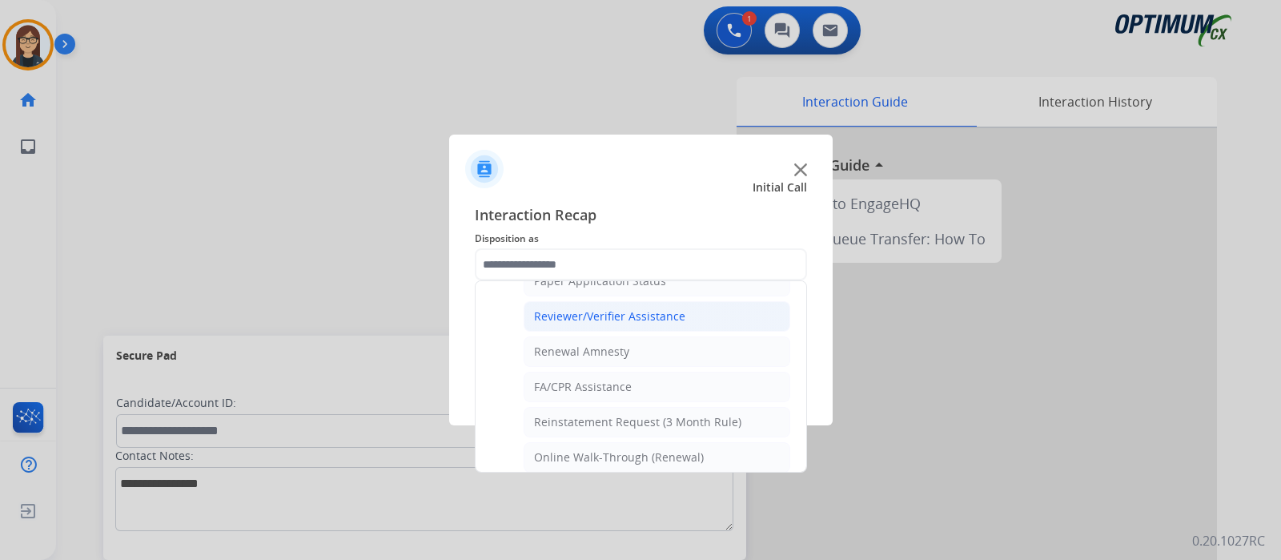
click at [625, 314] on div "Reviewer/Verifier Assistance" at bounding box center [609, 316] width 151 height 16
type input "**********"
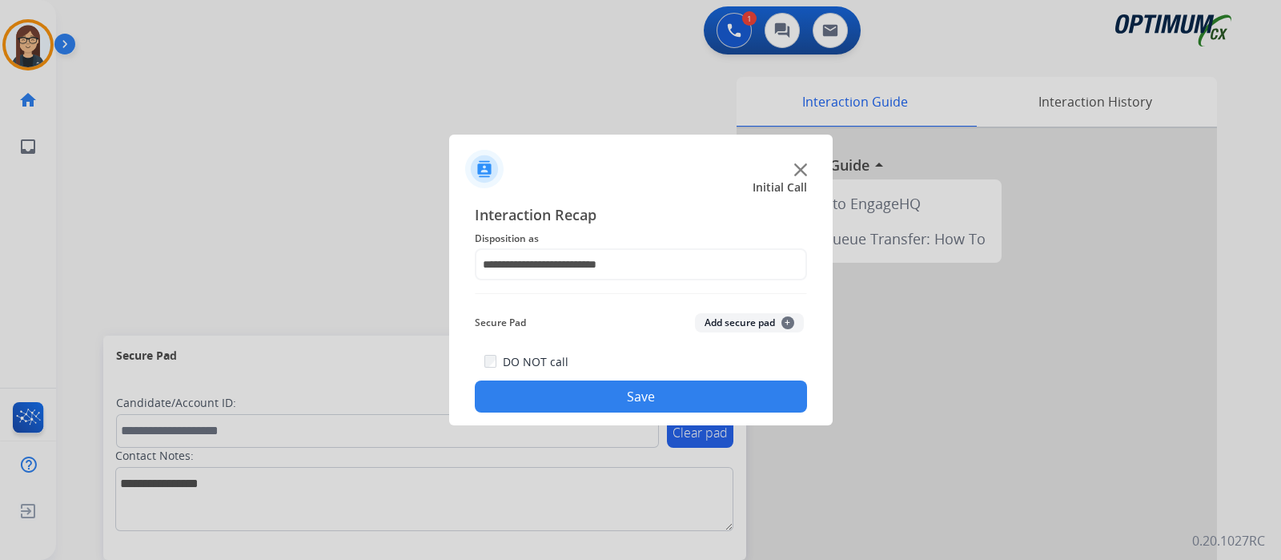
click at [628, 383] on button "Save" at bounding box center [641, 396] width 332 height 32
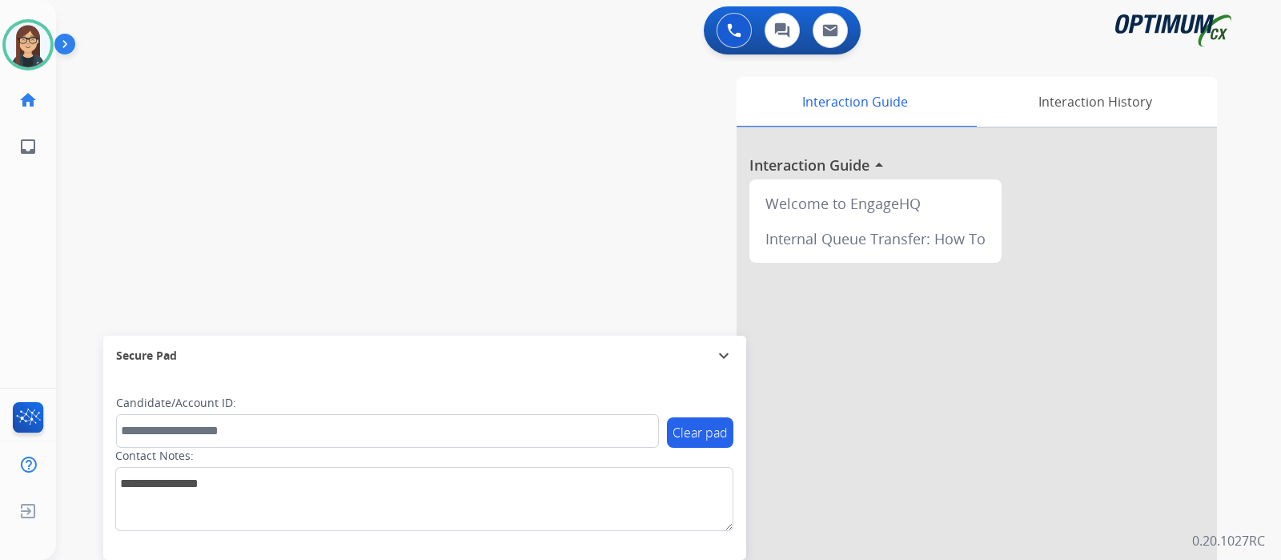
click at [164, 142] on div "swap_horiz Break voice bridge close_fullscreen Connect 3-Way Call merge_type Se…" at bounding box center [649, 392] width 1187 height 668
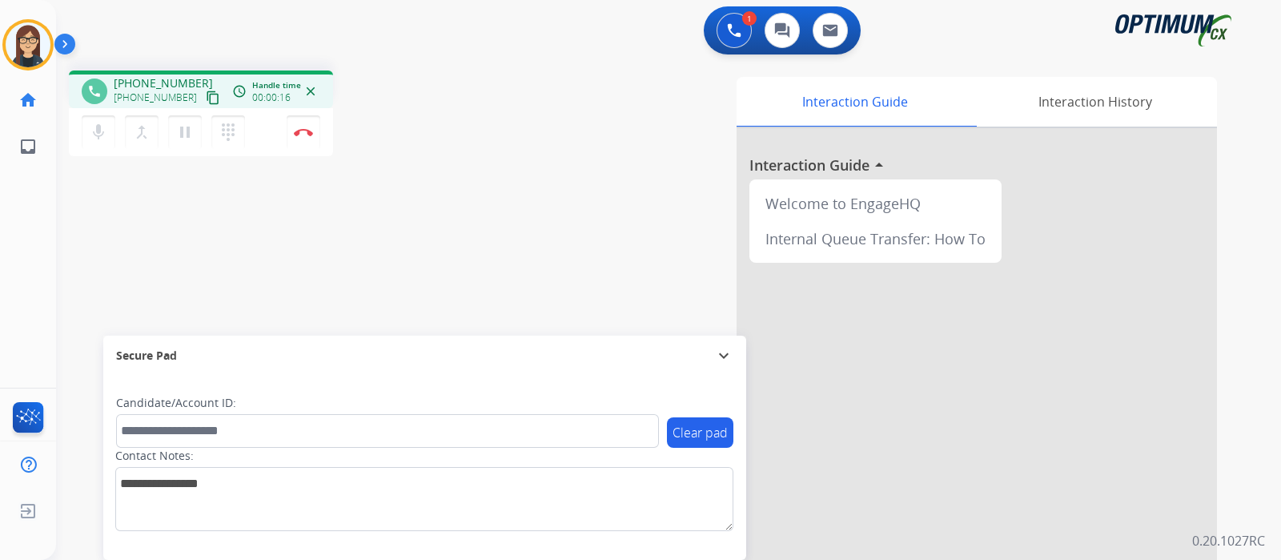
click at [206, 100] on mat-icon "content_copy" at bounding box center [213, 97] width 14 height 14
click at [93, 135] on mat-icon "mic" at bounding box center [98, 131] width 19 height 19
click at [93, 135] on mat-icon "mic_off" at bounding box center [98, 131] width 19 height 19
click at [303, 133] on img at bounding box center [303, 132] width 19 height 8
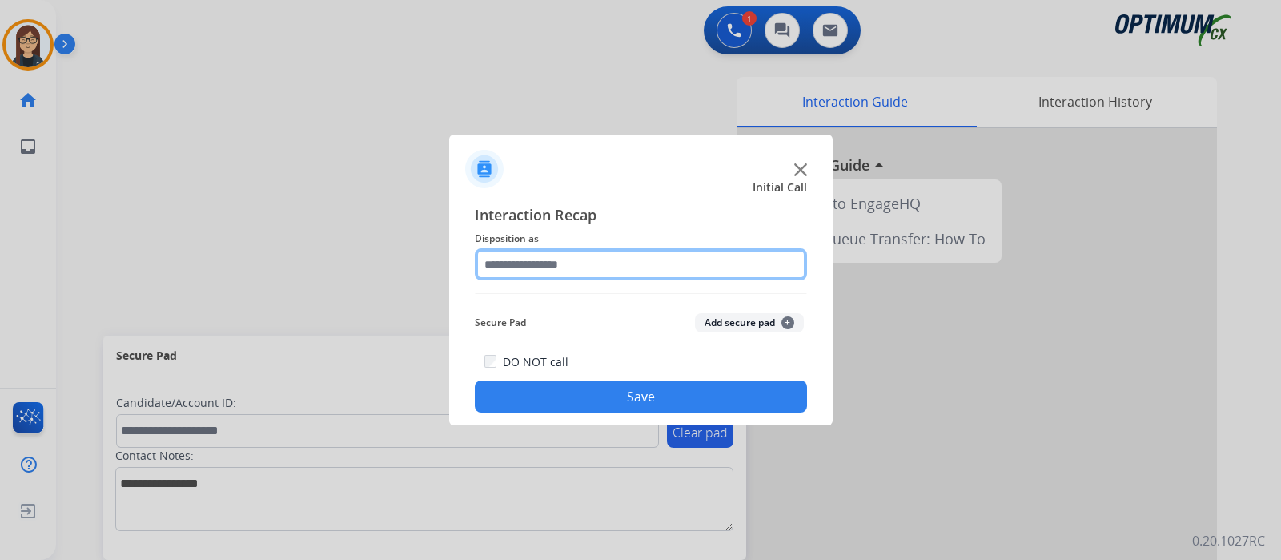
click at [514, 269] on input "text" at bounding box center [641, 264] width 332 height 32
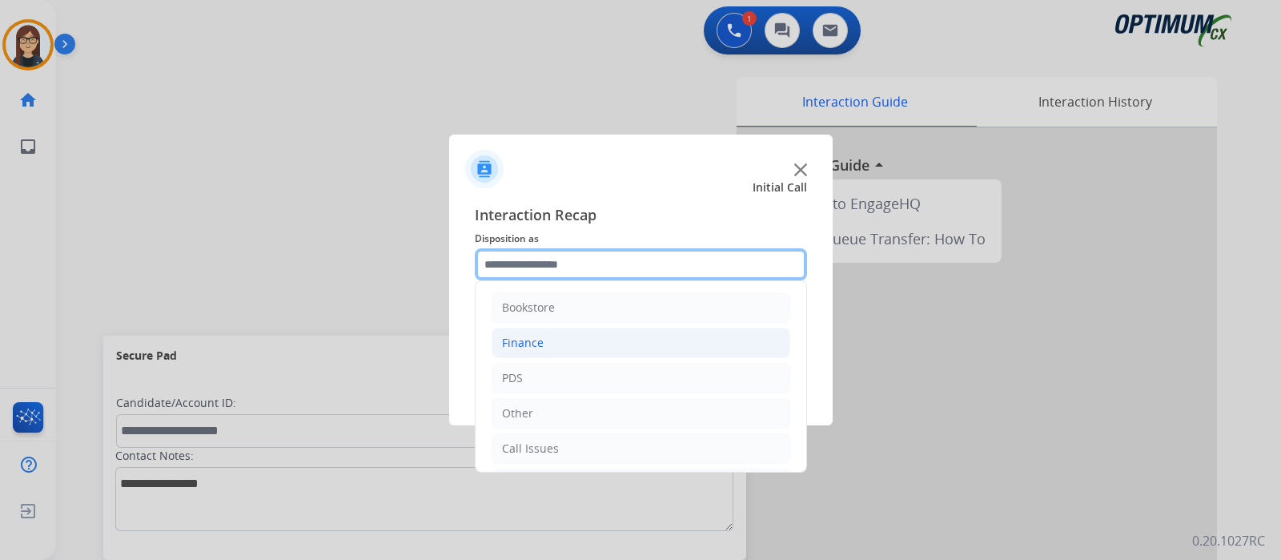
scroll to position [106, 0]
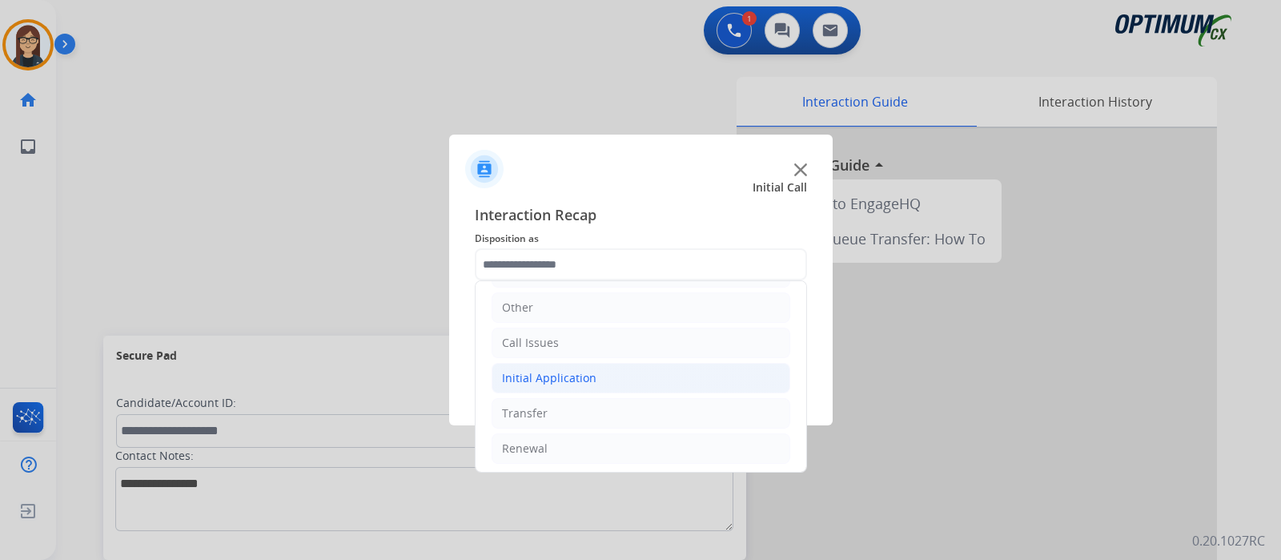
click at [531, 370] on div "Initial Application" at bounding box center [549, 378] width 94 height 16
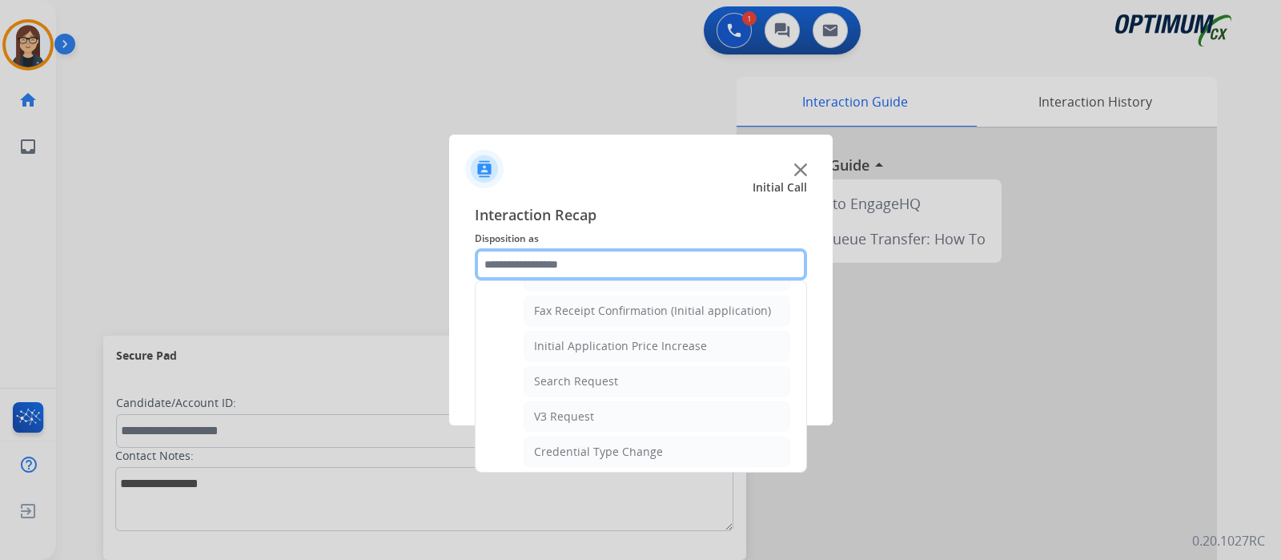
scroll to position [706, 0]
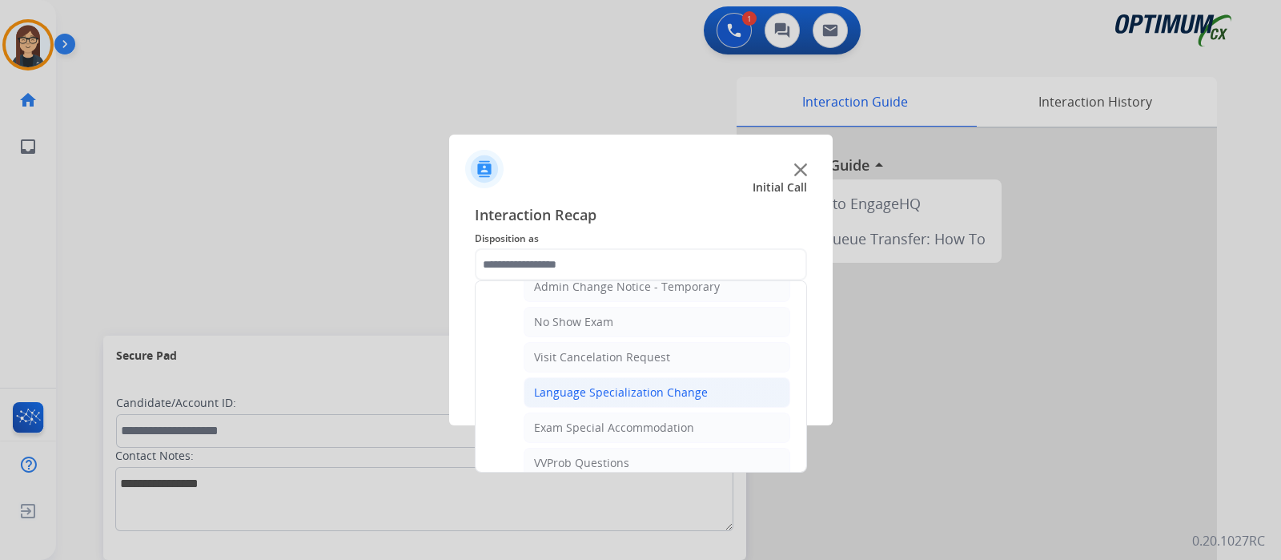
click at [566, 388] on div "Language Specialization Change" at bounding box center [621, 392] width 174 height 16
type input "**********"
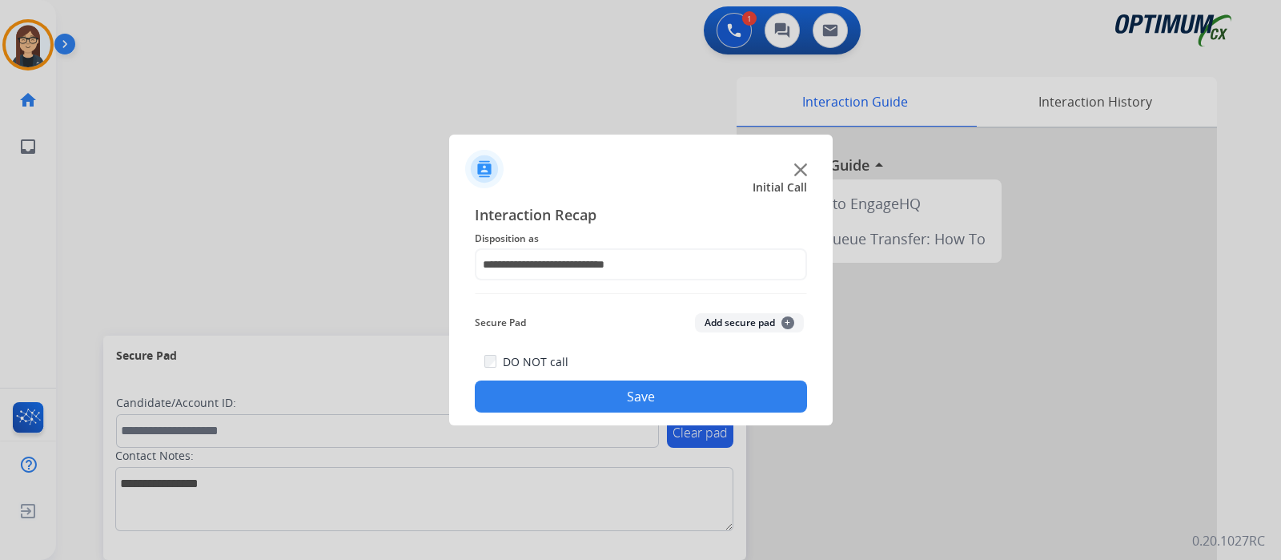
click at [559, 396] on button "Save" at bounding box center [641, 396] width 332 height 32
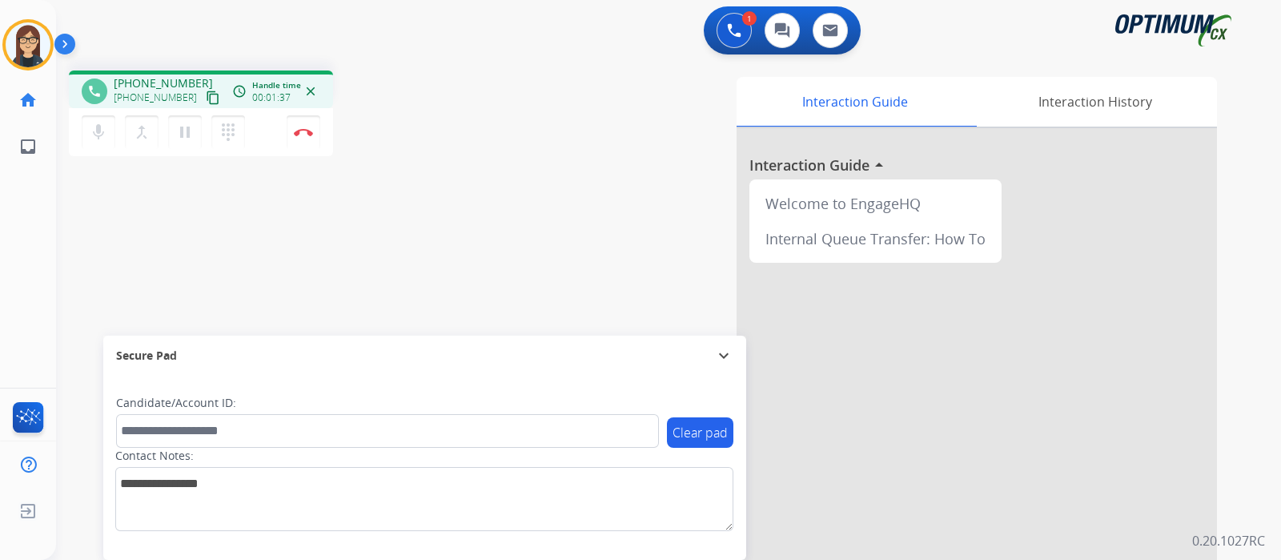
click at [206, 100] on mat-icon "content_copy" at bounding box center [213, 97] width 14 height 14
click at [310, 128] on img at bounding box center [303, 132] width 19 height 8
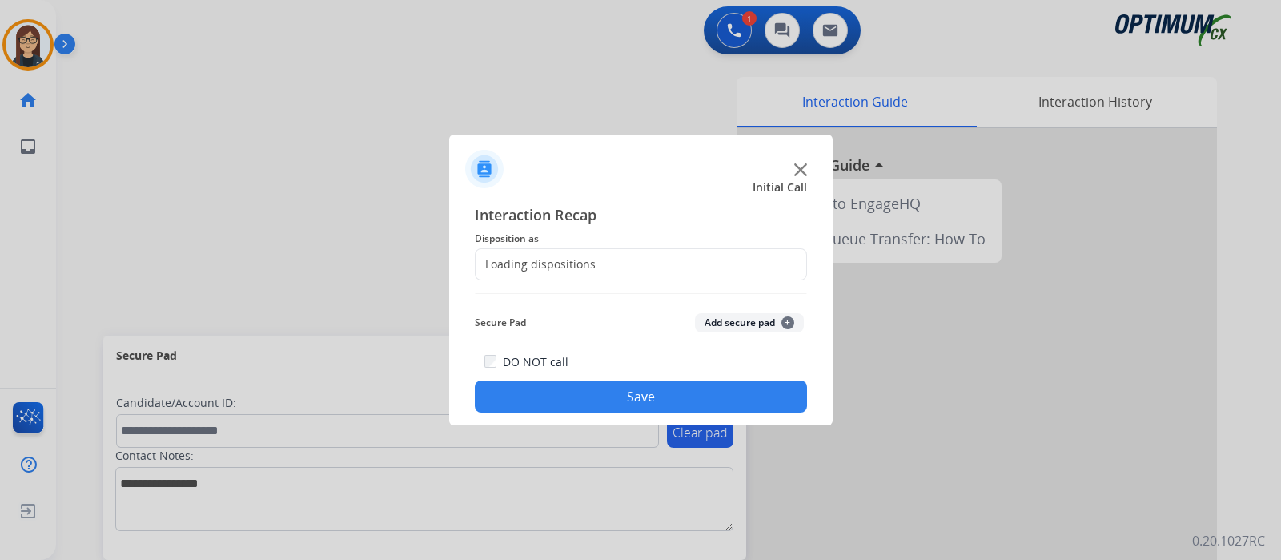
click at [532, 256] on div "Loading dispositions..." at bounding box center [541, 264] width 130 height 16
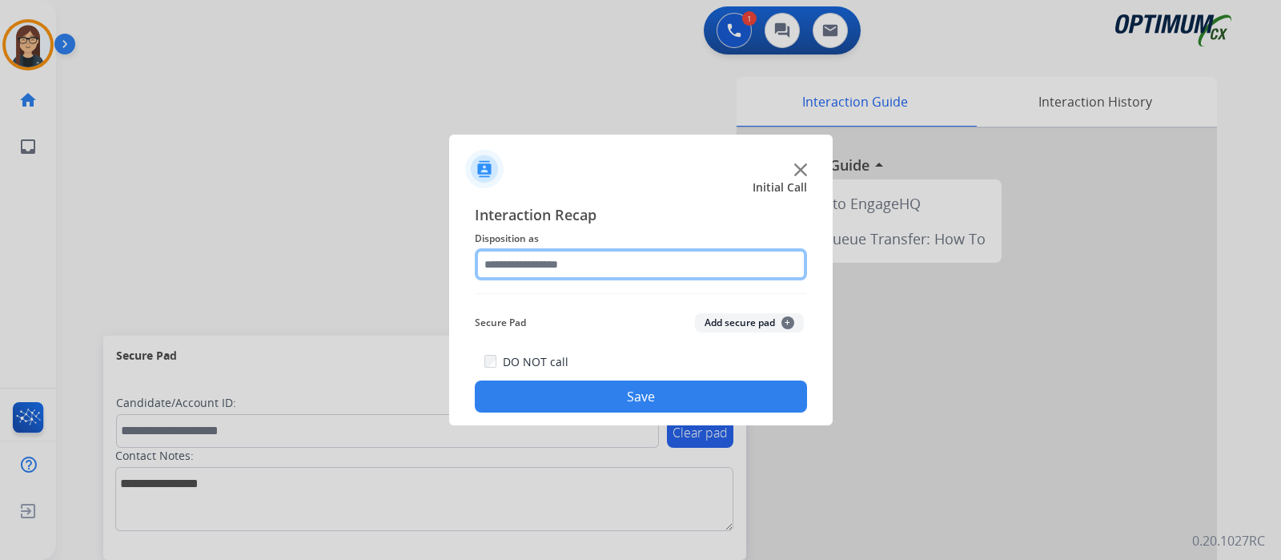
click at [532, 256] on input "text" at bounding box center [641, 264] width 332 height 32
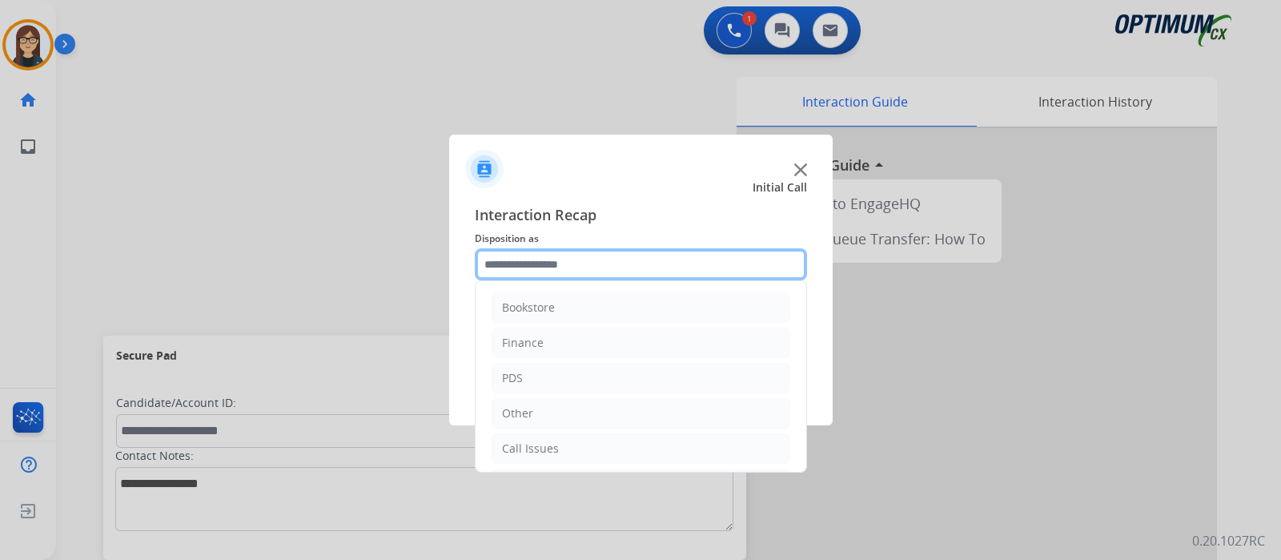
scroll to position [106, 0]
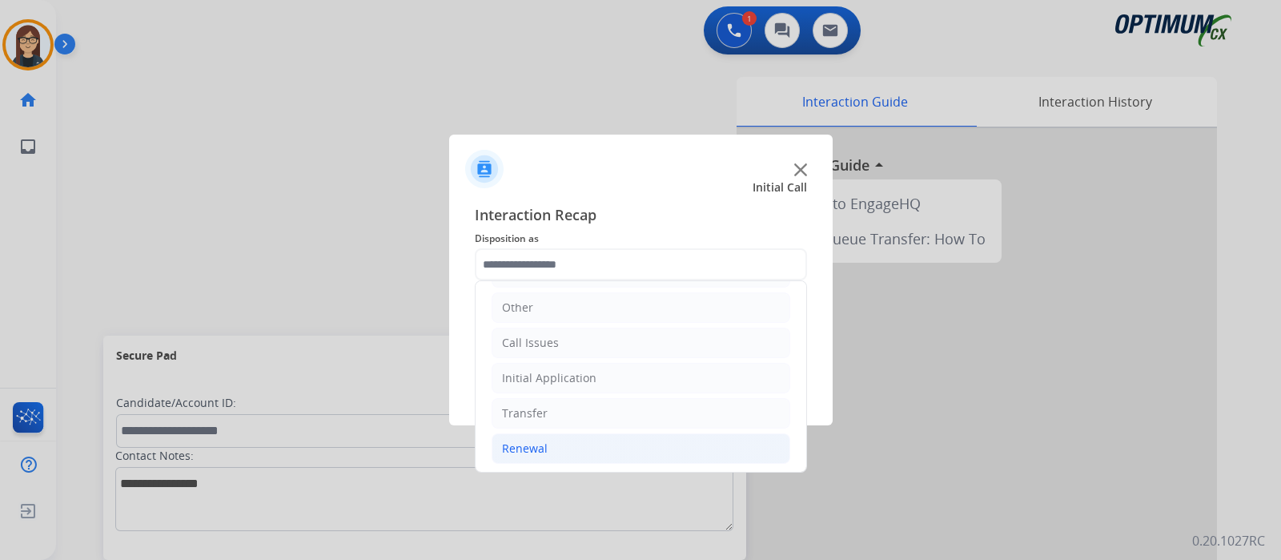
click at [579, 446] on li "Renewal" at bounding box center [641, 448] width 299 height 30
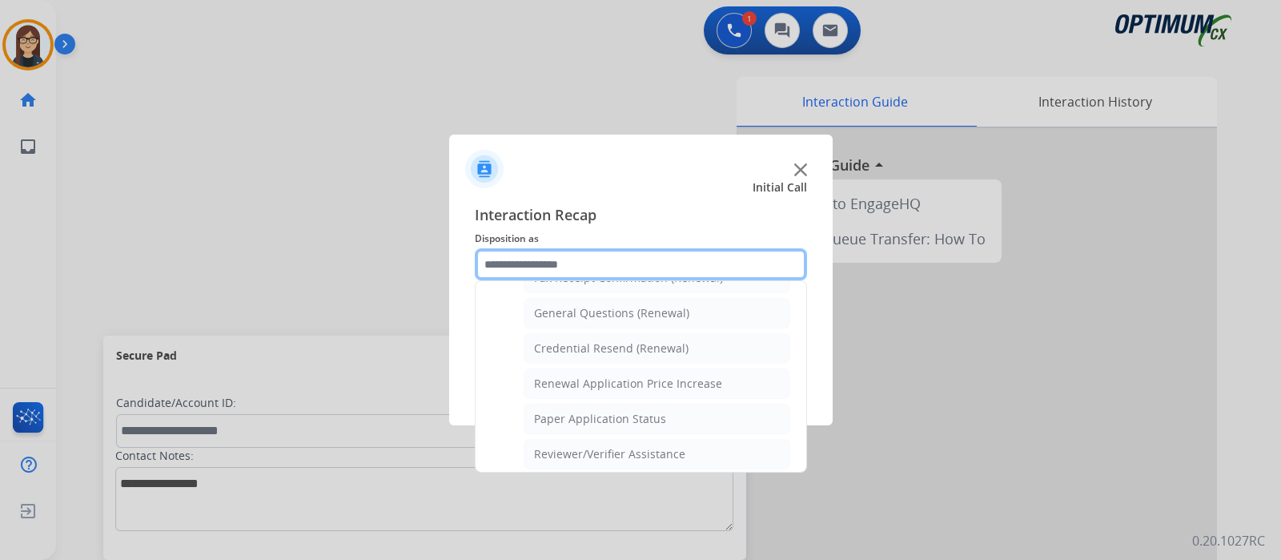
scroll to position [457, 0]
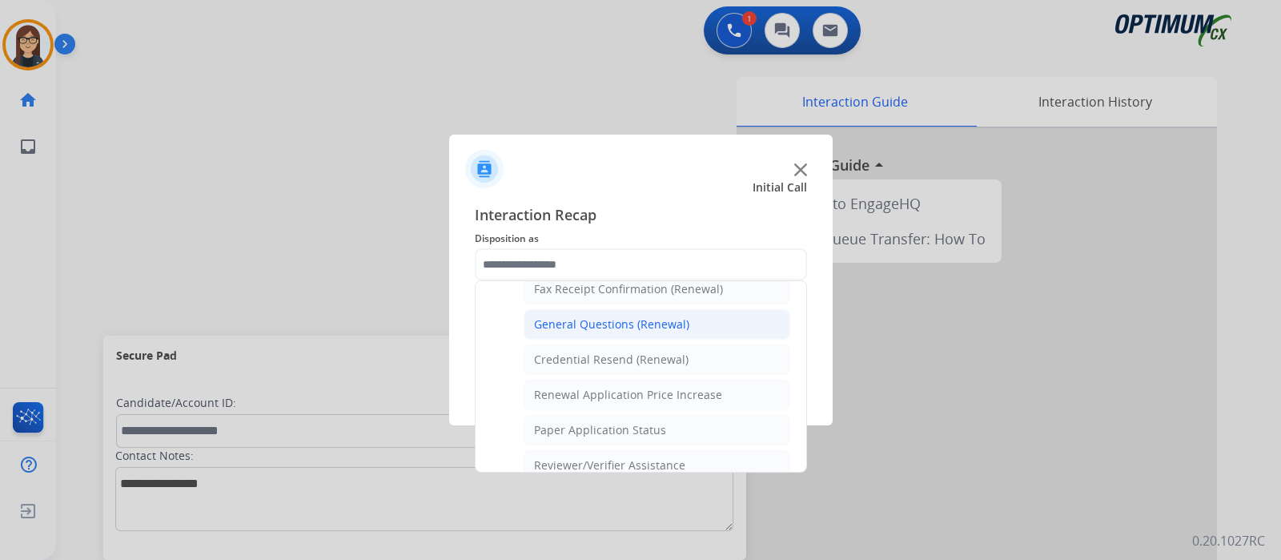
click at [660, 317] on div "General Questions (Renewal)" at bounding box center [611, 324] width 155 height 16
type input "**********"
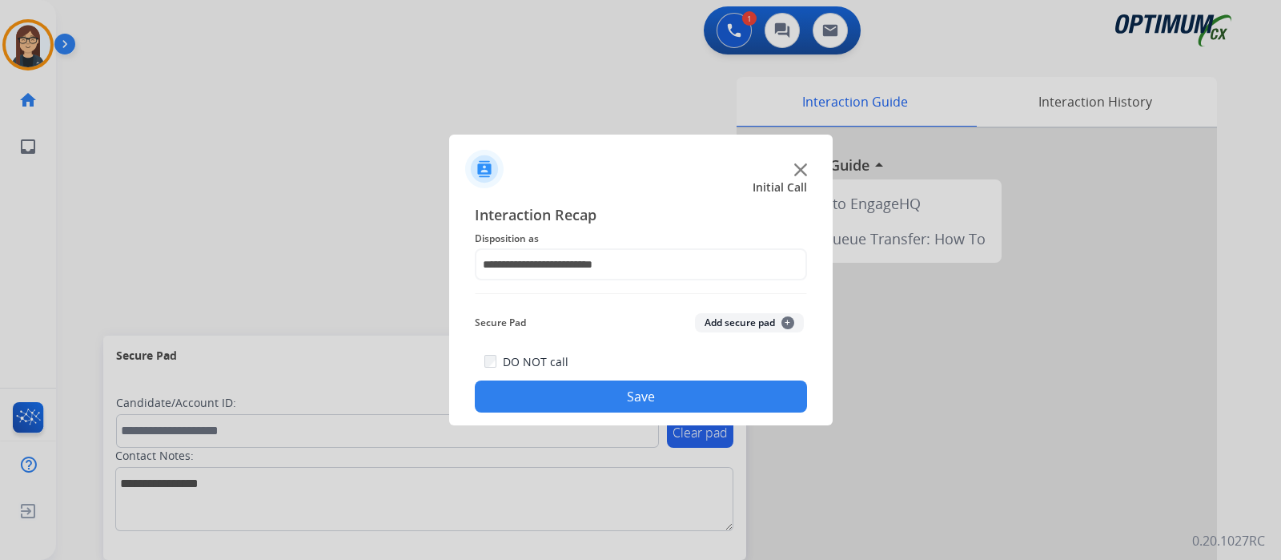
click at [652, 388] on button "Save" at bounding box center [641, 396] width 332 height 32
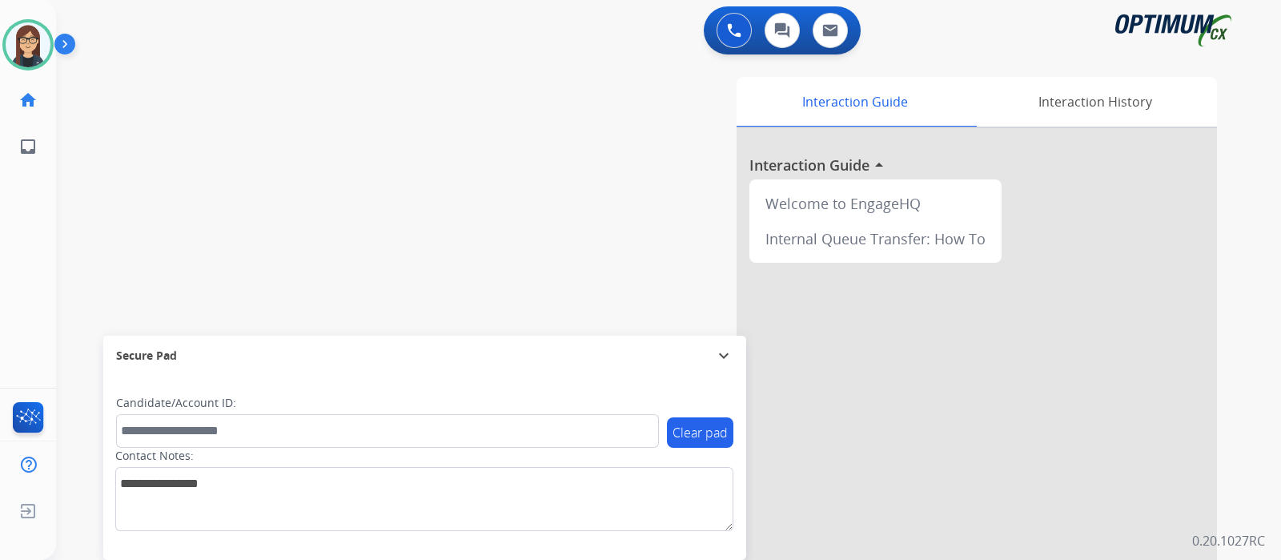
click at [396, 78] on div "swap_horiz Break voice bridge close_fullscreen Connect 3-Way Call merge_type Se…" at bounding box center [649, 392] width 1187 height 668
click at [410, 221] on div "swap_horiz Break voice bridge close_fullscreen Connect 3-Way Call merge_type Se…" at bounding box center [649, 392] width 1187 height 668
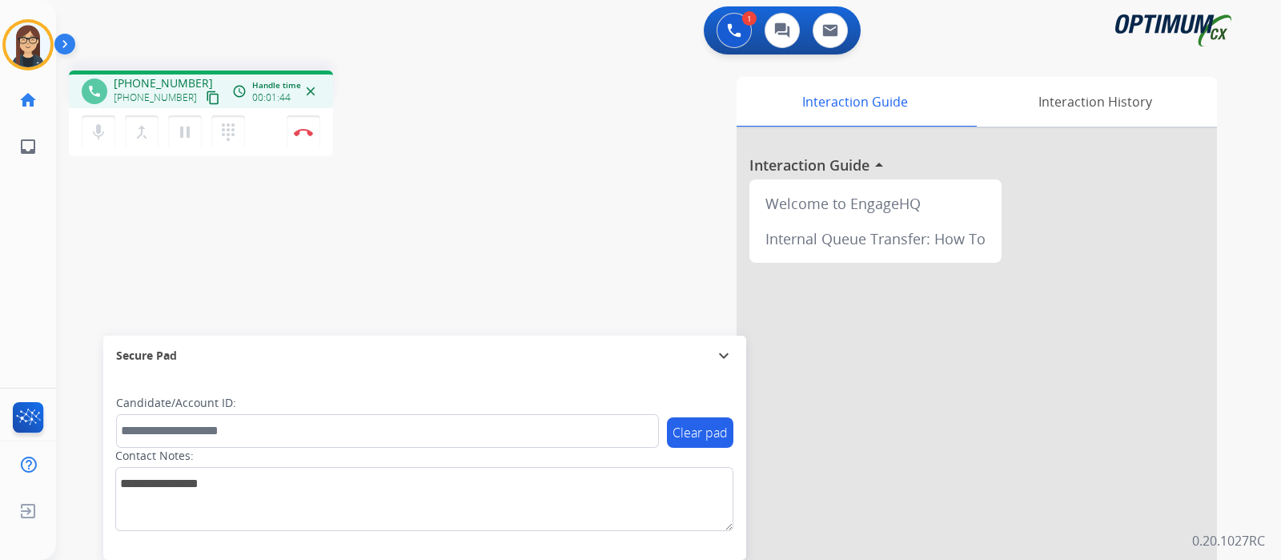
click at [206, 95] on mat-icon "content_copy" at bounding box center [213, 97] width 14 height 14
click at [206, 102] on mat-icon "content_copy" at bounding box center [213, 97] width 14 height 14
click at [98, 129] on mat-icon "mic" at bounding box center [98, 131] width 19 height 19
click at [98, 129] on mat-icon "mic_off" at bounding box center [98, 131] width 19 height 19
click at [98, 129] on mat-icon "mic" at bounding box center [98, 131] width 19 height 19
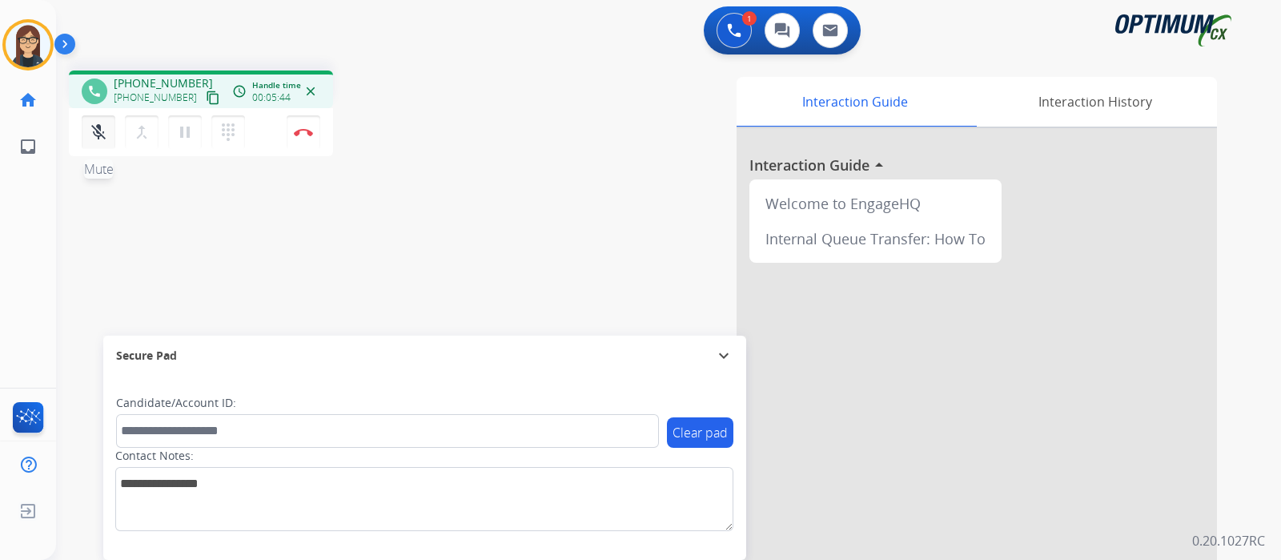
click at [98, 129] on mat-icon "mic_off" at bounding box center [98, 131] width 19 height 19
click at [98, 129] on mat-icon "mic" at bounding box center [98, 131] width 19 height 19
click at [98, 134] on mat-icon "mic_off" at bounding box center [98, 131] width 19 height 19
click at [98, 134] on mat-icon "mic" at bounding box center [98, 131] width 19 height 19
click at [98, 134] on mat-icon "mic_off" at bounding box center [98, 131] width 19 height 19
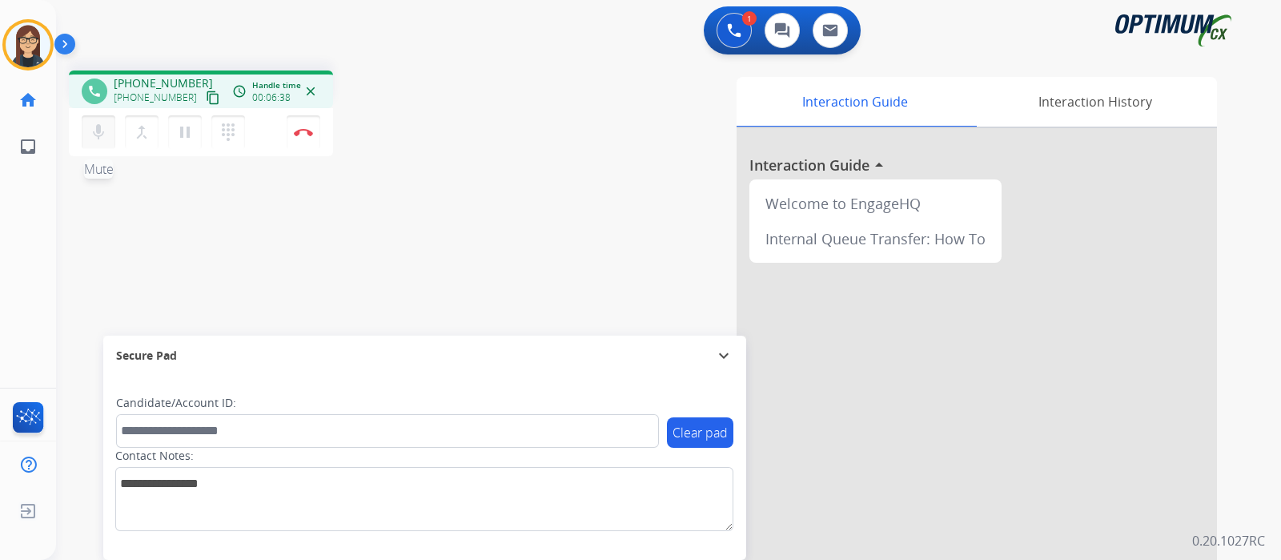
click at [98, 134] on mat-icon "mic" at bounding box center [98, 131] width 19 height 19
click at [98, 134] on mat-icon "mic_off" at bounding box center [98, 131] width 19 height 19
click at [98, 134] on mat-icon "mic" at bounding box center [98, 131] width 19 height 19
click at [105, 131] on mat-icon "mic_off" at bounding box center [98, 131] width 19 height 19
click at [505, 185] on div "Interaction Guide Interaction History Interaction Guide arrow_drop_up Welcome t…" at bounding box center [858, 401] width 718 height 649
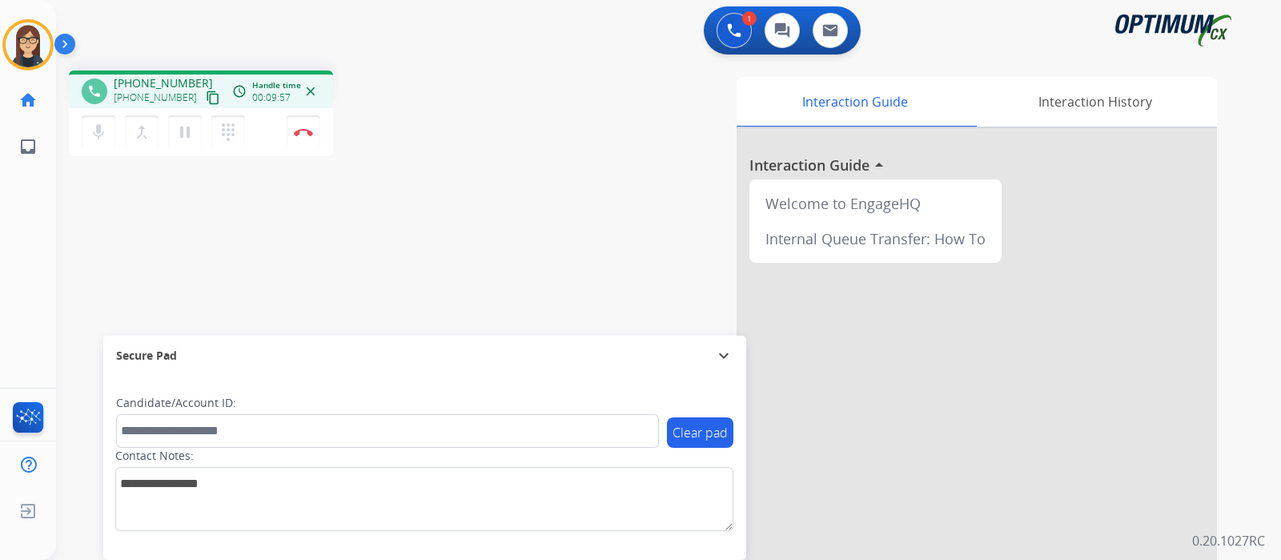
click at [454, 120] on div "phone +13528909573 +13528909573 content_copy access_time Call metrics Queue 00:…" at bounding box center [281, 115] width 424 height 90
click at [299, 138] on button "Disconnect" at bounding box center [304, 132] width 34 height 34
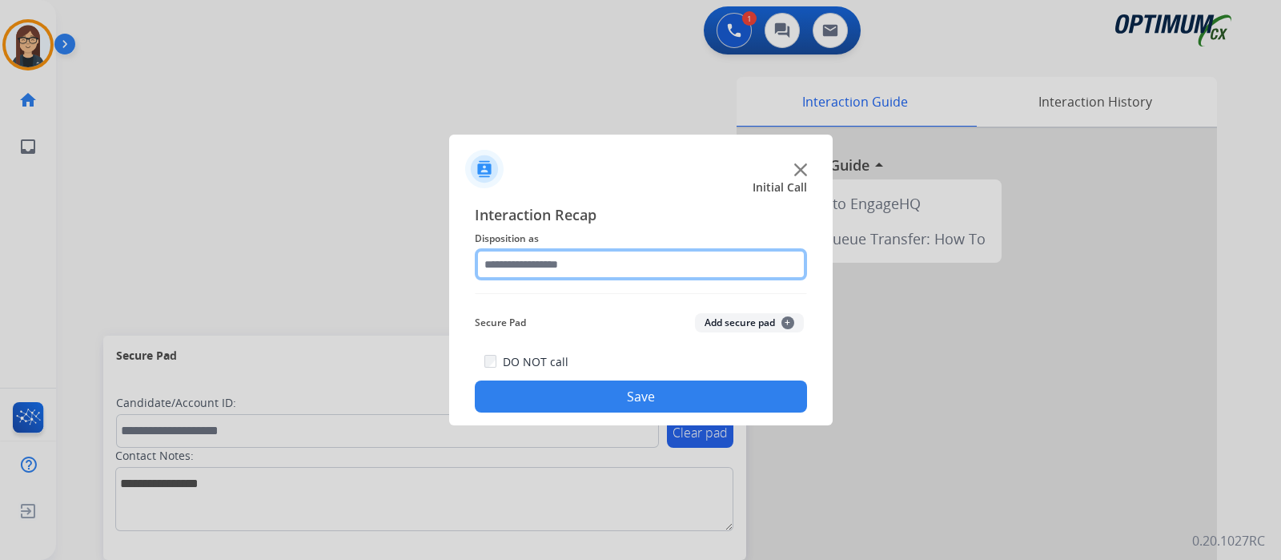
click at [520, 266] on input "text" at bounding box center [641, 264] width 332 height 32
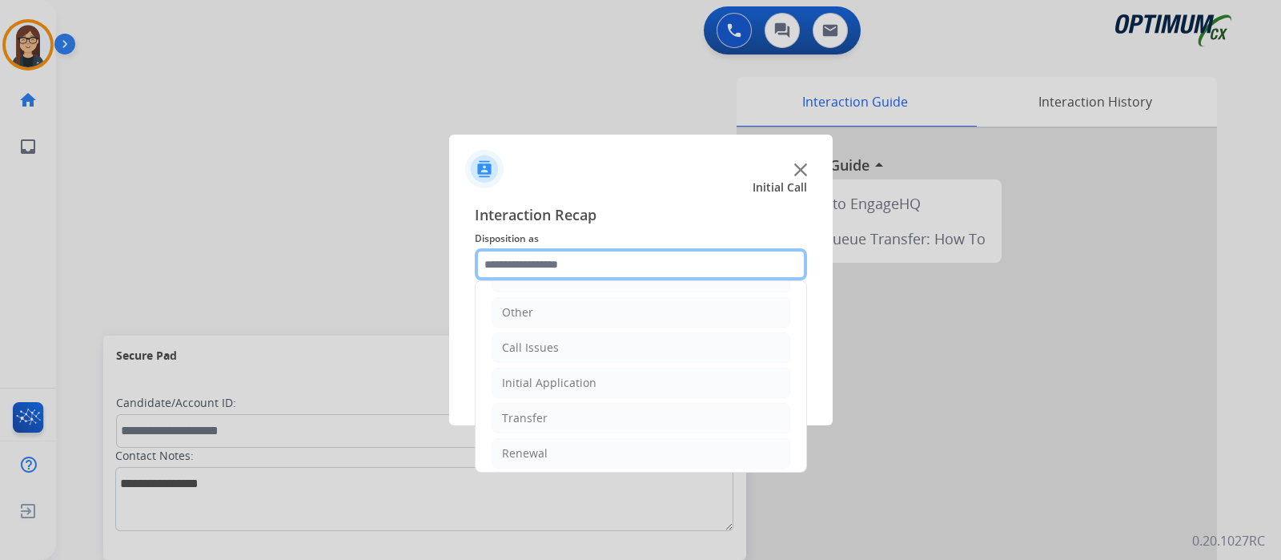
scroll to position [106, 0]
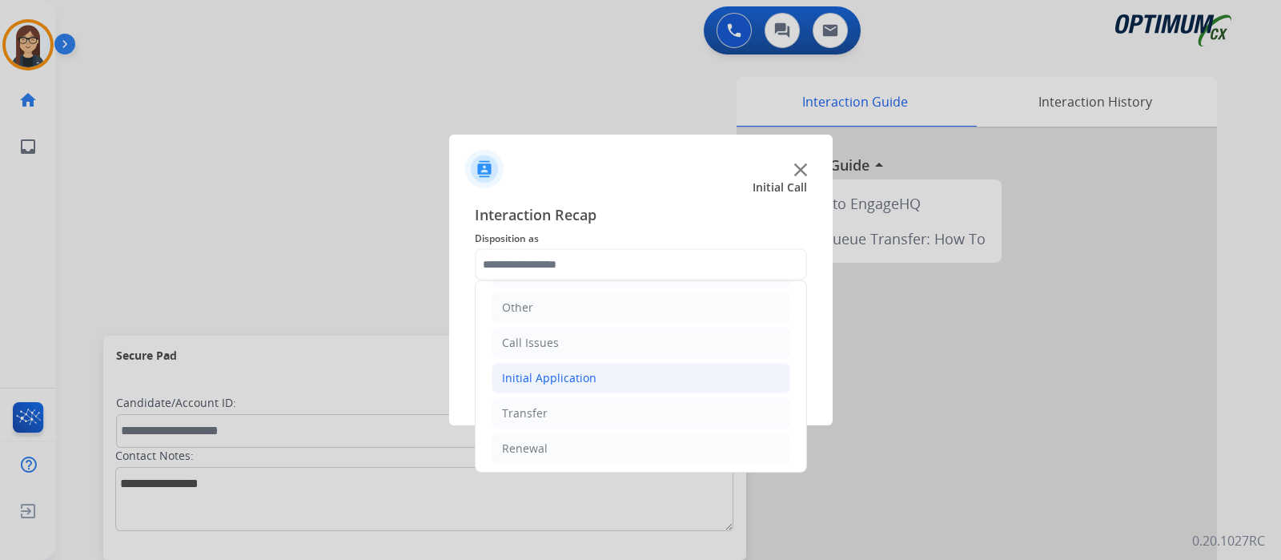
click at [721, 370] on li "Initial Application" at bounding box center [641, 378] width 299 height 30
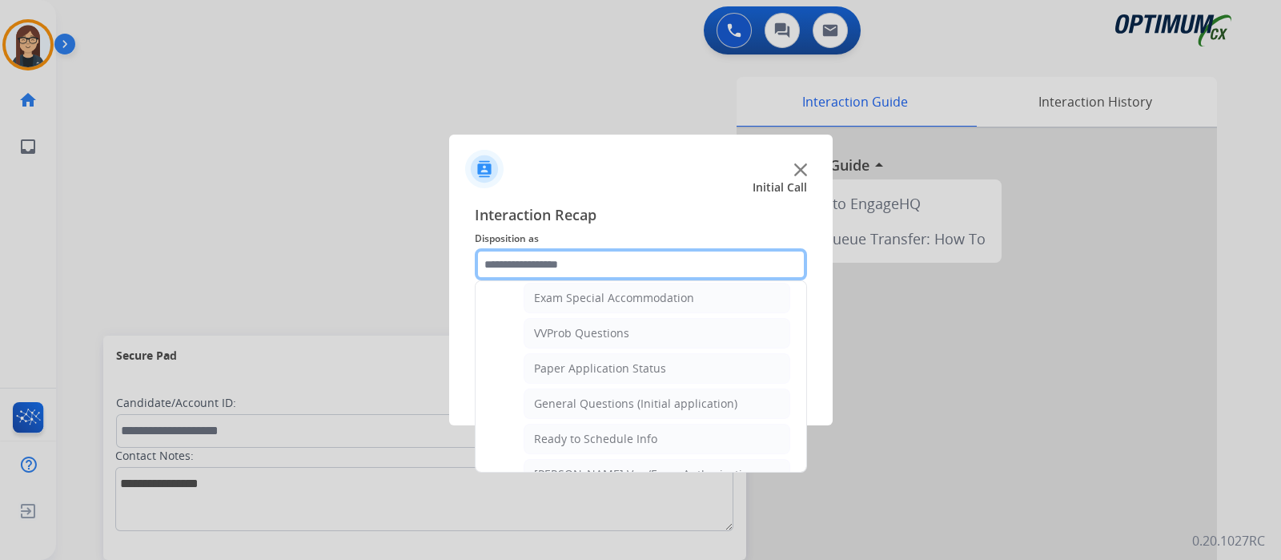
scroll to position [844, 0]
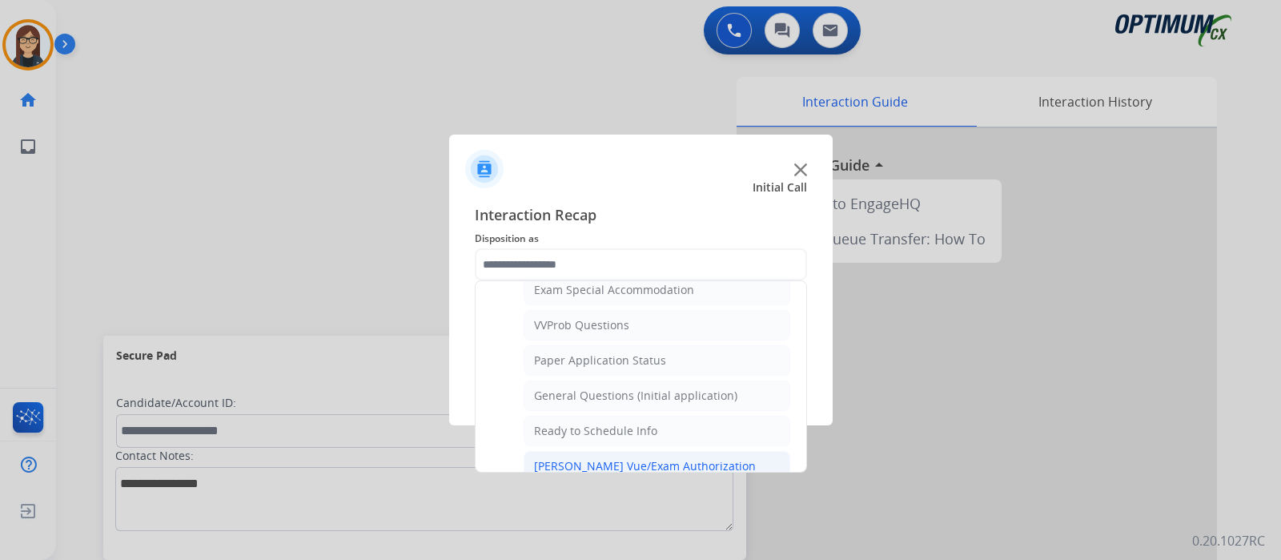
click at [714, 458] on li "Pearson Vue/Exam Authorization" at bounding box center [657, 466] width 267 height 30
type input "**********"
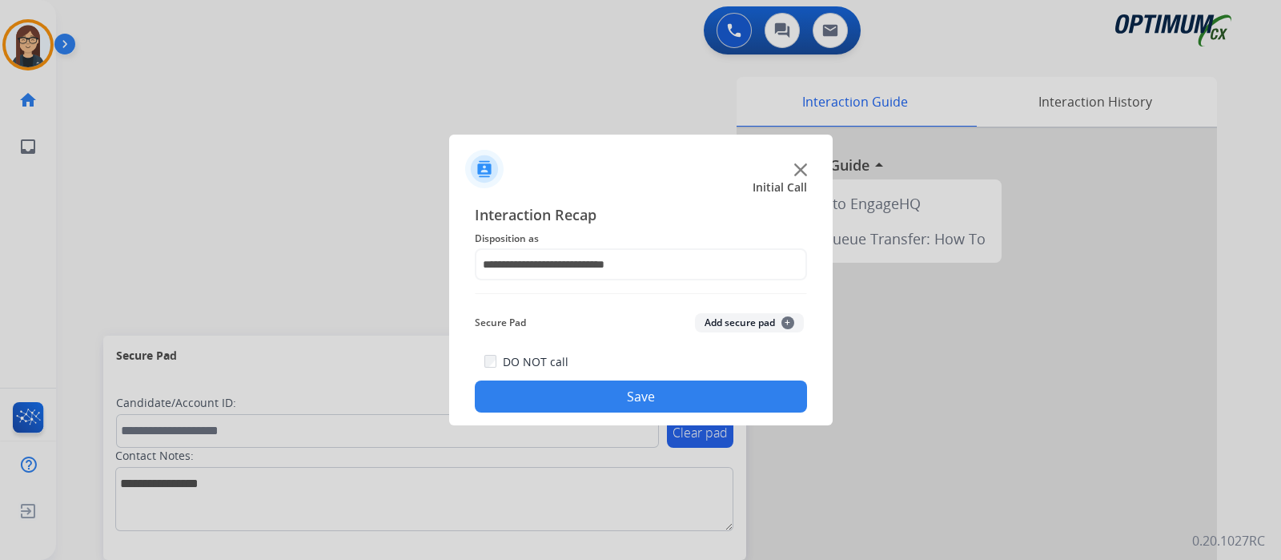
click at [737, 408] on button "Save" at bounding box center [641, 396] width 332 height 32
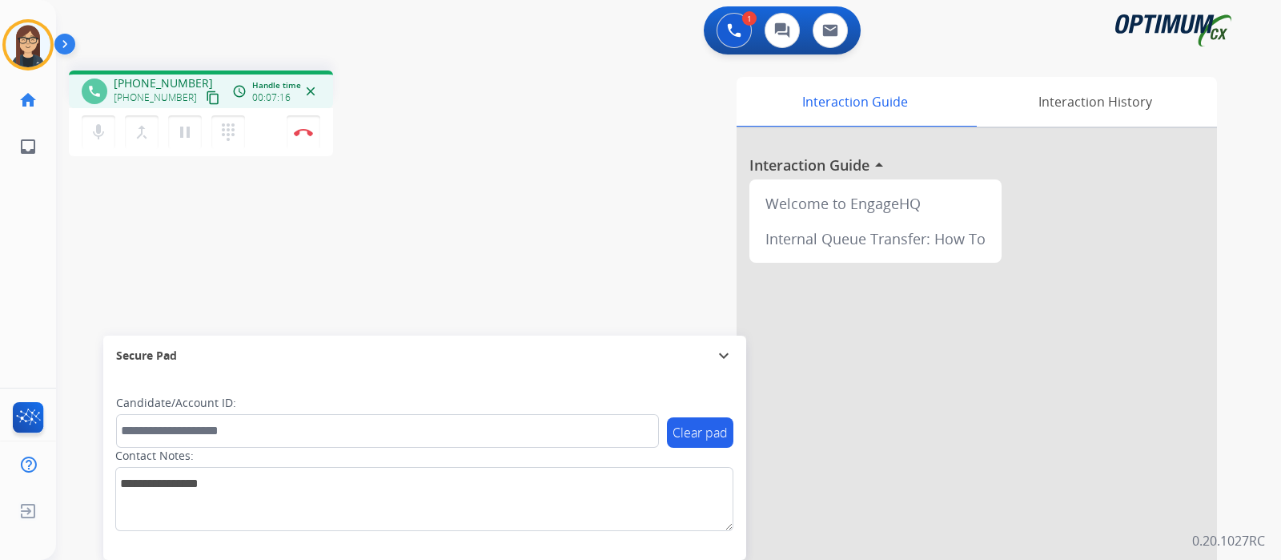
click at [206, 94] on mat-icon "content_copy" at bounding box center [213, 97] width 14 height 14
click at [517, 154] on div "Interaction Guide Interaction History Interaction Guide arrow_drop_up Welcome t…" at bounding box center [858, 401] width 718 height 649
click at [477, 151] on div "phone +19145846186 +19145846186 content_copy access_time Call metrics Queue 06:…" at bounding box center [281, 115] width 424 height 90
click at [561, 143] on div "Interaction Guide Interaction History Interaction Guide arrow_drop_up Welcome t…" at bounding box center [858, 401] width 718 height 649
click at [499, 170] on div "Interaction Guide Interaction History Interaction Guide arrow_drop_up Welcome t…" at bounding box center [858, 401] width 718 height 649
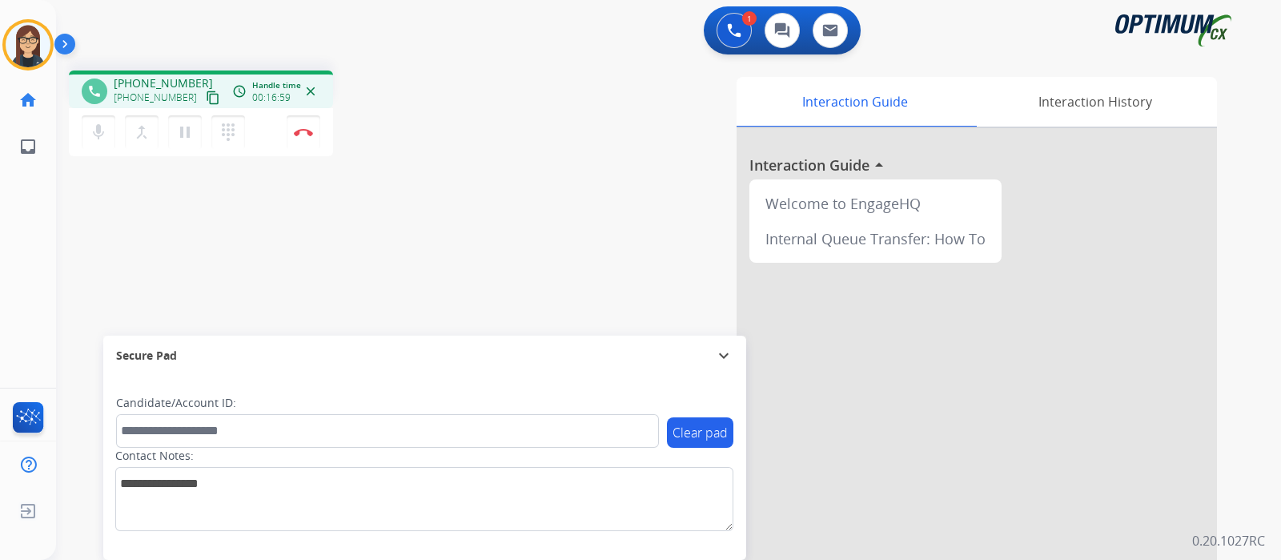
click at [507, 158] on div "Interaction Guide Interaction History Interaction Guide arrow_drop_up Welcome t…" at bounding box center [858, 401] width 718 height 649
click at [304, 138] on button "Disconnect" at bounding box center [304, 132] width 34 height 34
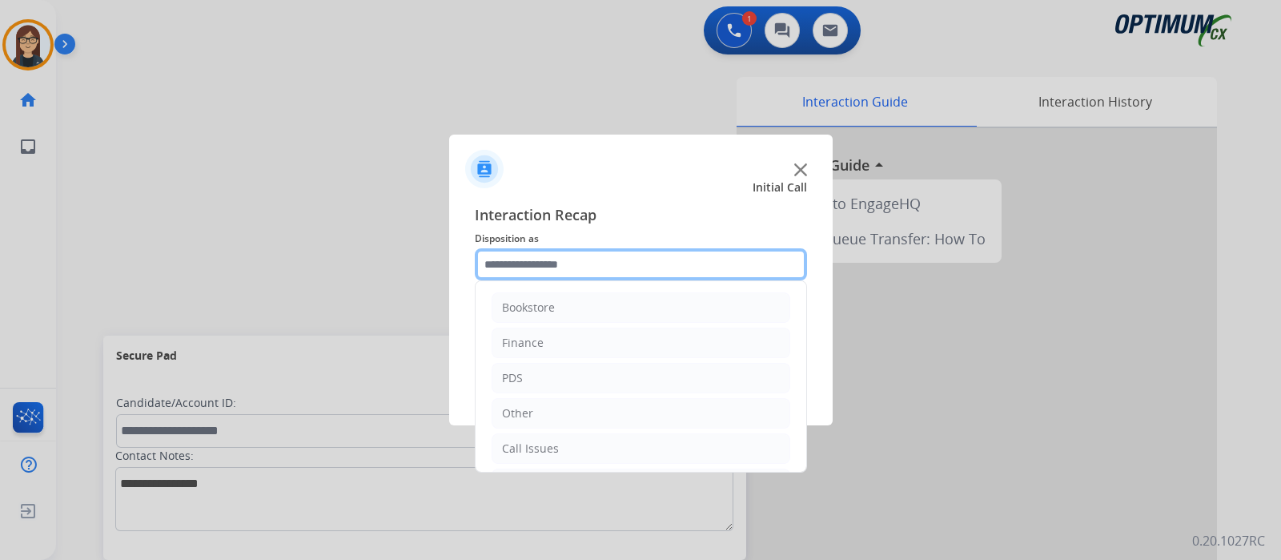
click at [524, 267] on input "text" at bounding box center [641, 264] width 332 height 32
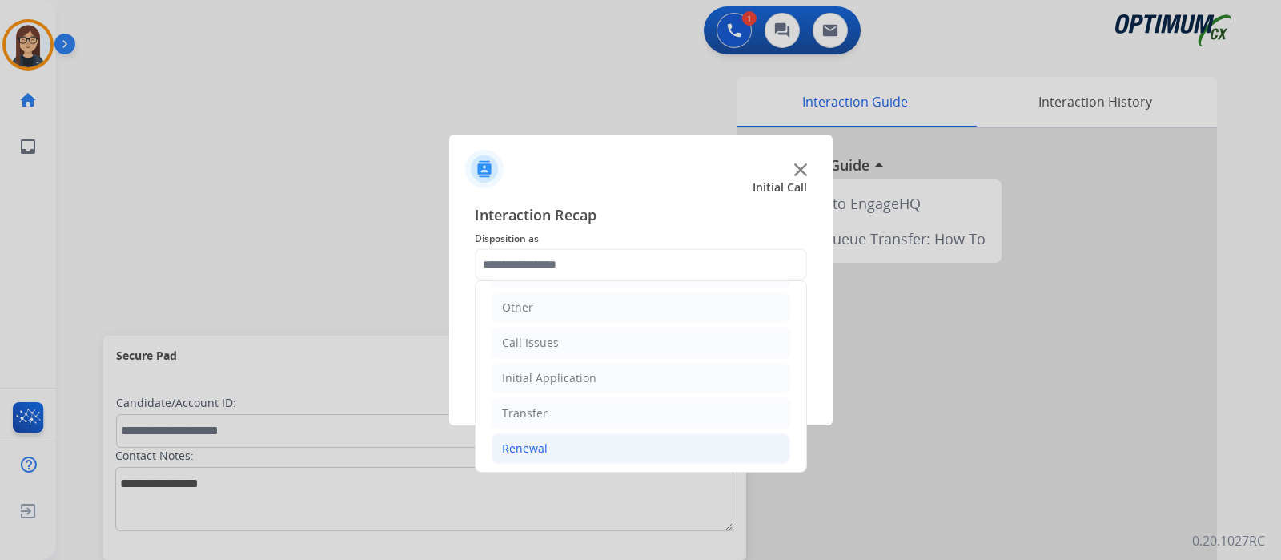
click at [520, 449] on div "Renewal" at bounding box center [525, 448] width 46 height 16
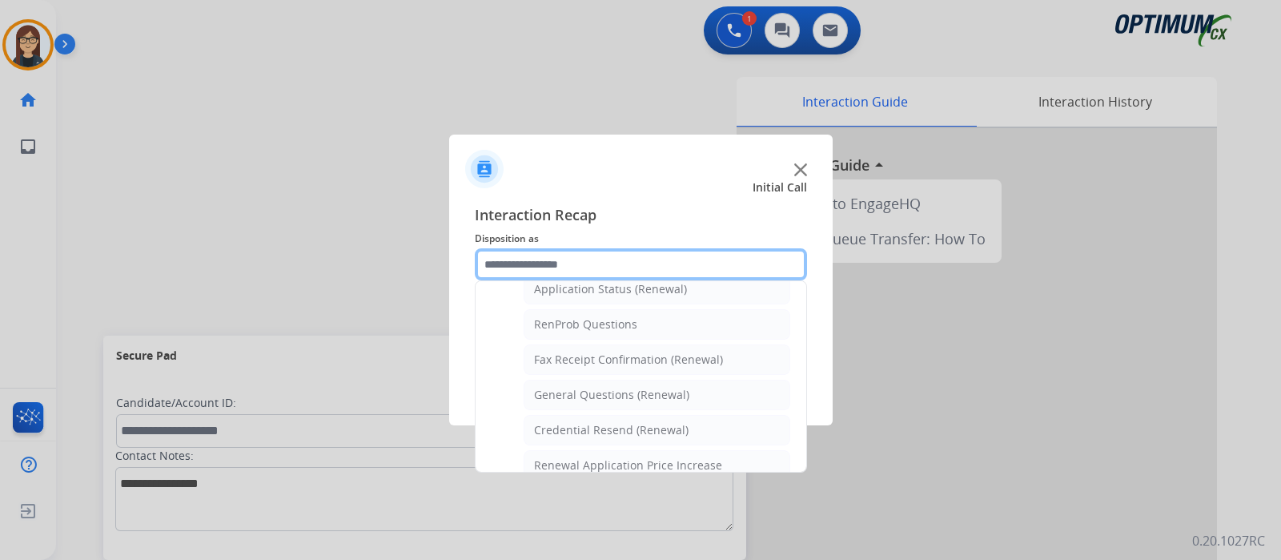
scroll to position [429, 0]
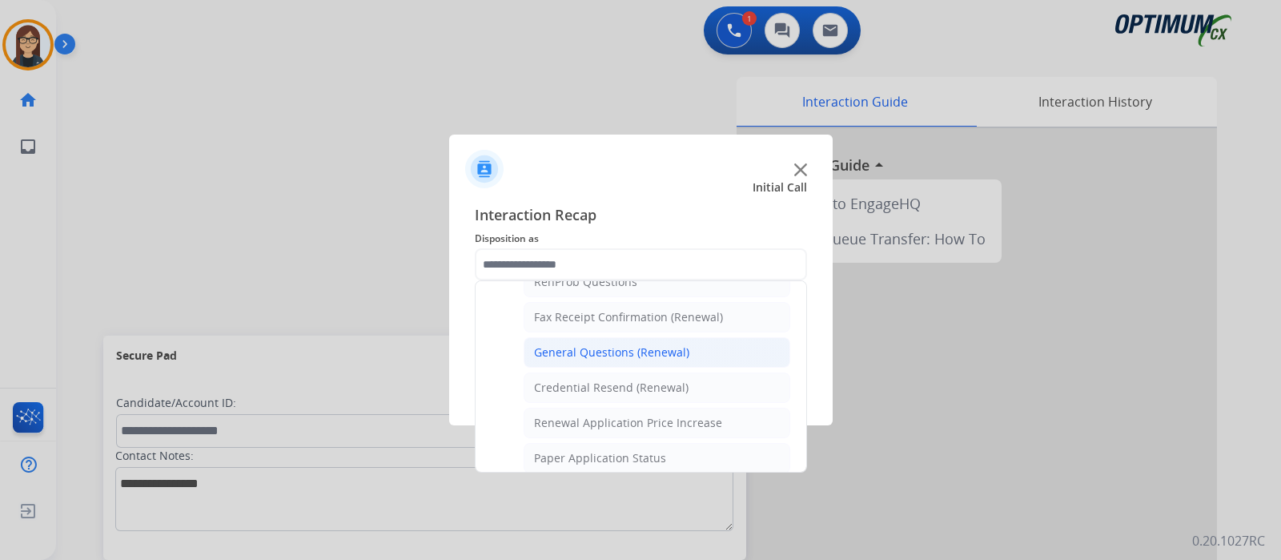
click at [665, 344] on div "General Questions (Renewal)" at bounding box center [611, 352] width 155 height 16
type input "**********"
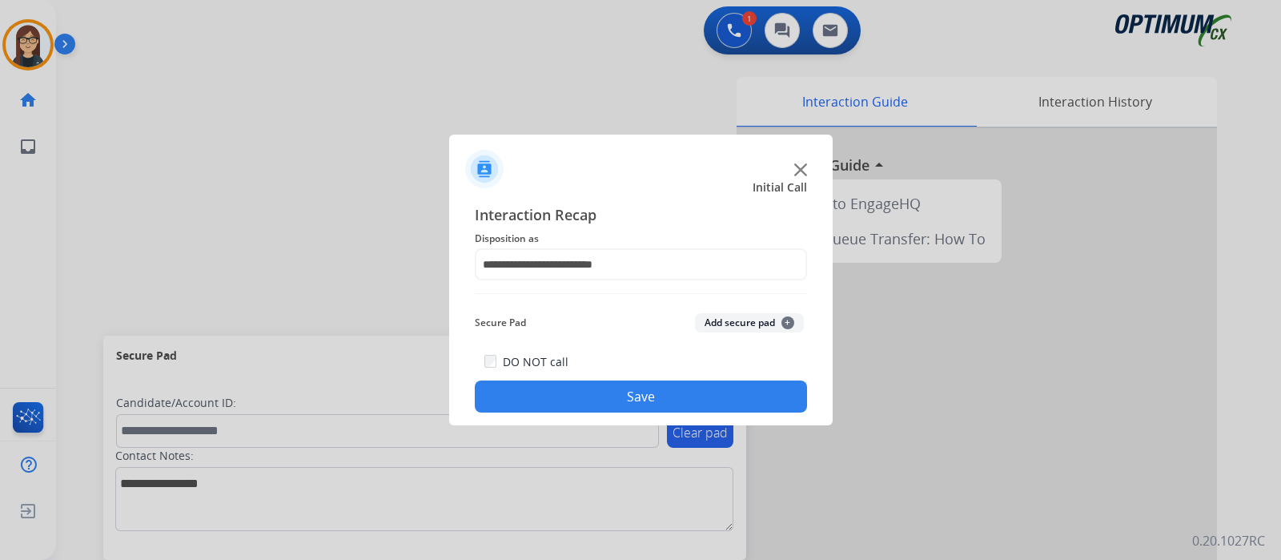
click at [628, 384] on button "Save" at bounding box center [641, 396] width 332 height 32
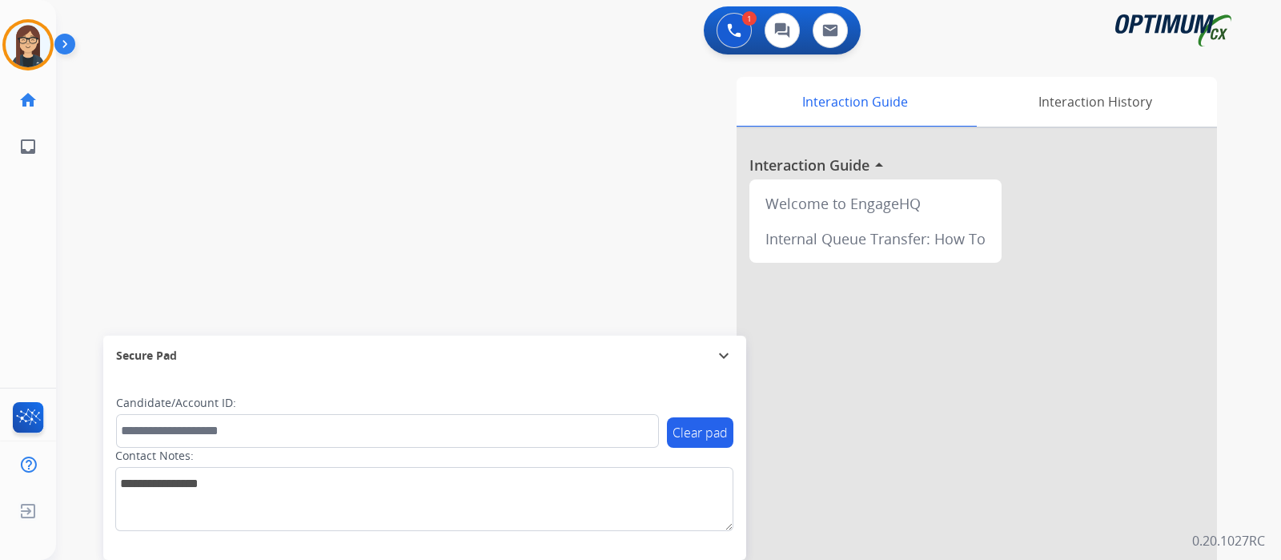
click at [400, 238] on div "swap_horiz Break voice bridge close_fullscreen Connect 3-Way Call merge_type Se…" at bounding box center [649, 392] width 1187 height 668
click at [455, 163] on div "swap_horiz Break voice bridge close_fullscreen Connect 3-Way Call merge_type Se…" at bounding box center [649, 392] width 1187 height 668
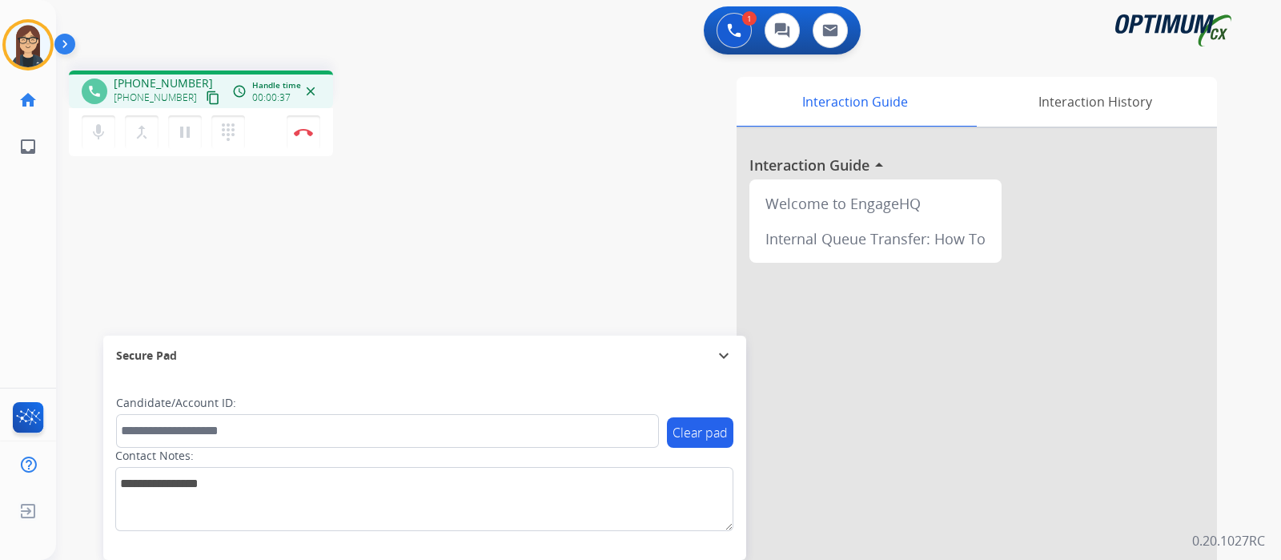
click at [206, 91] on mat-icon "content_copy" at bounding box center [213, 97] width 14 height 14
click at [306, 131] on img at bounding box center [303, 132] width 19 height 8
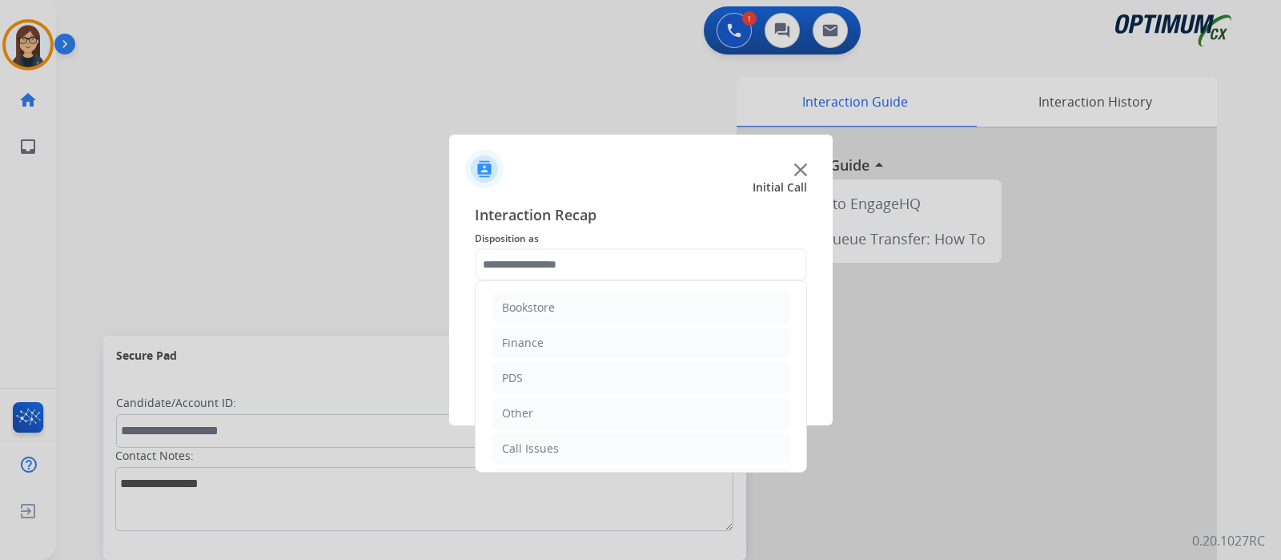
click at [544, 264] on input "text" at bounding box center [641, 264] width 332 height 32
click at [582, 442] on li "Renewal" at bounding box center [641, 448] width 299 height 30
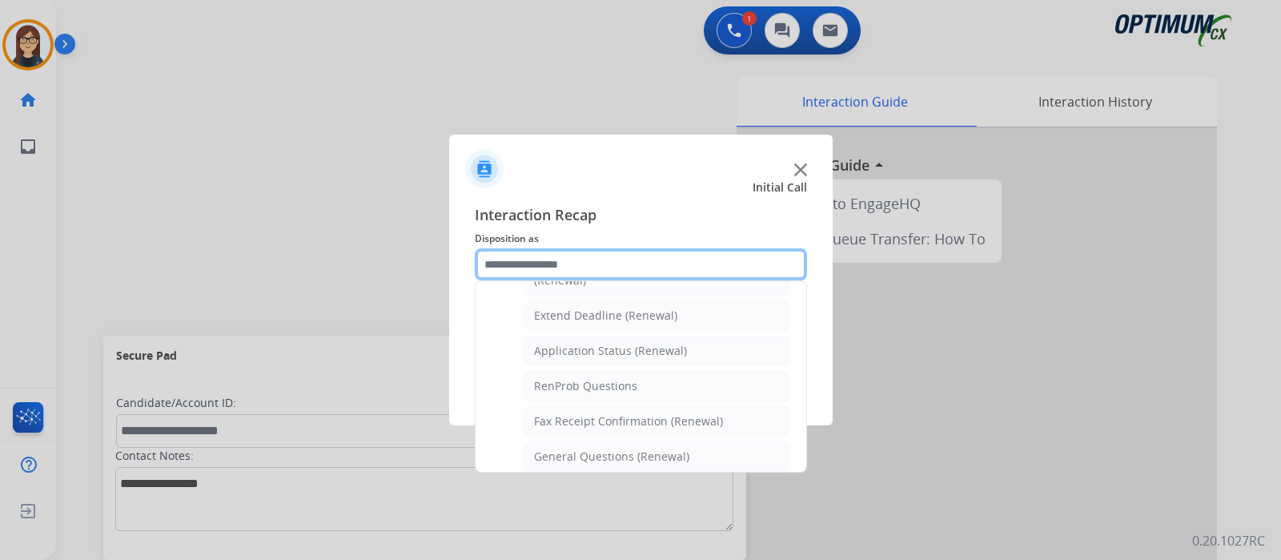
scroll to position [362, 0]
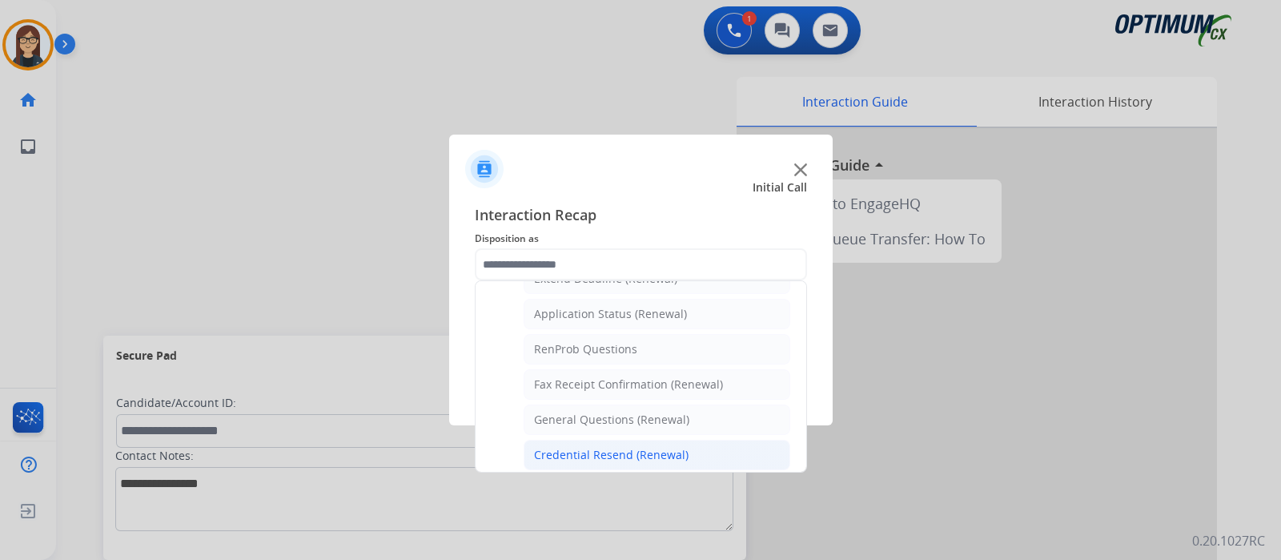
click at [669, 447] on div "Credential Resend (Renewal)" at bounding box center [611, 455] width 155 height 16
type input "**********"
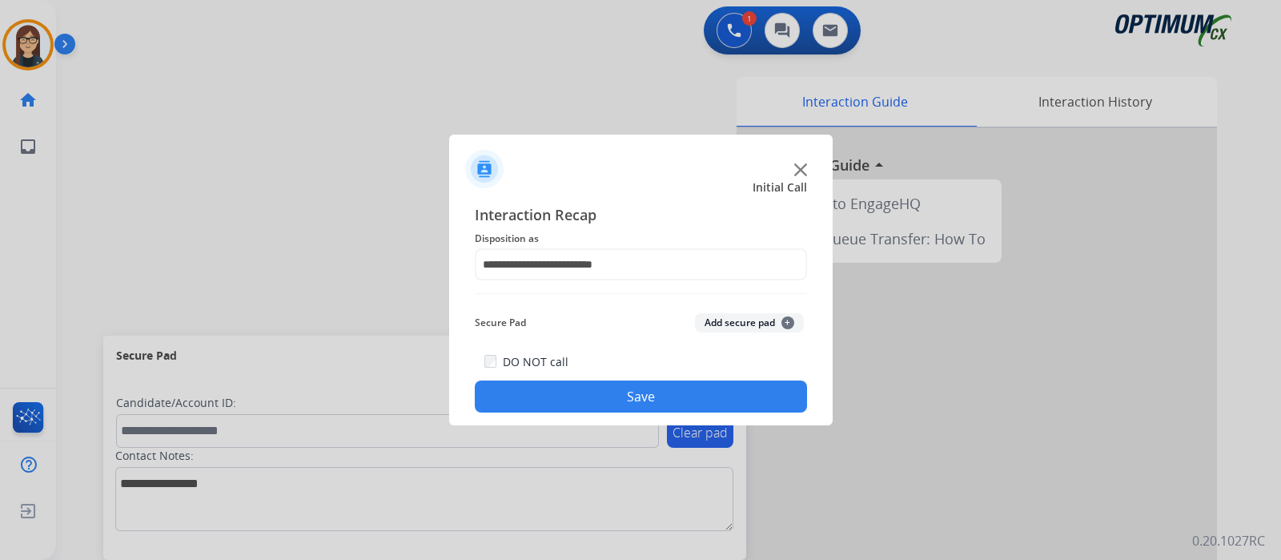
click at [649, 396] on button "Save" at bounding box center [641, 396] width 332 height 32
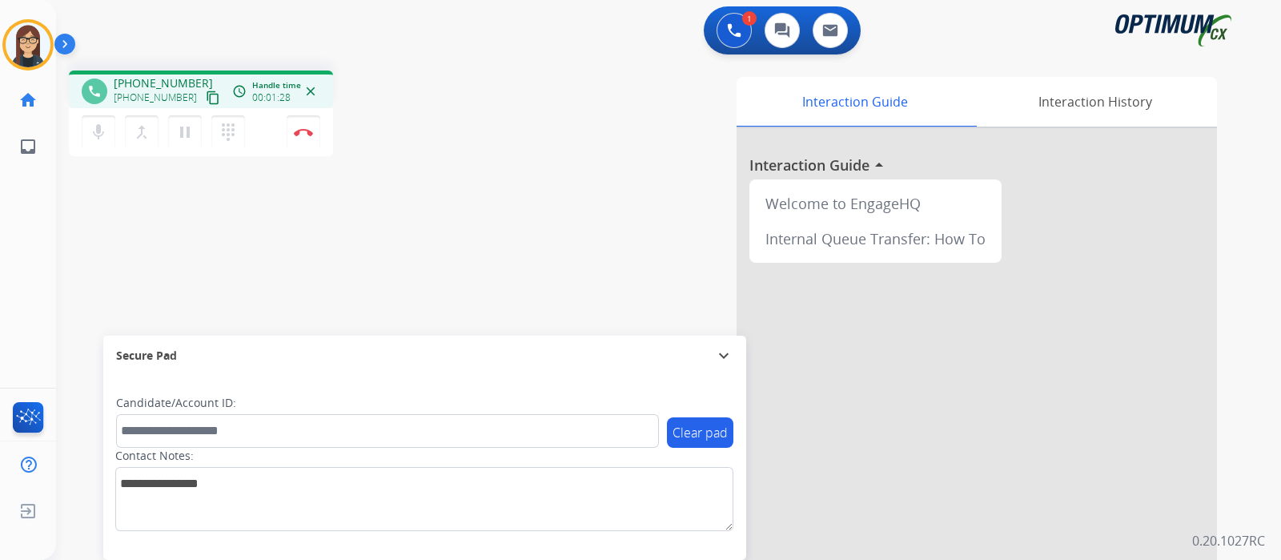
click at [206, 98] on mat-icon "content_copy" at bounding box center [213, 97] width 14 height 14
click at [384, 261] on div "phone +13176929152 +13176929152 content_copy access_time Call metrics Queue 00:…" at bounding box center [649, 392] width 1187 height 668
click at [305, 131] on img at bounding box center [303, 132] width 19 height 8
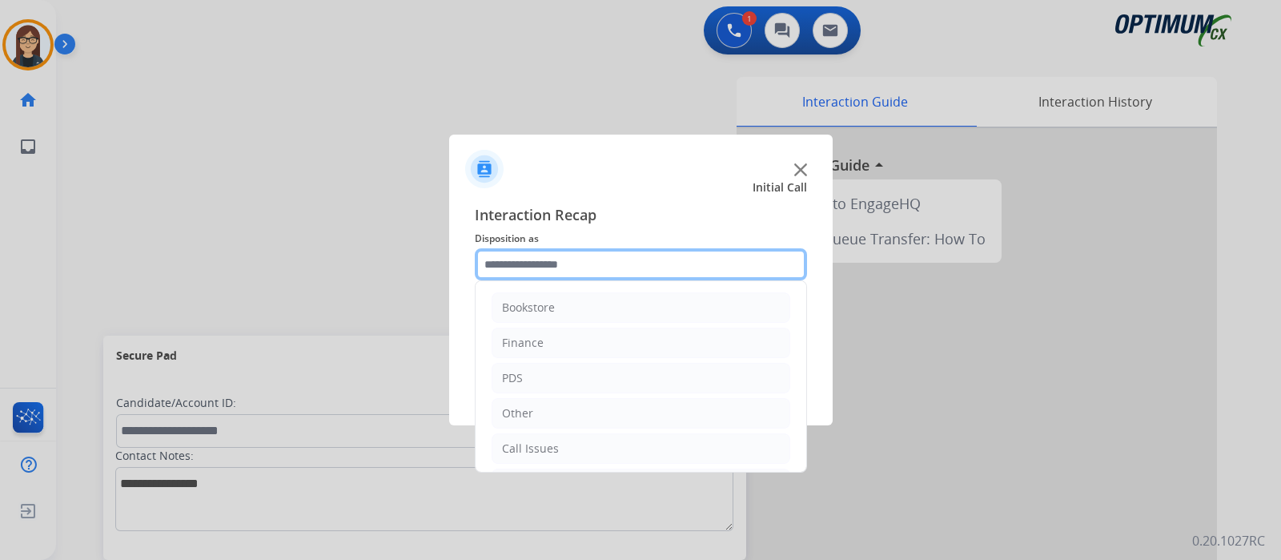
click at [570, 268] on input "text" at bounding box center [641, 264] width 332 height 32
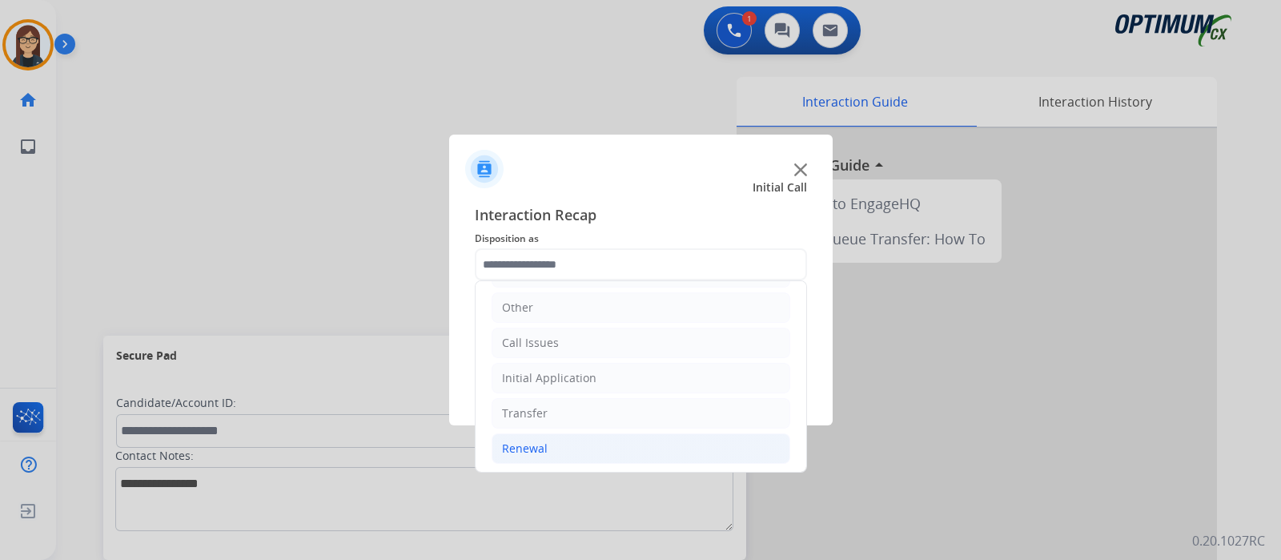
click at [617, 438] on li "Renewal" at bounding box center [641, 448] width 299 height 30
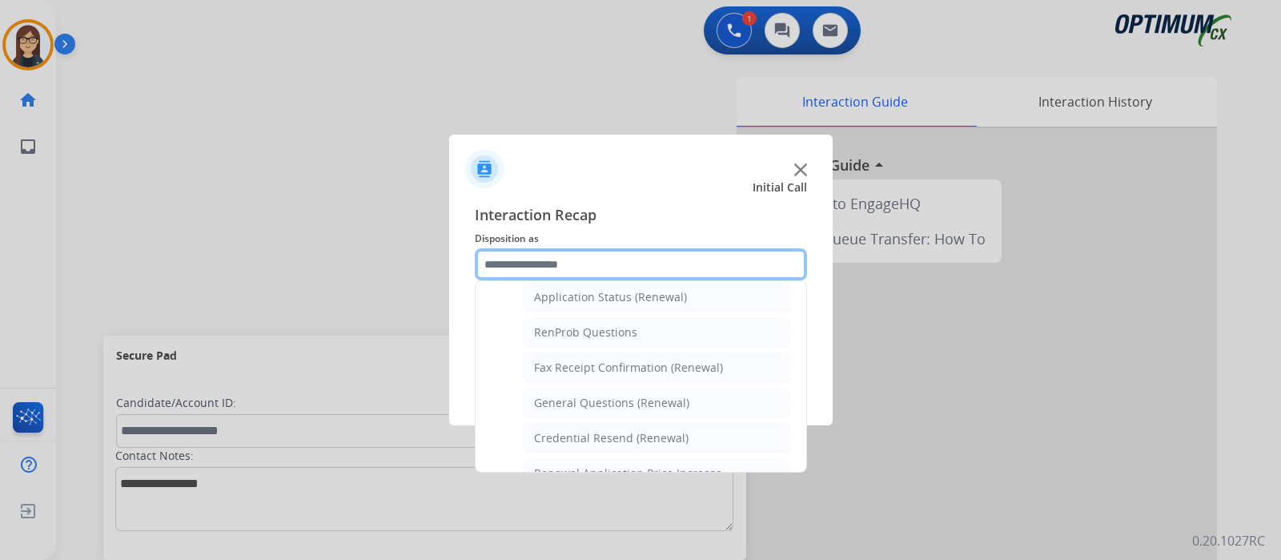
scroll to position [387, 0]
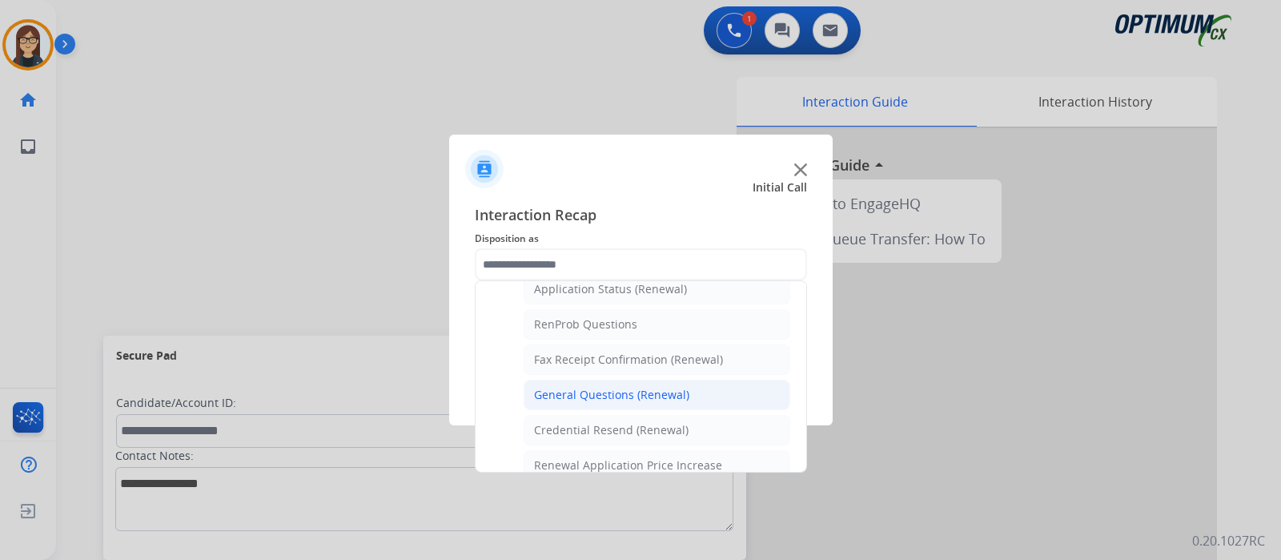
click at [707, 388] on li "General Questions (Renewal)" at bounding box center [657, 395] width 267 height 30
type input "**********"
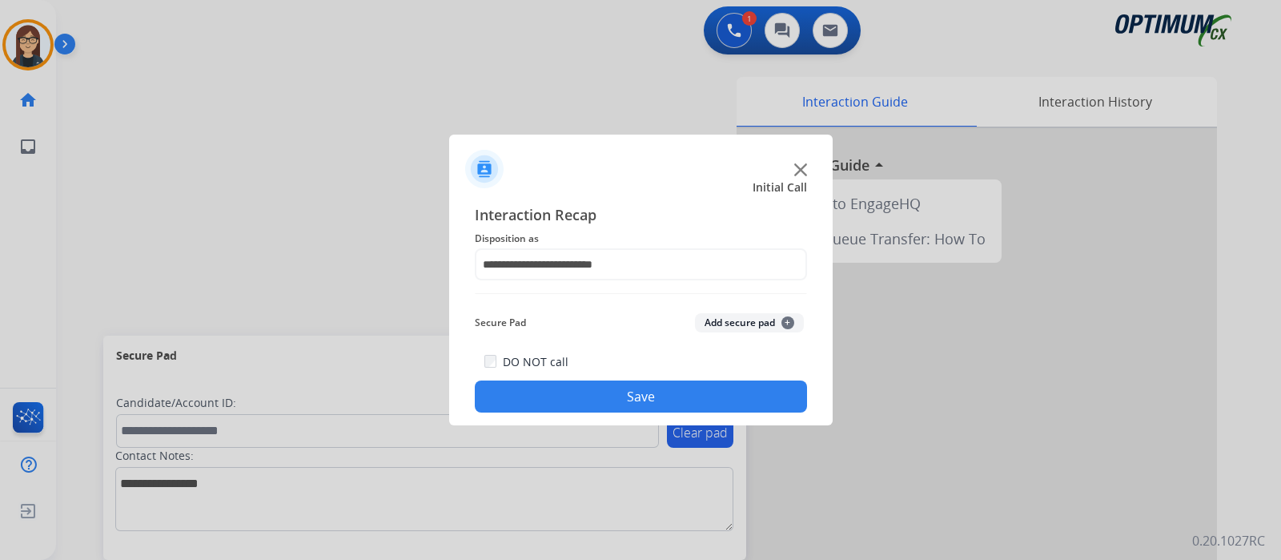
click at [691, 390] on button "Save" at bounding box center [641, 396] width 332 height 32
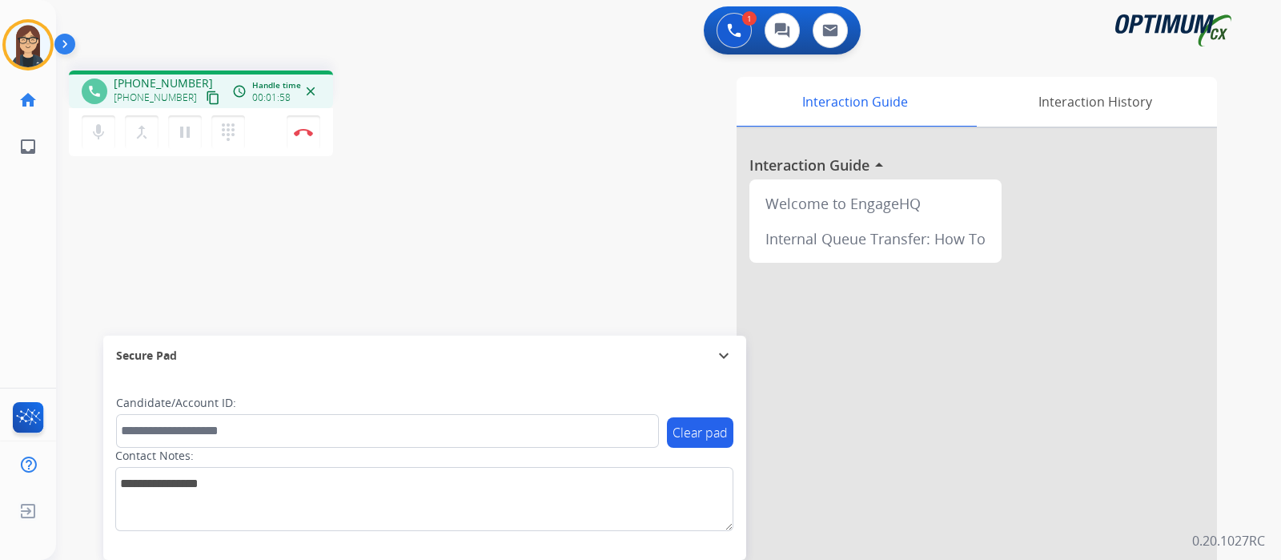
click at [206, 93] on mat-icon "content_copy" at bounding box center [213, 97] width 14 height 14
click at [452, 194] on div "phone +19016509789 +19016509789 content_copy access_time Call metrics Queue 00:…" at bounding box center [649, 392] width 1187 height 668
click at [501, 247] on div "Interaction Guide Interaction History Interaction Guide arrow_drop_up Welcome t…" at bounding box center [858, 401] width 718 height 649
click at [304, 138] on button "Disconnect" at bounding box center [304, 132] width 34 height 34
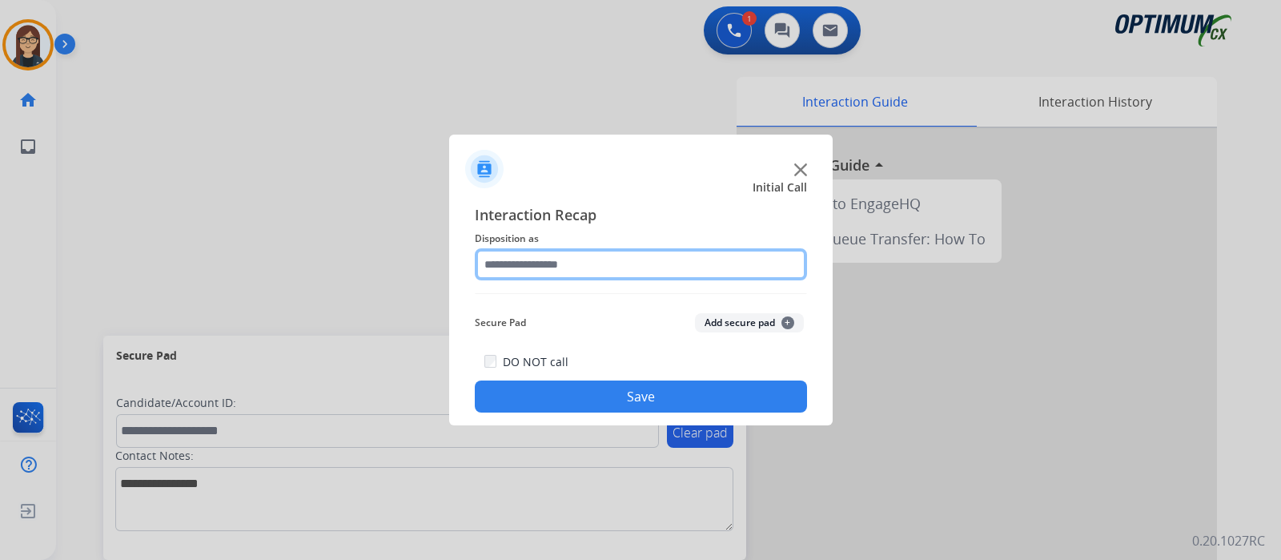
click at [541, 271] on input "text" at bounding box center [641, 264] width 332 height 32
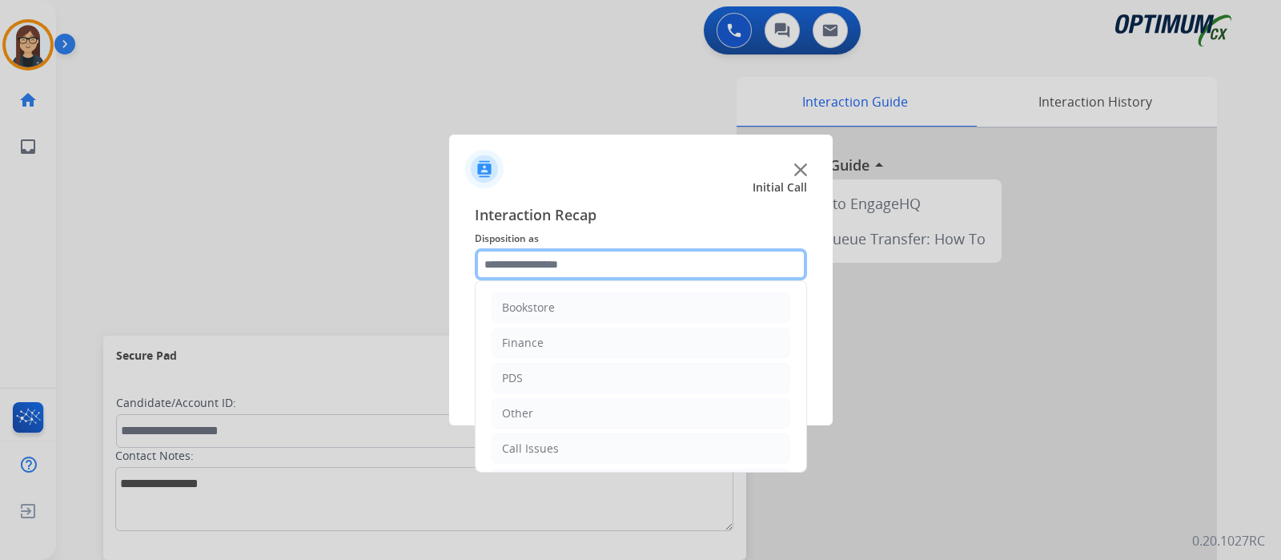
scroll to position [106, 0]
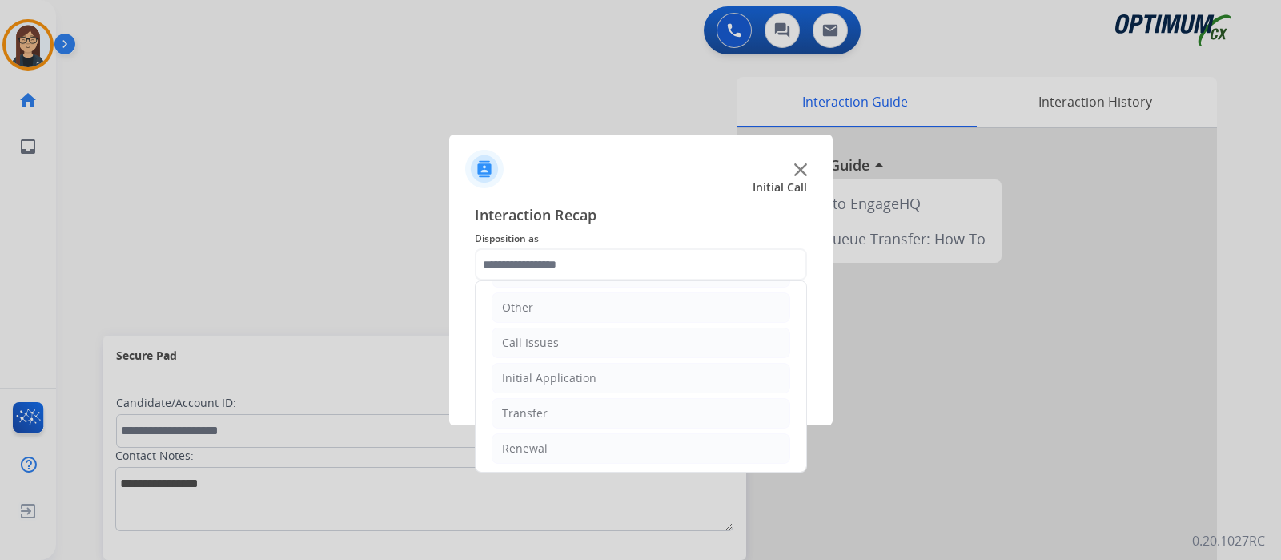
click at [581, 430] on ul "Bookstore Finance PDS Other Call Issues Initial Application Transfer Renewal" at bounding box center [641, 324] width 331 height 299
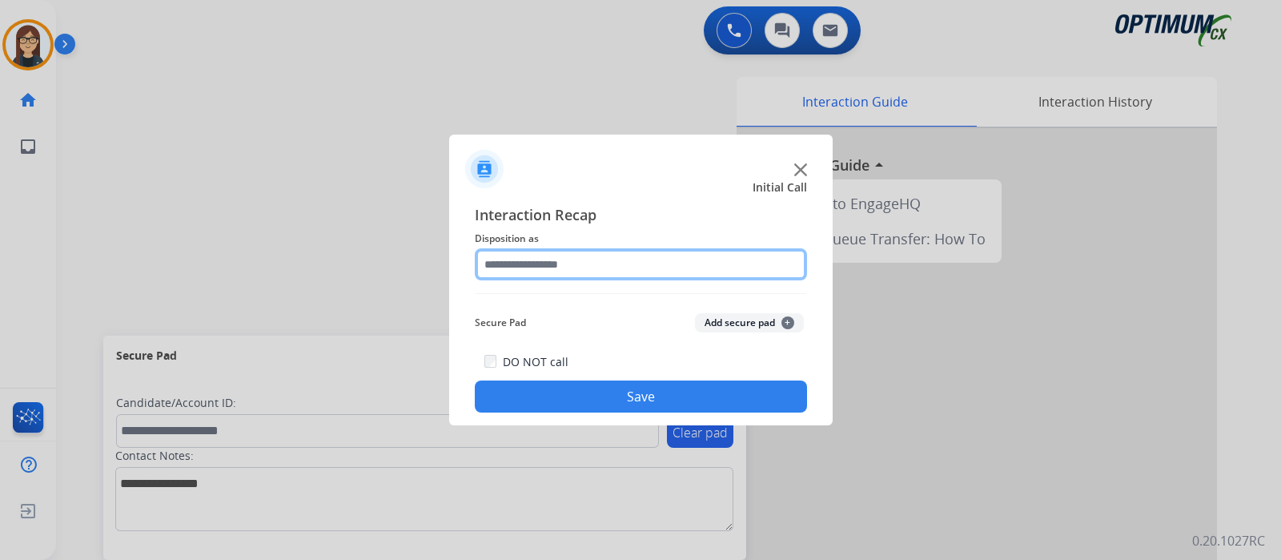
click at [594, 257] on input "text" at bounding box center [641, 264] width 332 height 32
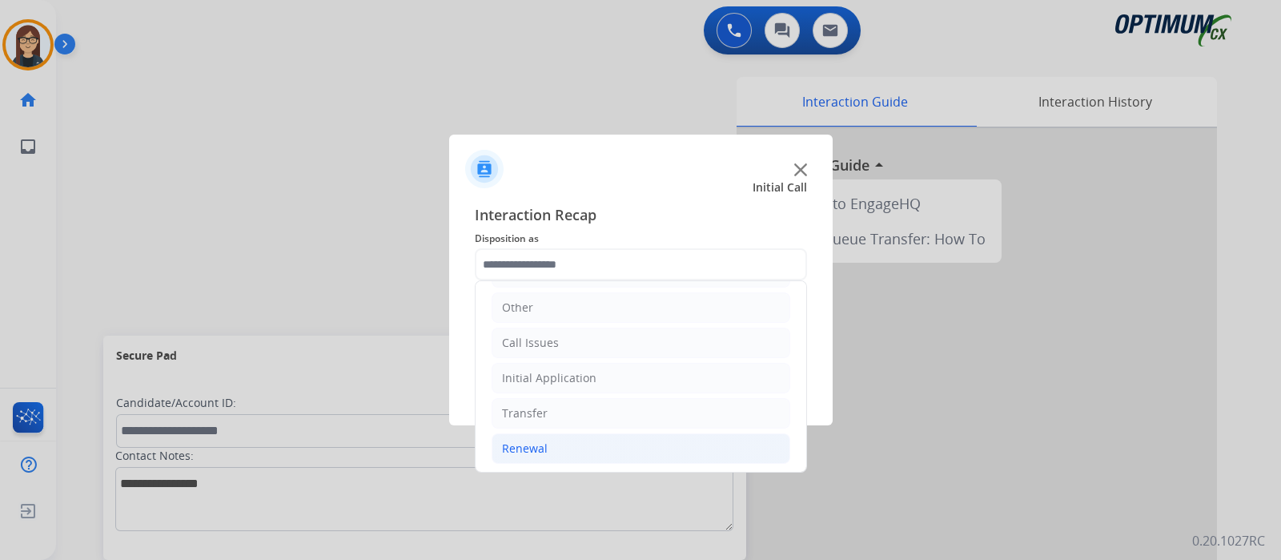
click at [571, 438] on li "Renewal" at bounding box center [641, 448] width 299 height 30
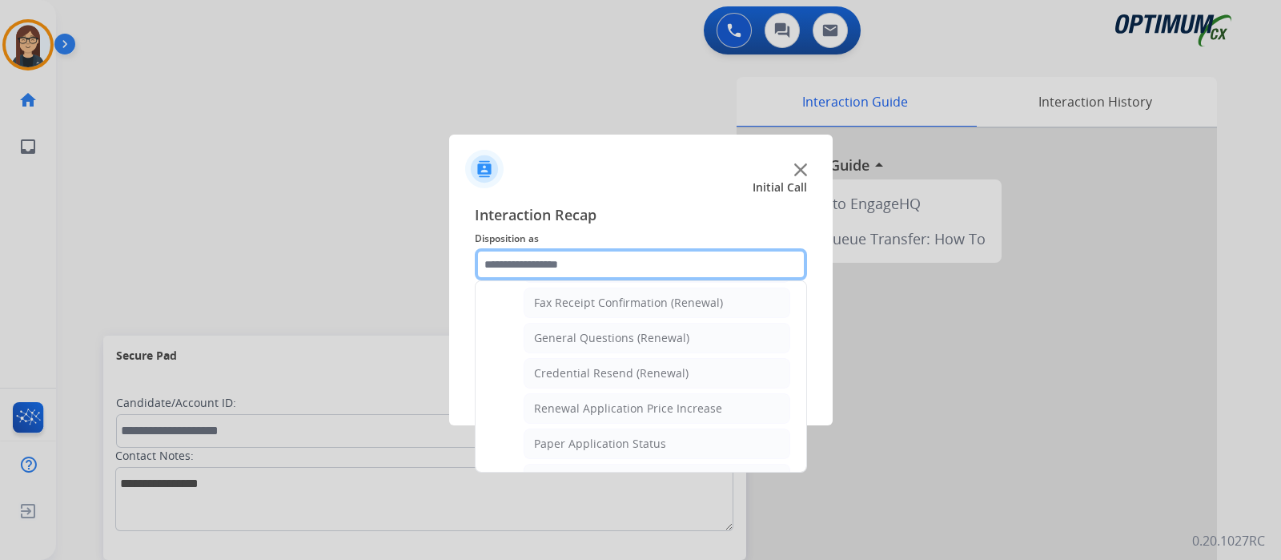
scroll to position [440, 0]
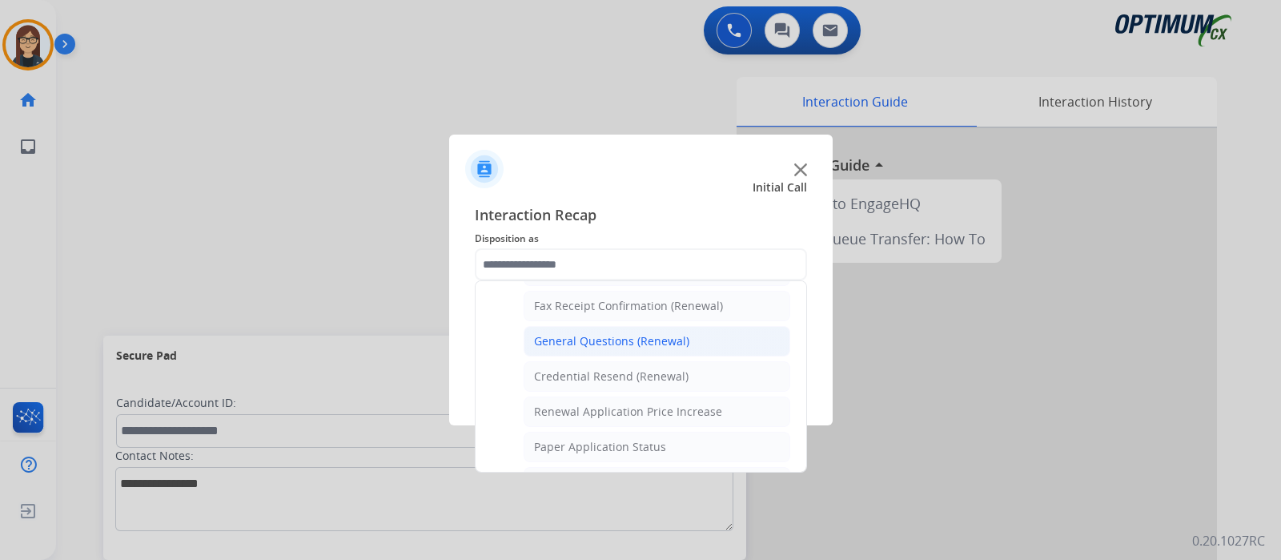
click at [685, 340] on li "General Questions (Renewal)" at bounding box center [657, 341] width 267 height 30
type input "**********"
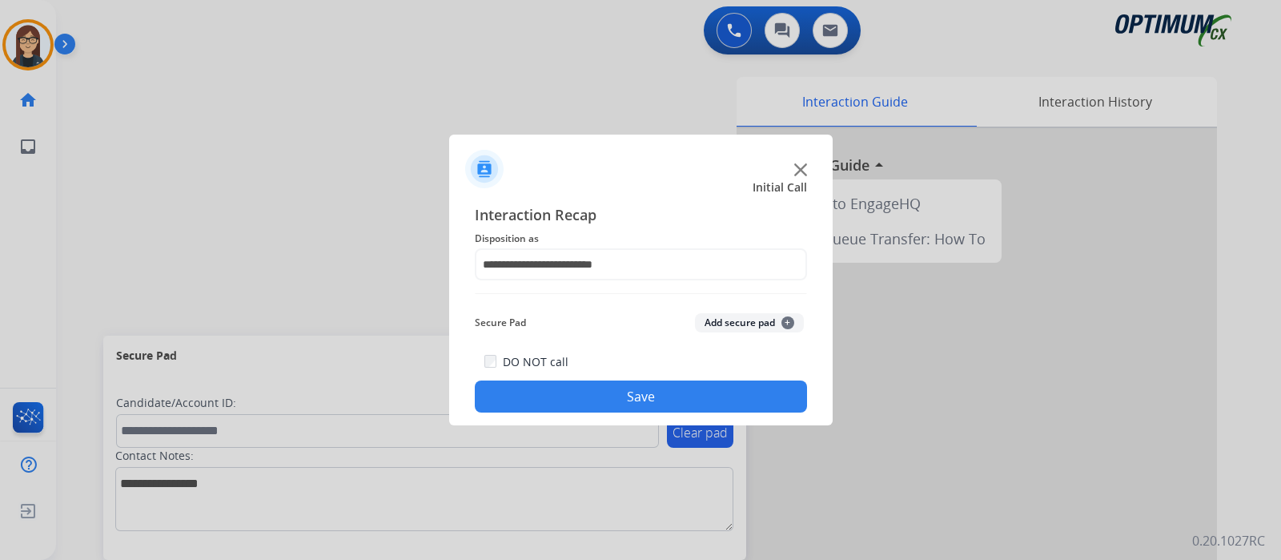
click at [638, 398] on button "Save" at bounding box center [641, 396] width 332 height 32
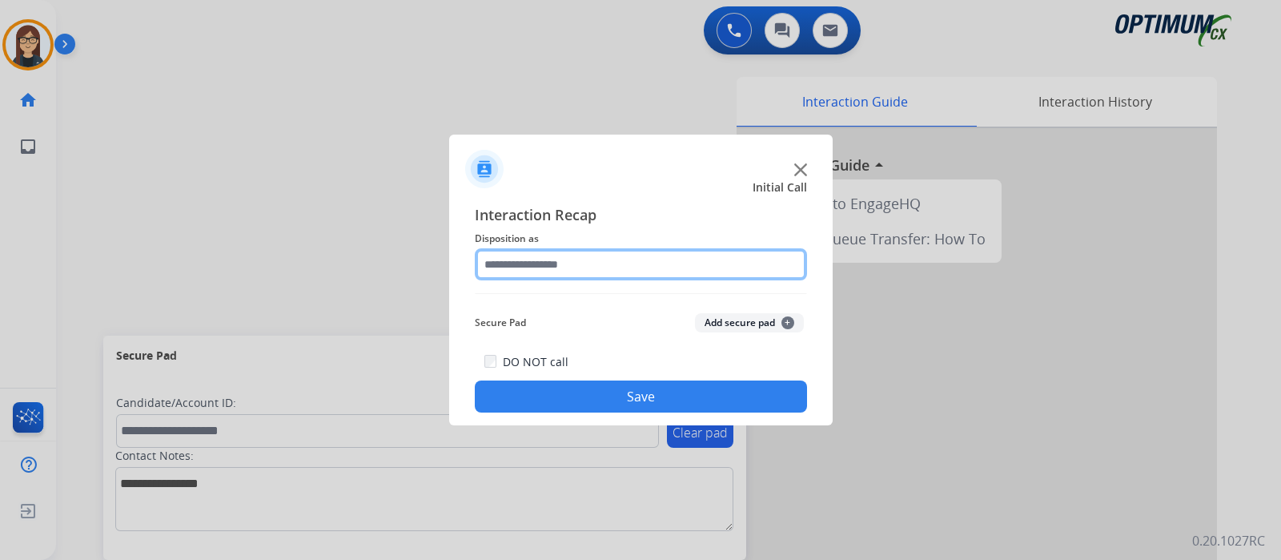
click at [608, 272] on input "text" at bounding box center [641, 264] width 332 height 32
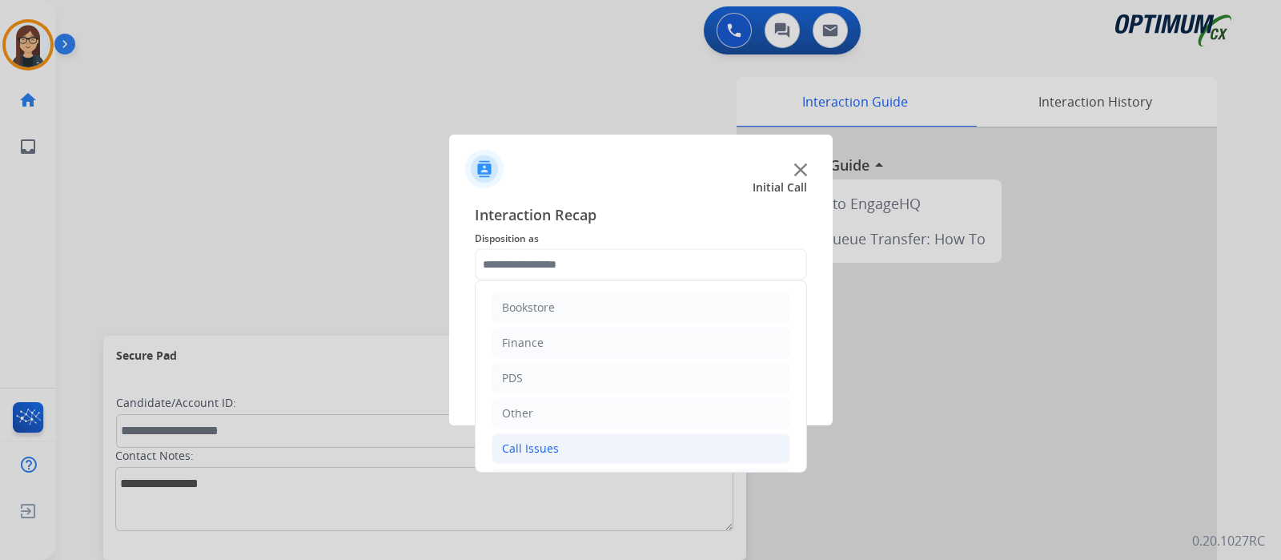
click at [556, 446] on li "Call Issues" at bounding box center [641, 448] width 299 height 30
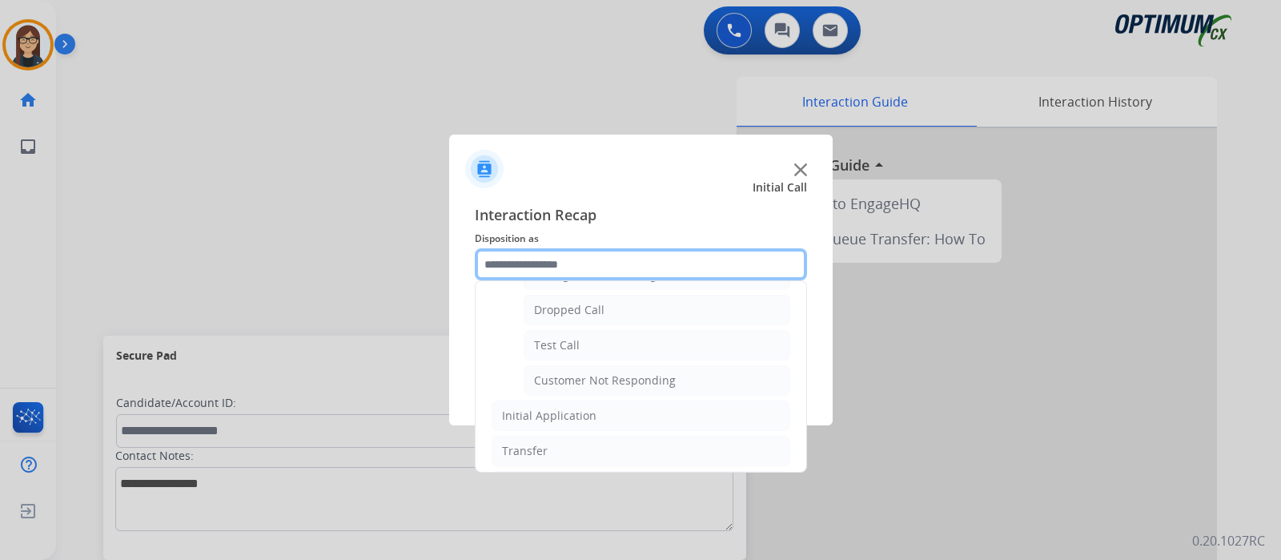
scroll to position [252, 0]
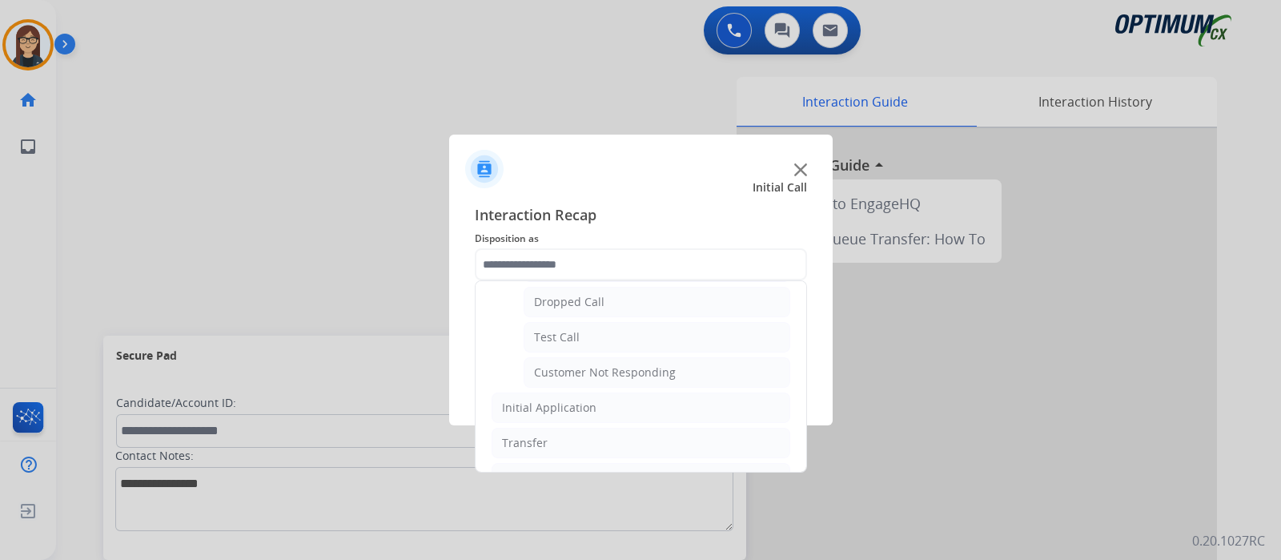
click at [723, 374] on li "Customer Not Responding" at bounding box center [657, 372] width 267 height 30
type input "**********"
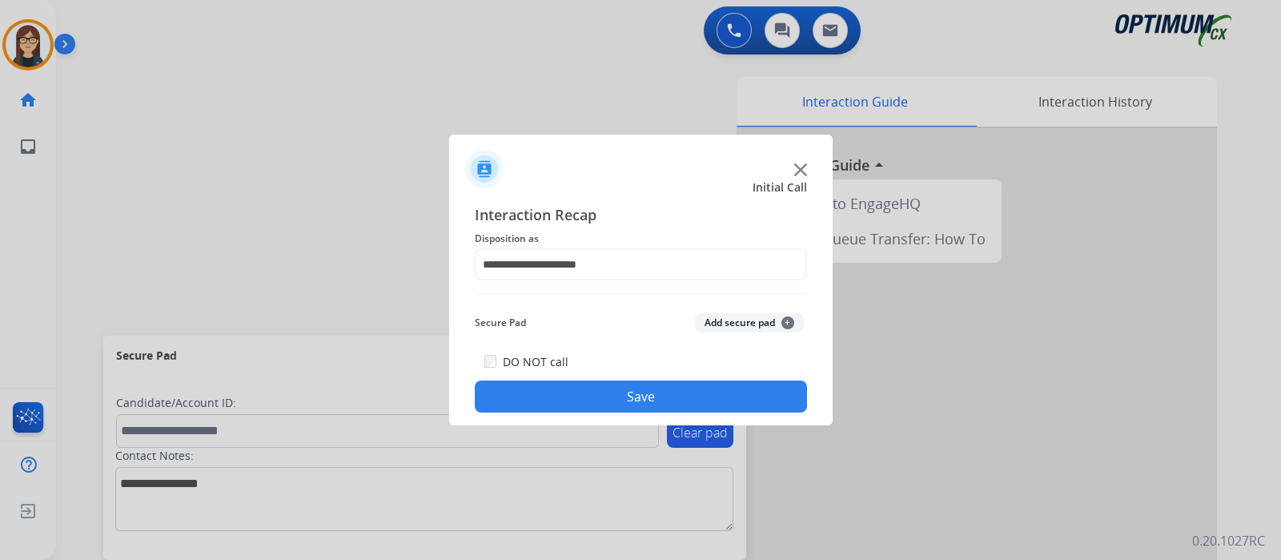
click at [676, 395] on button "Save" at bounding box center [641, 396] width 332 height 32
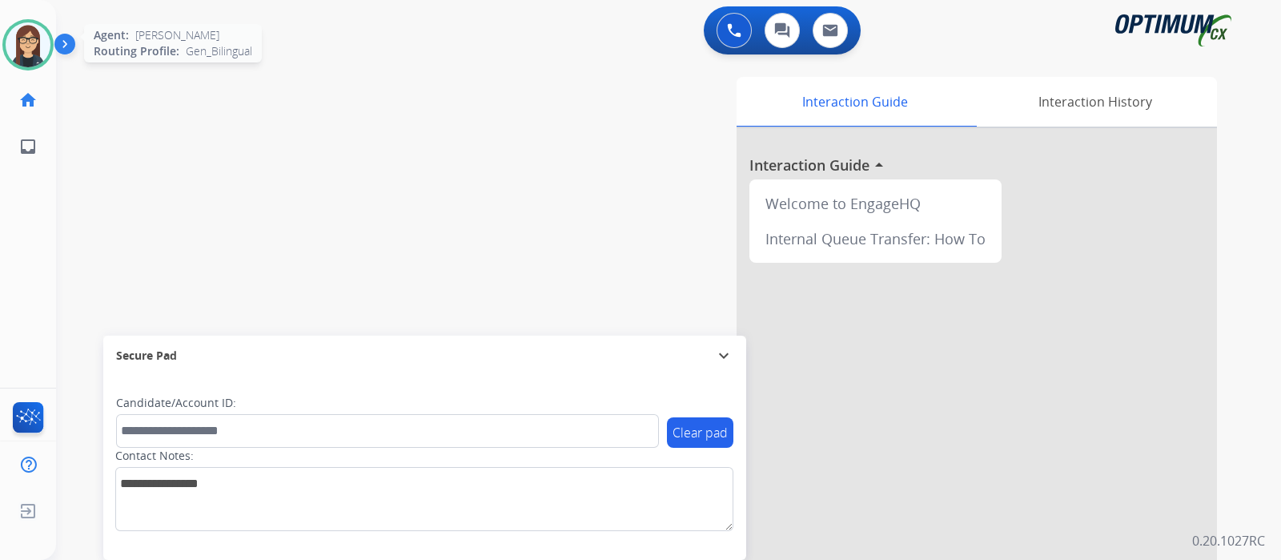
click at [32, 41] on img at bounding box center [28, 44] width 45 height 45
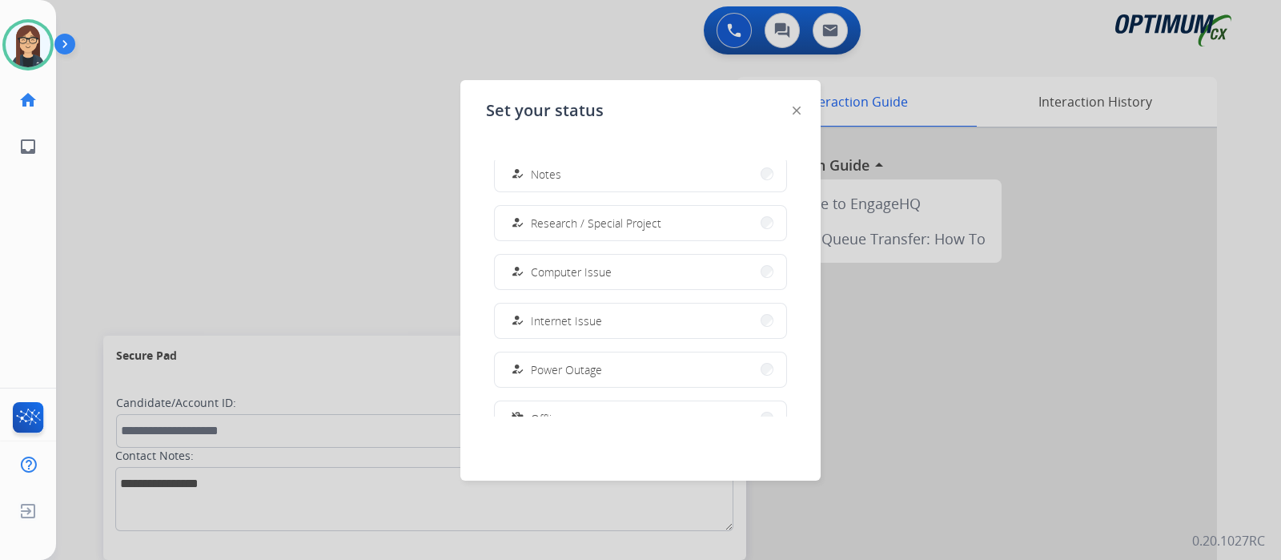
scroll to position [377, 0]
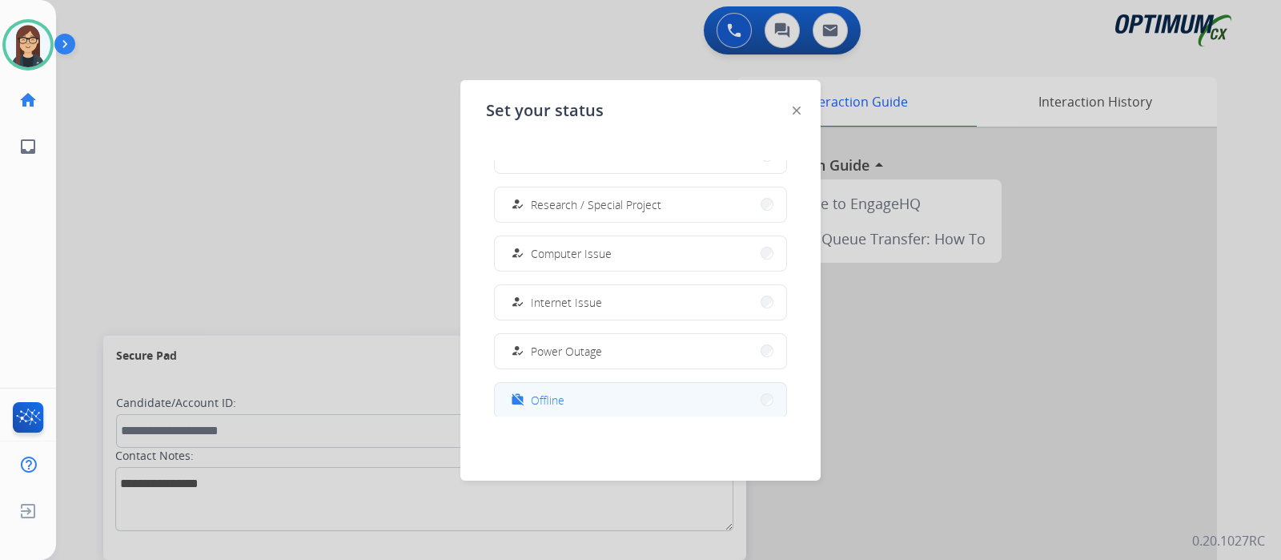
click at [587, 398] on button "work_off Offline" at bounding box center [640, 400] width 291 height 34
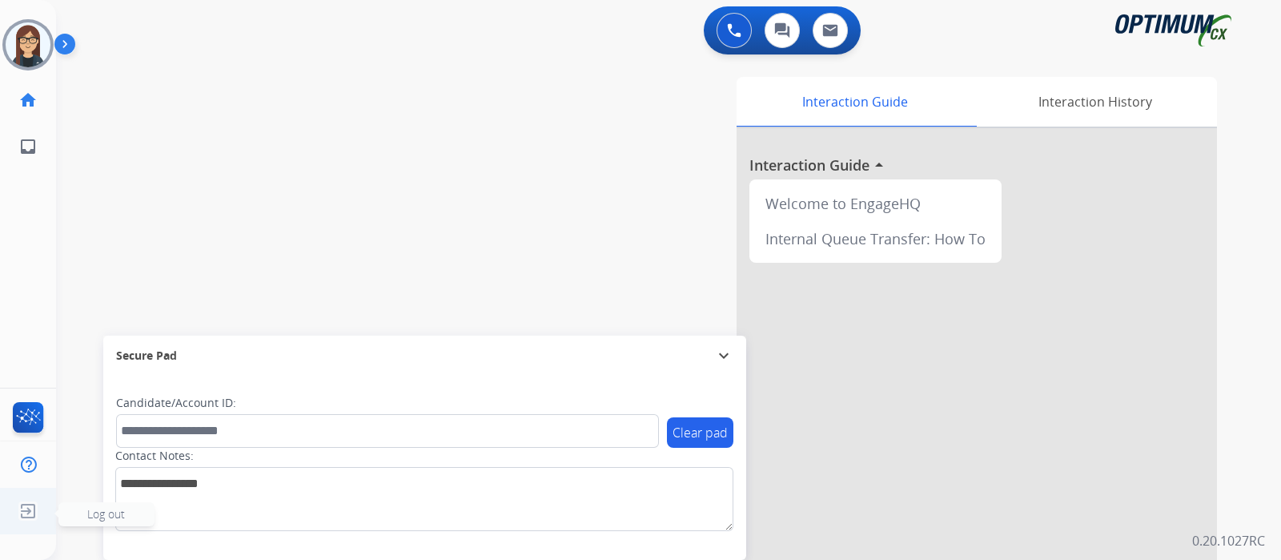
click at [34, 505] on img at bounding box center [28, 511] width 29 height 30
click at [103, 514] on div "Clear pad Candidate/Account ID: Contact Notes:" at bounding box center [424, 468] width 643 height 184
